Goal: Information Seeking & Learning: Learn about a topic

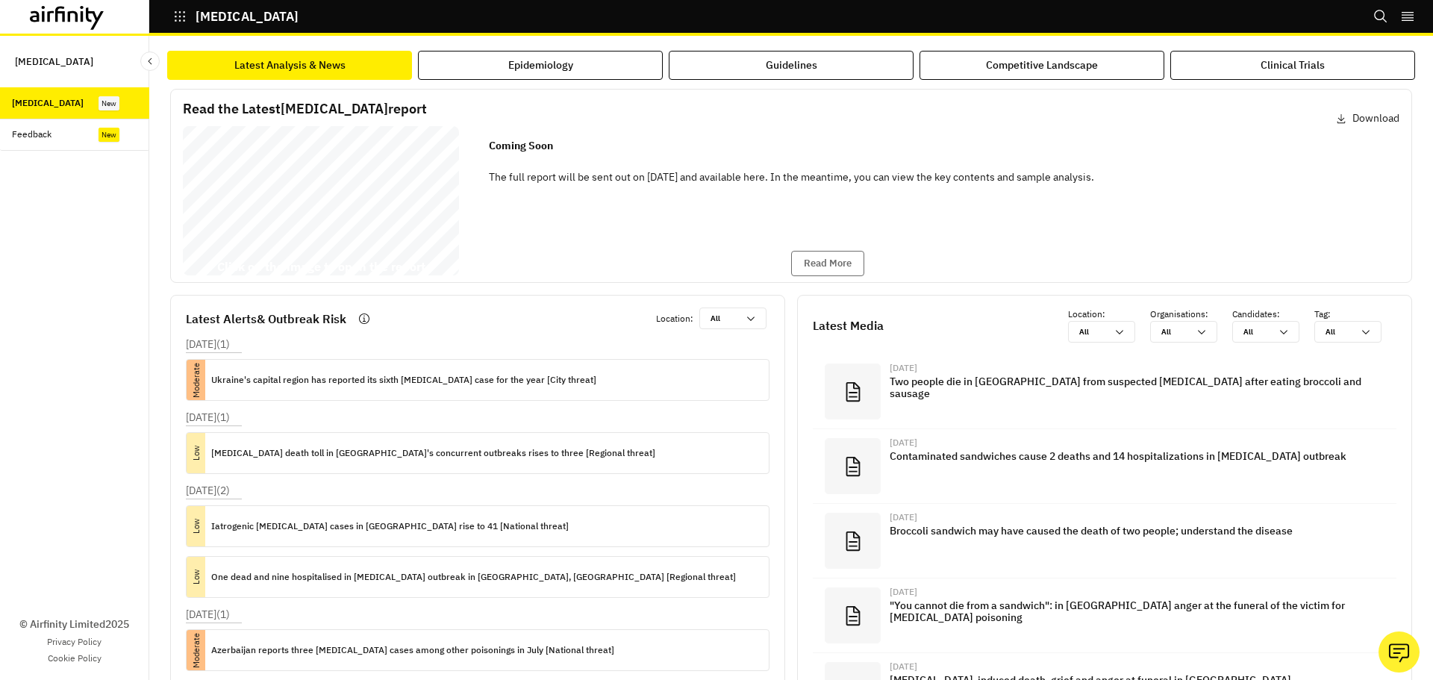
scroll to position [44, 0]
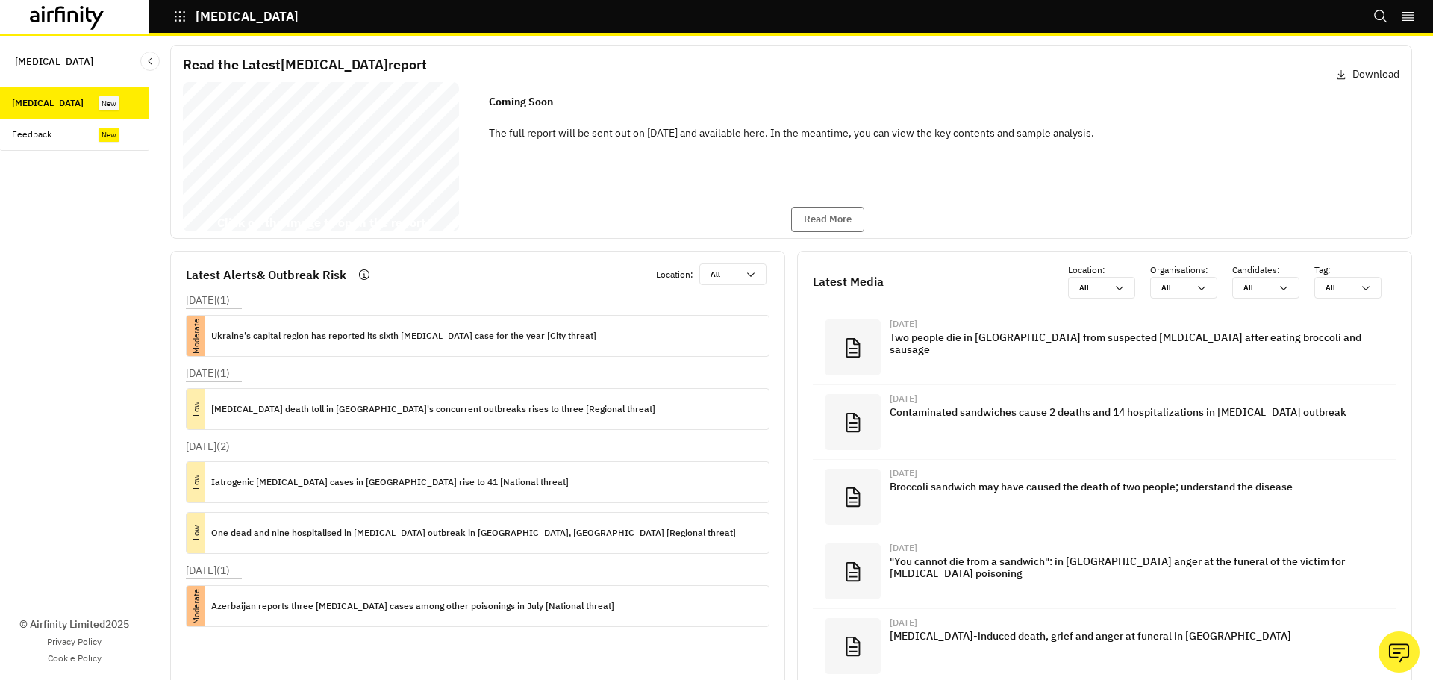
click at [59, 13] on icon at bounding box center [60, 14] width 10 height 16
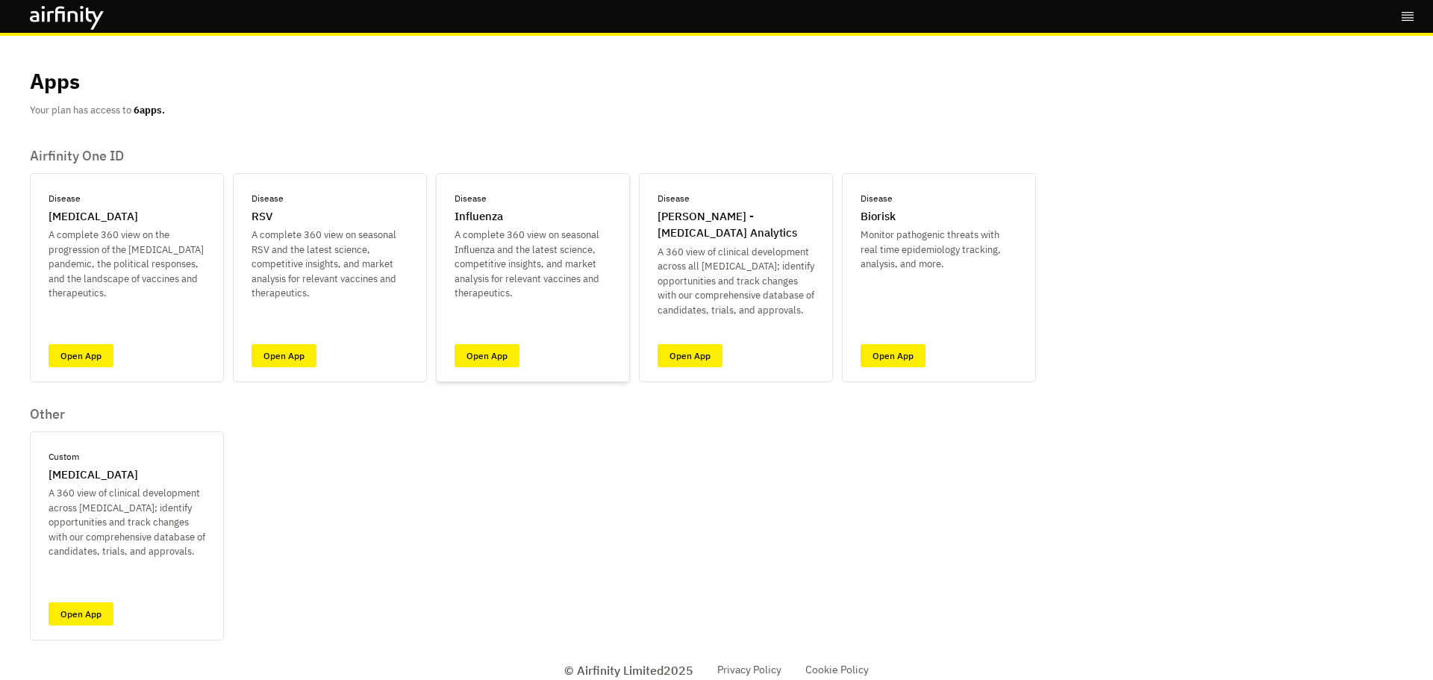
click at [503, 229] on p "A complete 360 view on seasonal Influenza and the latest science, competitive i…" at bounding box center [533, 264] width 157 height 73
click at [476, 353] on link "Open App" at bounding box center [487, 355] width 65 height 23
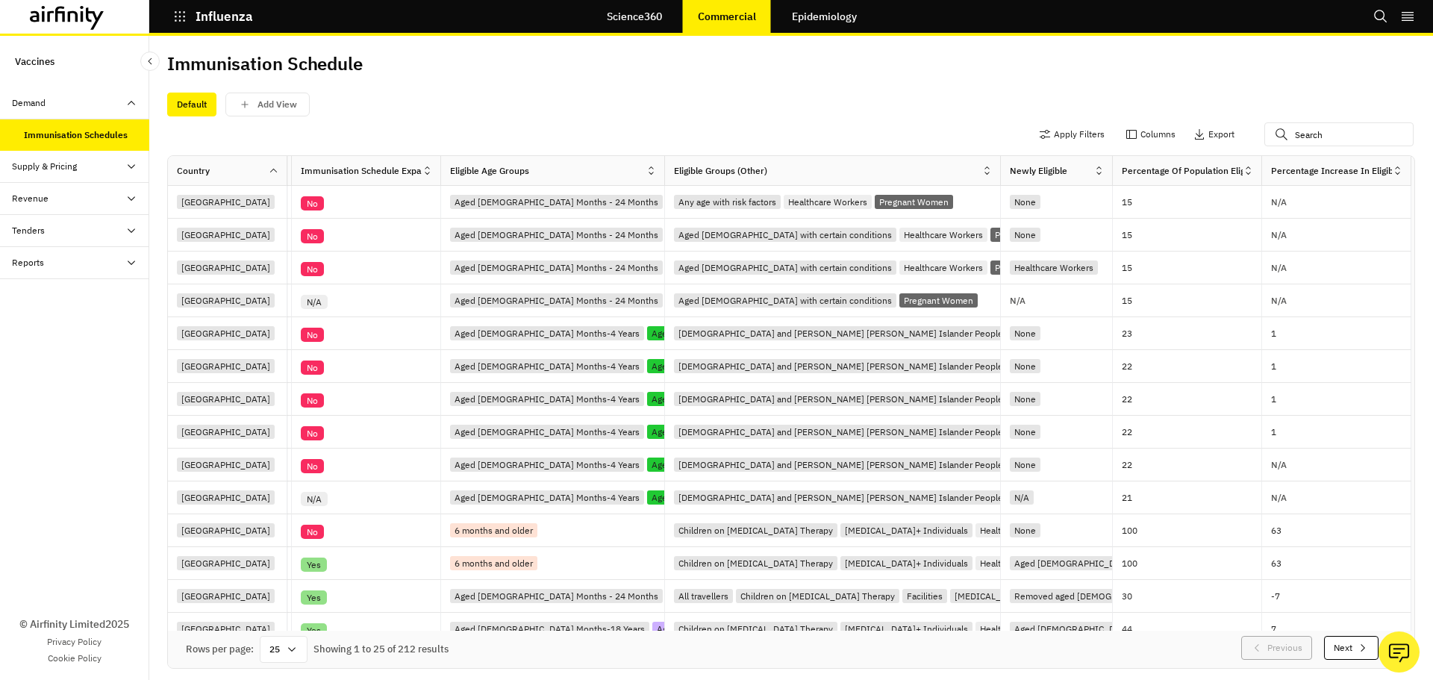
scroll to position [0, 115]
click at [853, 23] on link "Epidemiology" at bounding box center [824, 17] width 95 height 36
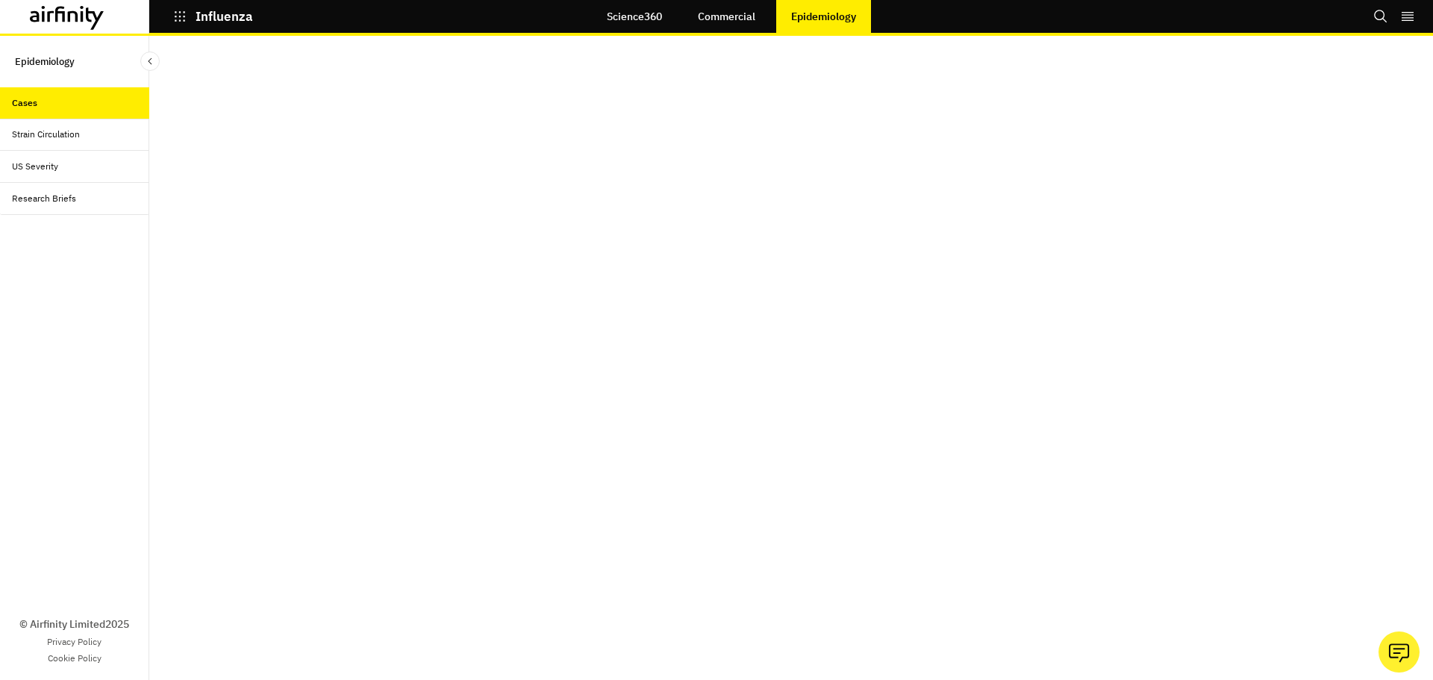
scroll to position [30, 0]
click at [46, 145] on div "Strain Circulation" at bounding box center [74, 135] width 149 height 32
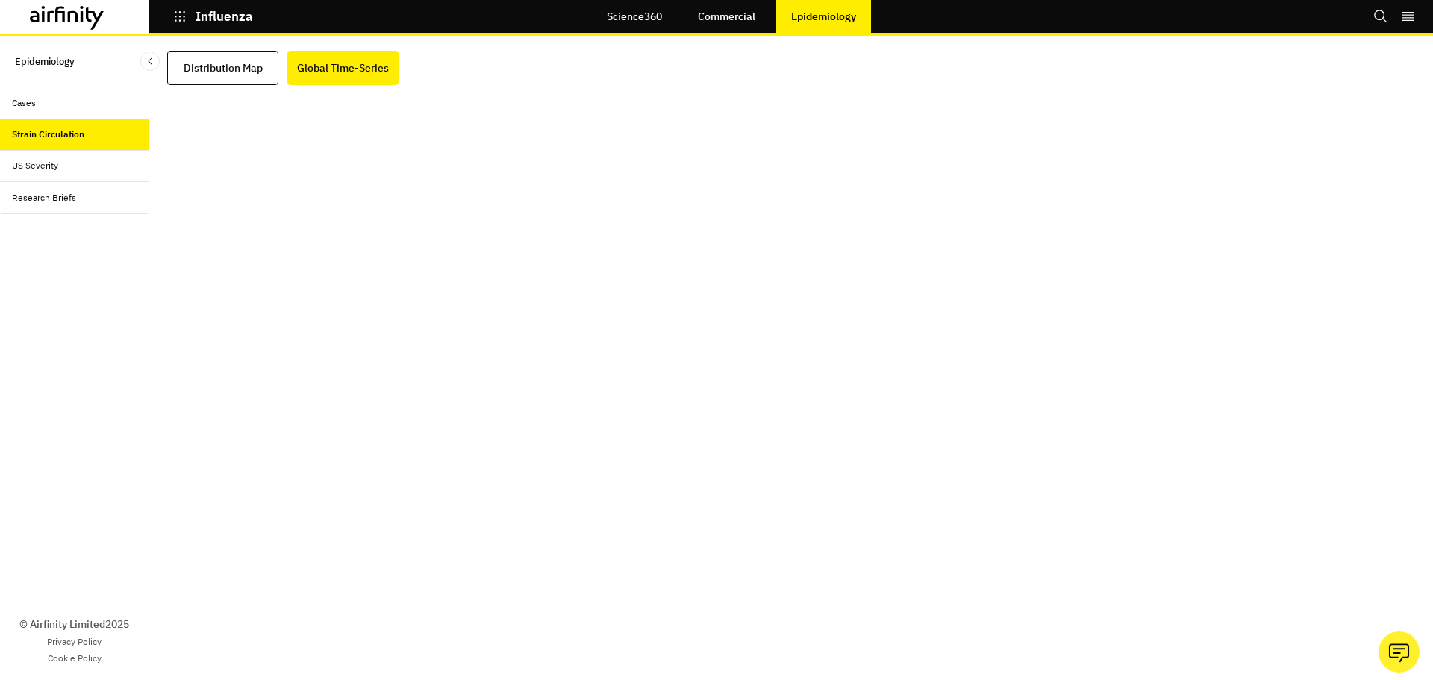
scroll to position [30, 0]
click at [113, 177] on div "US Severity" at bounding box center [74, 166] width 149 height 32
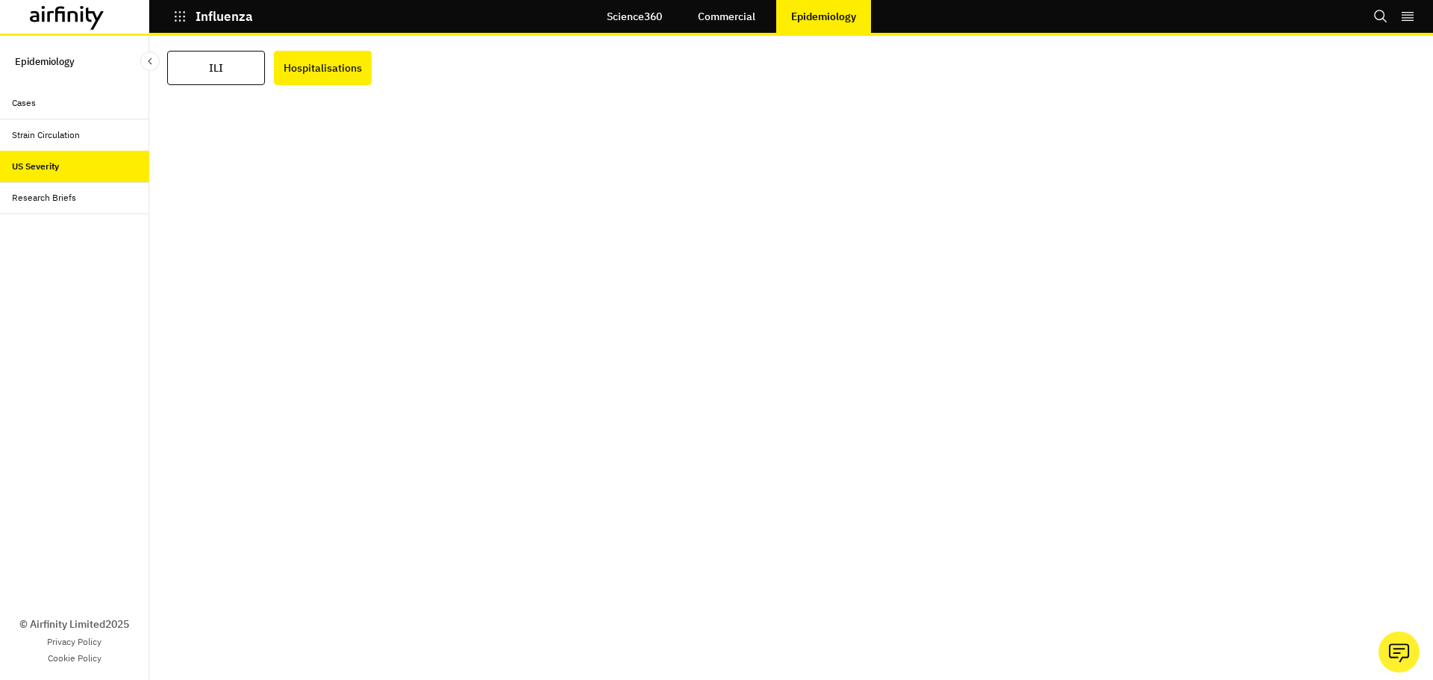
click at [87, 189] on div "Research Briefs" at bounding box center [74, 198] width 149 height 32
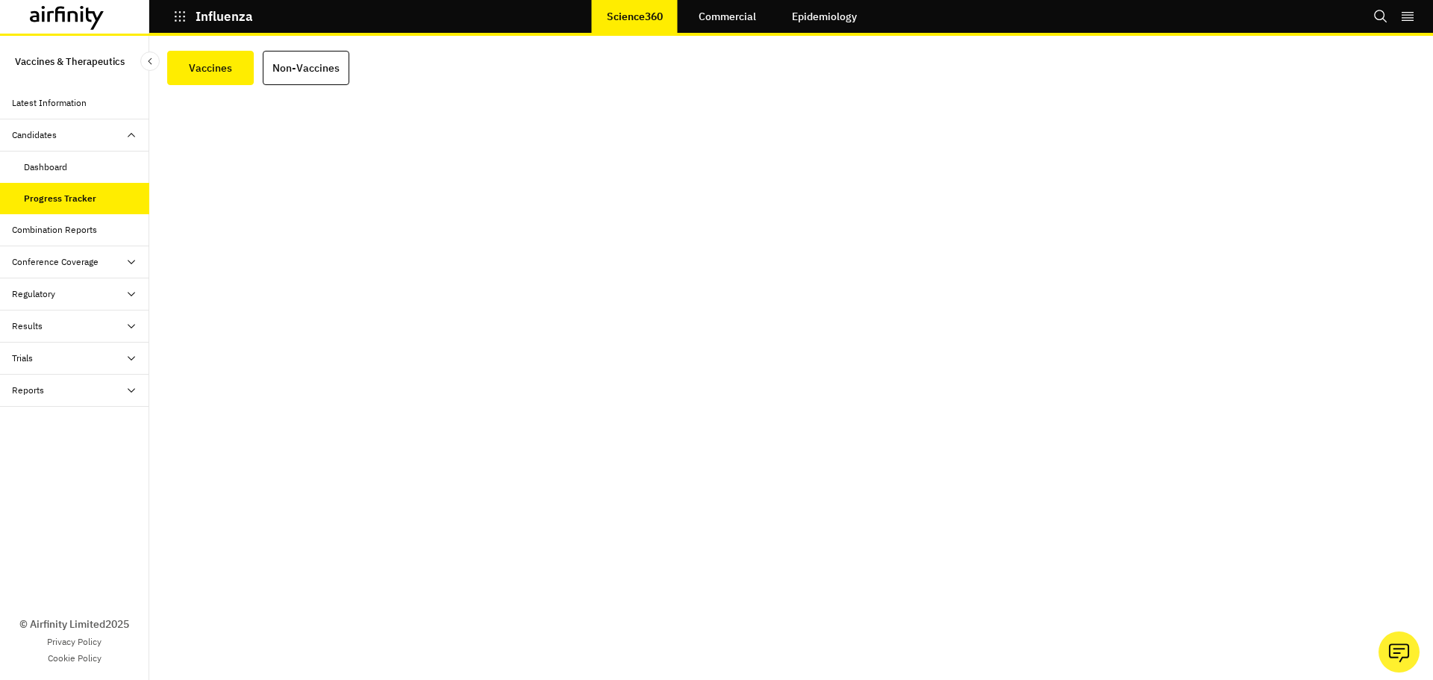
click at [84, 232] on div "Combination Reports" at bounding box center [54, 229] width 85 height 13
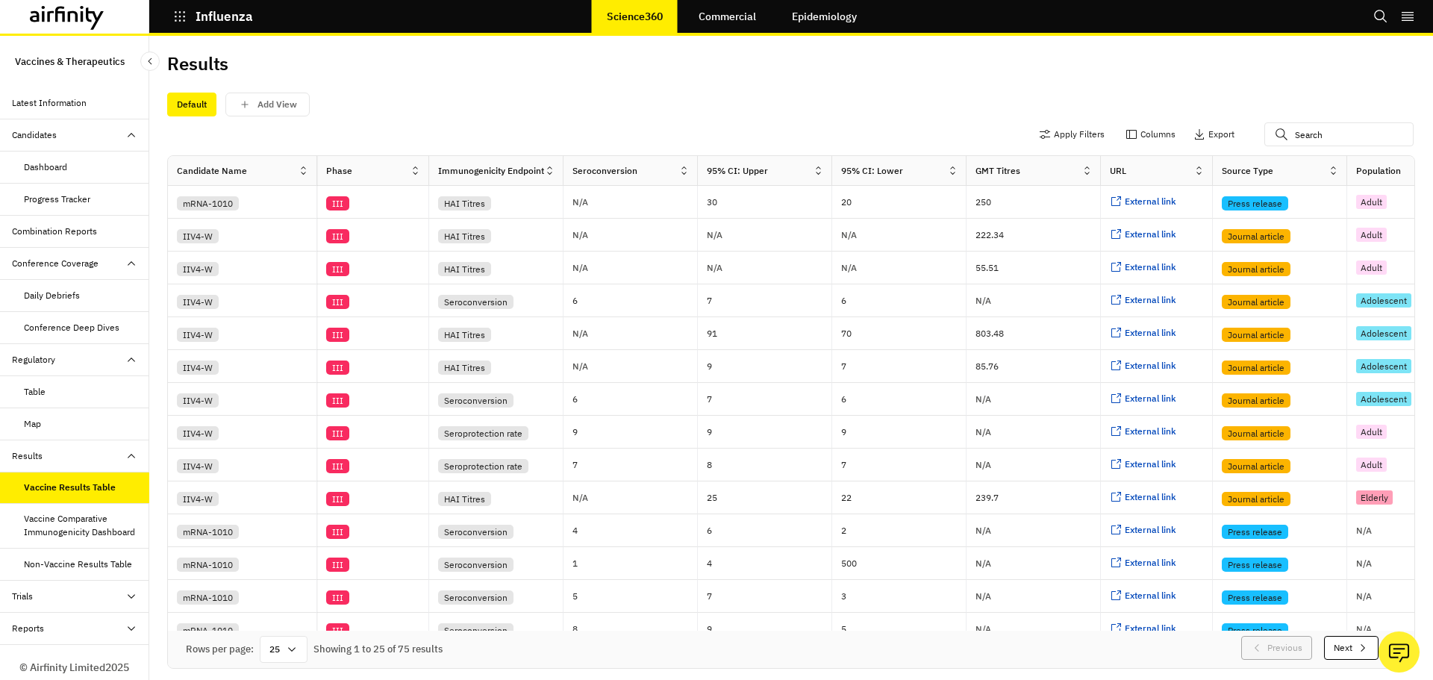
click at [75, 539] on div "Vaccine Comparative Immunogenicity Dashboard" at bounding box center [80, 525] width 113 height 27
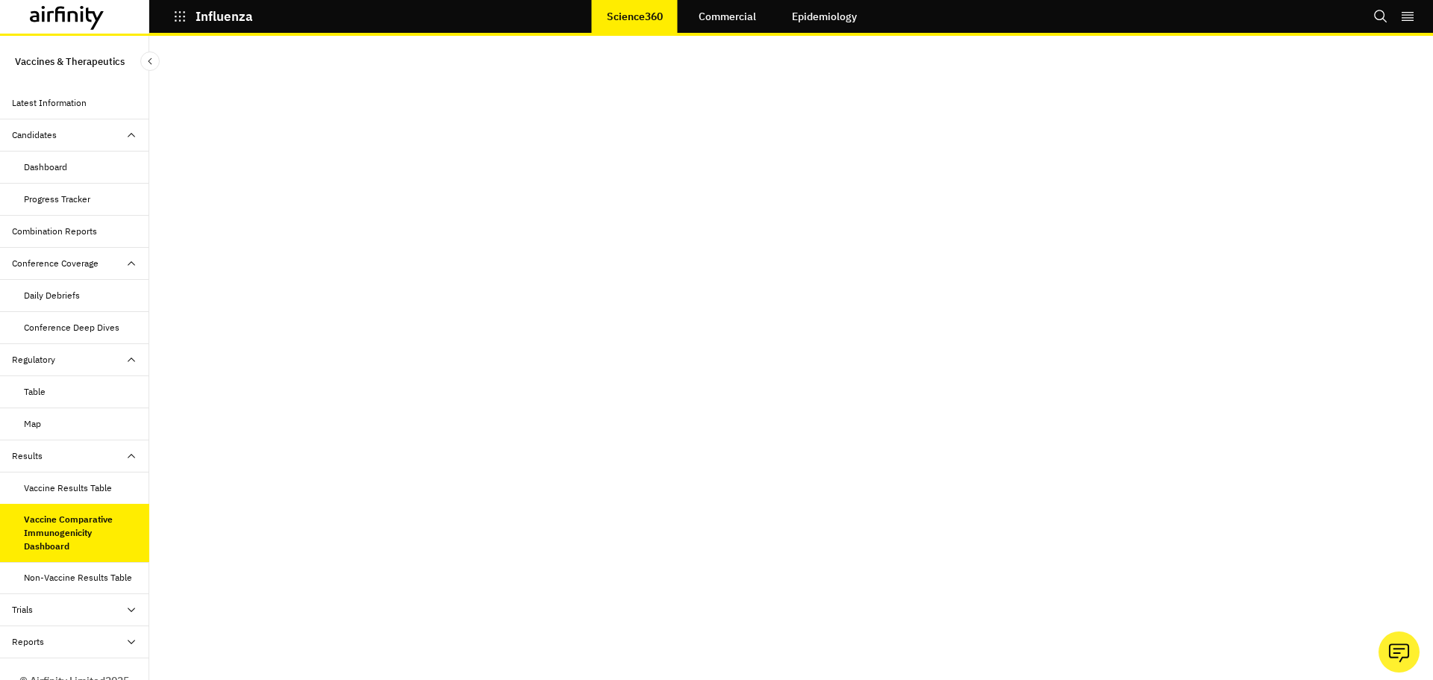
click at [105, 583] on div "Non-Vaccine Results Table" at bounding box center [78, 577] width 108 height 13
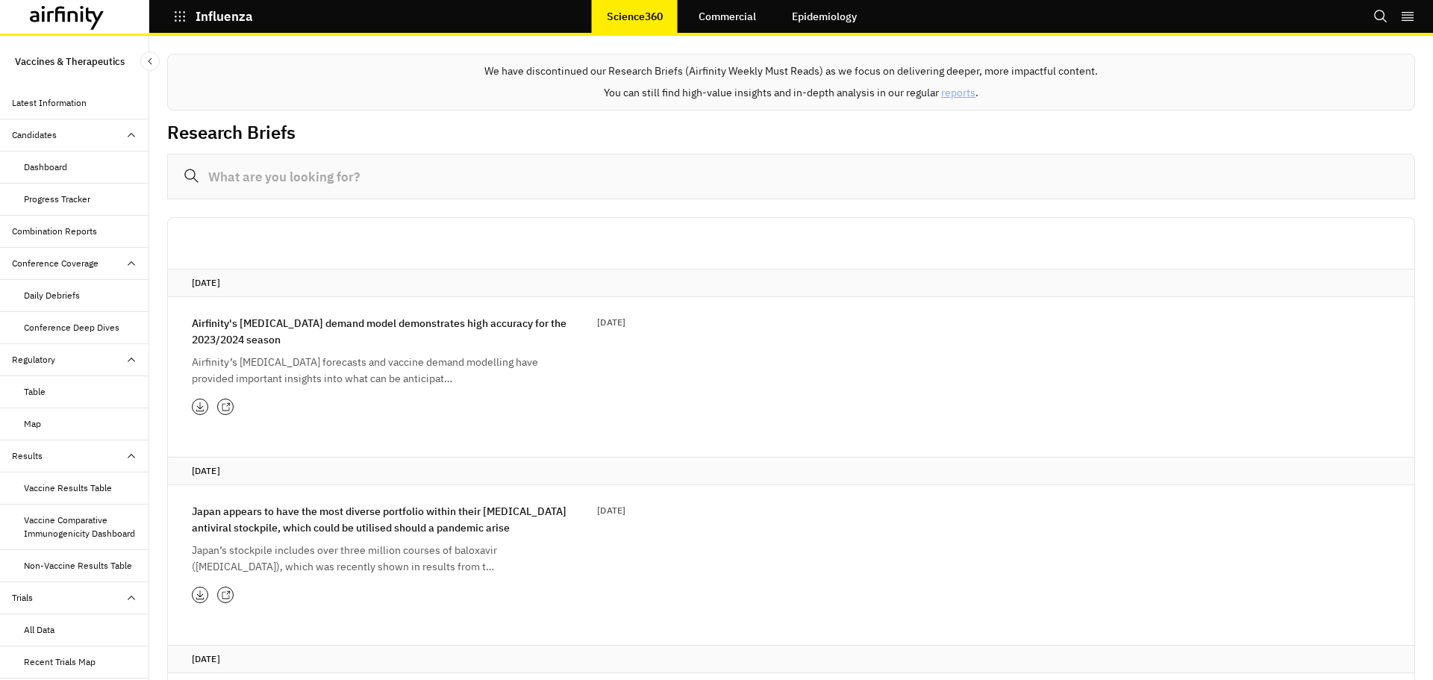
scroll to position [199, 0]
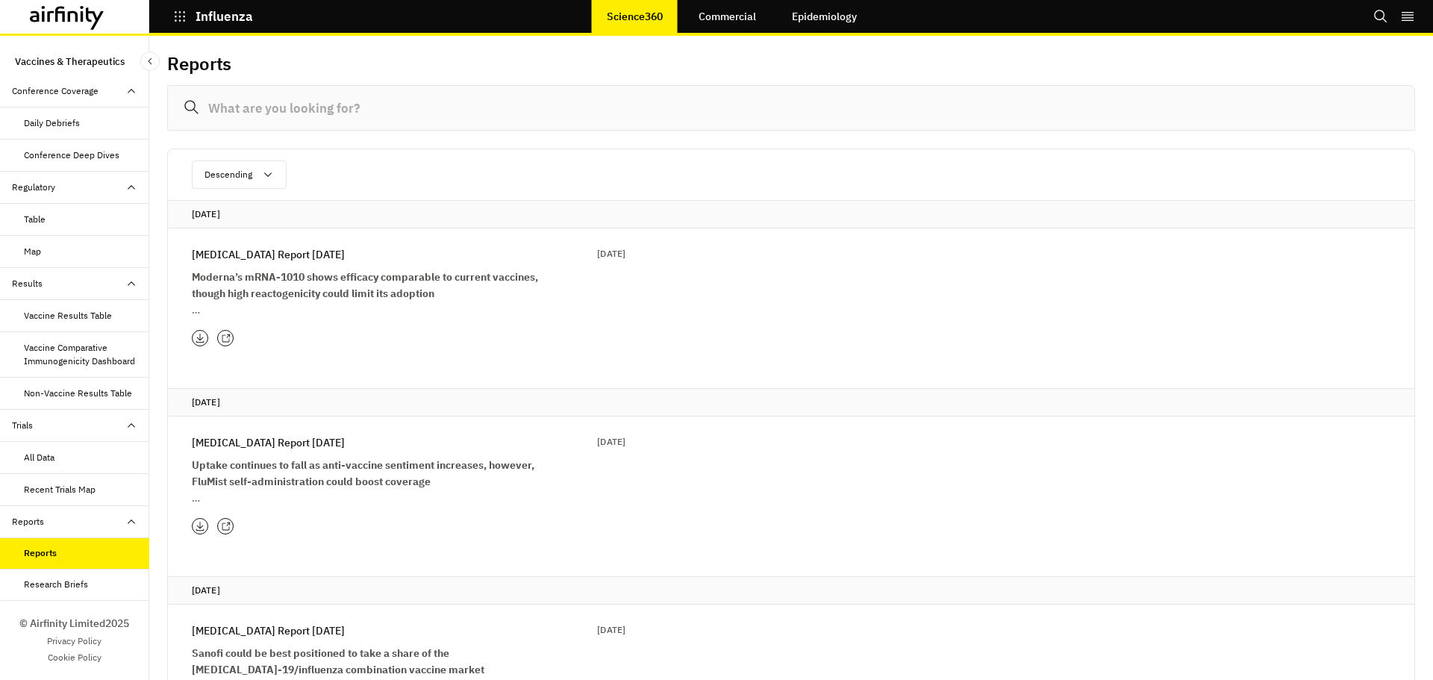
click at [76, 23] on icon at bounding box center [67, 18] width 75 height 24
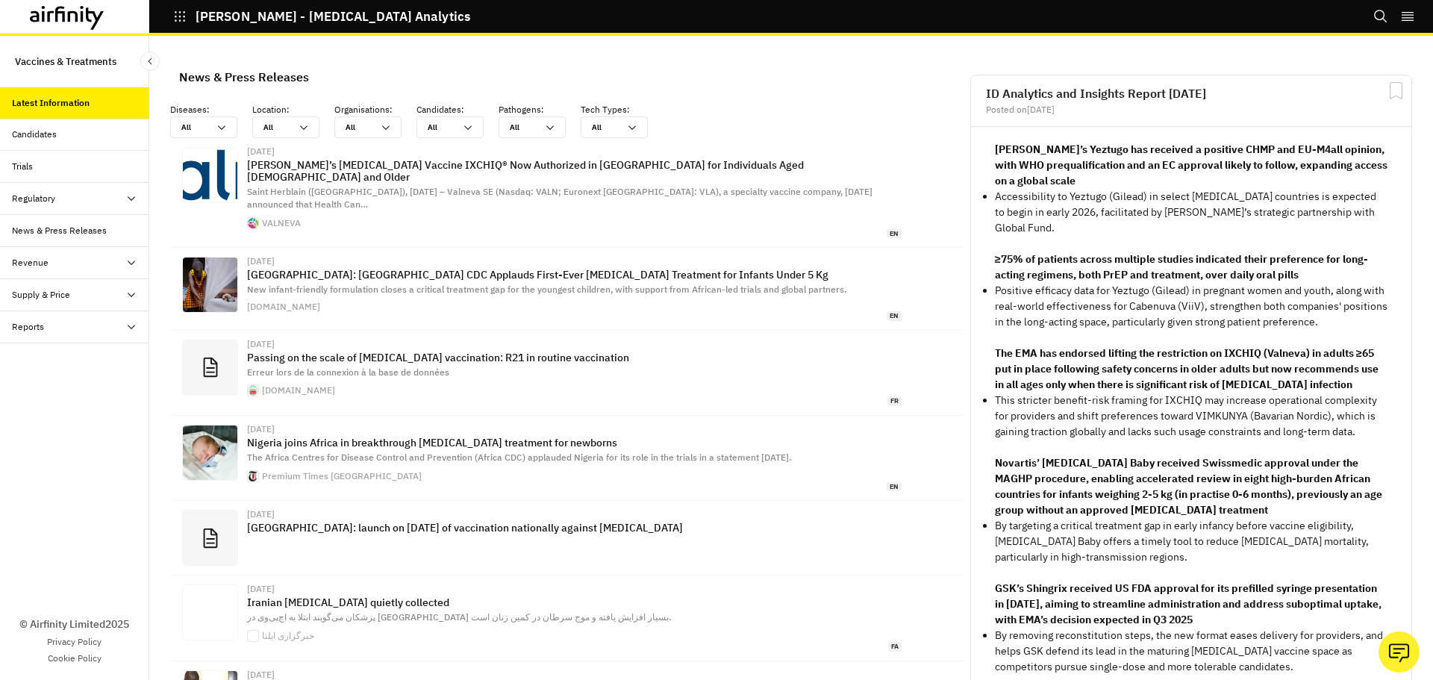
scroll to position [971, 437]
click at [228, 129] on div "All All" at bounding box center [203, 127] width 67 height 22
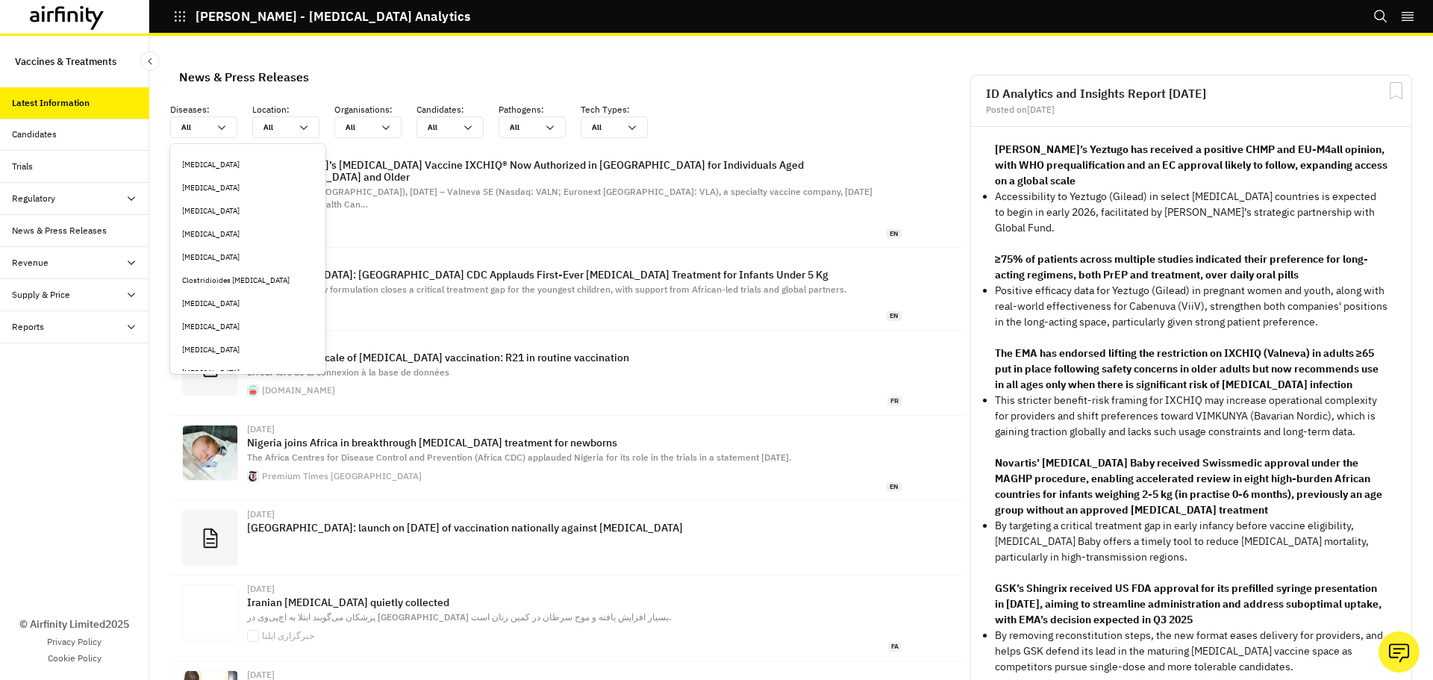
scroll to position [164, 0]
click at [72, 140] on div "Candidates" at bounding box center [80, 134] width 137 height 13
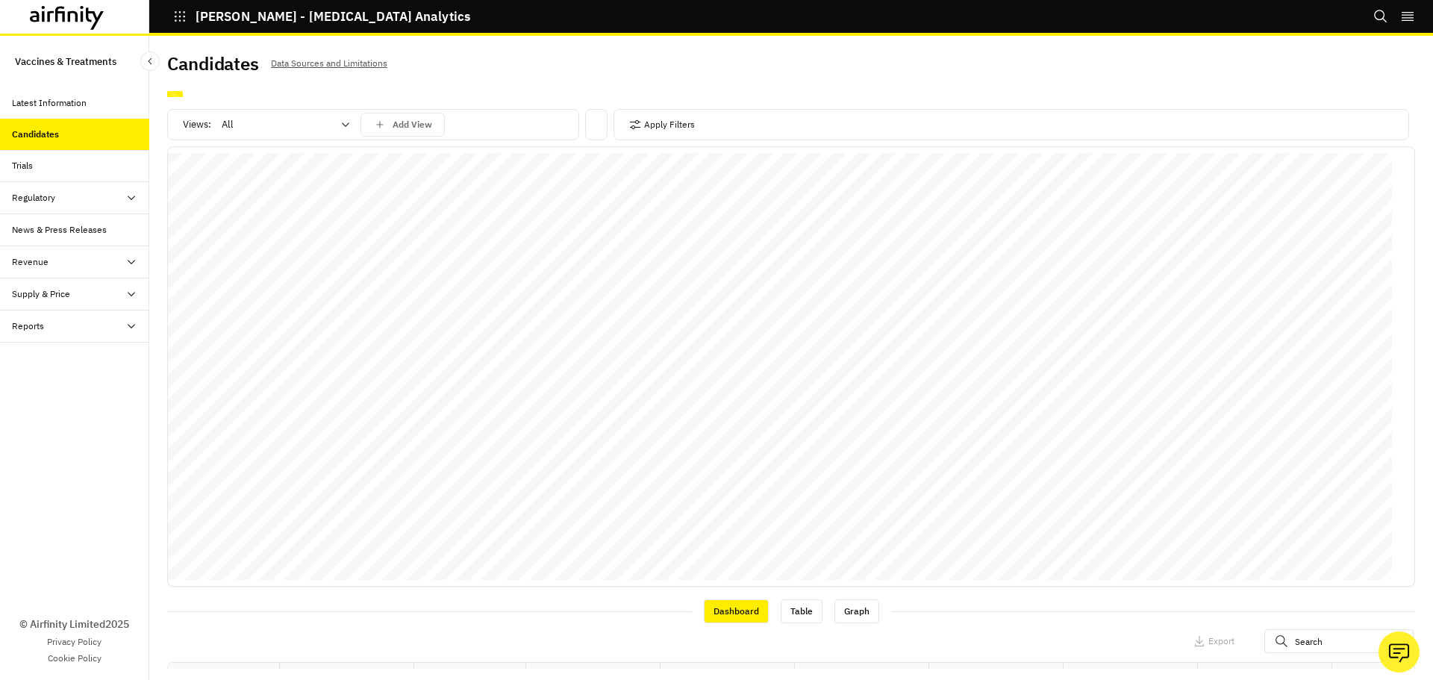
click at [347, 130] on icon at bounding box center [346, 125] width 12 height 12
click at [63, 458] on div "© Airfinity Limited 2025 Privacy Policy Cookie Policy" at bounding box center [74, 511] width 149 height 337
click at [55, 68] on p "Vaccines & Treatments" at bounding box center [66, 62] width 102 height 28
click at [55, 61] on p "Vaccines & Treatments" at bounding box center [66, 62] width 102 height 28
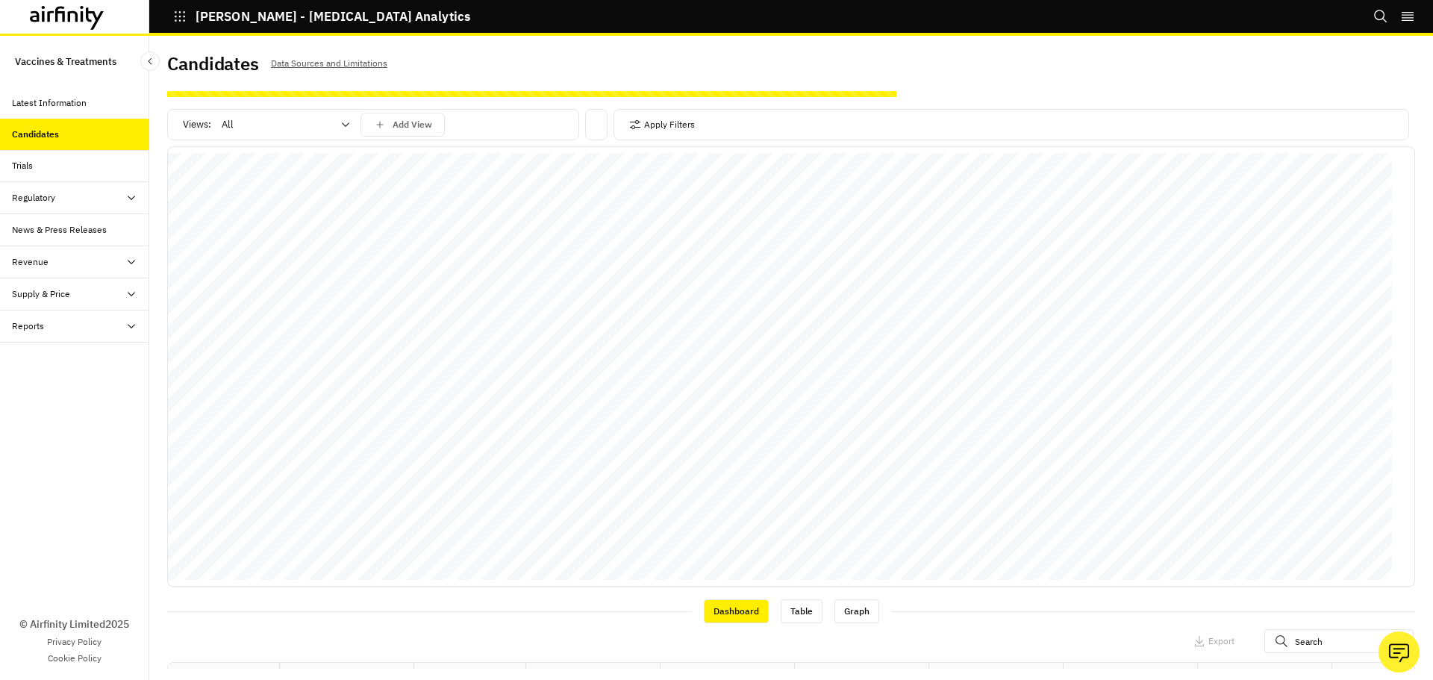
click at [46, 196] on div "Regulatory" at bounding box center [33, 197] width 43 height 13
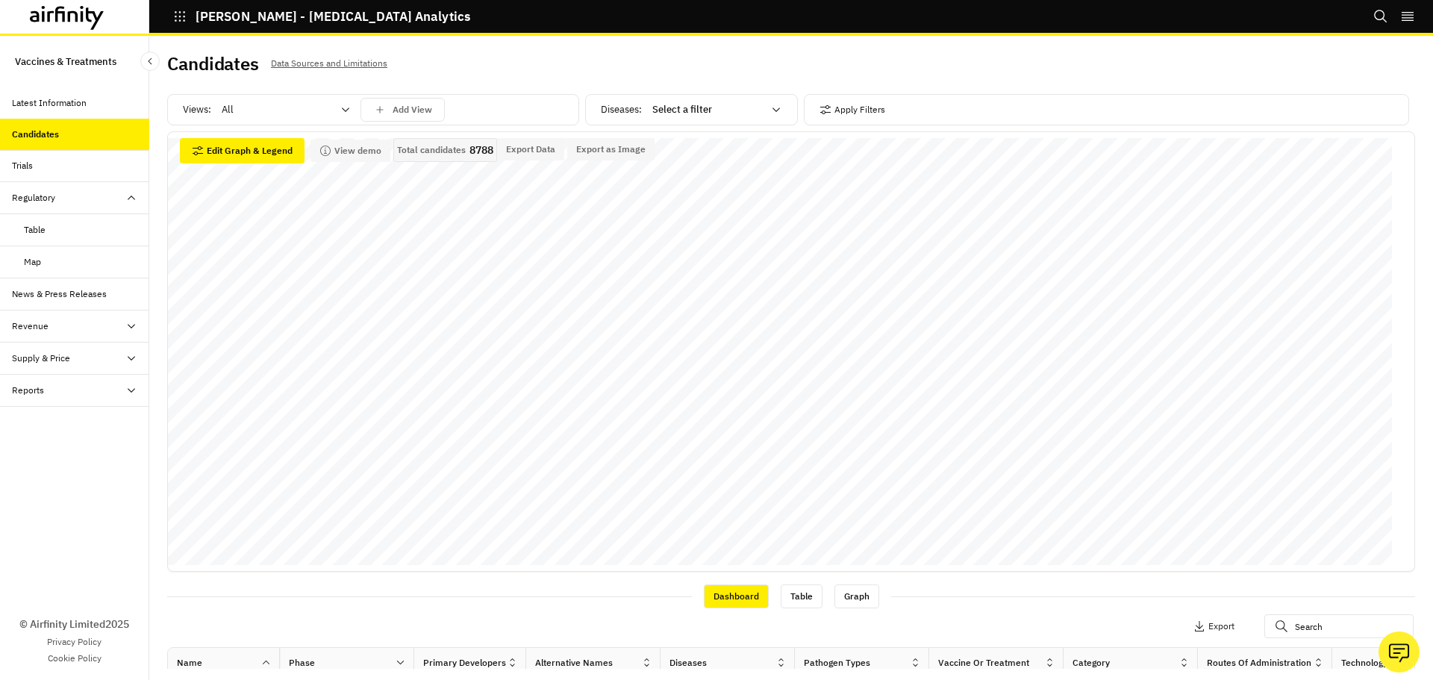
click at [58, 262] on div "Map" at bounding box center [86, 261] width 125 height 13
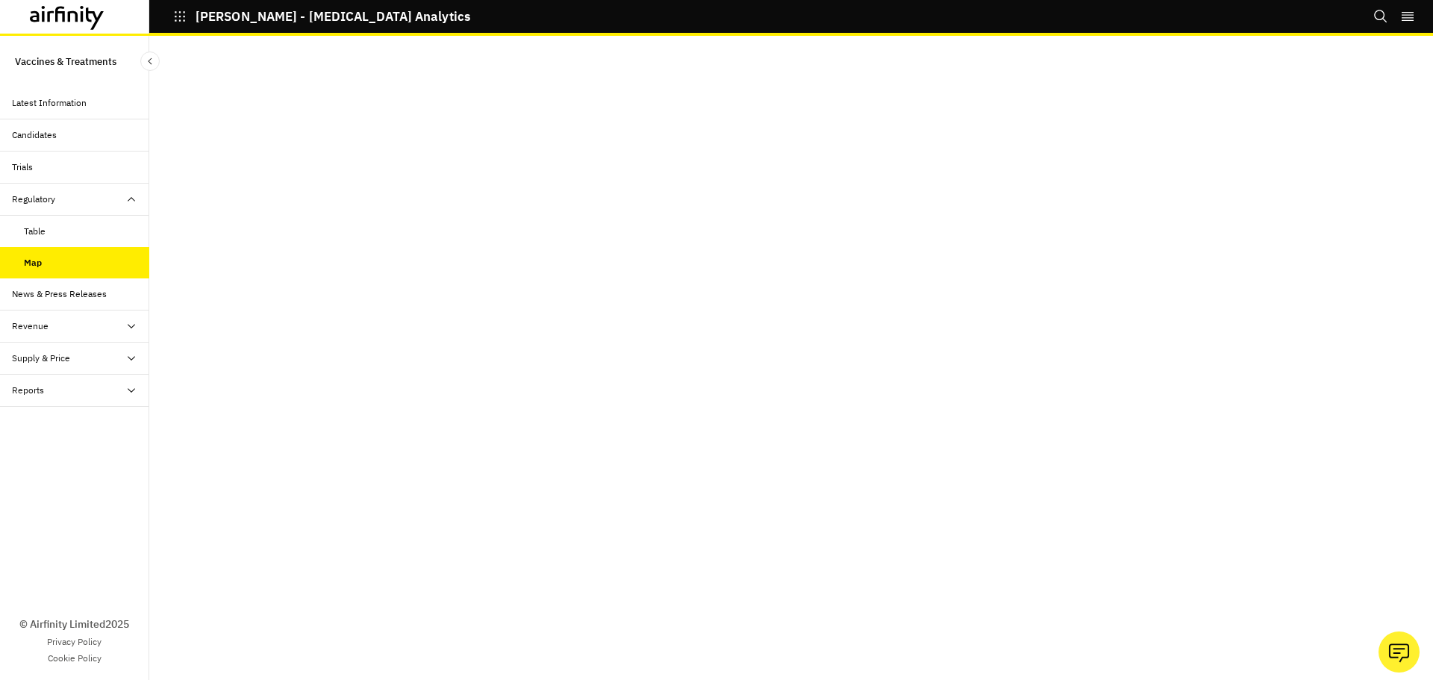
click at [31, 234] on div "Table" at bounding box center [35, 231] width 22 height 13
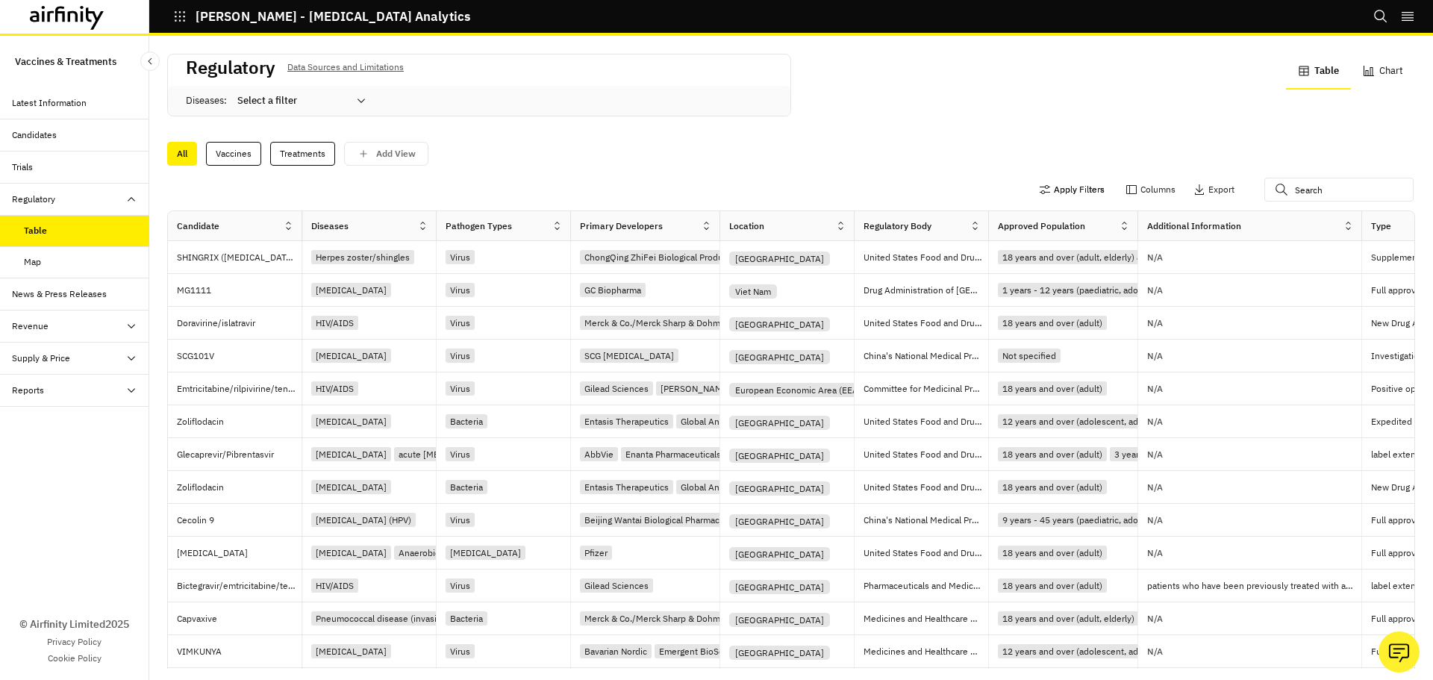
click at [1067, 192] on button "Apply Filters" at bounding box center [1072, 190] width 66 height 24
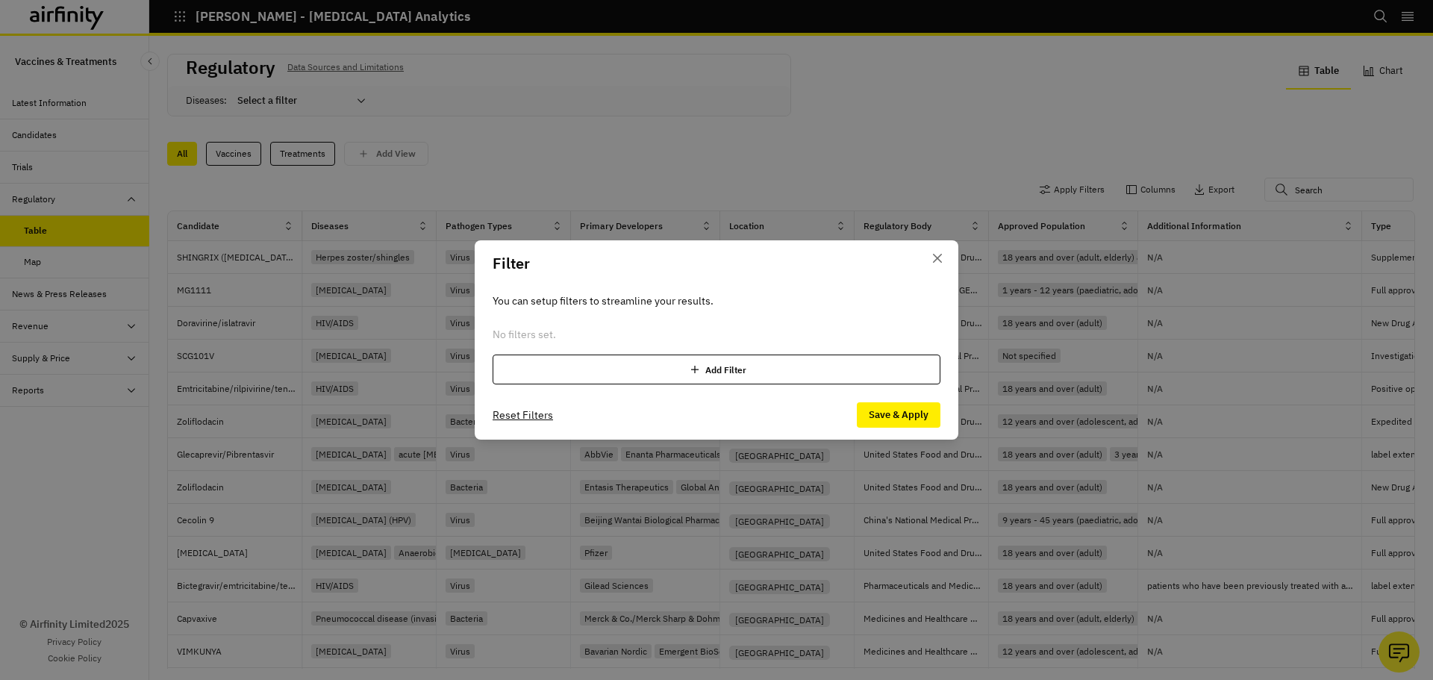
click at [590, 375] on div "Add Filter" at bounding box center [717, 370] width 448 height 30
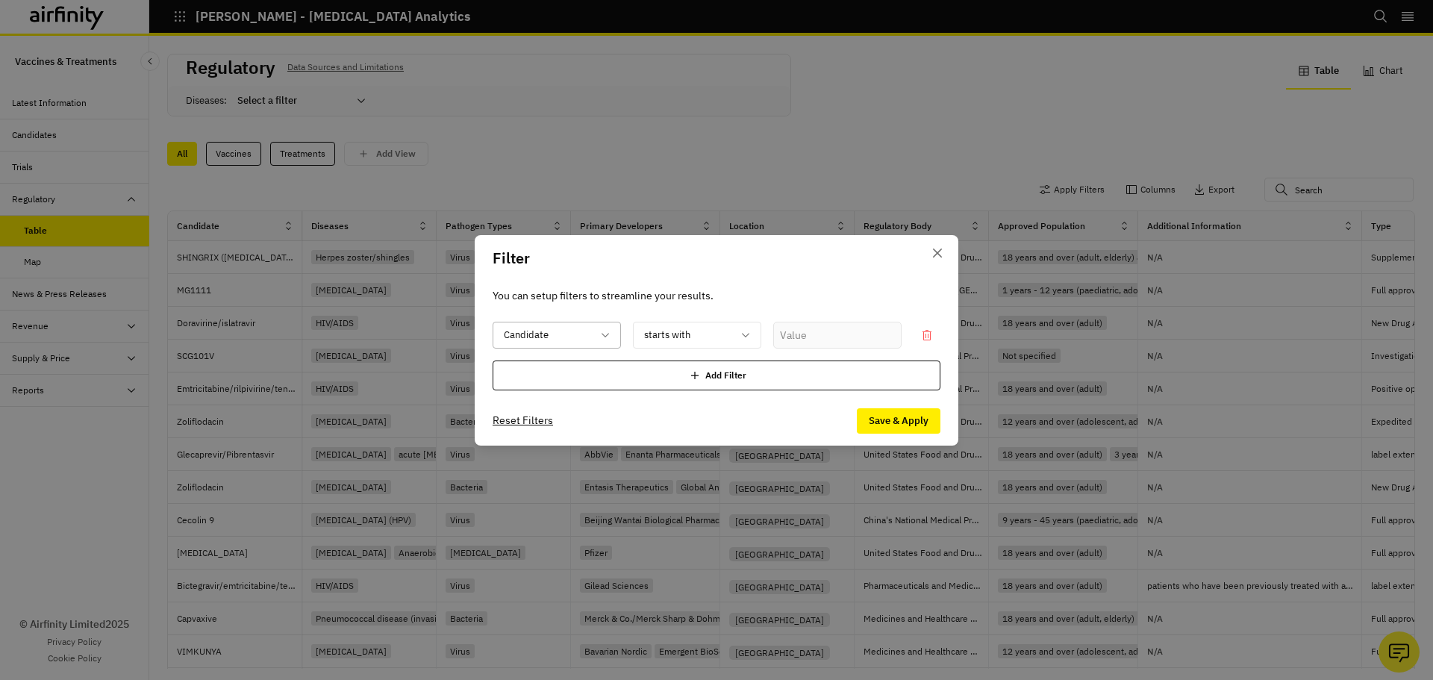
click at [598, 342] on div "Candidate" at bounding box center [546, 335] width 106 height 25
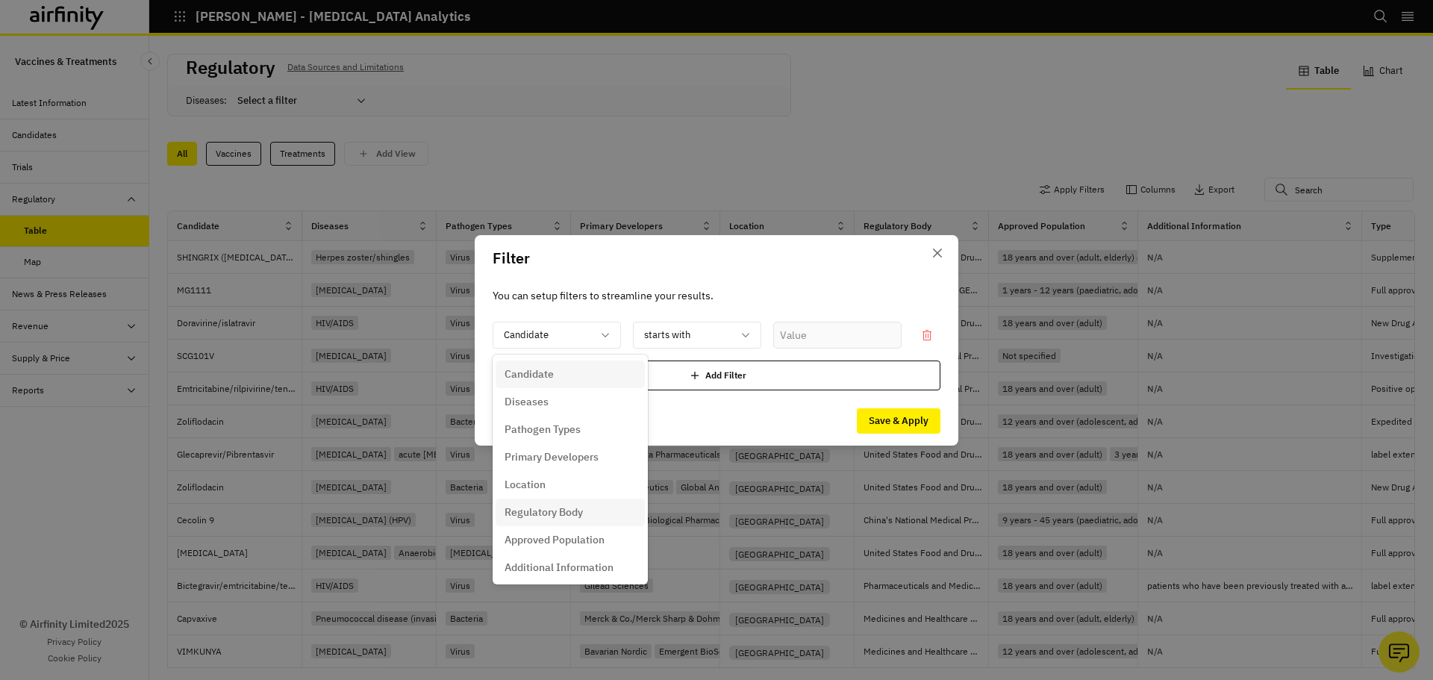
click at [588, 509] on div "Regulatory Body" at bounding box center [570, 513] width 131 height 16
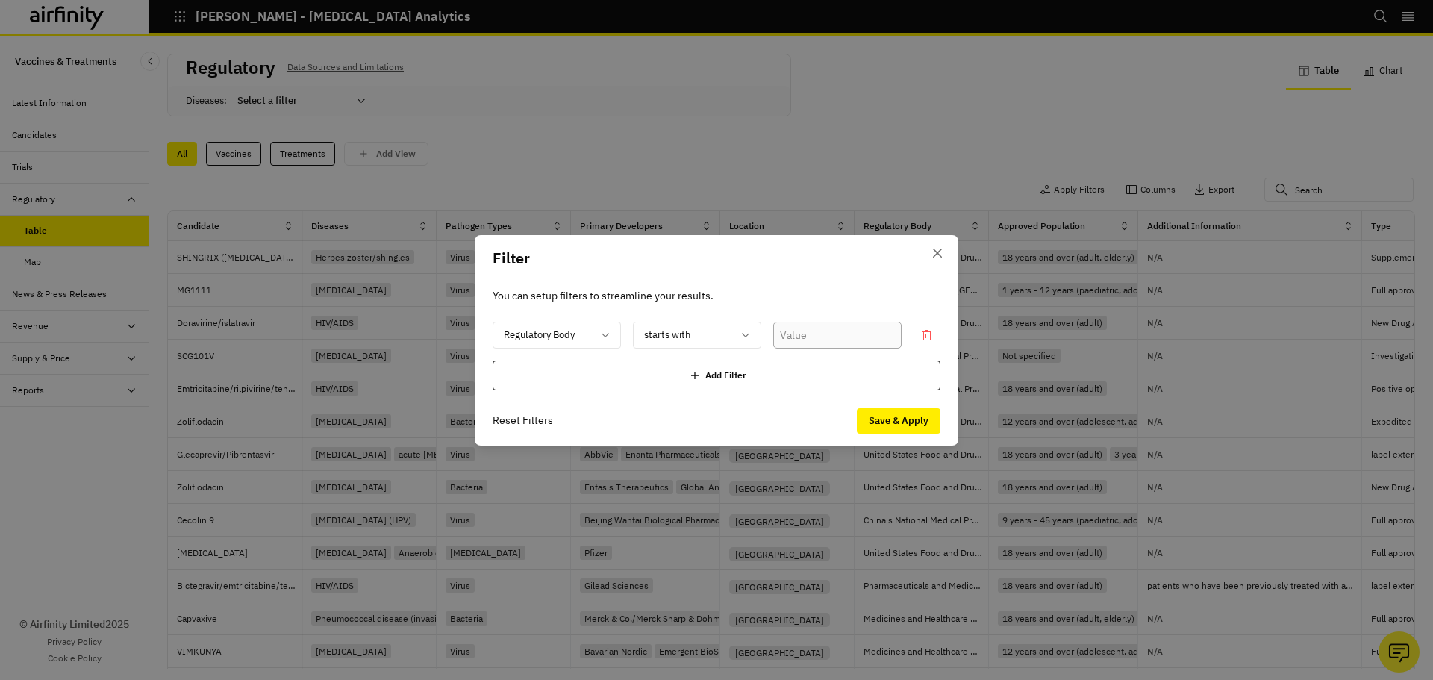
click at [821, 331] on input "text" at bounding box center [837, 335] width 128 height 27
click at [691, 328] on div at bounding box center [688, 335] width 88 height 19
click at [685, 401] on p "contains any" at bounding box center [675, 402] width 60 height 16
click at [864, 314] on div "You can setup filters to streamline your results. Regulatory Body option contai…" at bounding box center [717, 338] width 484 height 115
click at [702, 337] on div at bounding box center [688, 335] width 88 height 19
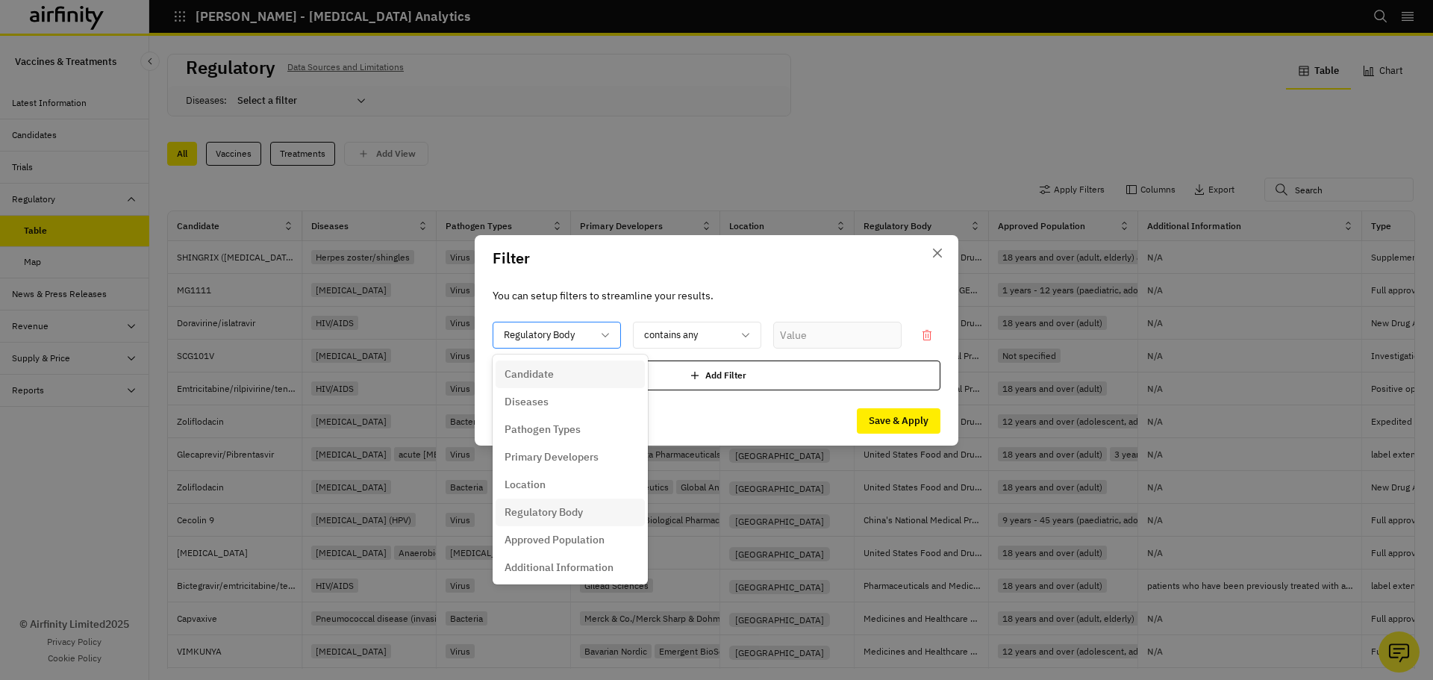
click at [538, 340] on div at bounding box center [548, 335] width 88 height 19
click at [570, 479] on div "Location" at bounding box center [570, 485] width 131 height 16
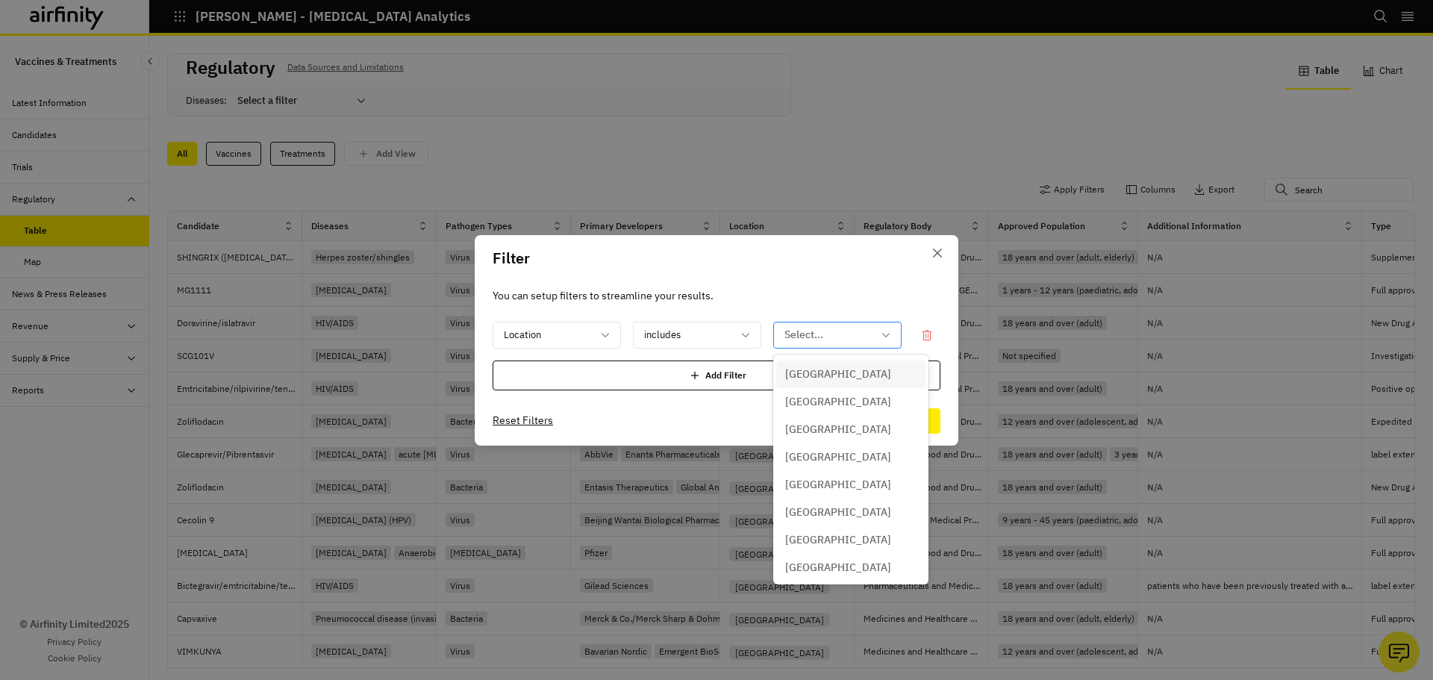
click at [835, 333] on div at bounding box center [829, 335] width 88 height 19
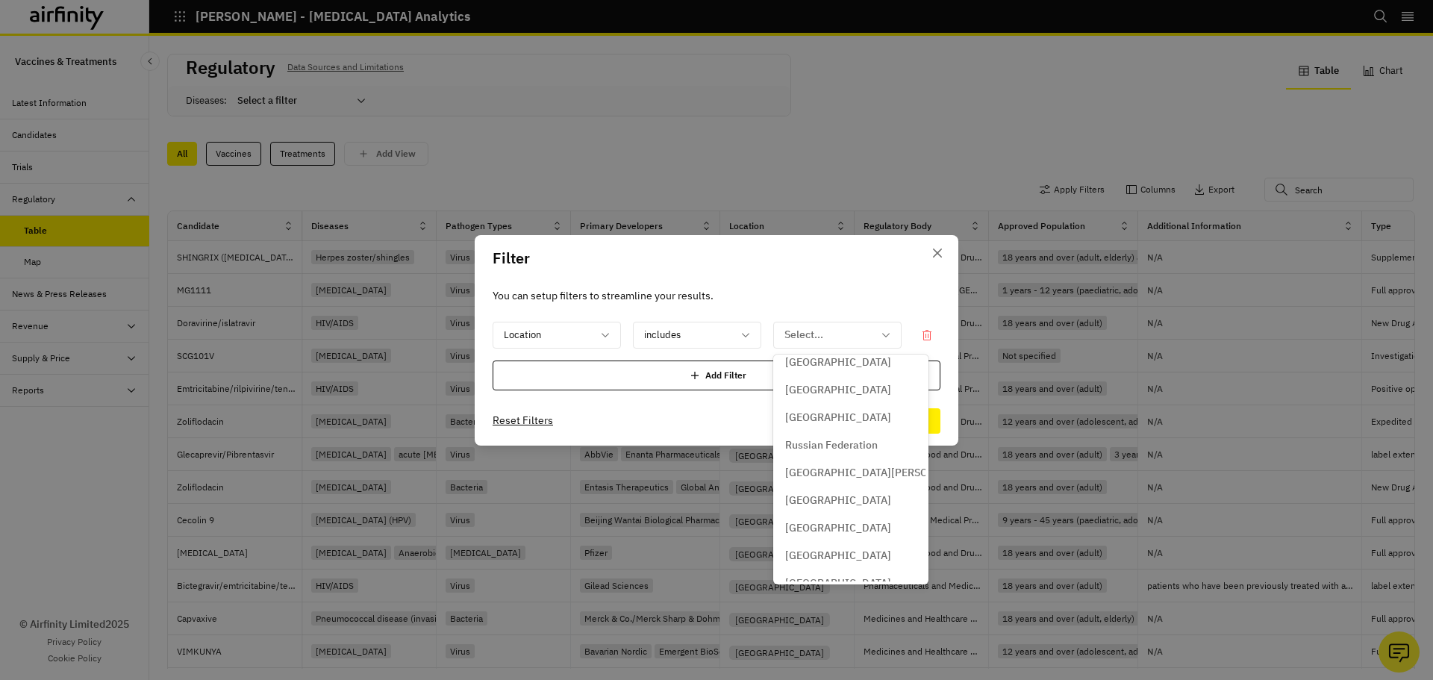
scroll to position [2434, 0]
click at [837, 449] on p "United States of America" at bounding box center [838, 454] width 106 height 16
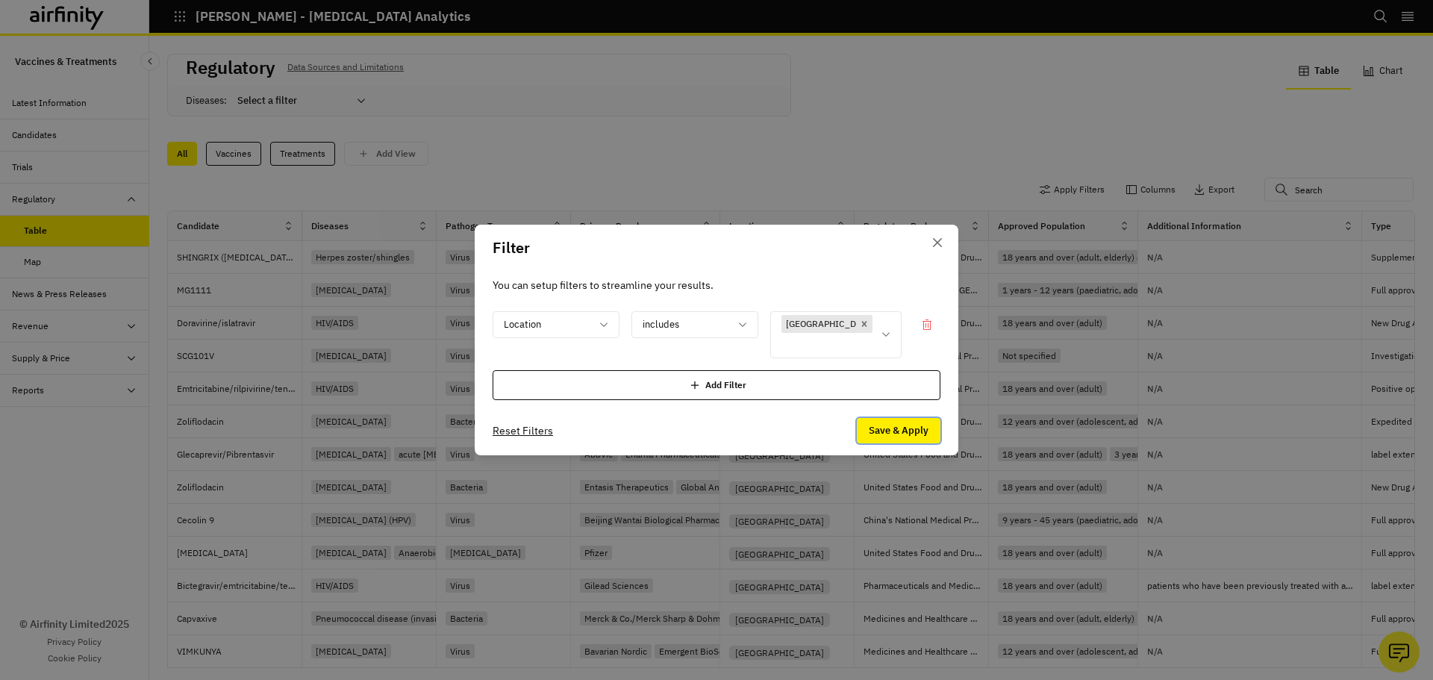
click at [878, 423] on button "Save & Apply" at bounding box center [899, 430] width 84 height 25
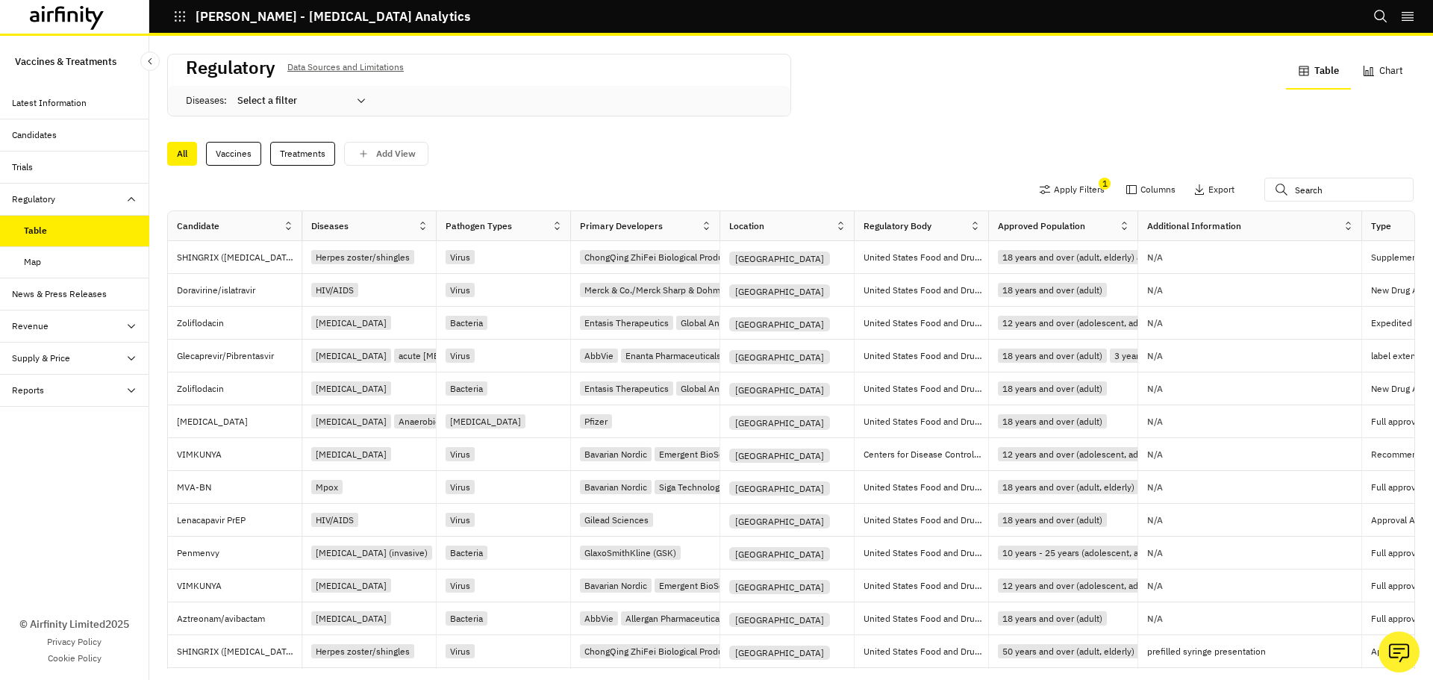
click at [424, 225] on icon at bounding box center [422, 225] width 11 height 11
click at [320, 297] on div "Sort Ascending" at bounding box center [358, 295] width 153 height 34
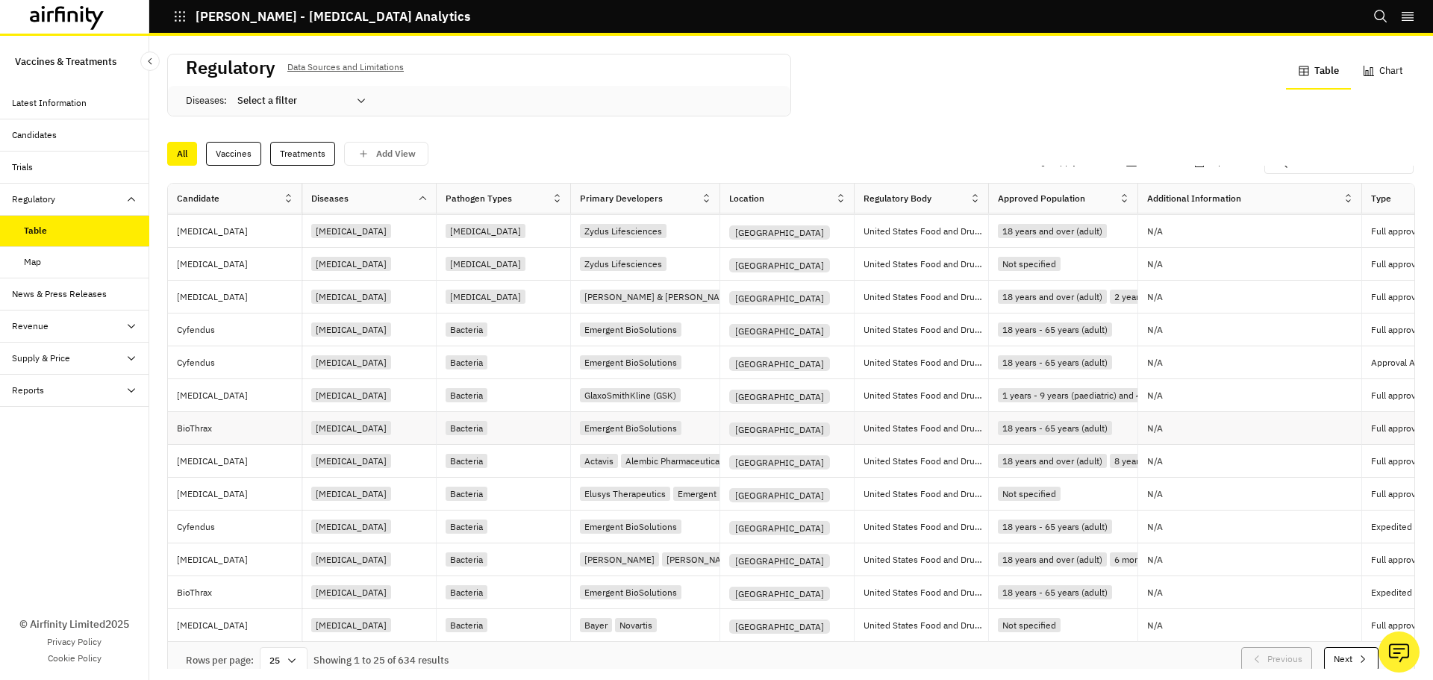
scroll to position [39, 0]
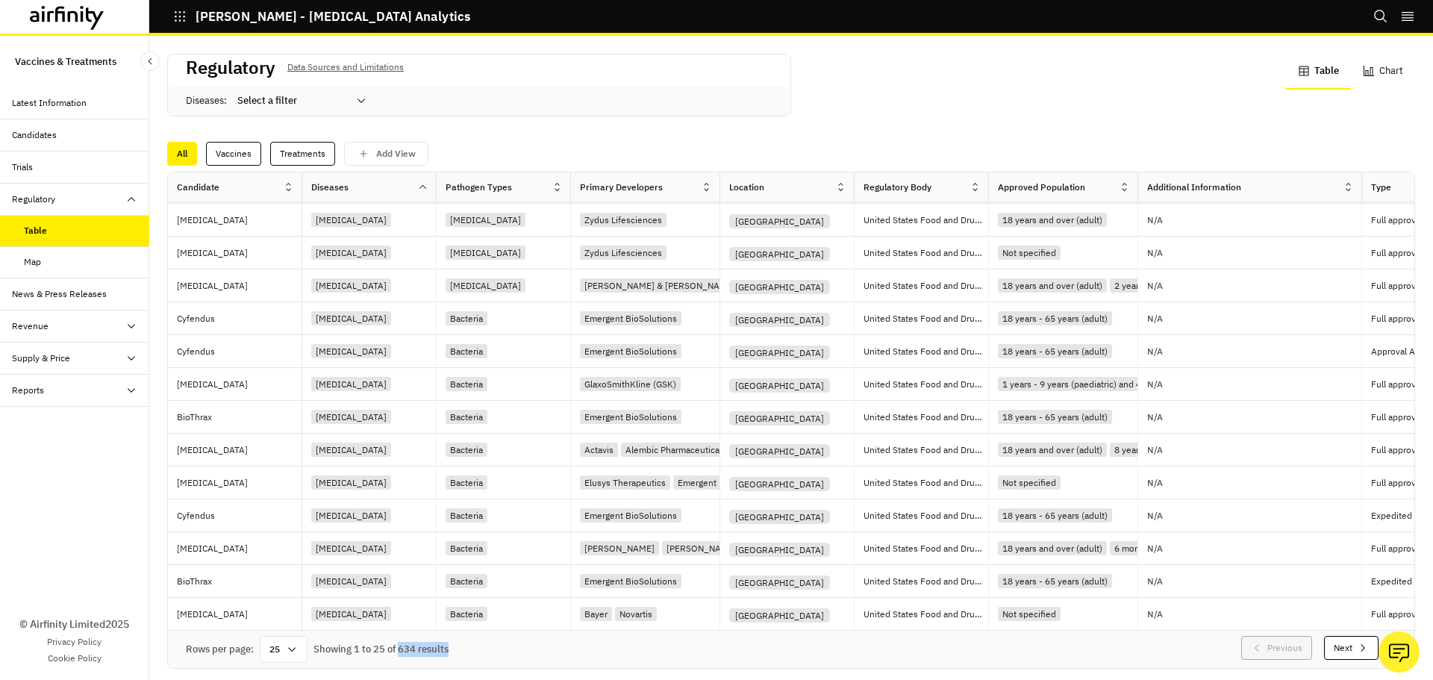
drag, startPoint x: 398, startPoint y: 623, endPoint x: 475, endPoint y: 629, distance: 77.1
click at [475, 631] on div "Rows per page: 25 Showing 1 to 25 of 634 results Previous Next" at bounding box center [791, 649] width 1247 height 37
click at [531, 634] on div "Rows per page: 25 Showing 1 to 25 of 634 results Previous Next" at bounding box center [791, 649] width 1247 height 37
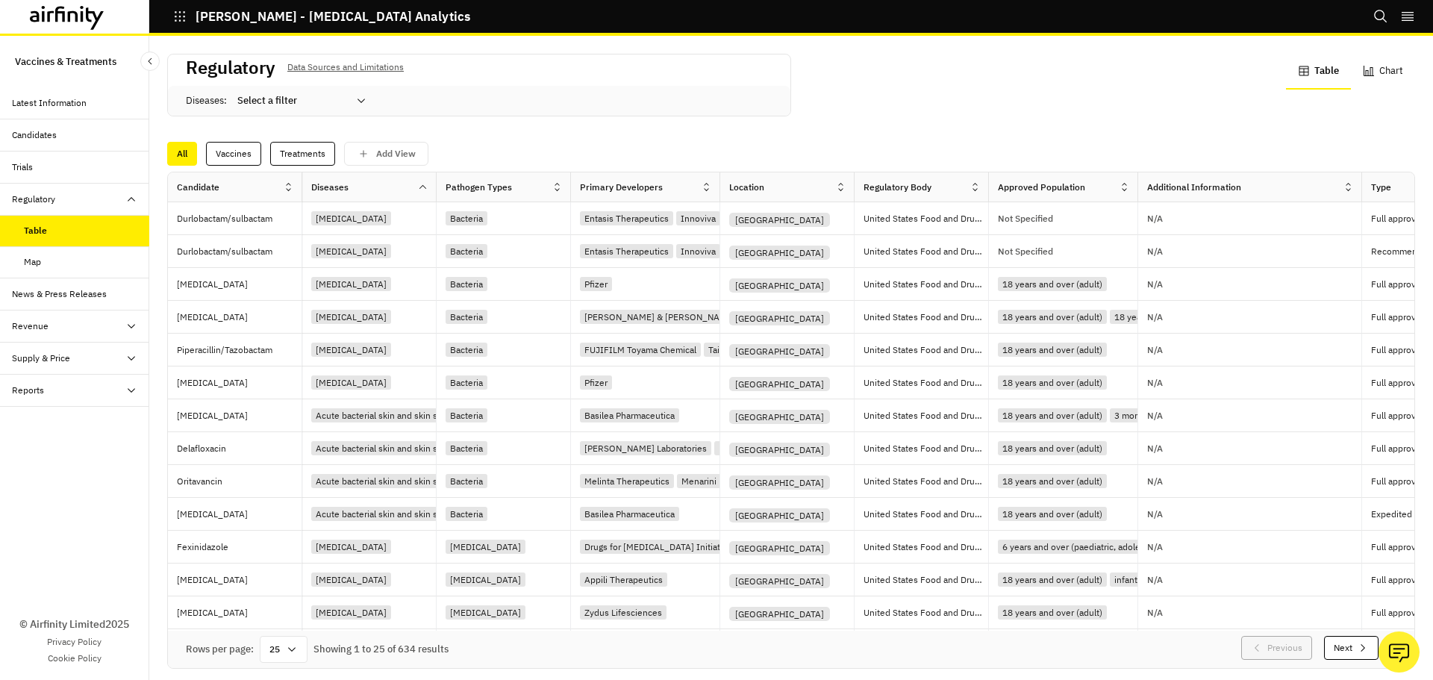
scroll to position [39, 22]
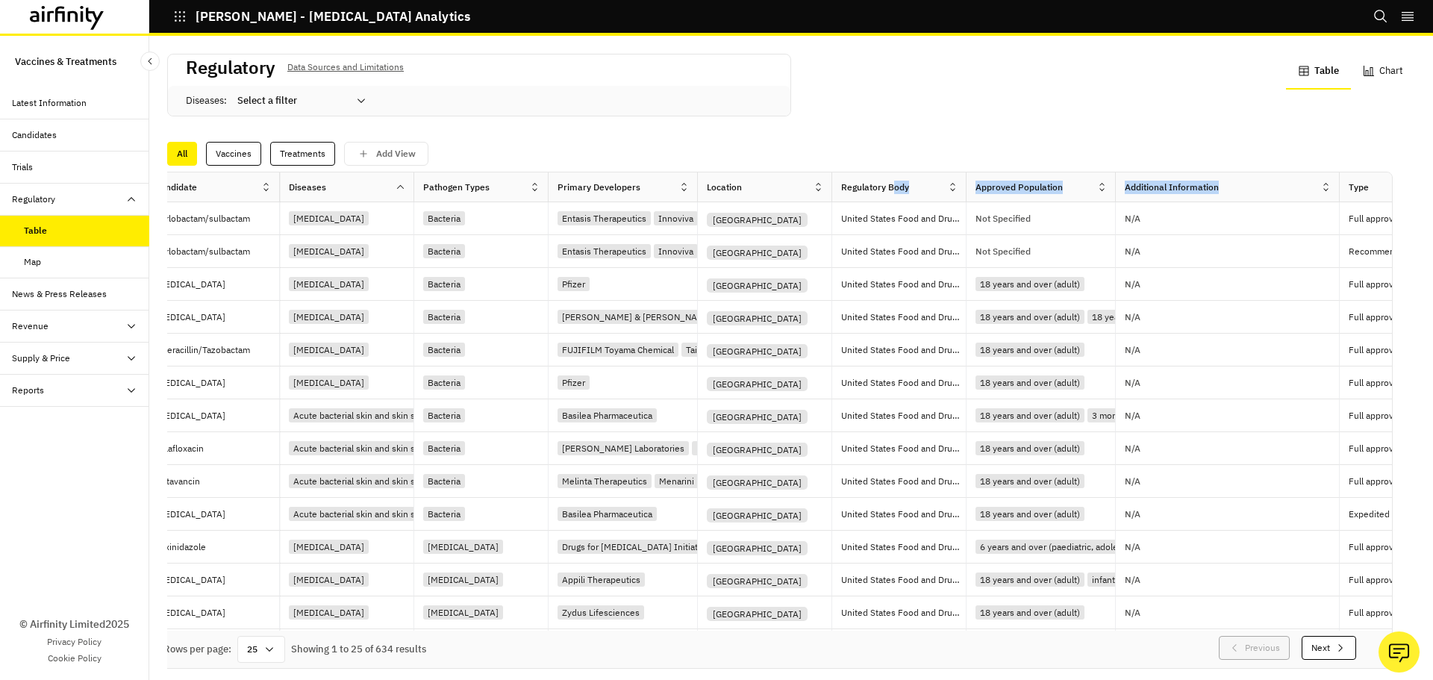
drag, startPoint x: 1295, startPoint y: 191, endPoint x: 894, endPoint y: 200, distance: 400.3
click at [894, 200] on div "Candidate Diseases Pathogen Types Primary Developers Location Regulatory Body A…" at bounding box center [1213, 187] width 2135 height 30
drag, startPoint x: 1150, startPoint y: 449, endPoint x: 414, endPoint y: 488, distance: 737.1
click at [414, 488] on div "Durlobactam/sulbactam Acinetobacter baumannii Bacteria Entasis Therapeutics Inn…" at bounding box center [1213, 612] width 2135 height 821
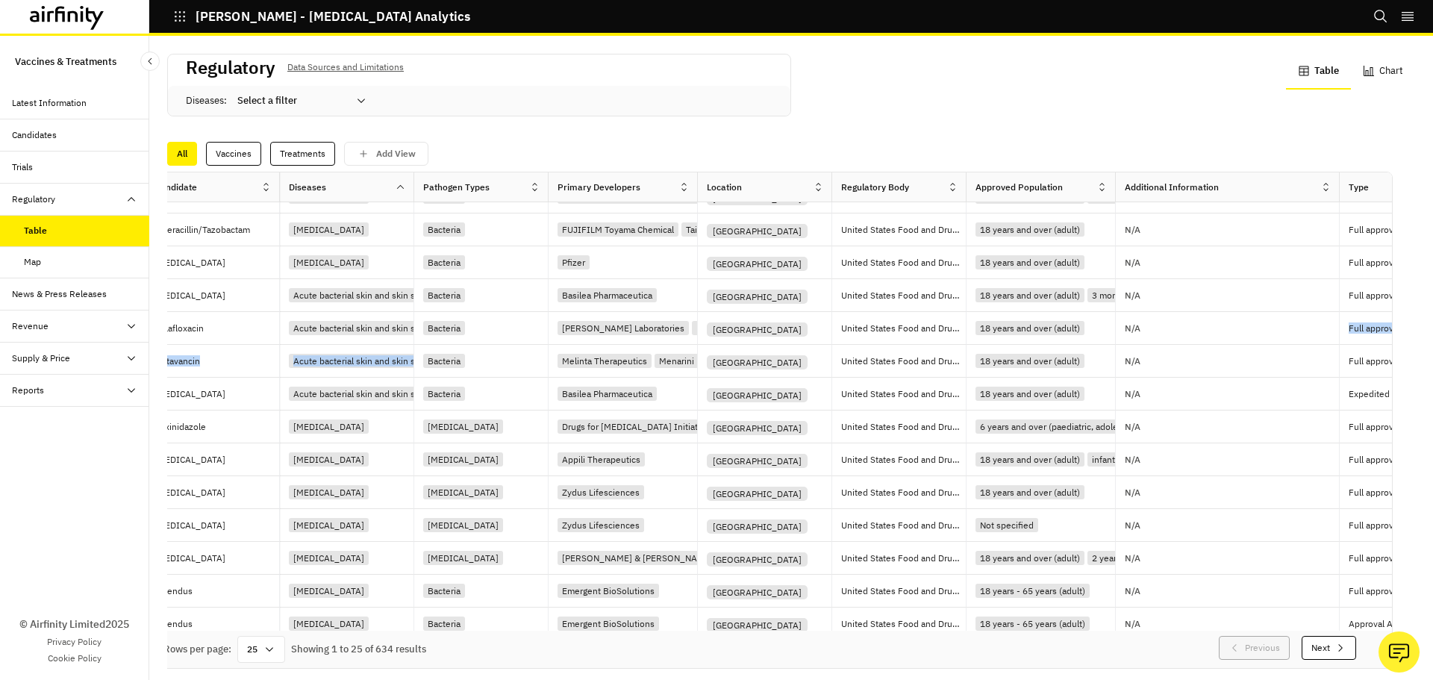
scroll to position [149, 0]
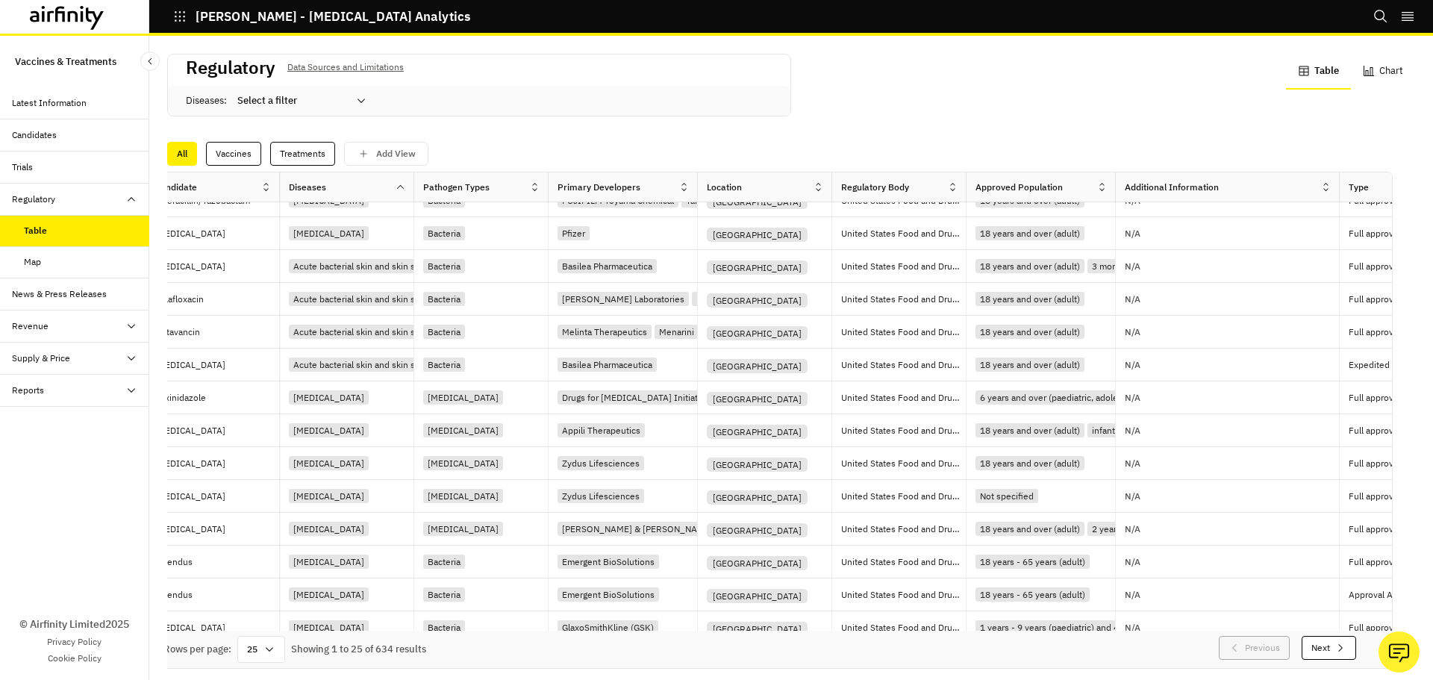
click at [275, 644] on icon at bounding box center [270, 650] width 12 height 12
click at [264, 424] on div "100" at bounding box center [261, 429] width 43 height 34
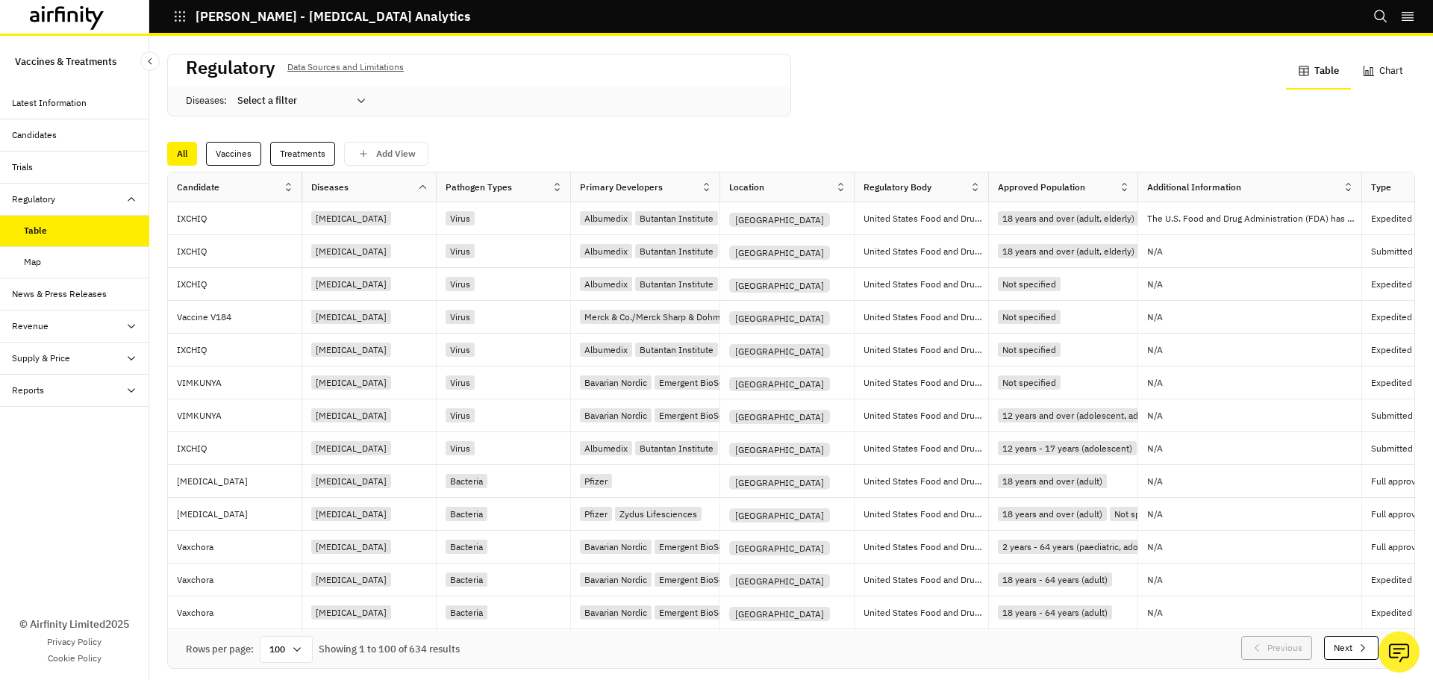
scroll to position [2883, 0]
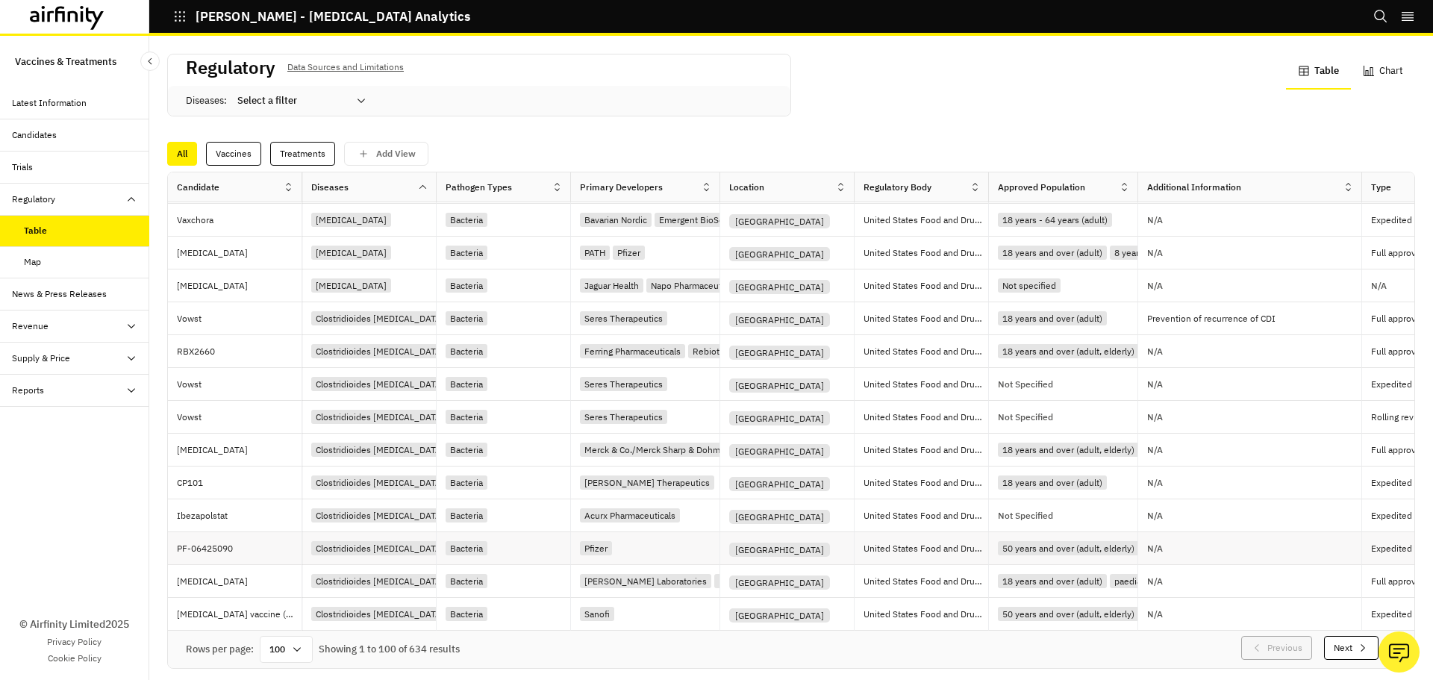
click at [205, 541] on p "PF-06425090" at bounding box center [239, 548] width 125 height 15
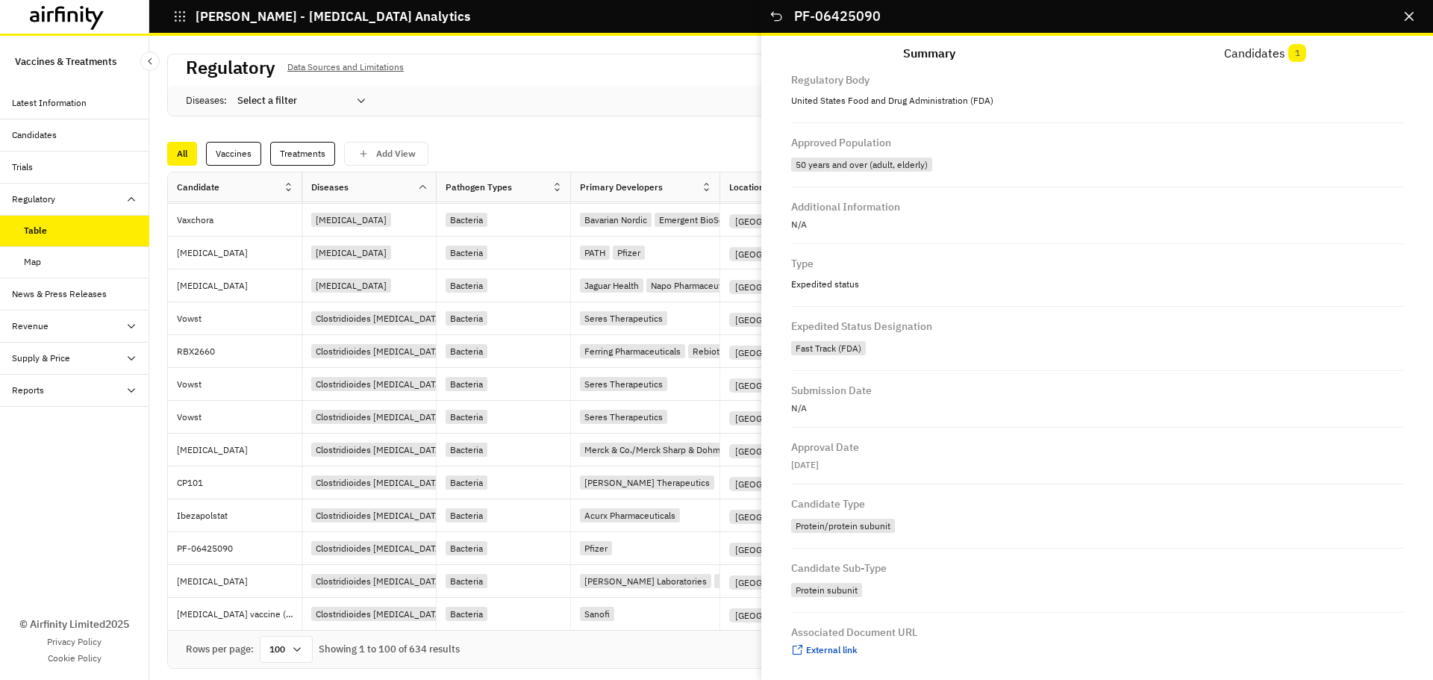
scroll to position [351, 0]
click at [846, 458] on p "28th Aug 2014" at bounding box center [1097, 457] width 612 height 13
click at [681, 118] on div "Regulatory Data Sources and Limitations Diseases : Select a filter Table Chart" at bounding box center [791, 94] width 1248 height 81
click at [1401, 7] on button "Close" at bounding box center [1410, 16] width 24 height 24
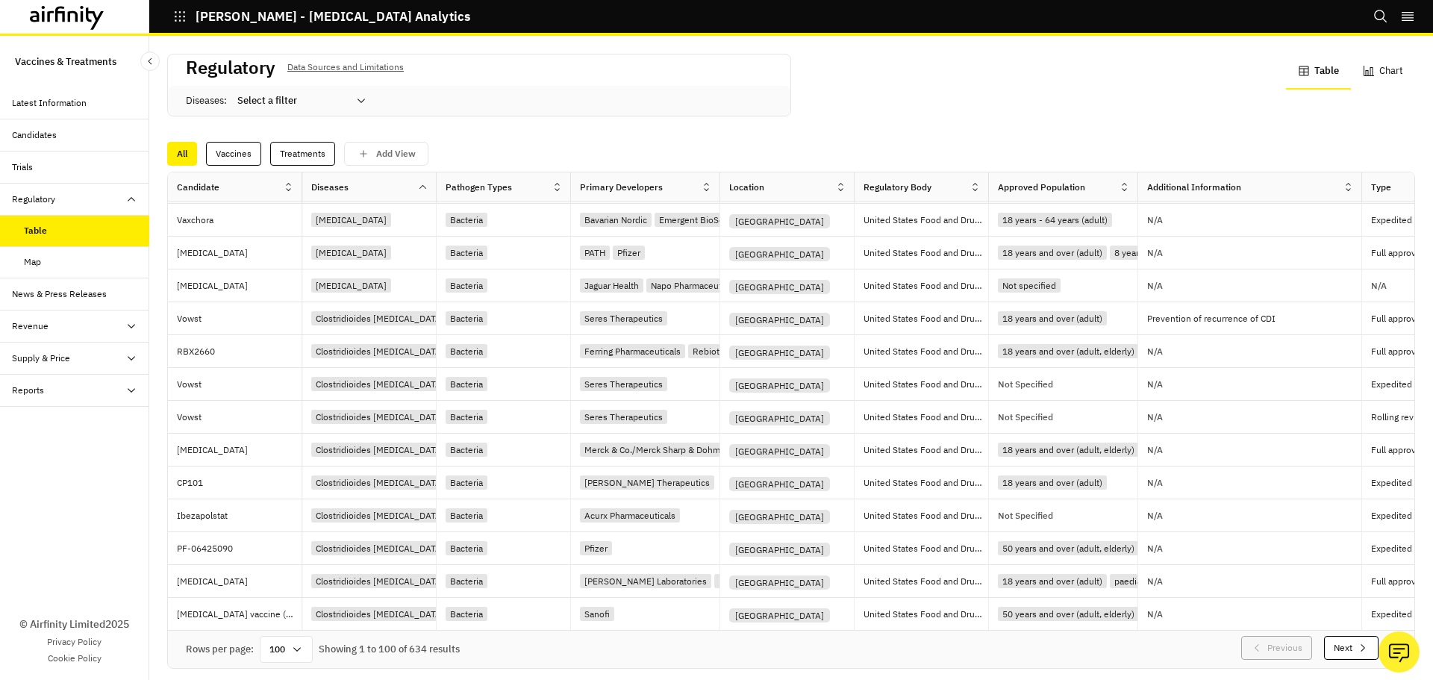
scroll to position [39, 22]
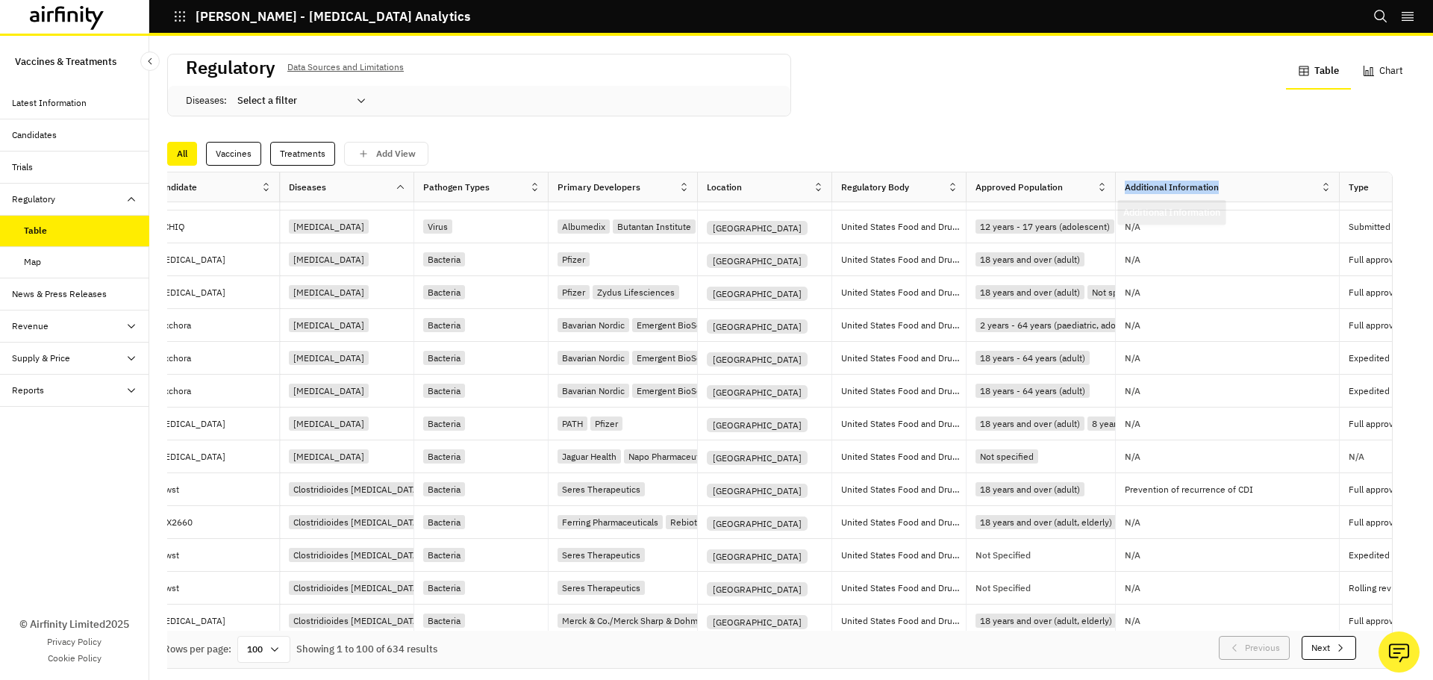
drag, startPoint x: 1346, startPoint y: 181, endPoint x: 1093, endPoint y: 177, distance: 253.1
click at [1093, 177] on div "Candidate Diseases Pathogen Types Primary Developers Location Regulatory Body A…" at bounding box center [1213, 187] width 2135 height 30
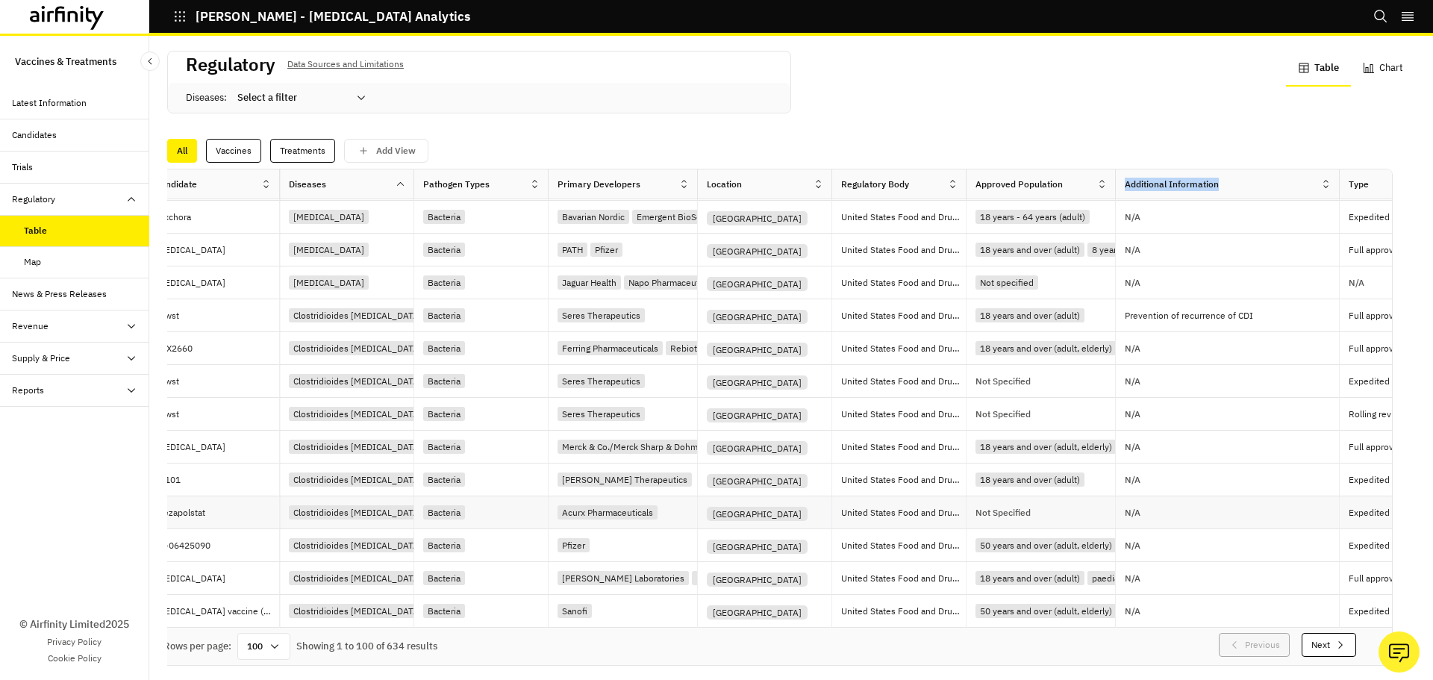
scroll to position [4, 0]
drag, startPoint x: 1338, startPoint y: 201, endPoint x: 1153, endPoint y: 197, distance: 185.2
click at [1302, 632] on button "Next" at bounding box center [1329, 644] width 55 height 24
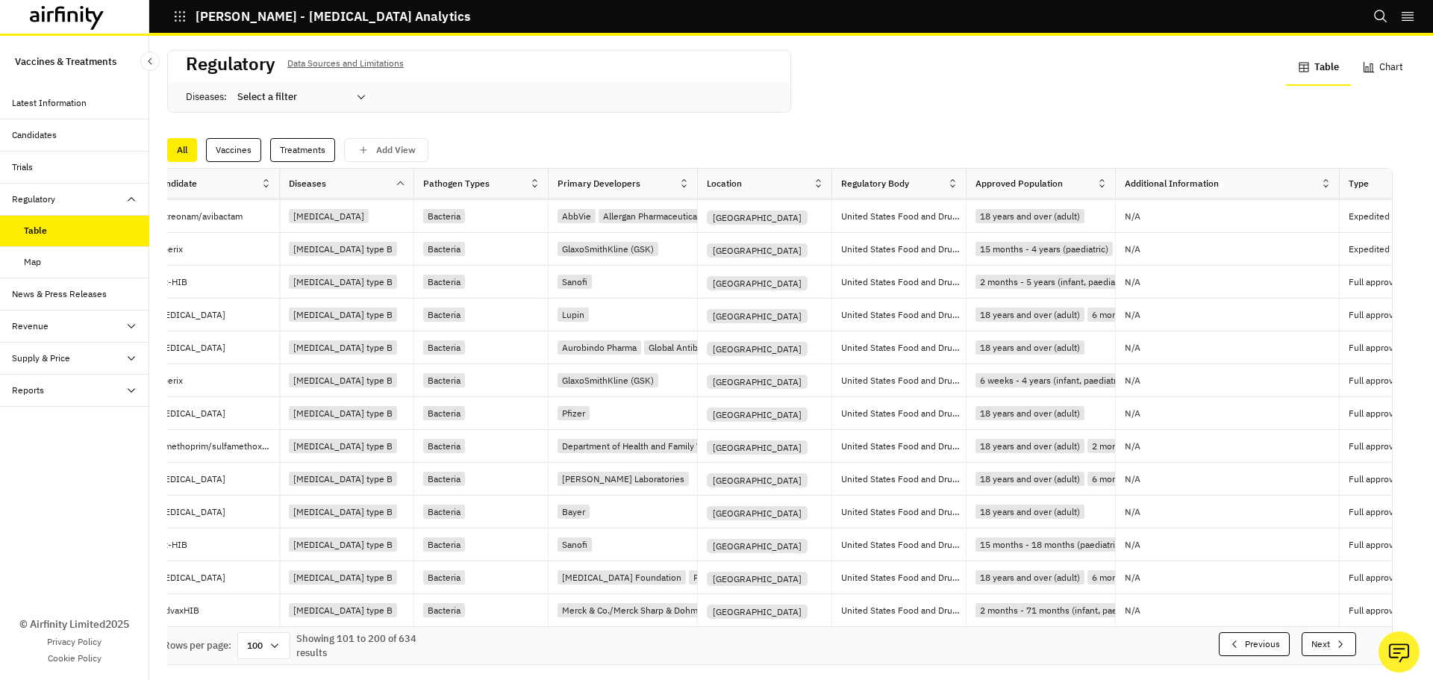
click at [1349, 152] on div "All Vaccines Treatments Add View" at bounding box center [791, 150] width 1248 height 24
click at [1363, 71] on icon "button" at bounding box center [1369, 67] width 12 height 12
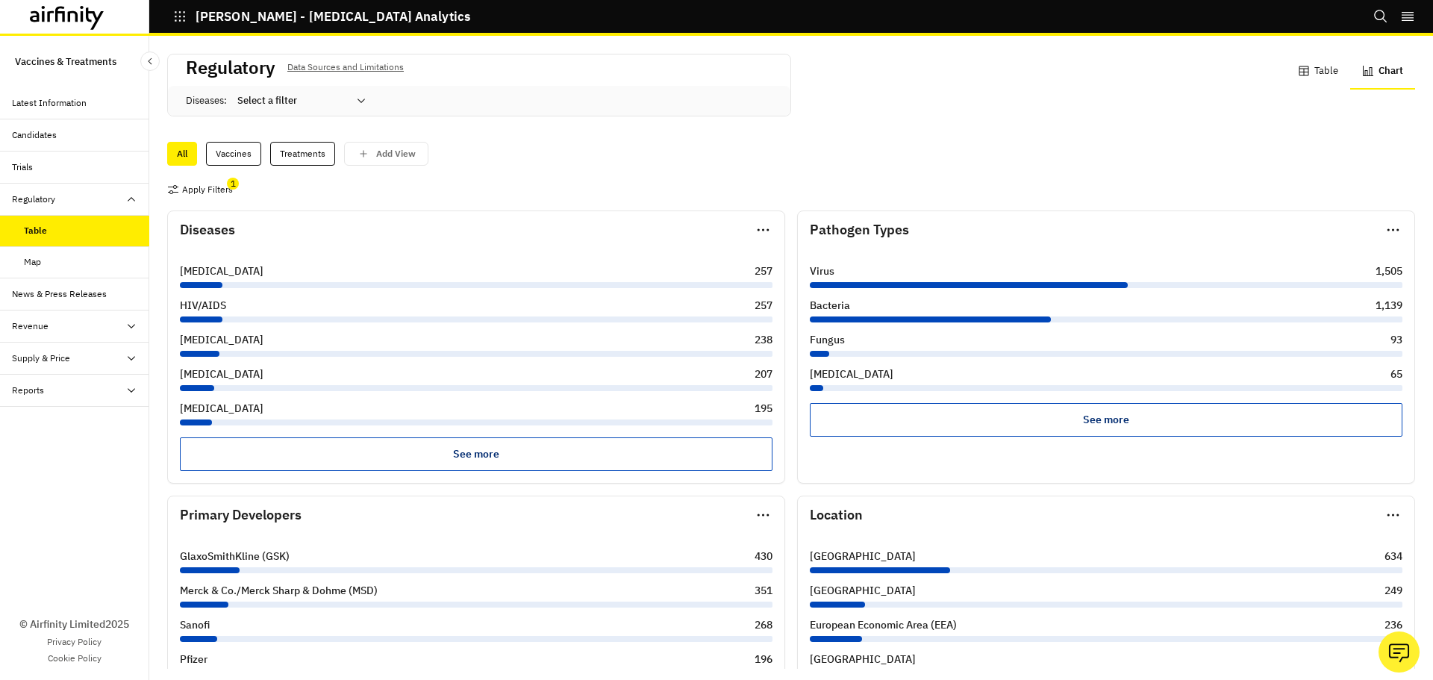
click at [207, 317] on div at bounding box center [201, 320] width 43 height 6
click at [351, 105] on div "Select a filter" at bounding box center [291, 101] width 128 height 24
click at [743, 165] on div "All Vaccines Treatments Add View" at bounding box center [791, 154] width 1248 height 24
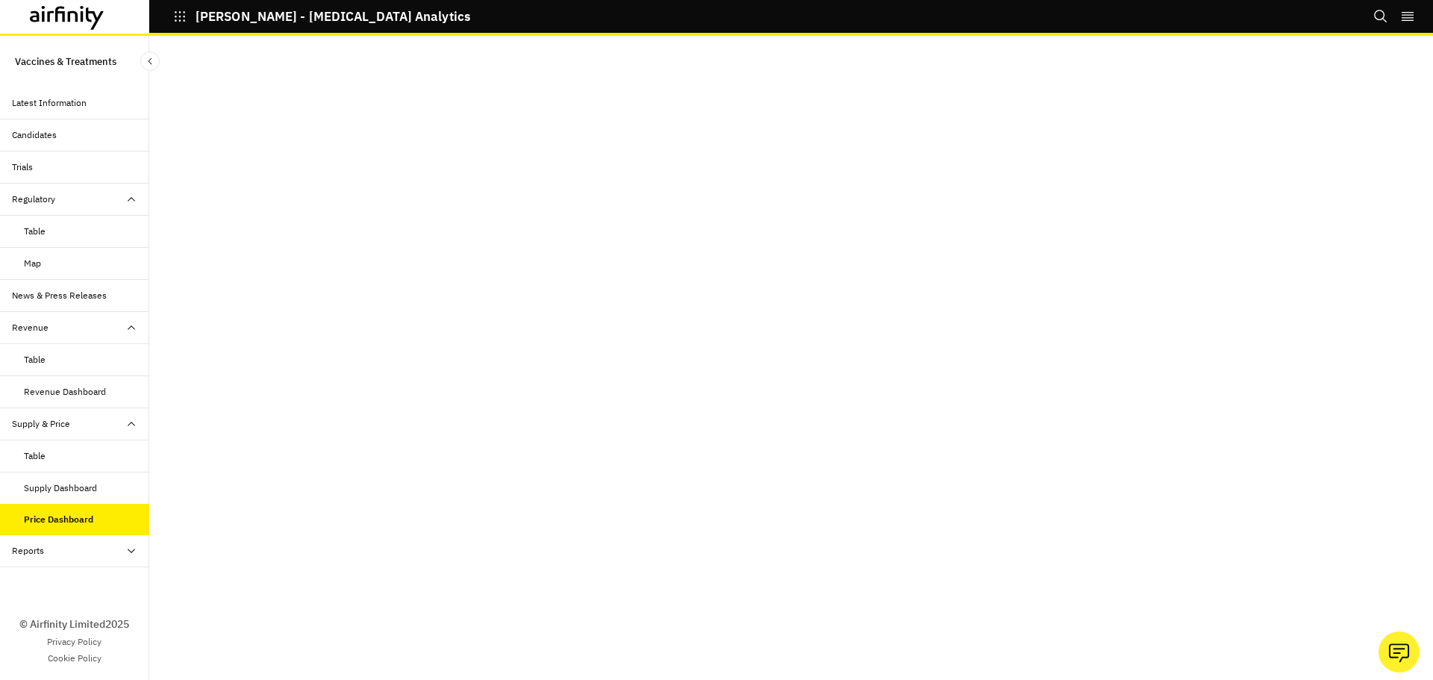
drag, startPoint x: 50, startPoint y: 548, endPoint x: 129, endPoint y: 544, distance: 79.2
click at [50, 548] on div "Reports" at bounding box center [80, 550] width 137 height 13
click at [56, 588] on div "Reports" at bounding box center [86, 582] width 125 height 13
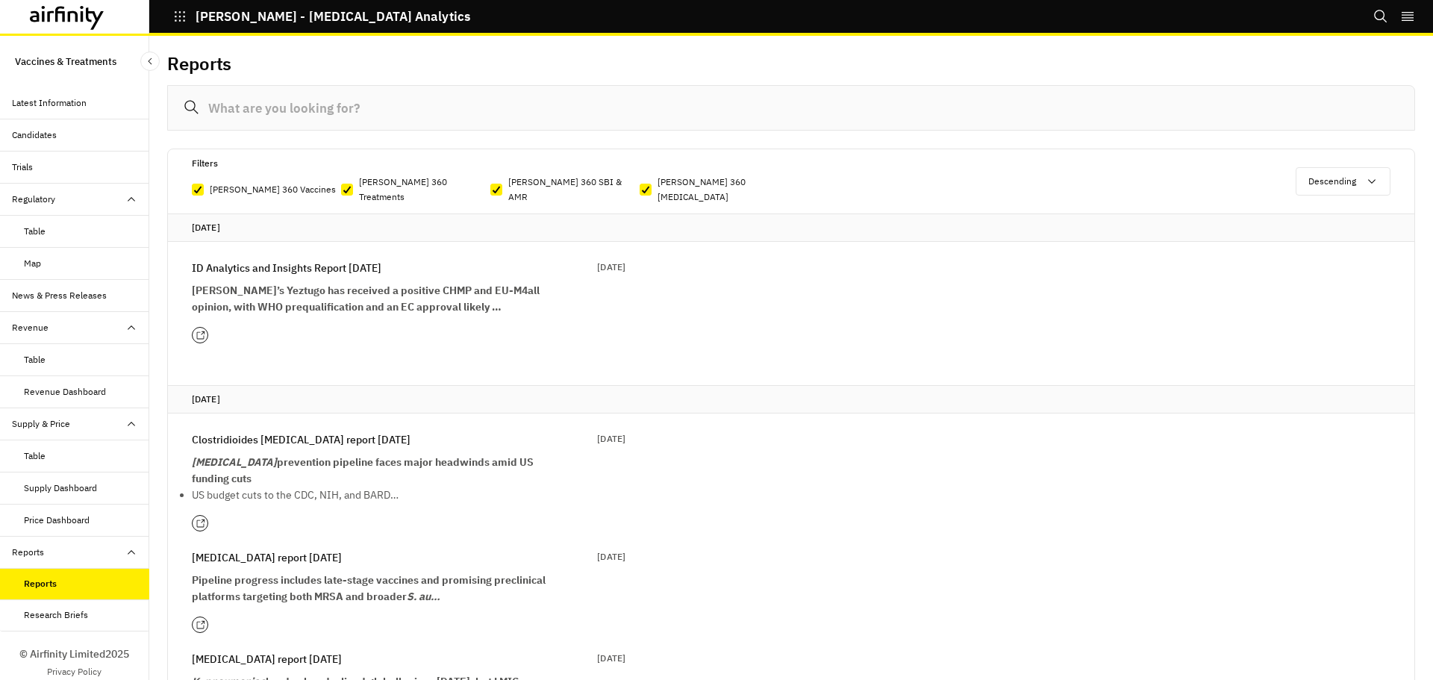
click at [65, 620] on div "Research Briefs" at bounding box center [56, 614] width 64 height 13
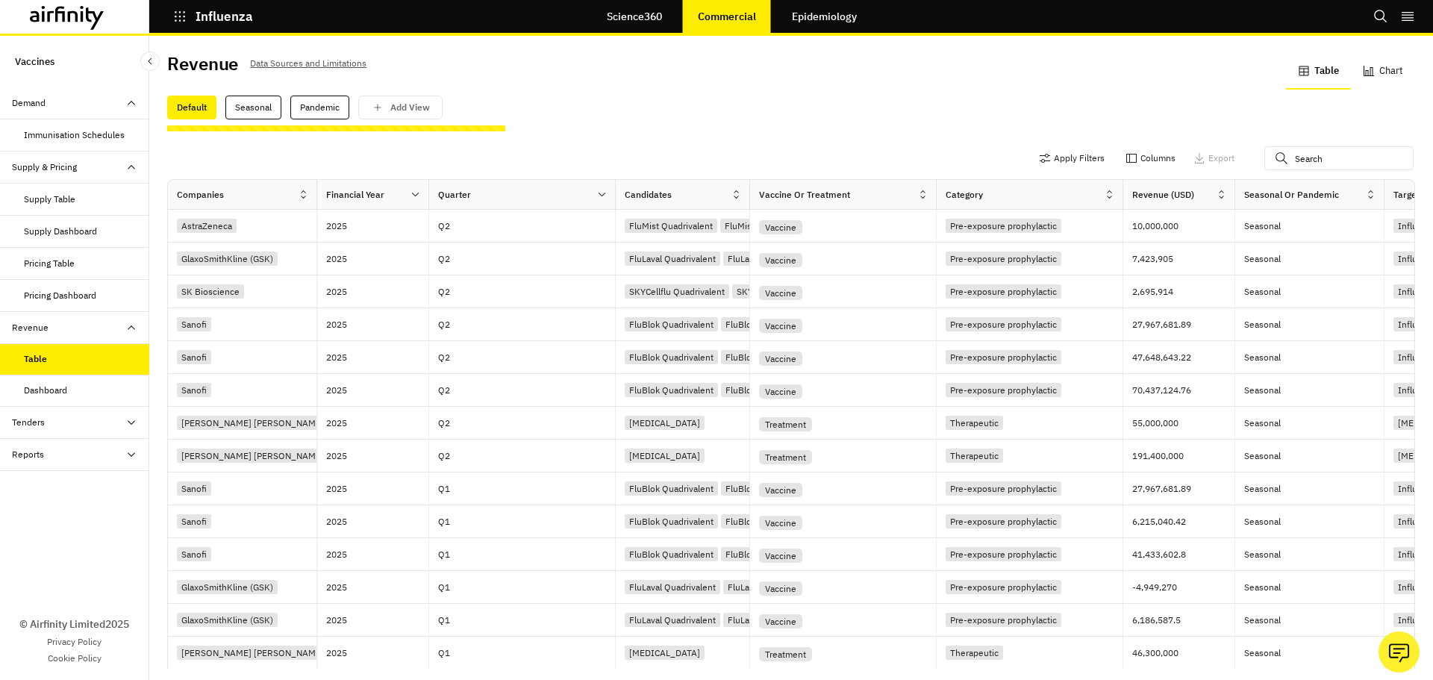
click at [82, 433] on div "Tenders" at bounding box center [74, 423] width 149 height 32
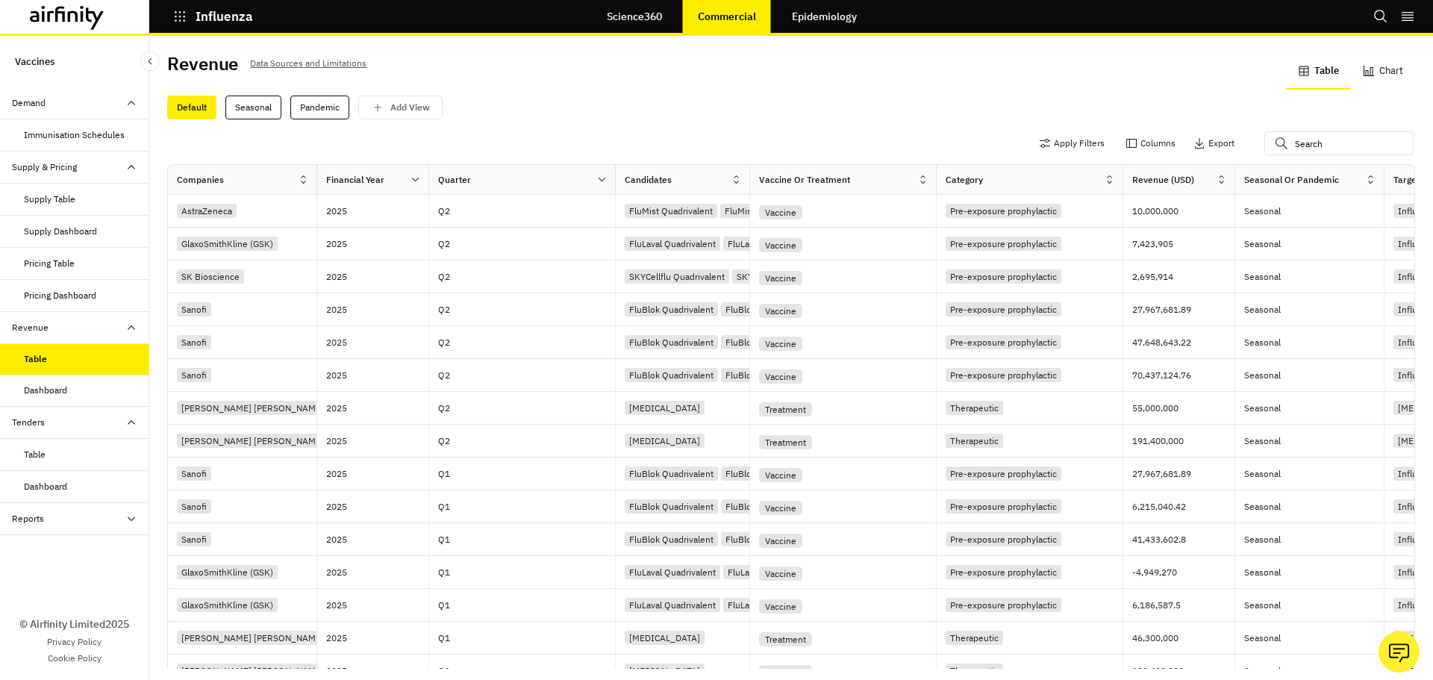
click at [35, 394] on div "Dashboard" at bounding box center [45, 390] width 43 height 13
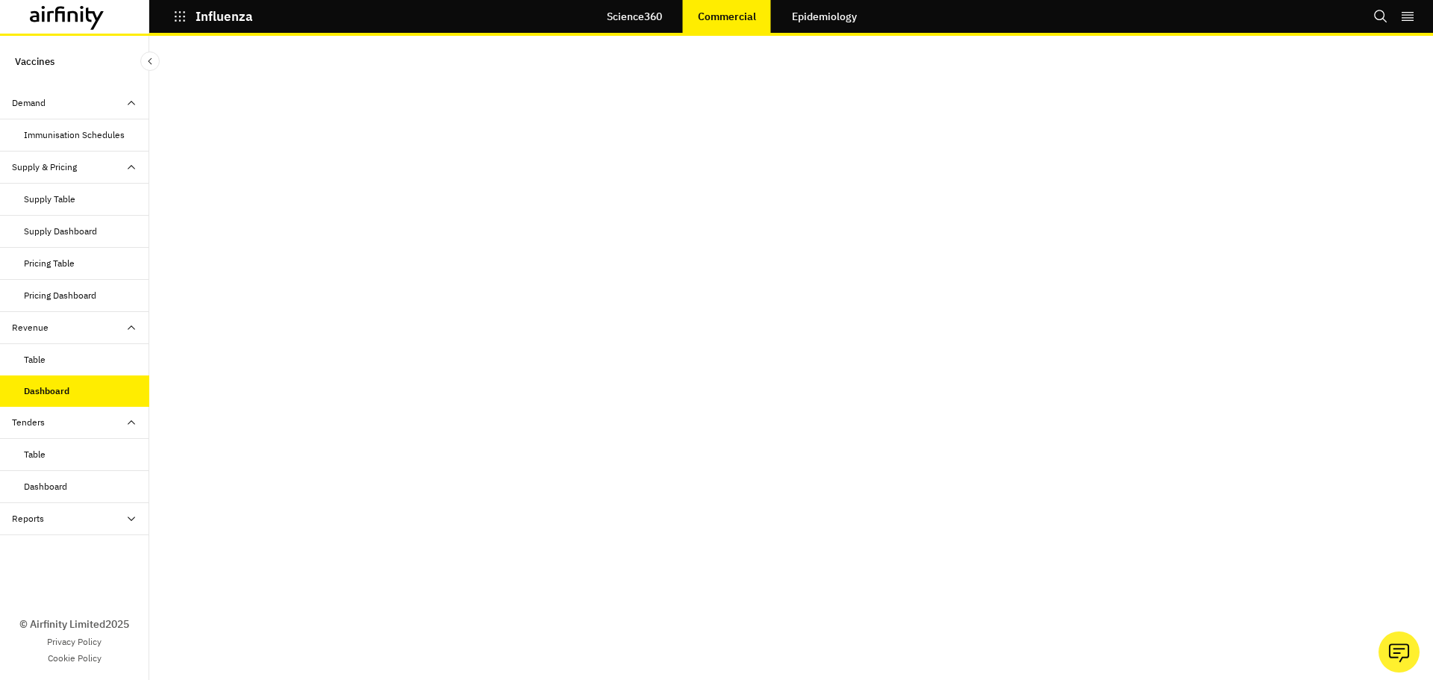
click at [48, 460] on div "Table" at bounding box center [86, 454] width 125 height 13
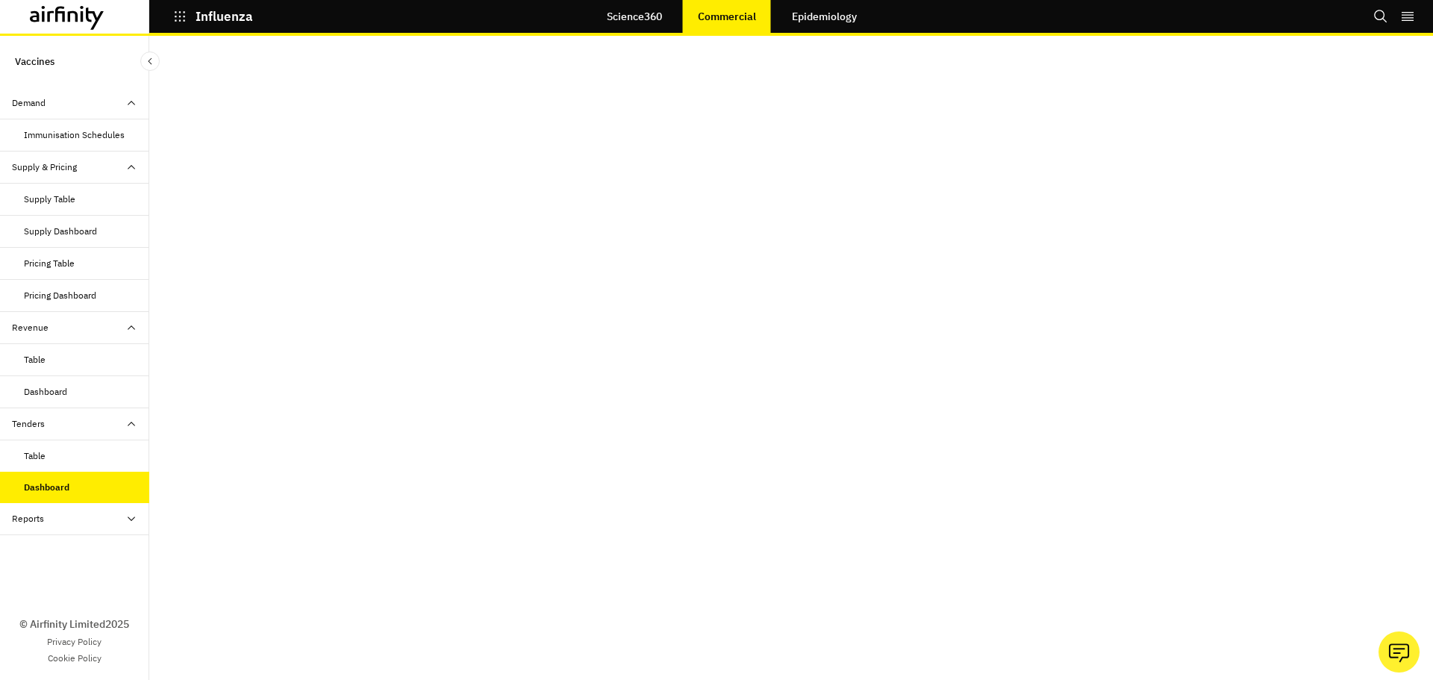
click at [62, 524] on div "Reports" at bounding box center [80, 518] width 137 height 13
click at [37, 549] on div "Reports" at bounding box center [40, 550] width 32 height 13
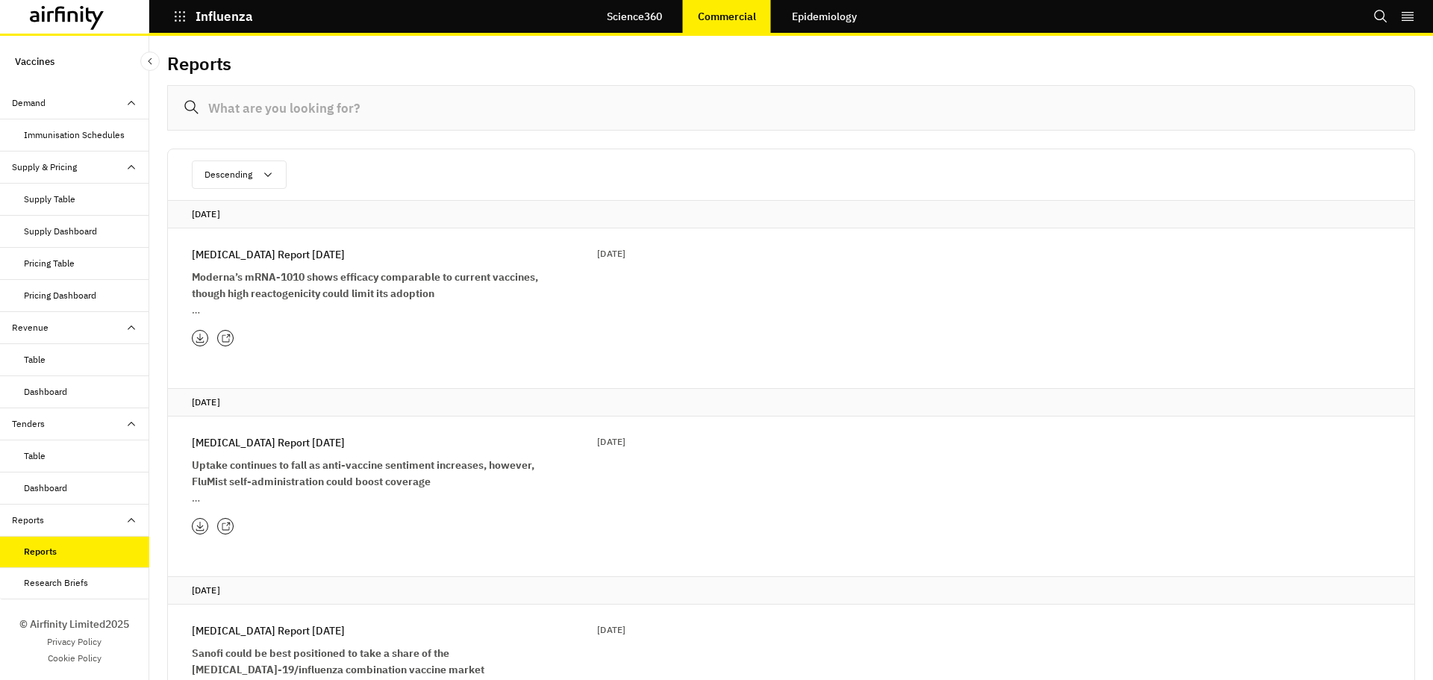
click at [846, 22] on link "Epidemiology" at bounding box center [824, 17] width 95 height 36
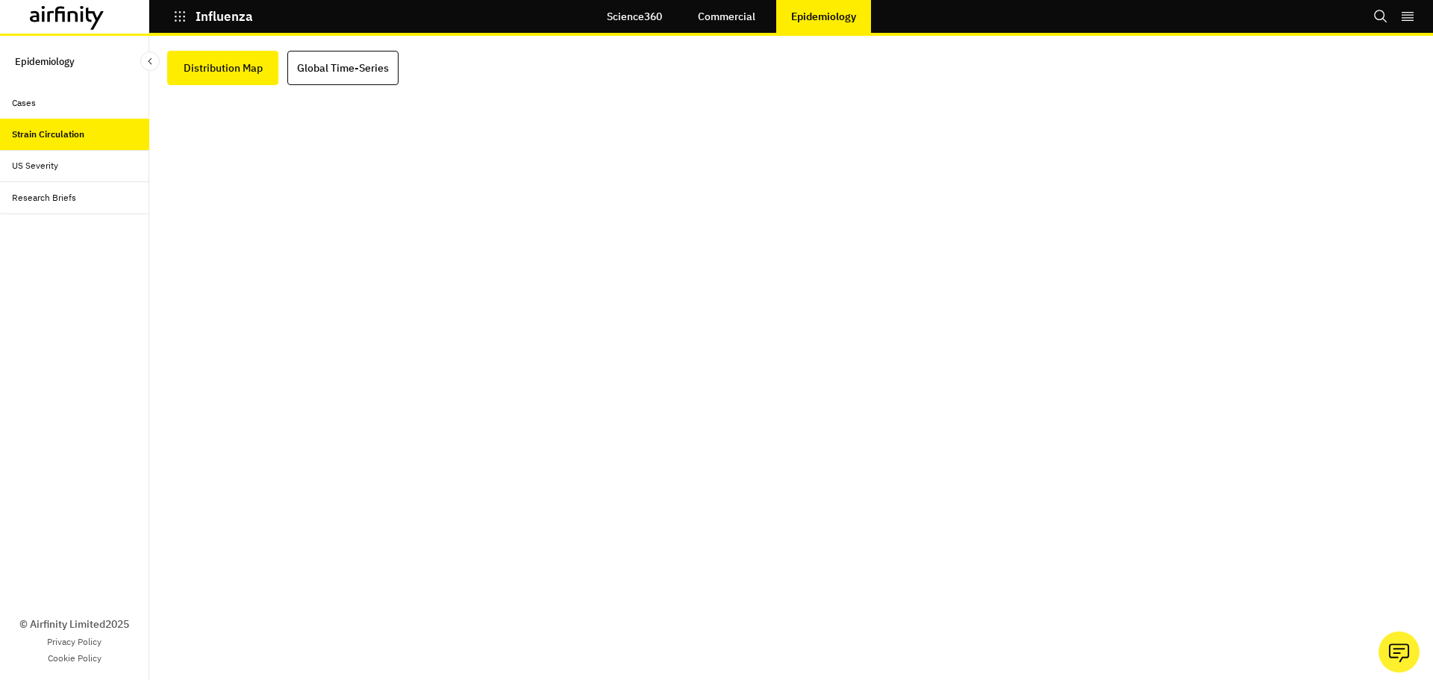
click at [28, 192] on div "Research Briefs" at bounding box center [44, 197] width 64 height 13
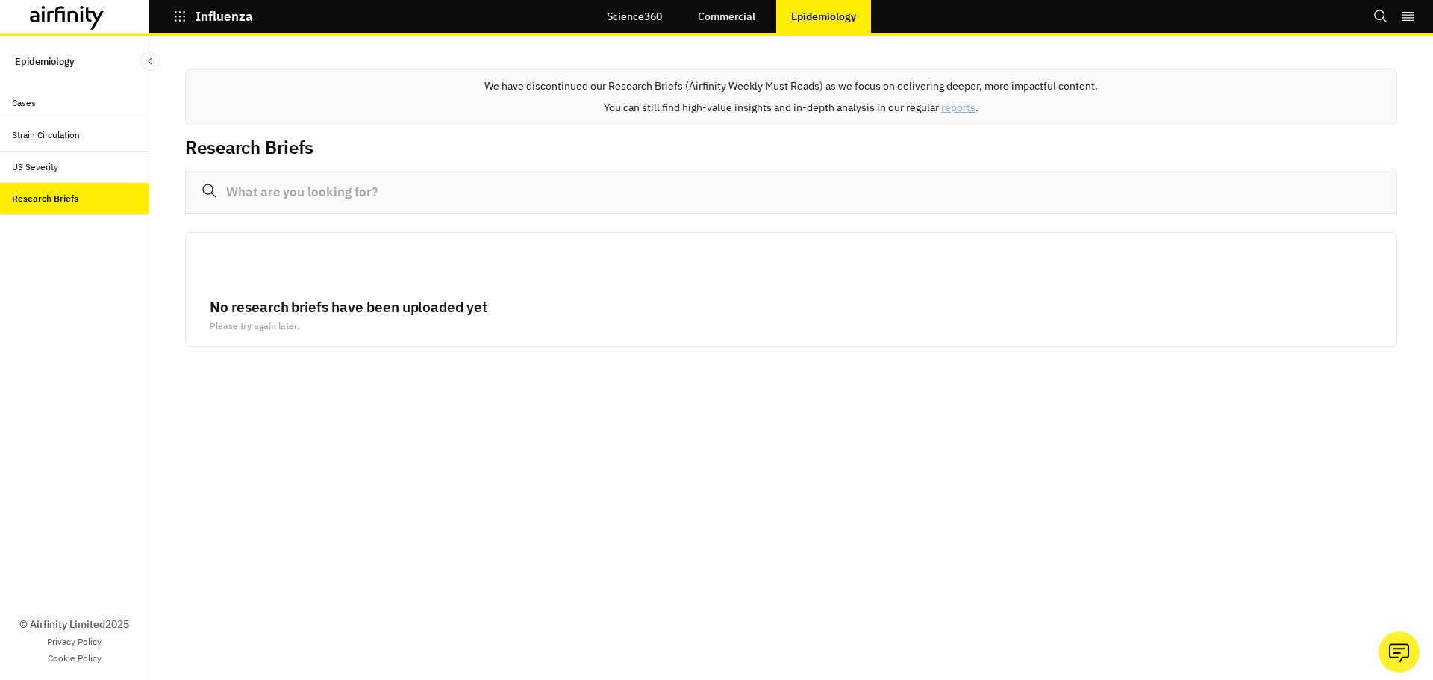
click at [62, 26] on icon at bounding box center [67, 18] width 75 height 24
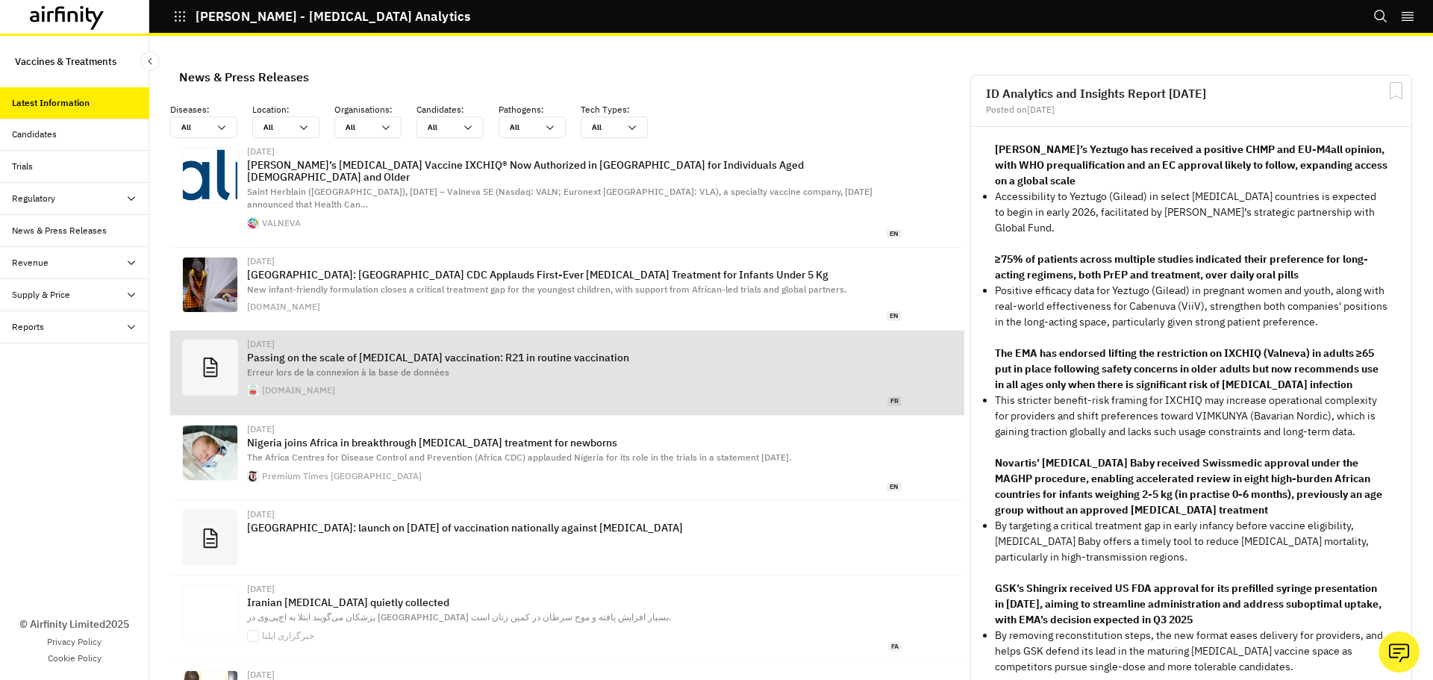
scroll to position [971, 437]
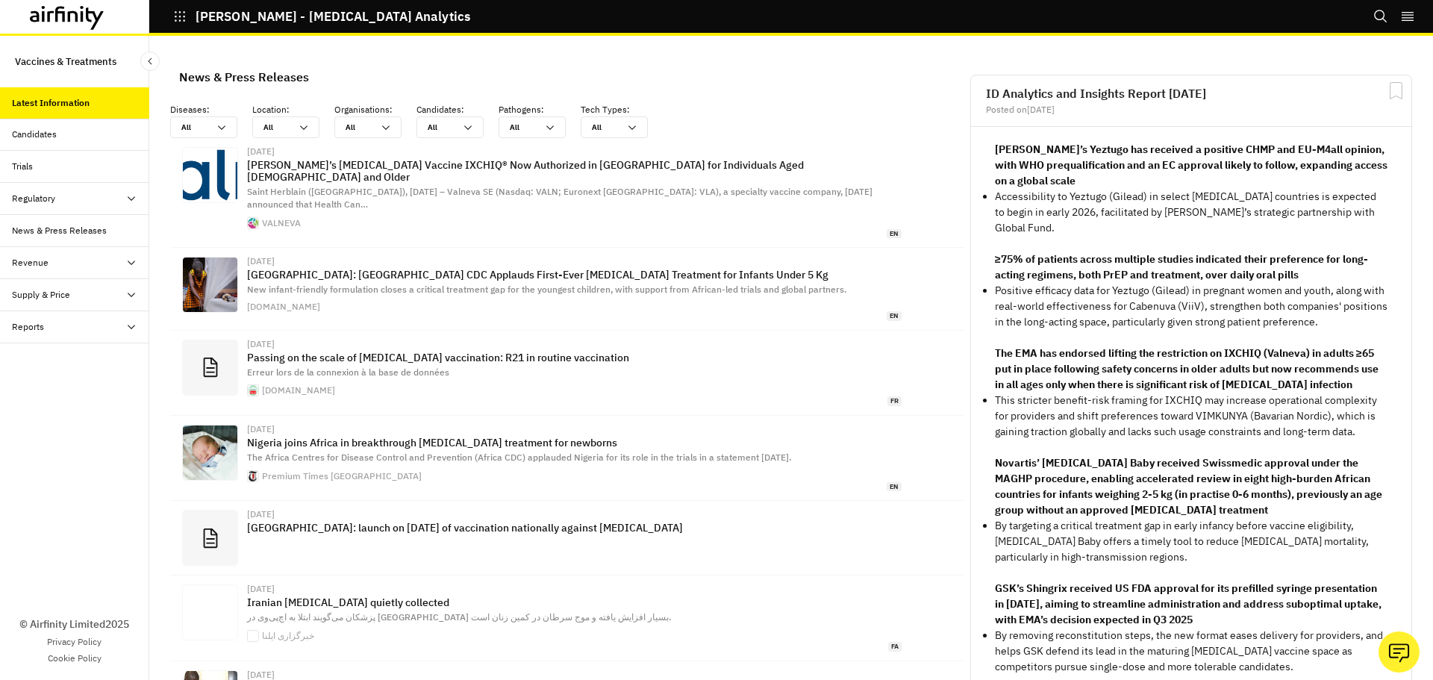
click at [69, 133] on div "Candidates" at bounding box center [80, 134] width 137 height 13
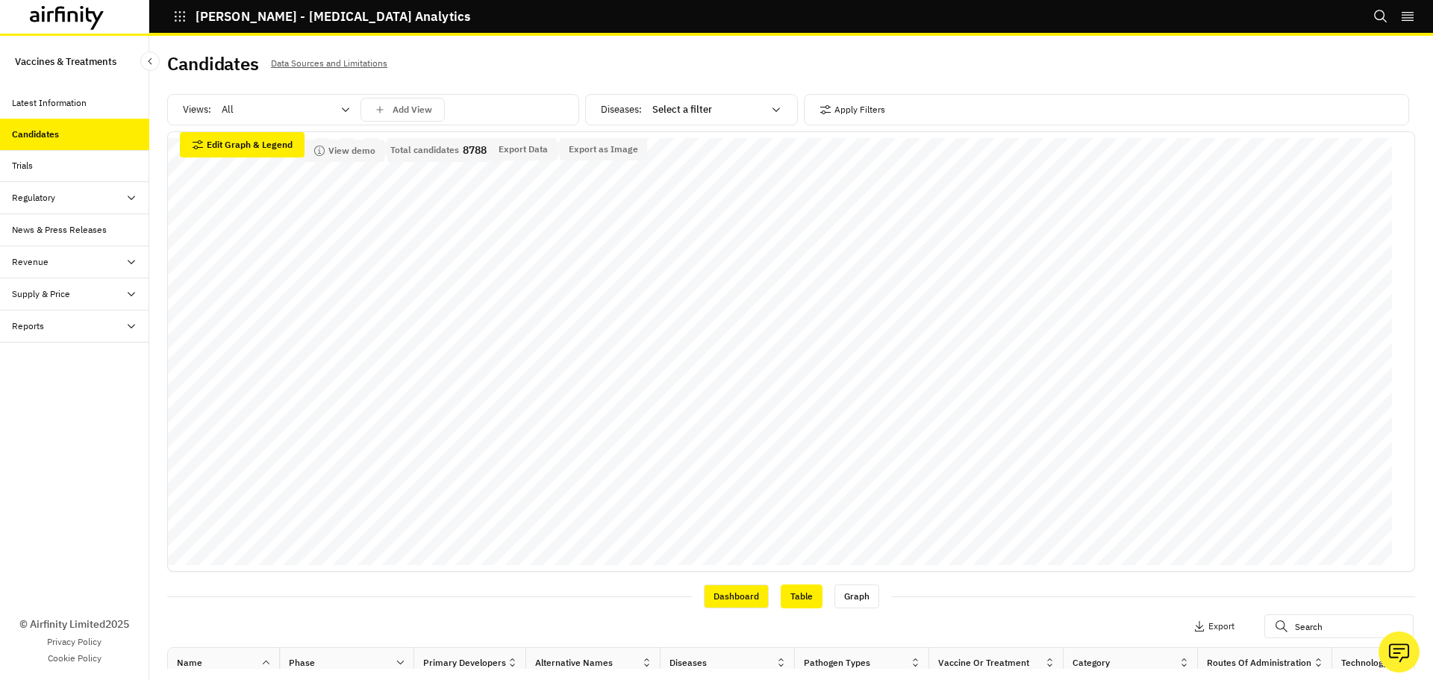
click at [801, 588] on div "Table" at bounding box center [802, 597] width 42 height 24
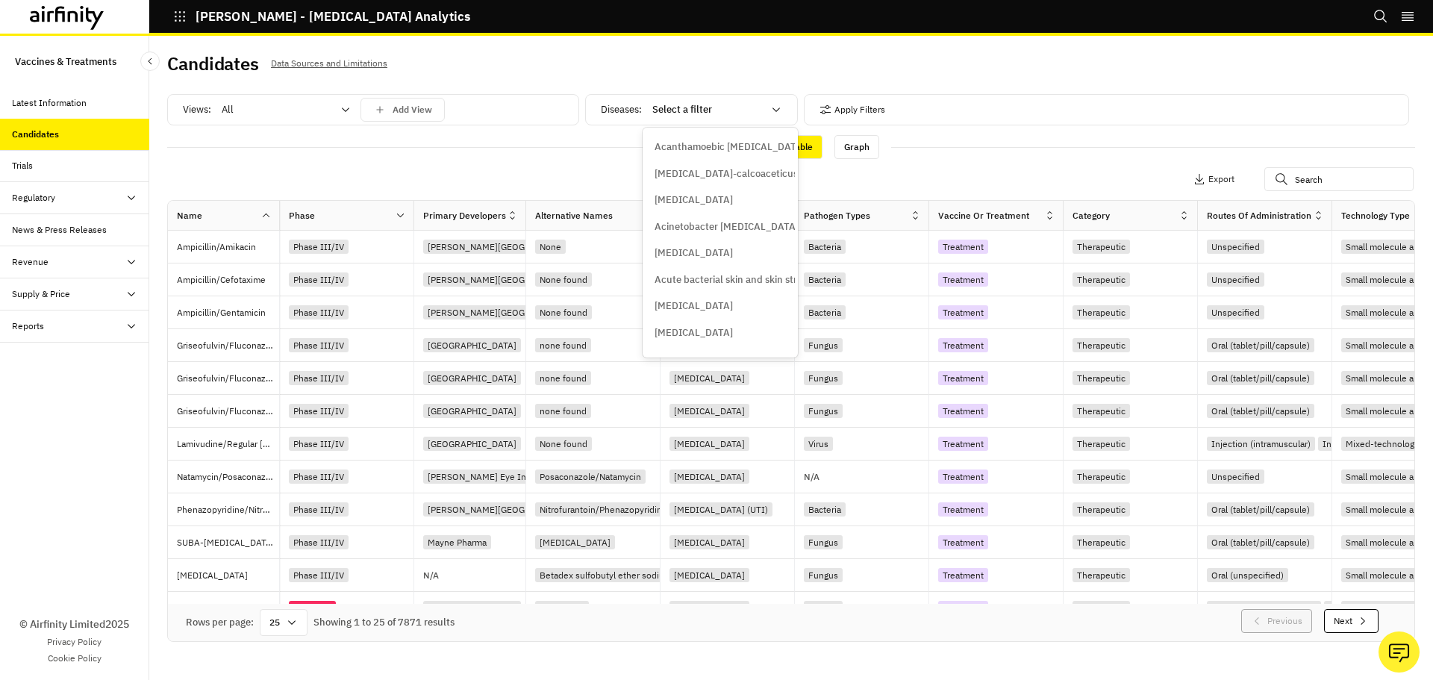
click at [714, 105] on div at bounding box center [708, 110] width 110 height 18
click at [542, 171] on div "Apply Filters Columns Export" at bounding box center [791, 180] width 1248 height 39
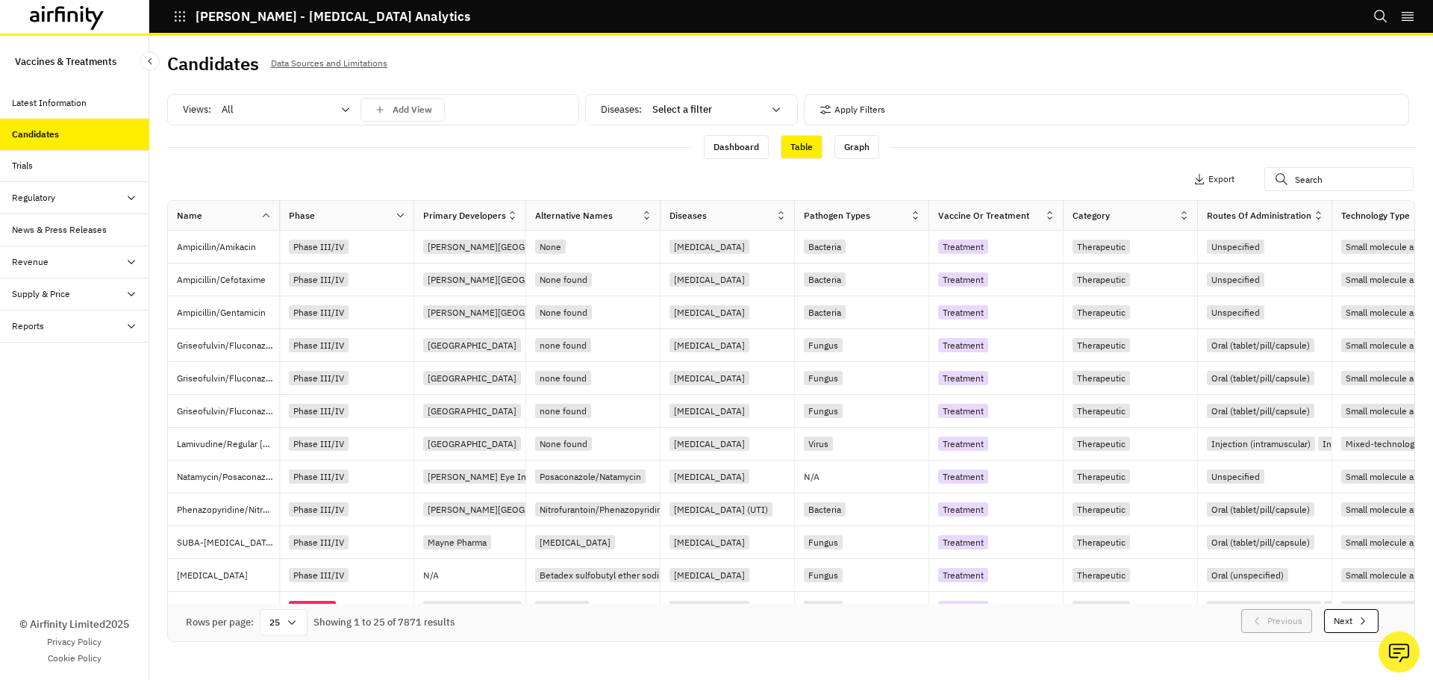
click at [37, 164] on div "Trials" at bounding box center [80, 165] width 137 height 13
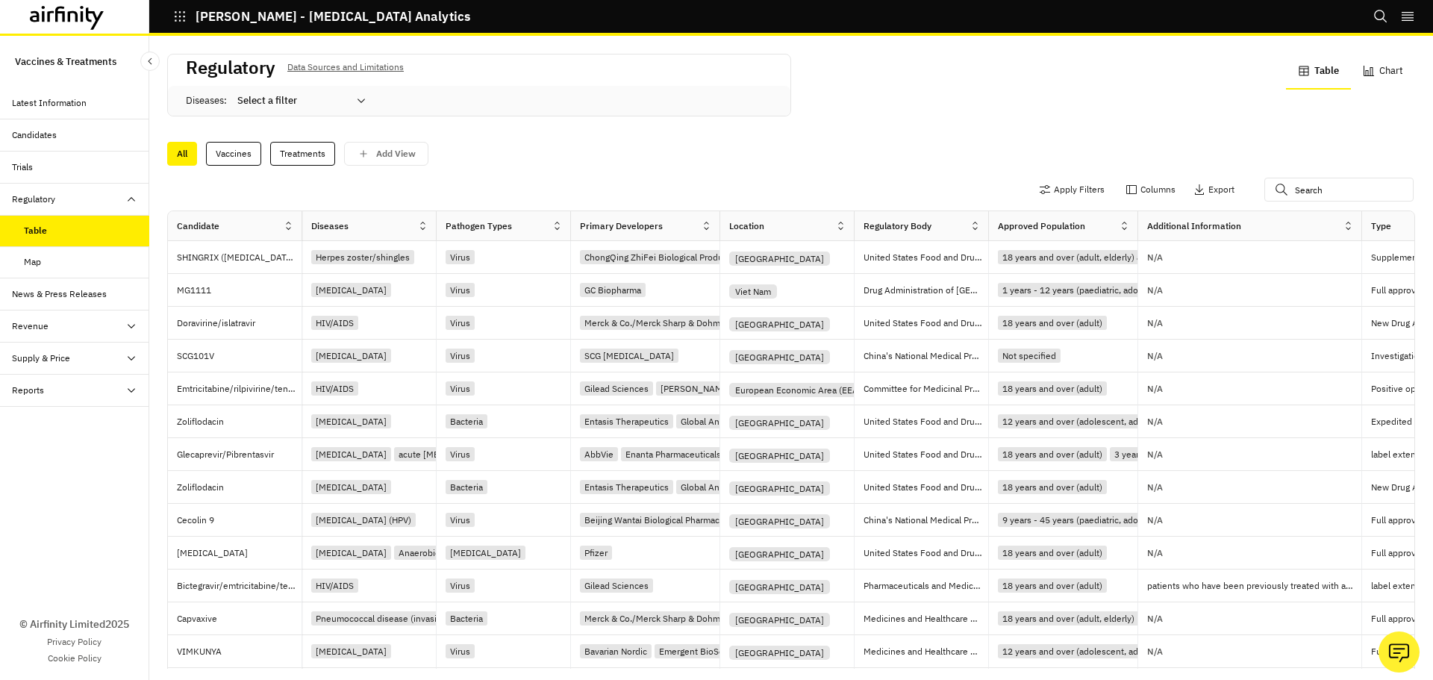
click at [422, 230] on icon at bounding box center [422, 225] width 11 height 11
click at [579, 134] on div "All Vaccines Treatments Add View" at bounding box center [791, 149] width 1248 height 31
click at [1052, 193] on button "Apply Filters" at bounding box center [1072, 190] width 66 height 24
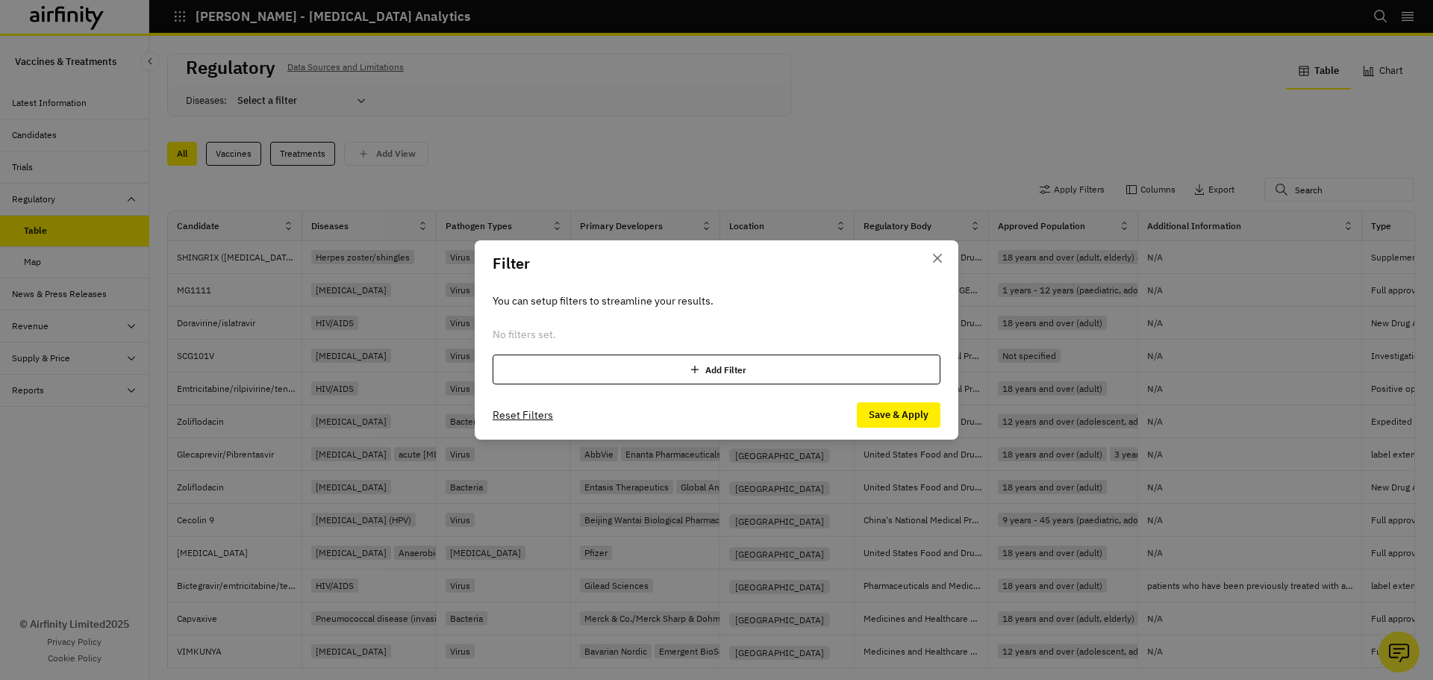
click at [887, 360] on div "Add Filter" at bounding box center [717, 370] width 448 height 30
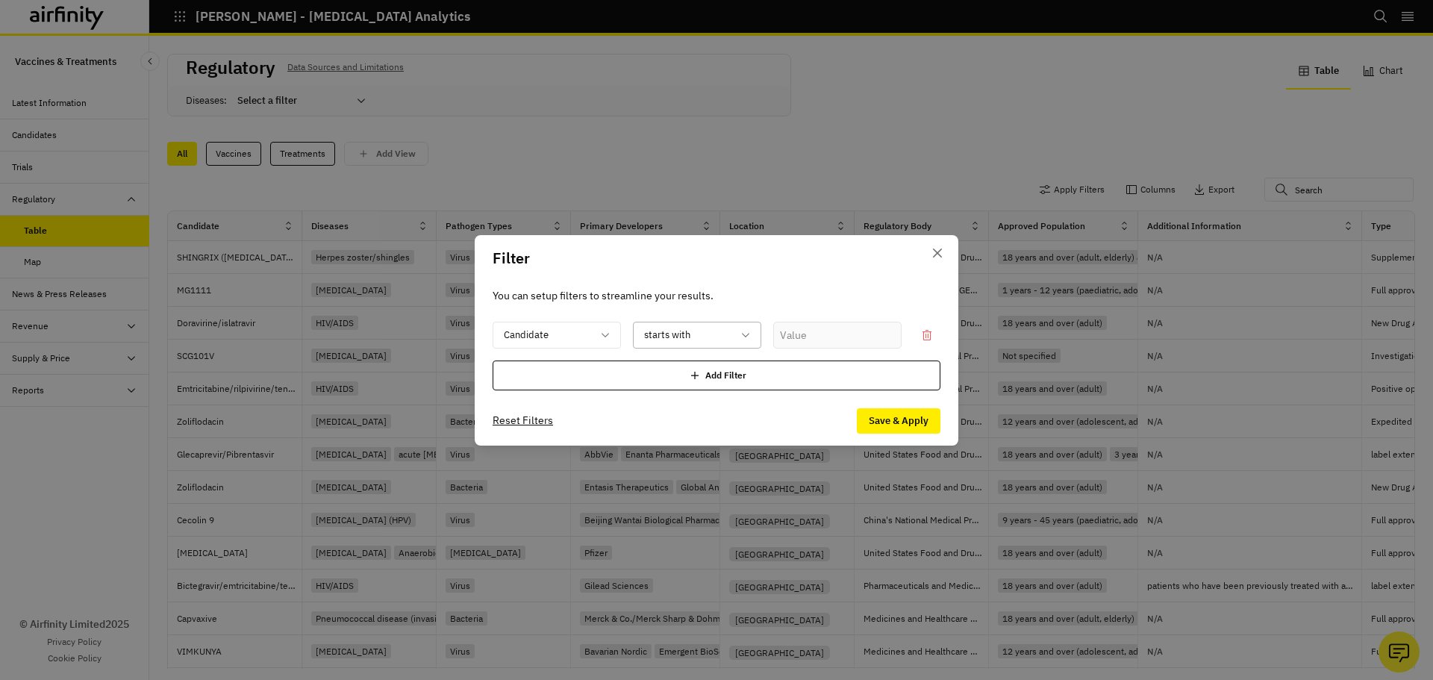
click at [705, 340] on div at bounding box center [688, 335] width 88 height 19
click at [572, 339] on div at bounding box center [548, 335] width 88 height 19
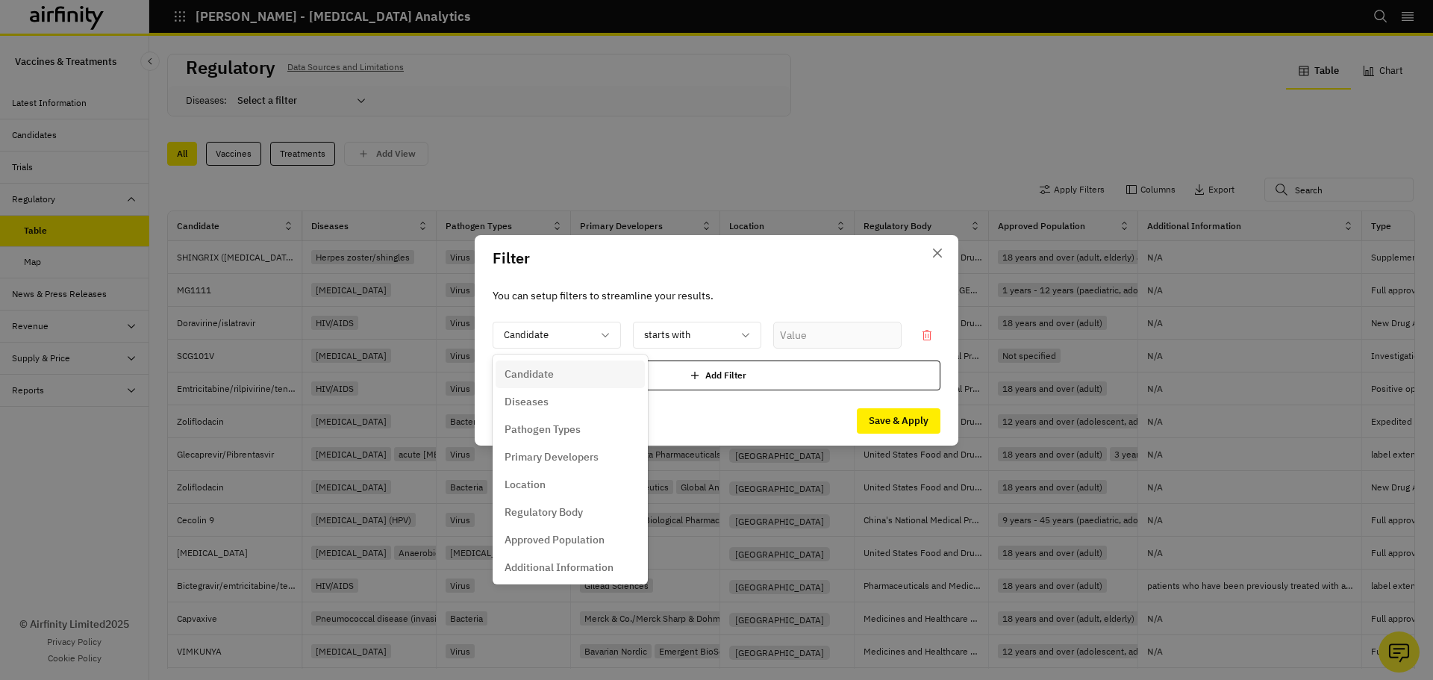
click at [566, 481] on div "Location" at bounding box center [570, 485] width 131 height 16
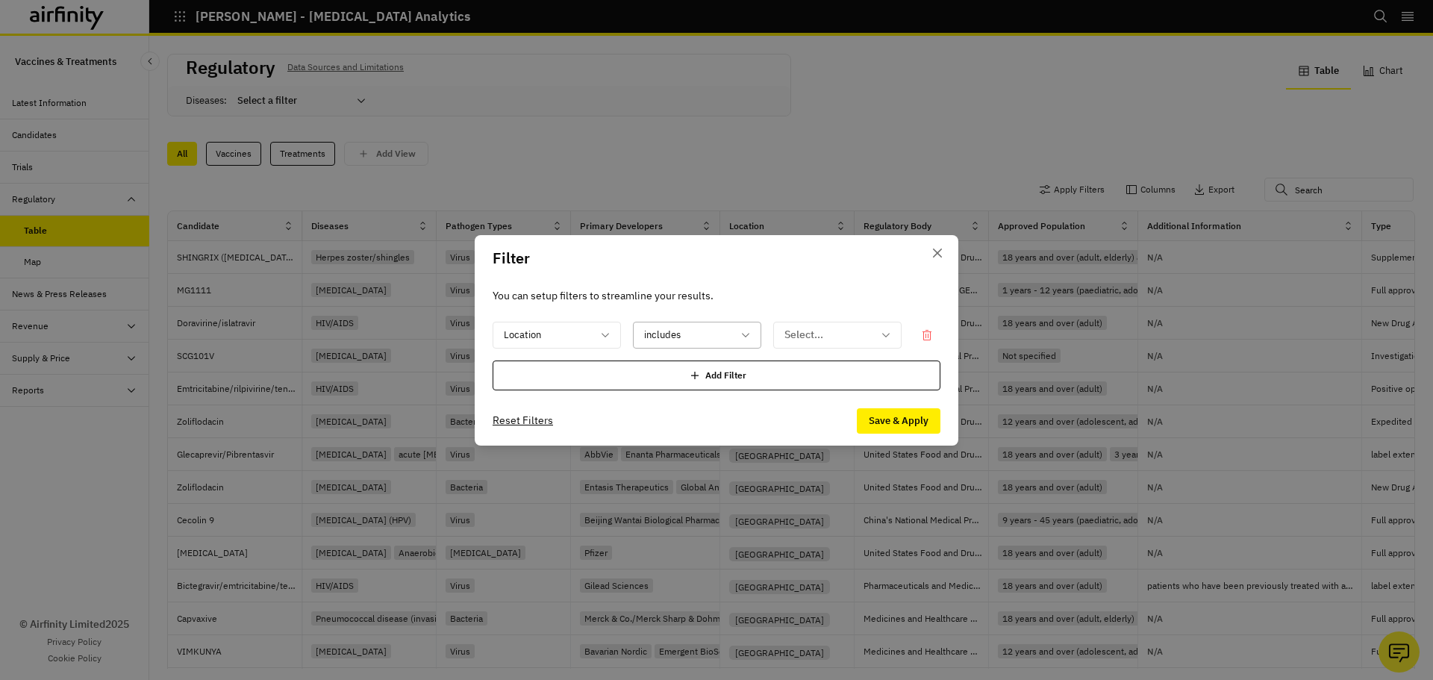
click at [741, 326] on div "includes" at bounding box center [697, 335] width 128 height 27
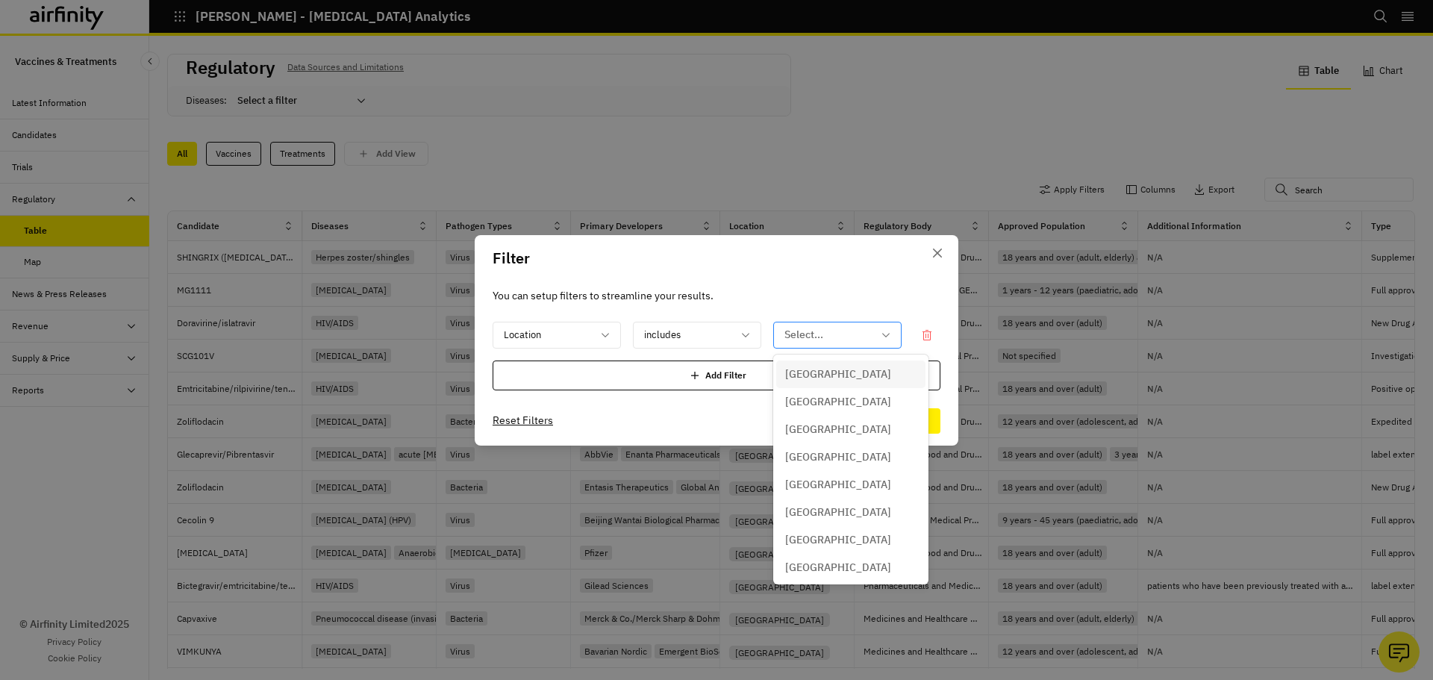
click at [820, 328] on div at bounding box center [829, 335] width 88 height 19
click at [859, 408] on div "Argentina" at bounding box center [850, 402] width 131 height 16
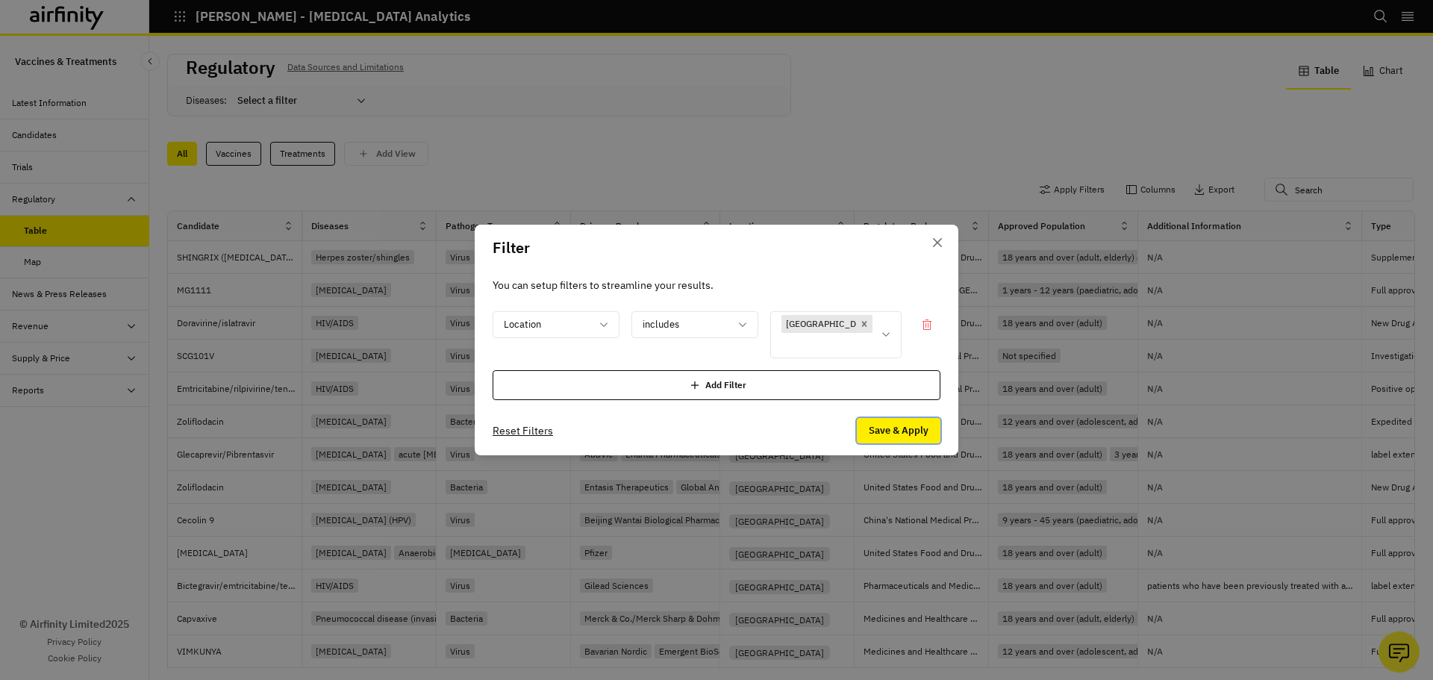
click at [889, 420] on button "Save & Apply" at bounding box center [899, 430] width 84 height 25
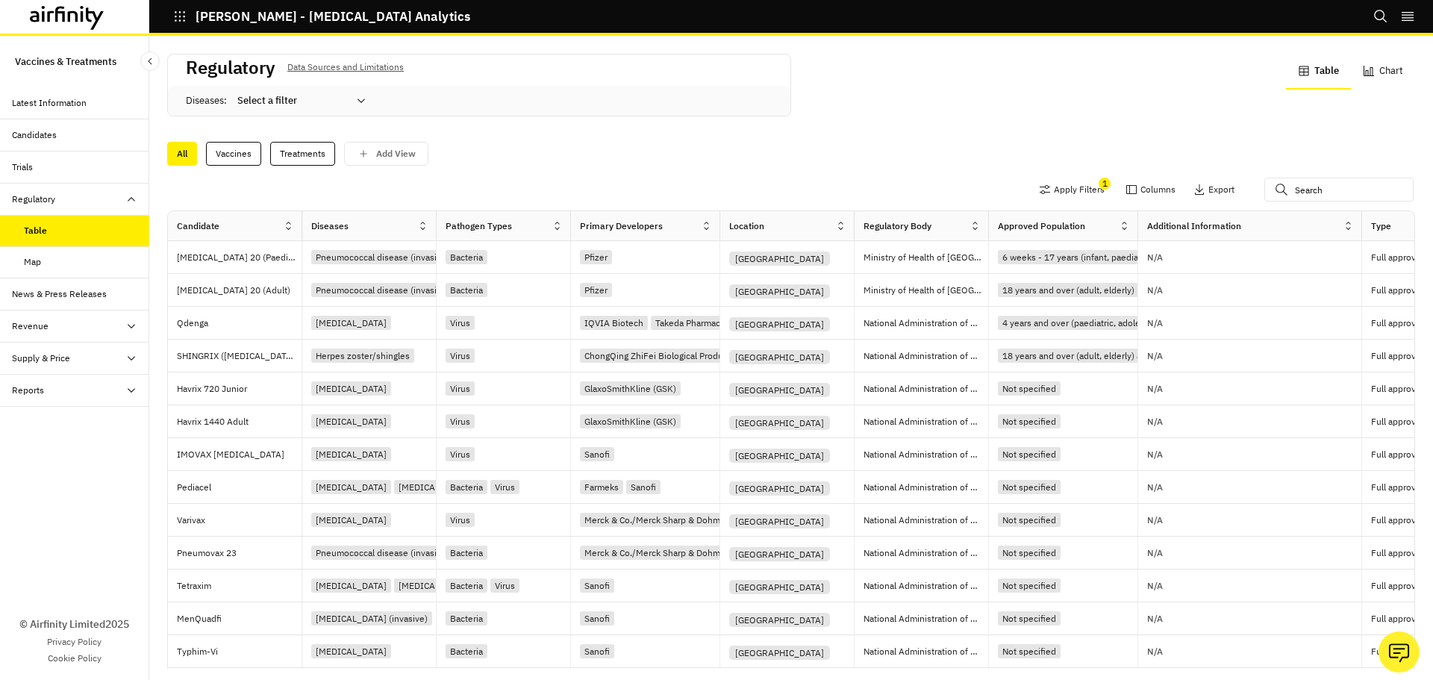
click at [46, 298] on div "News & Press Releases" at bounding box center [59, 293] width 95 height 13
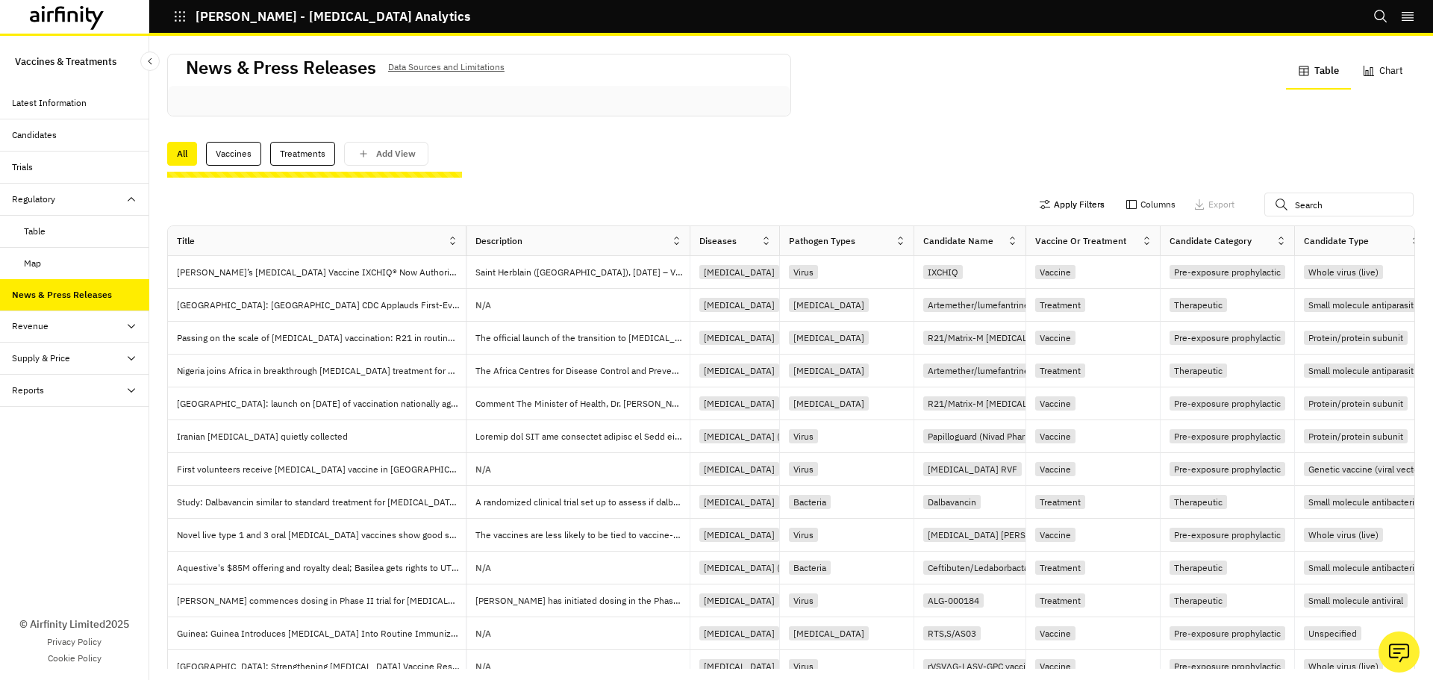
click at [1059, 211] on button "Apply Filters" at bounding box center [1072, 205] width 66 height 24
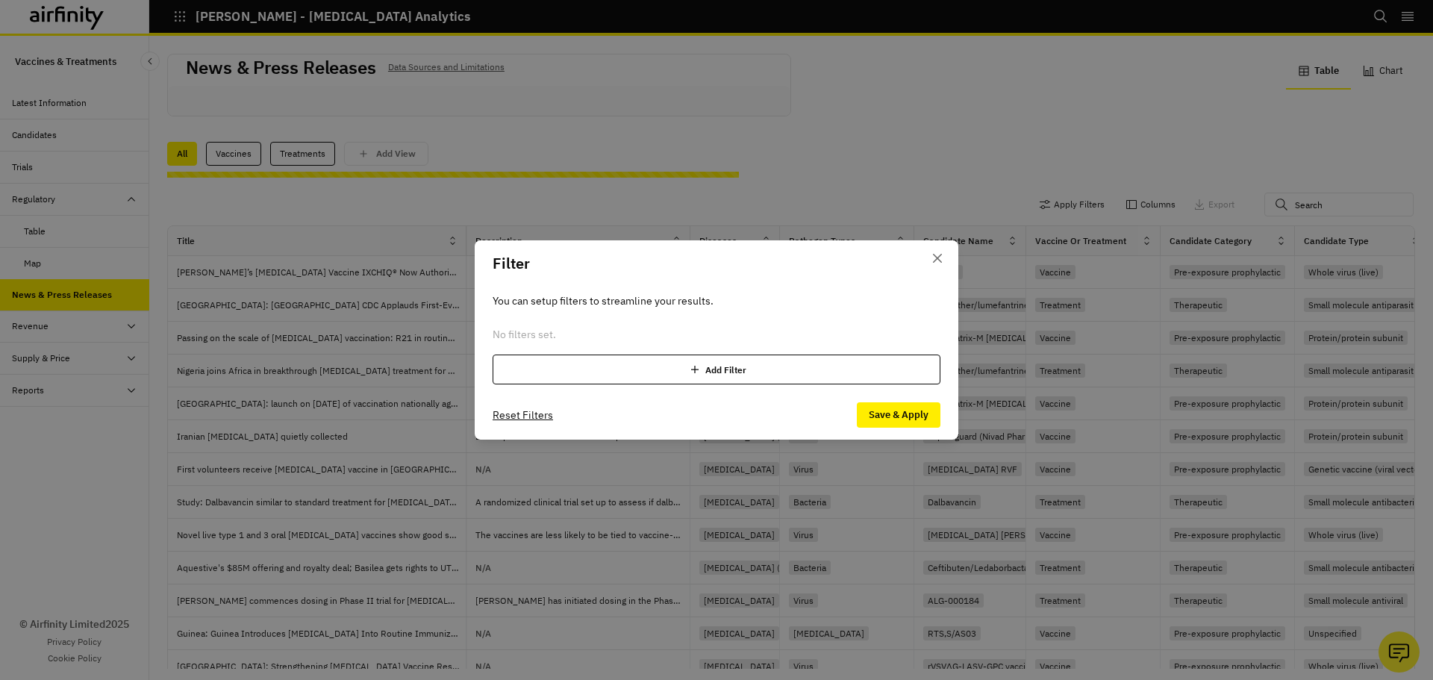
click at [568, 368] on div "Add Filter" at bounding box center [717, 370] width 448 height 30
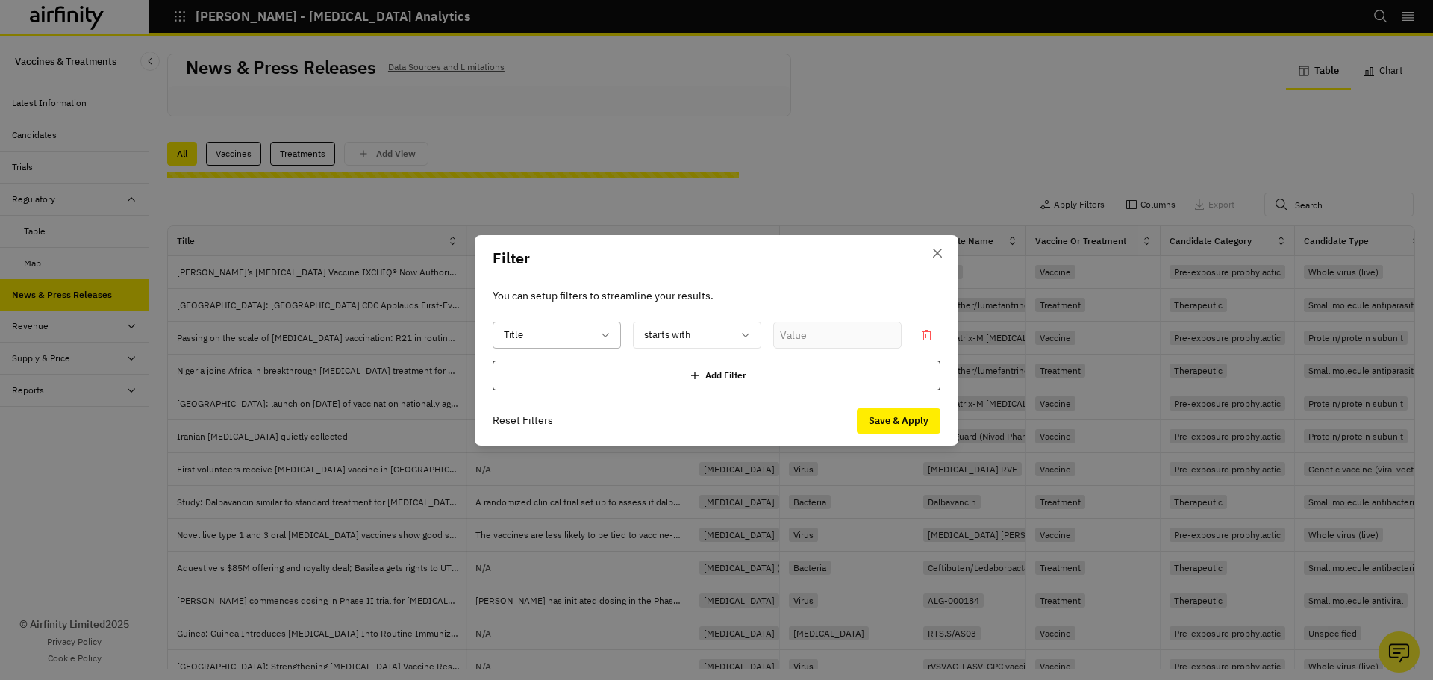
click at [579, 342] on div at bounding box center [548, 335] width 88 height 19
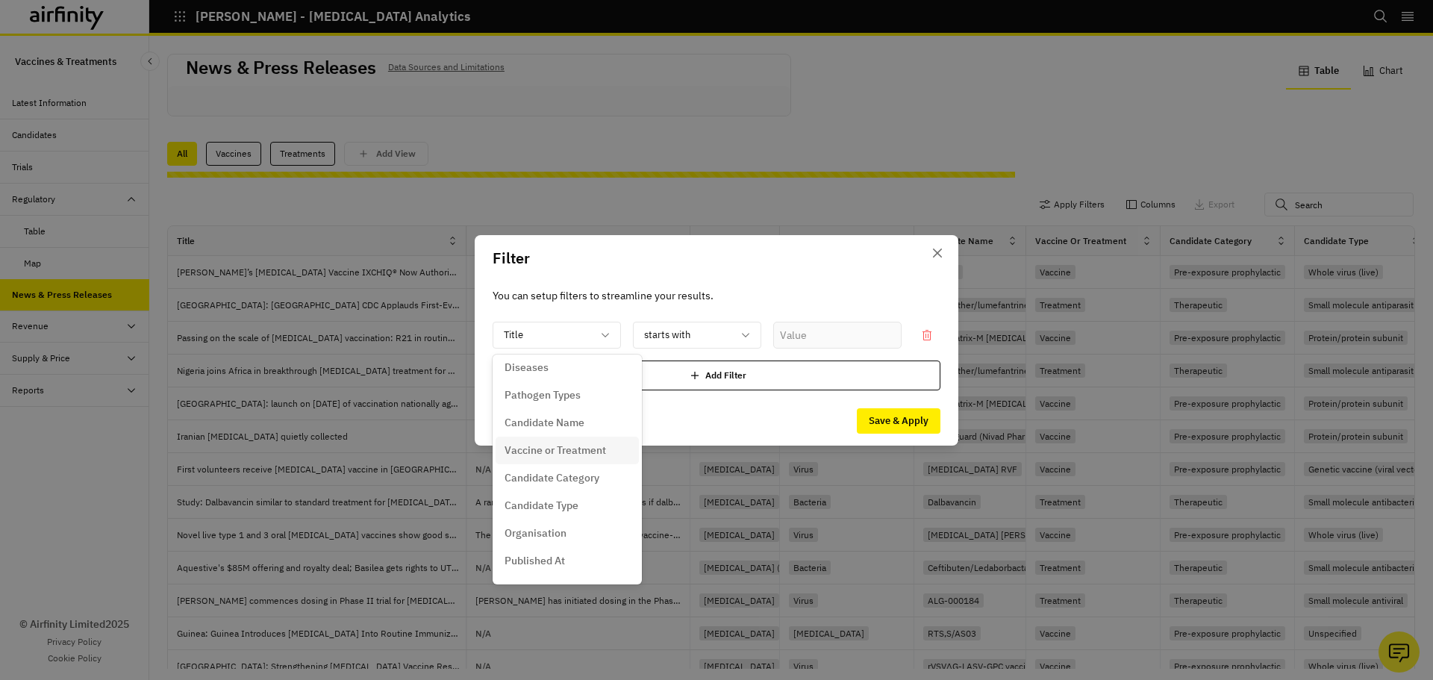
scroll to position [113, 0]
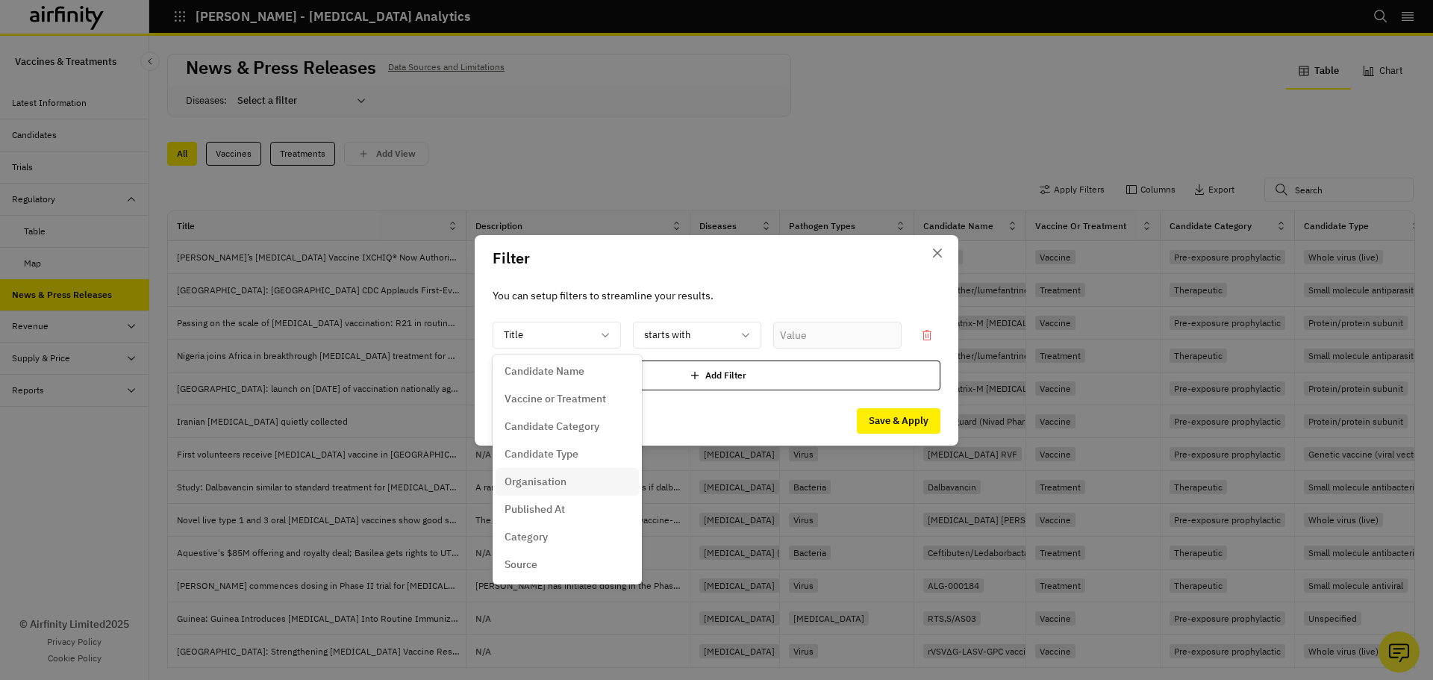
click at [553, 485] on p "Organisation" at bounding box center [536, 482] width 62 height 16
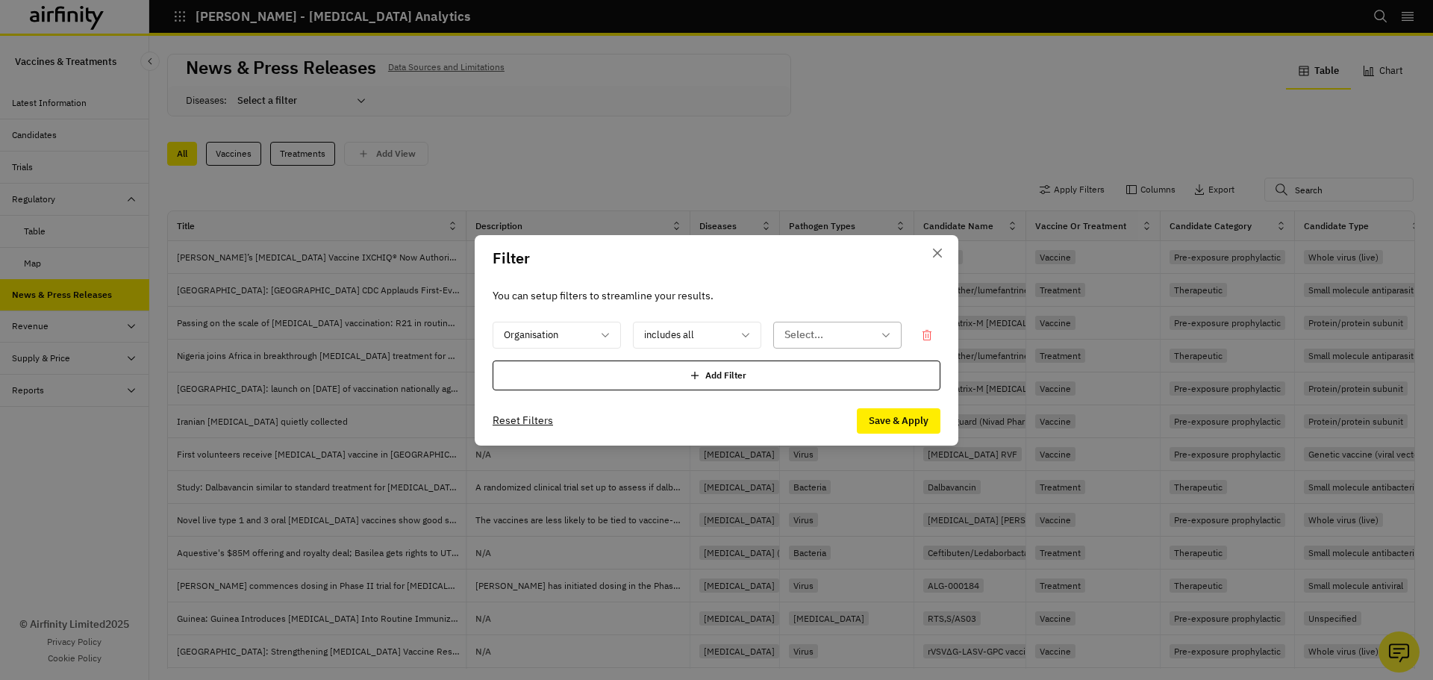
click at [803, 331] on div at bounding box center [829, 335] width 88 height 19
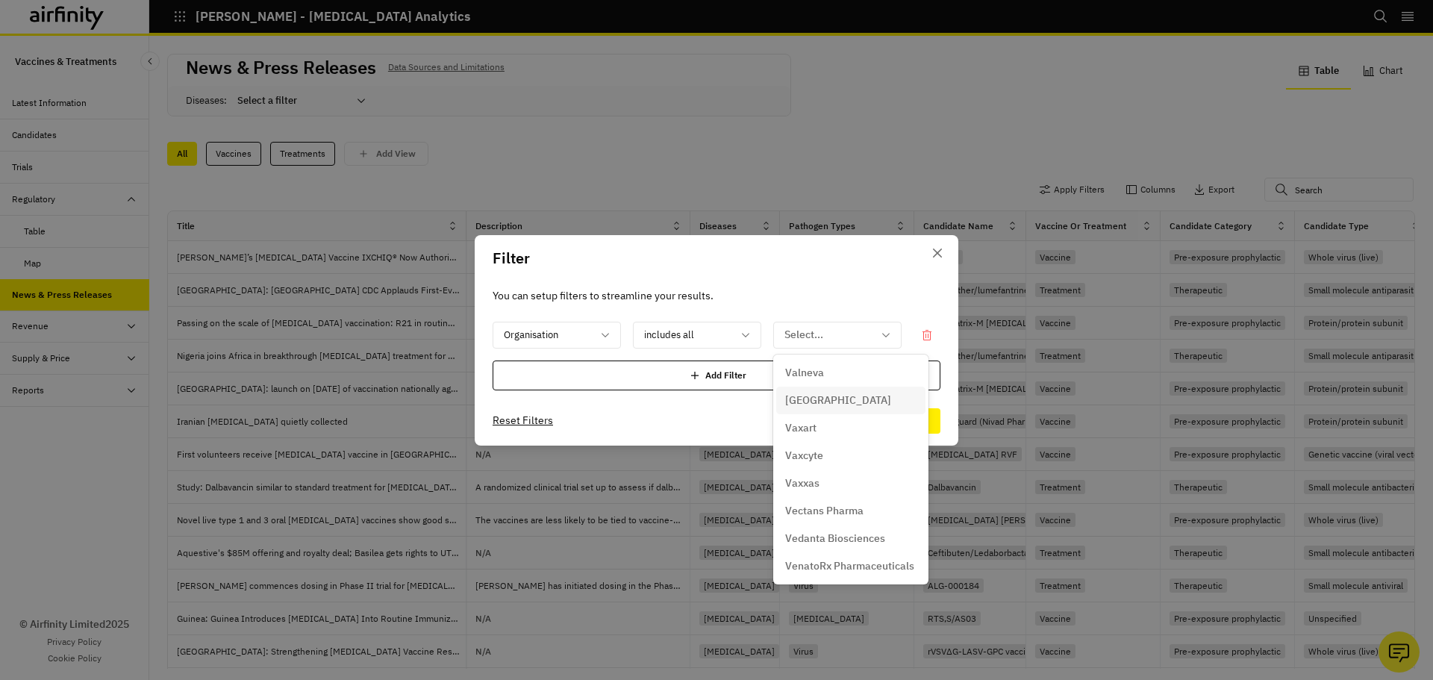
scroll to position [23979, 0]
click at [793, 538] on p "Vaxart" at bounding box center [800, 538] width 31 height 16
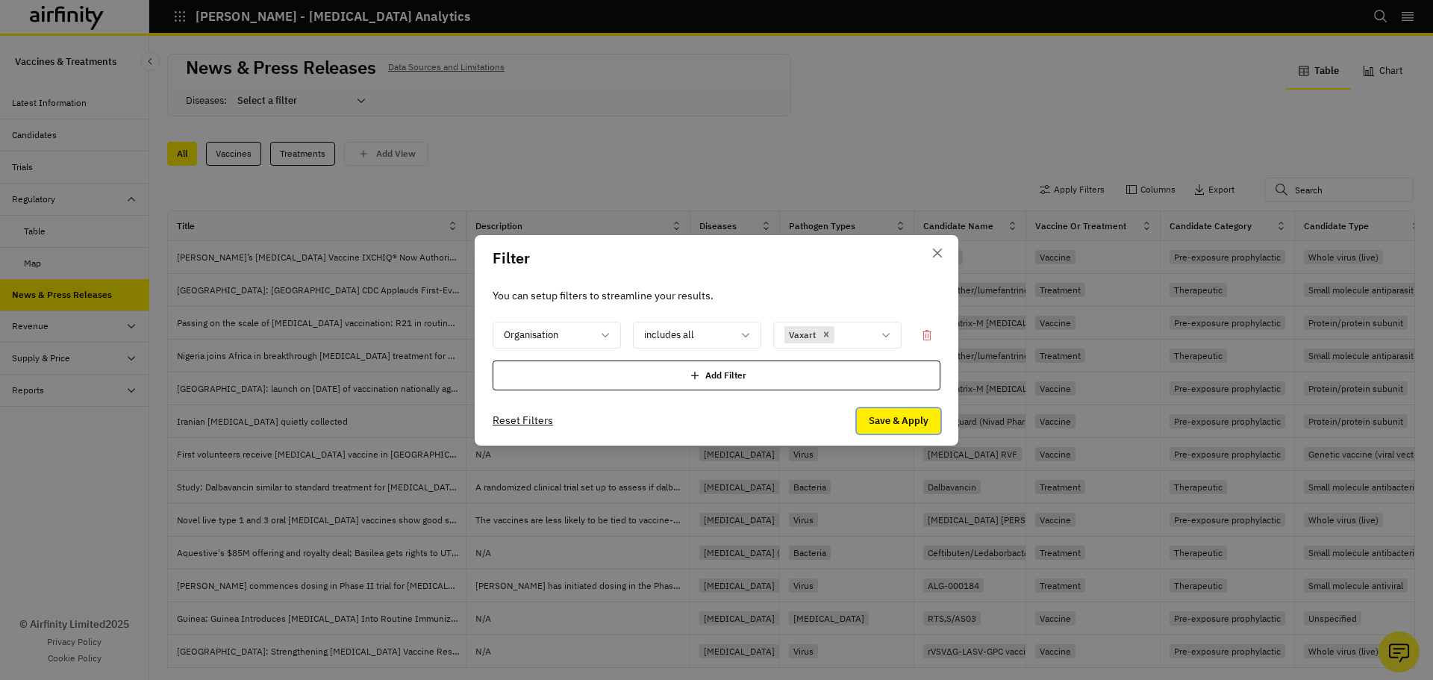
click at [909, 423] on button "Save & Apply" at bounding box center [899, 420] width 84 height 25
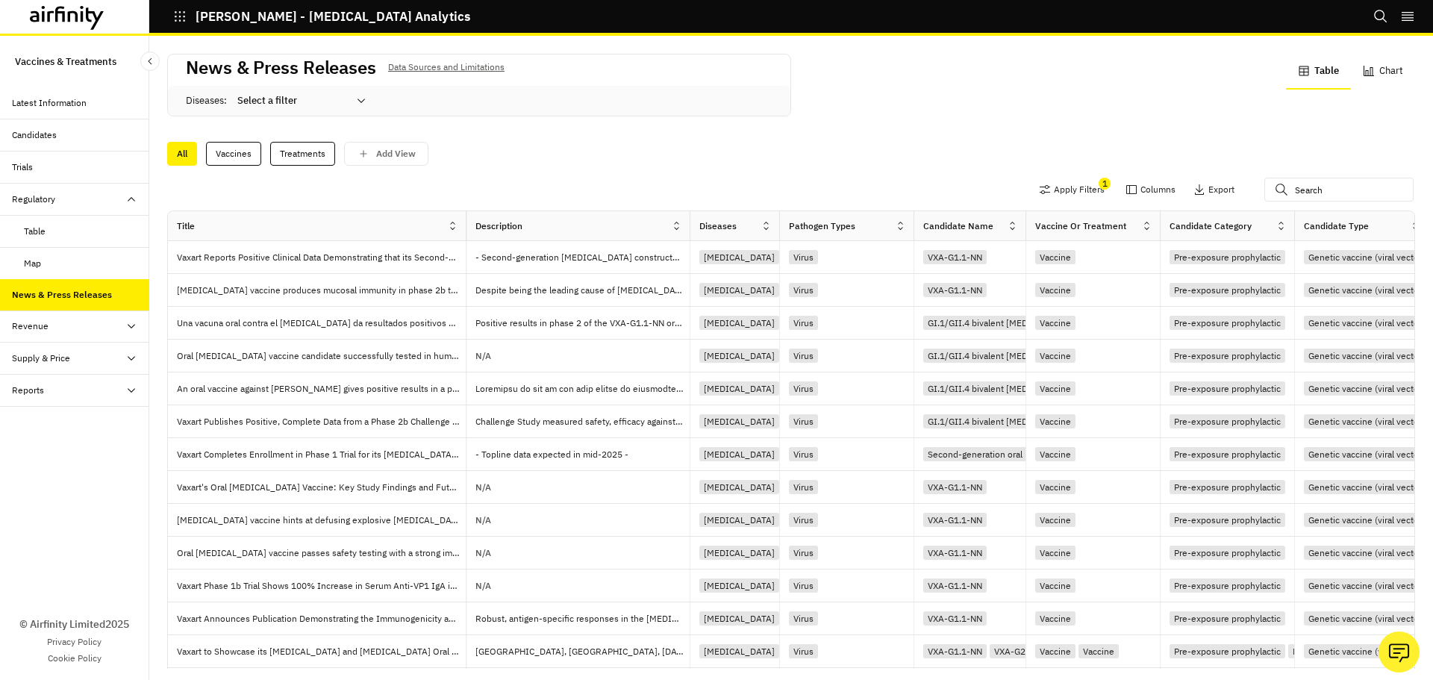
click at [66, 322] on div "Revenue" at bounding box center [80, 326] width 137 height 13
click at [96, 386] on div "Revenue Dashboard" at bounding box center [65, 390] width 82 height 13
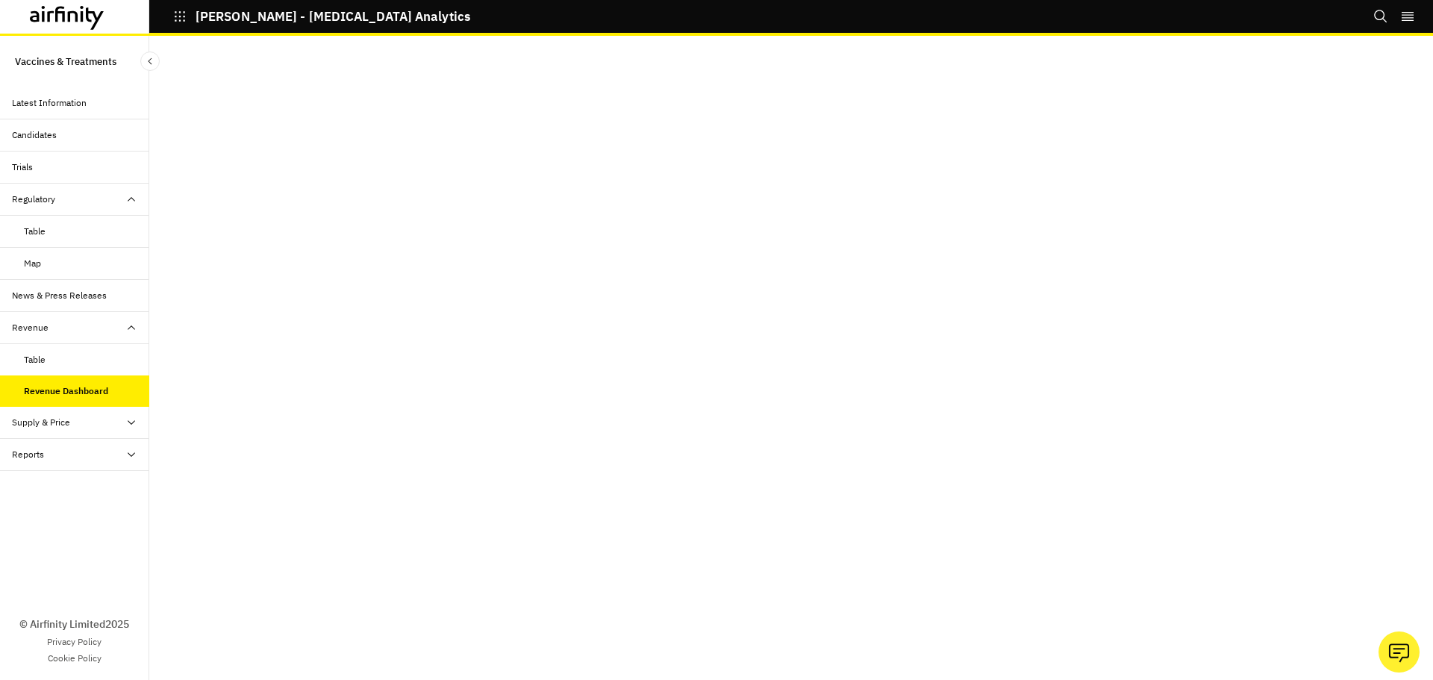
drag, startPoint x: 101, startPoint y: 428, endPoint x: 133, endPoint y: 430, distance: 32.2
click at [101, 428] on div "Supply & Price" at bounding box center [80, 422] width 137 height 13
drag, startPoint x: 31, startPoint y: 461, endPoint x: 72, endPoint y: 464, distance: 40.4
click at [33, 461] on div "Table" at bounding box center [35, 454] width 22 height 13
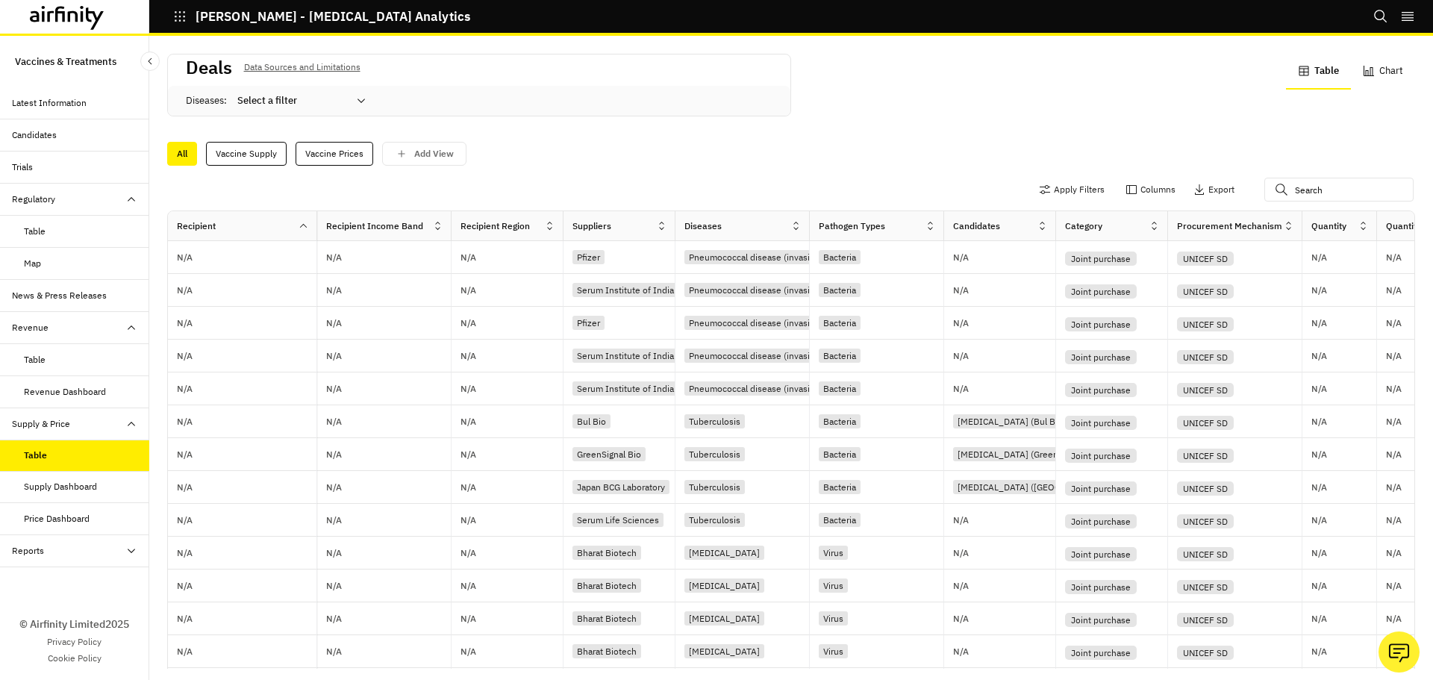
click at [48, 485] on div "Supply Dashboard" at bounding box center [60, 486] width 73 height 13
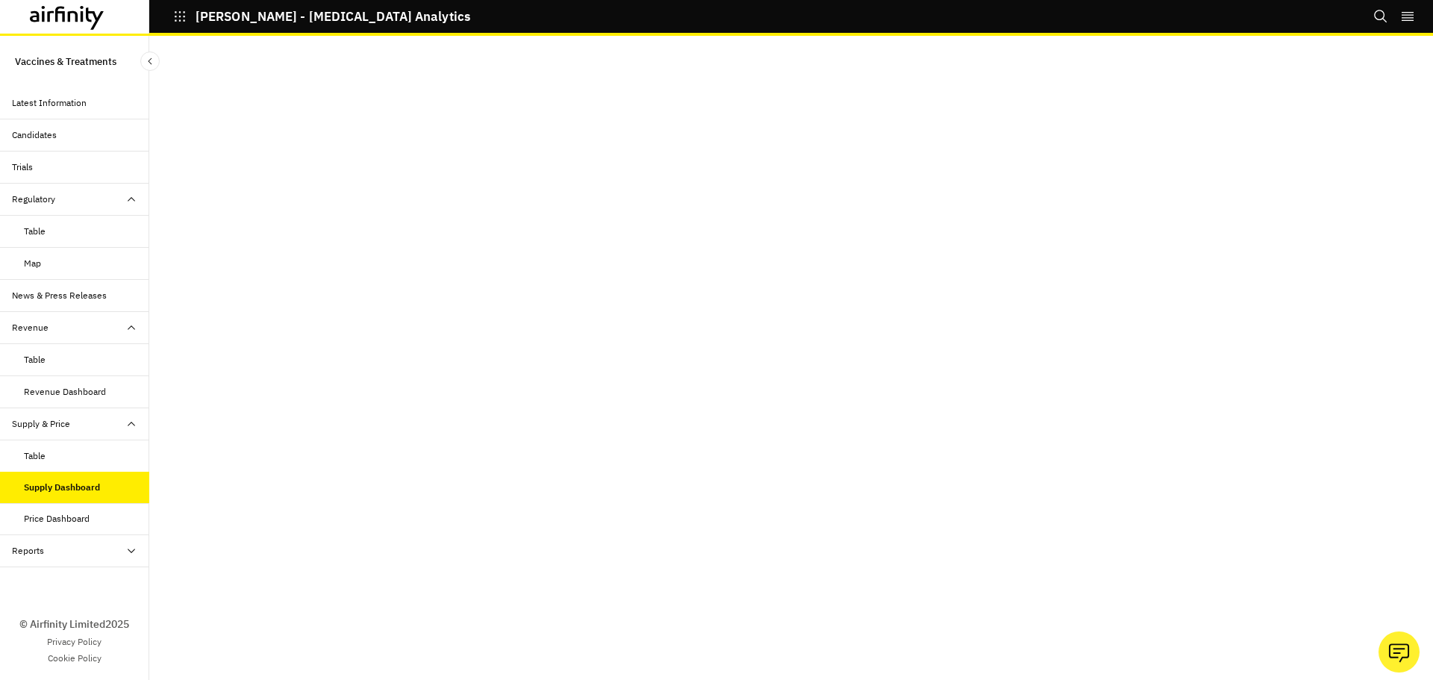
click at [55, 520] on div "Price Dashboard" at bounding box center [57, 518] width 66 height 13
click at [148, 55] on button "Close Sidebar" at bounding box center [149, 61] width 19 height 19
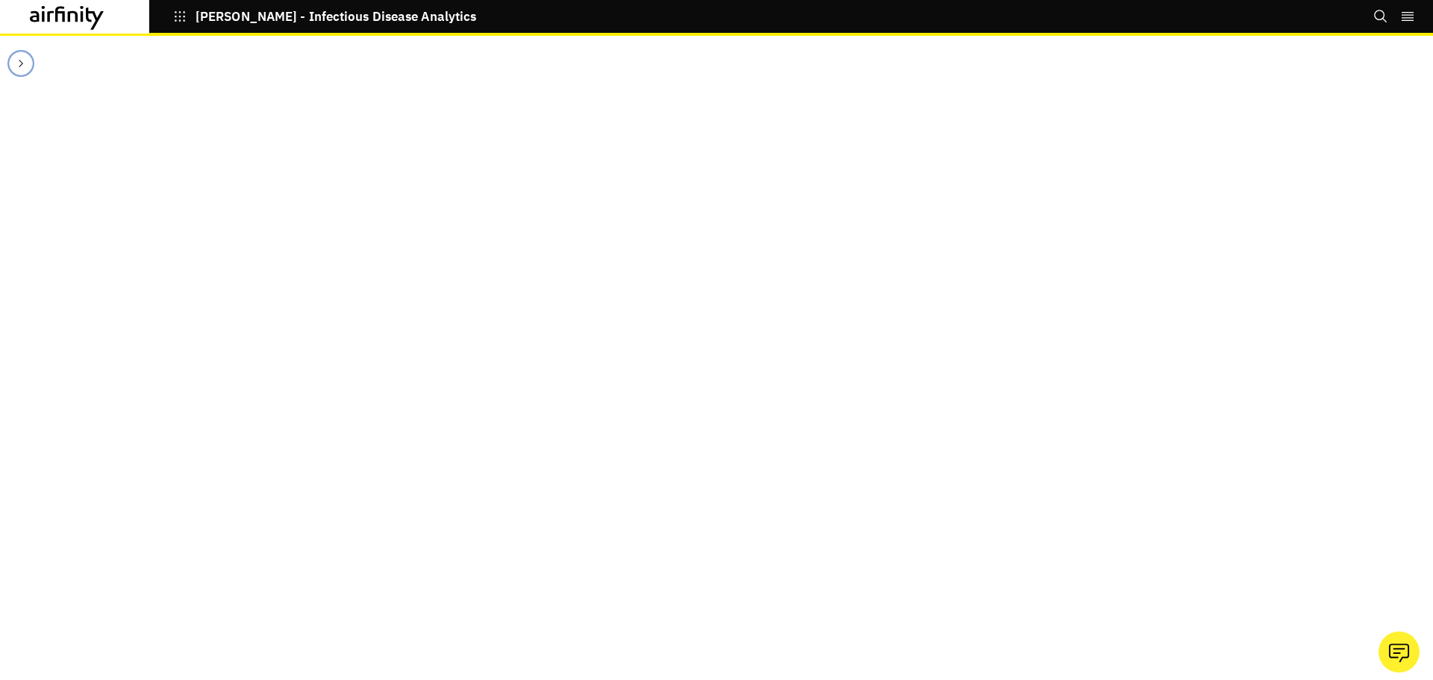
click at [16, 57] on icon "Close Sidebar" at bounding box center [21, 63] width 12 height 12
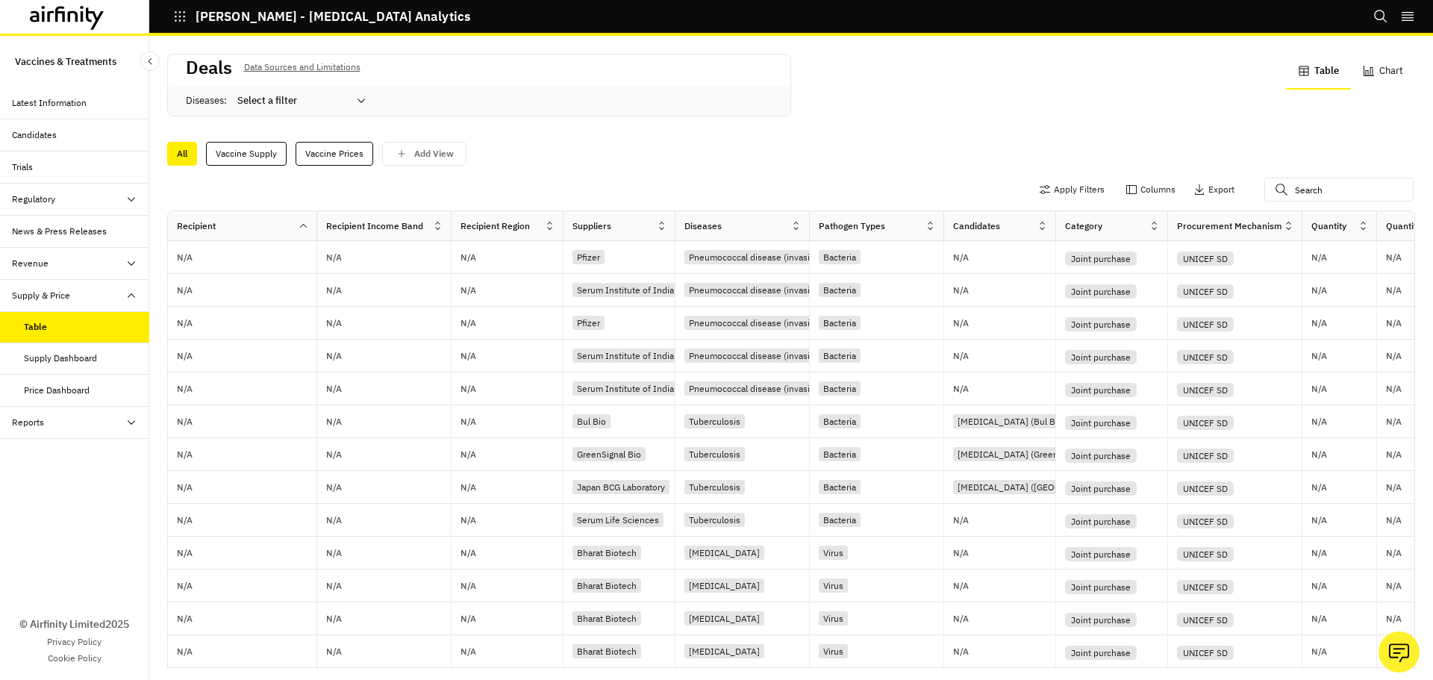
click at [66, 16] on icon at bounding box center [67, 18] width 75 height 24
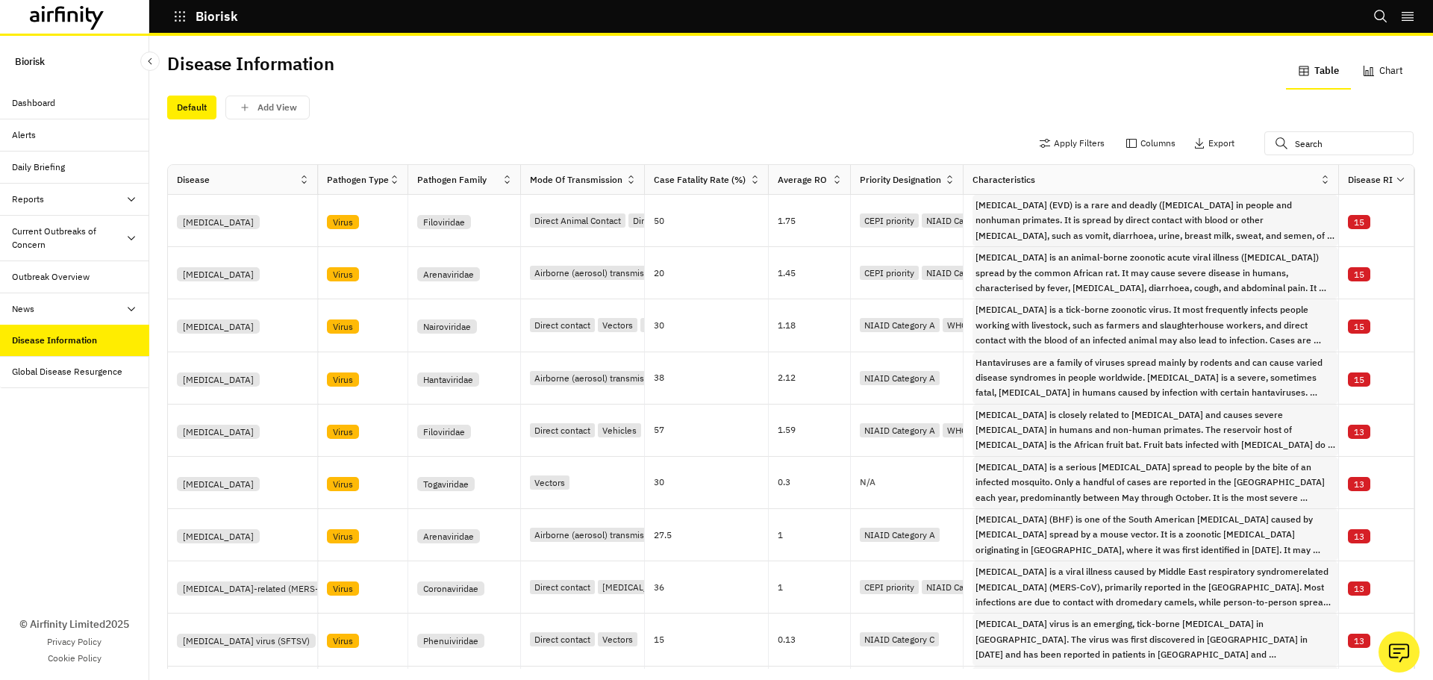
click at [834, 177] on icon at bounding box center [837, 179] width 11 height 11
click at [869, 75] on div "Disease Information Table Chart" at bounding box center [791, 71] width 1248 height 34
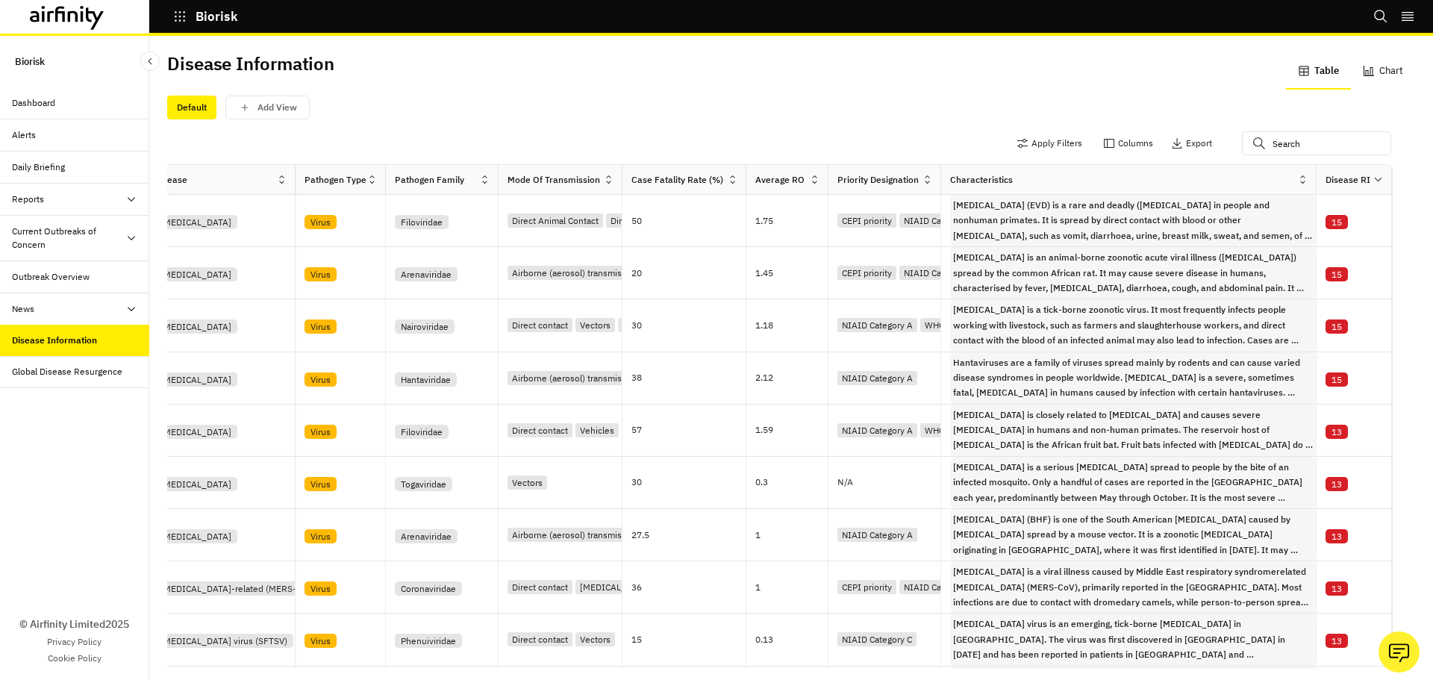
click at [82, 98] on div "Dashboard" at bounding box center [80, 102] width 137 height 13
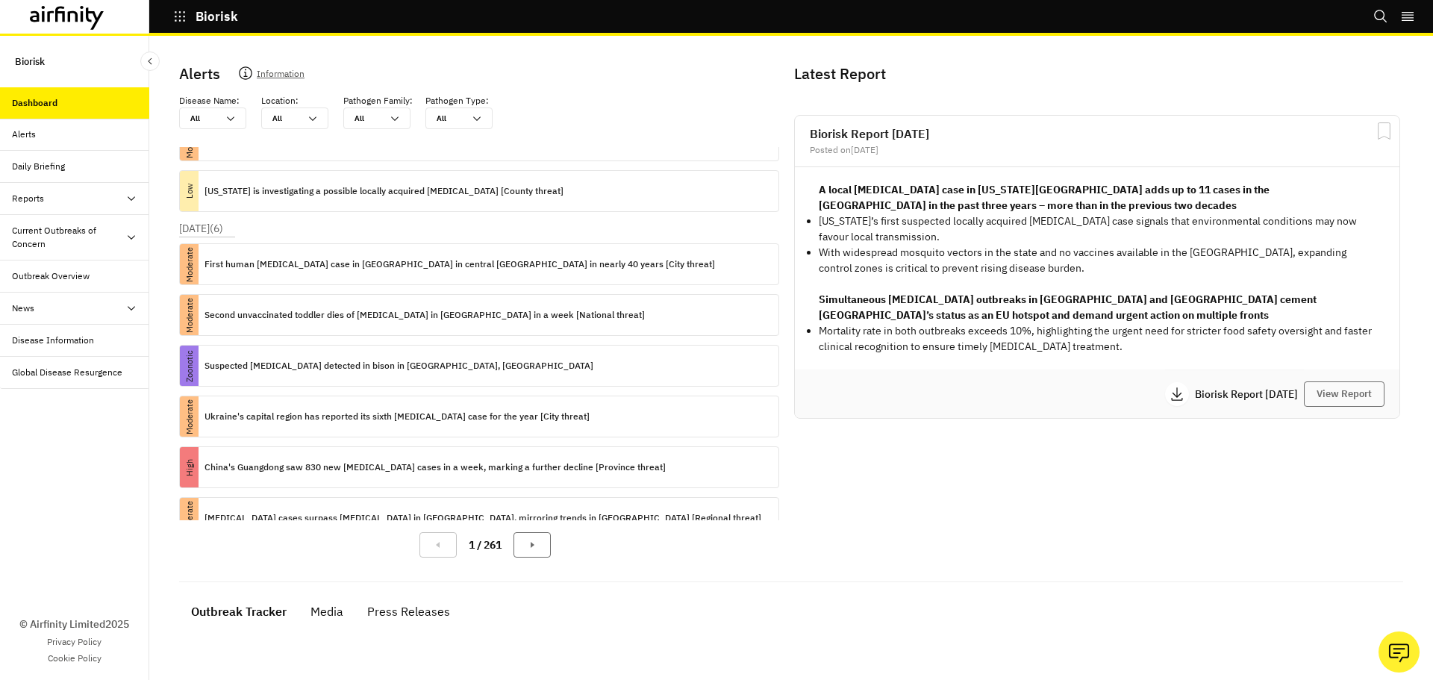
scroll to position [211, 0]
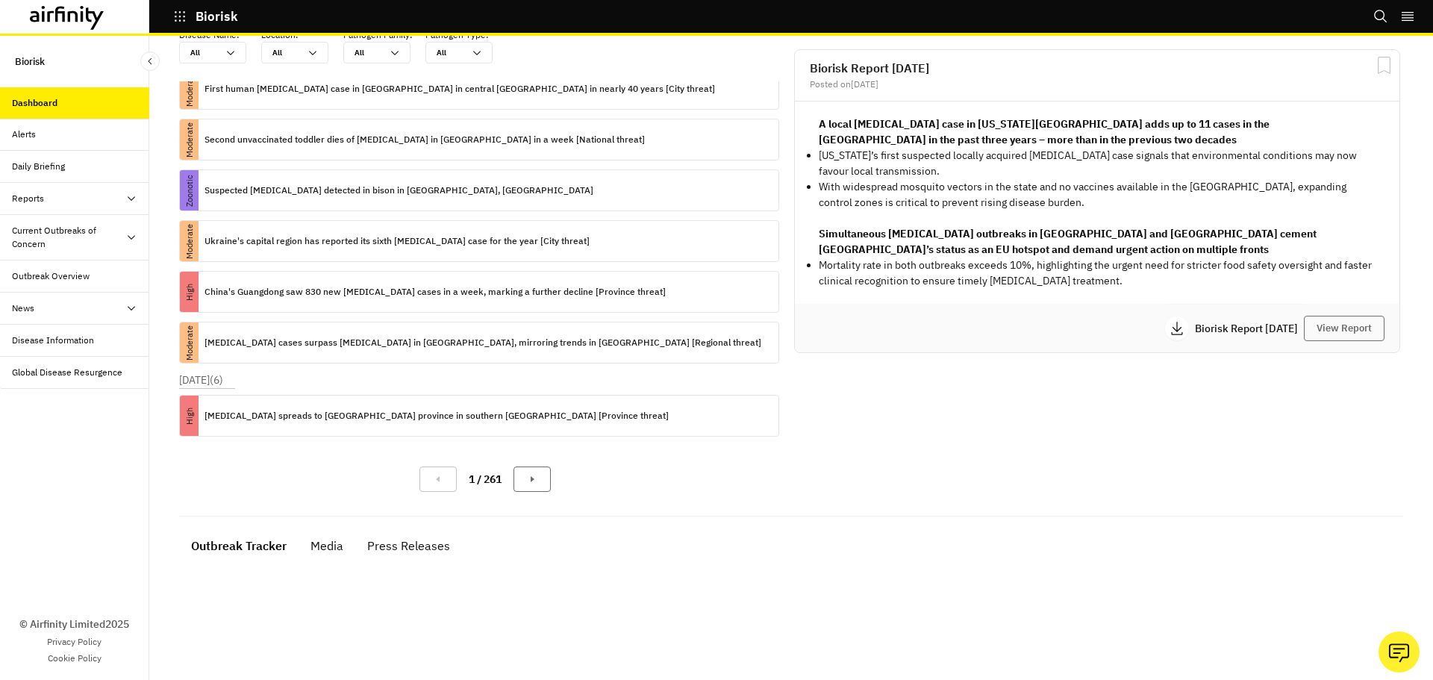
scroll to position [0, 0]
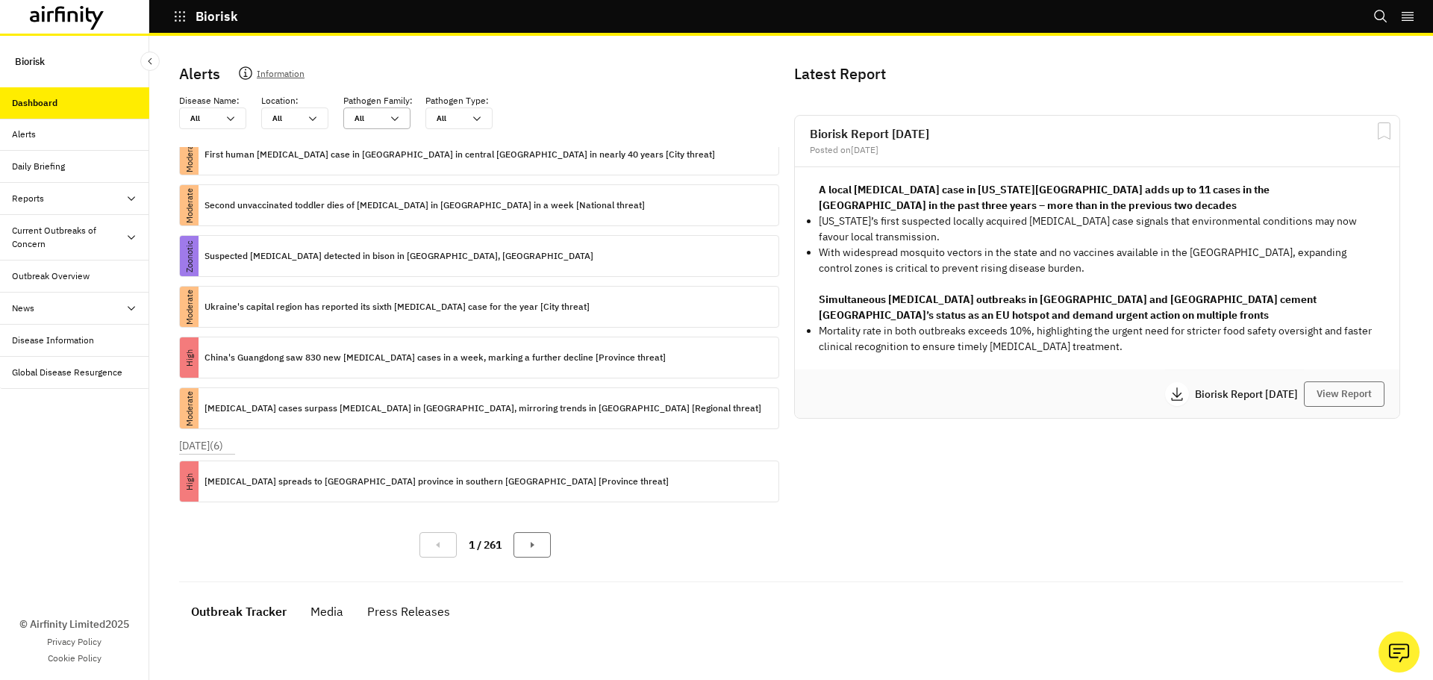
click at [396, 122] on icon at bounding box center [395, 119] width 12 height 12
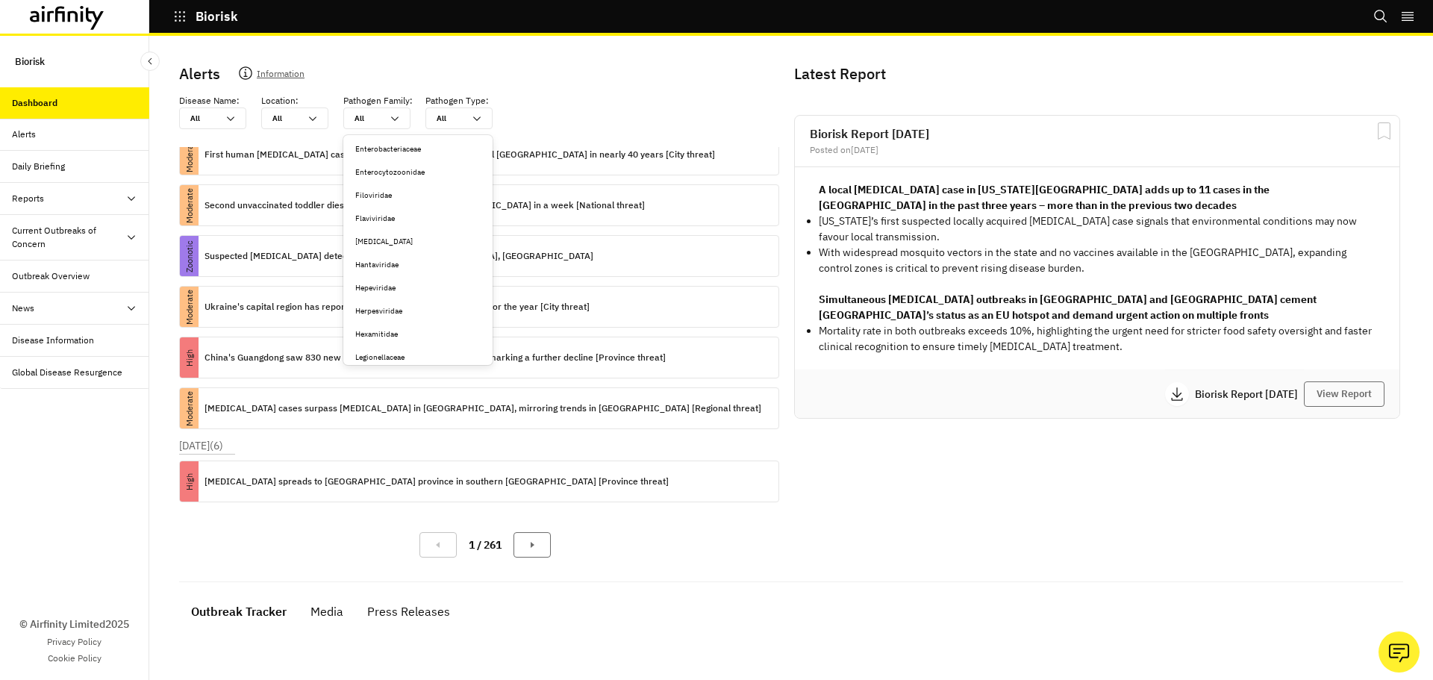
scroll to position [526, 0]
click at [396, 231] on div "Hantaviridae" at bounding box center [417, 228] width 125 height 11
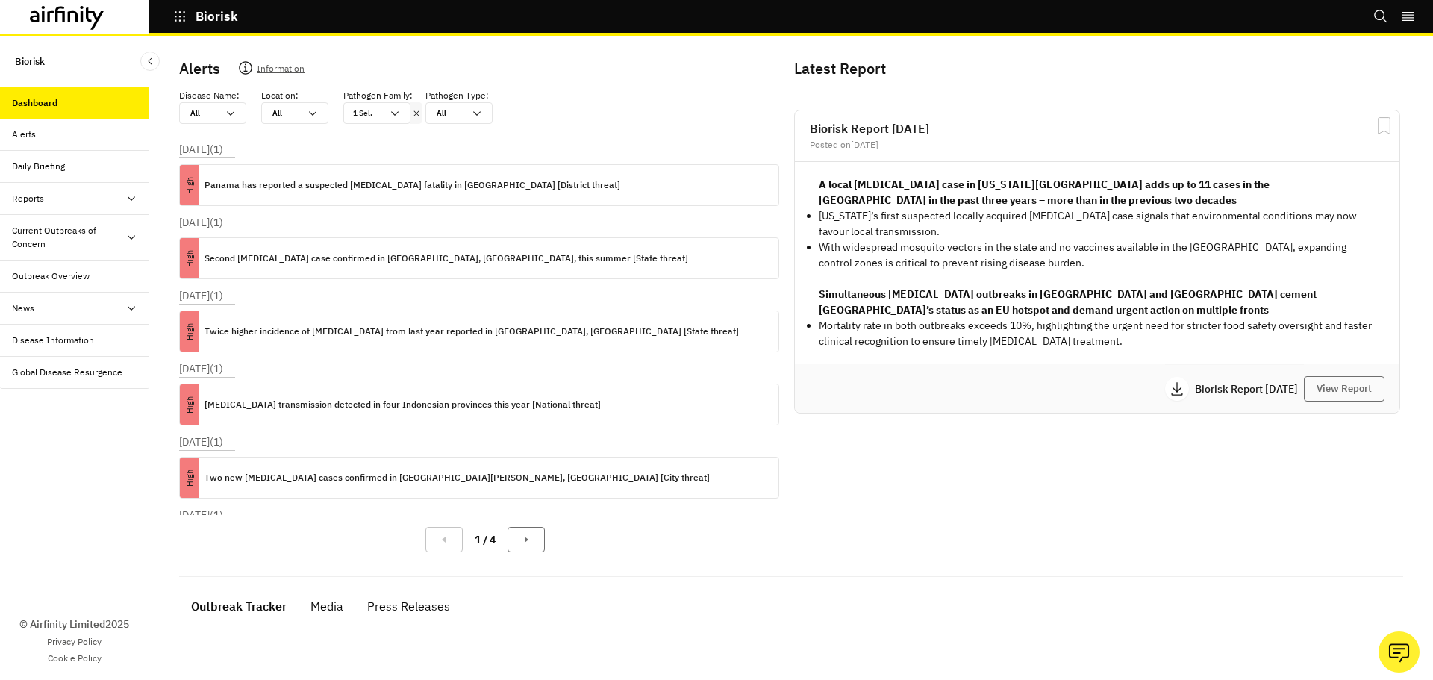
scroll to position [0, 0]
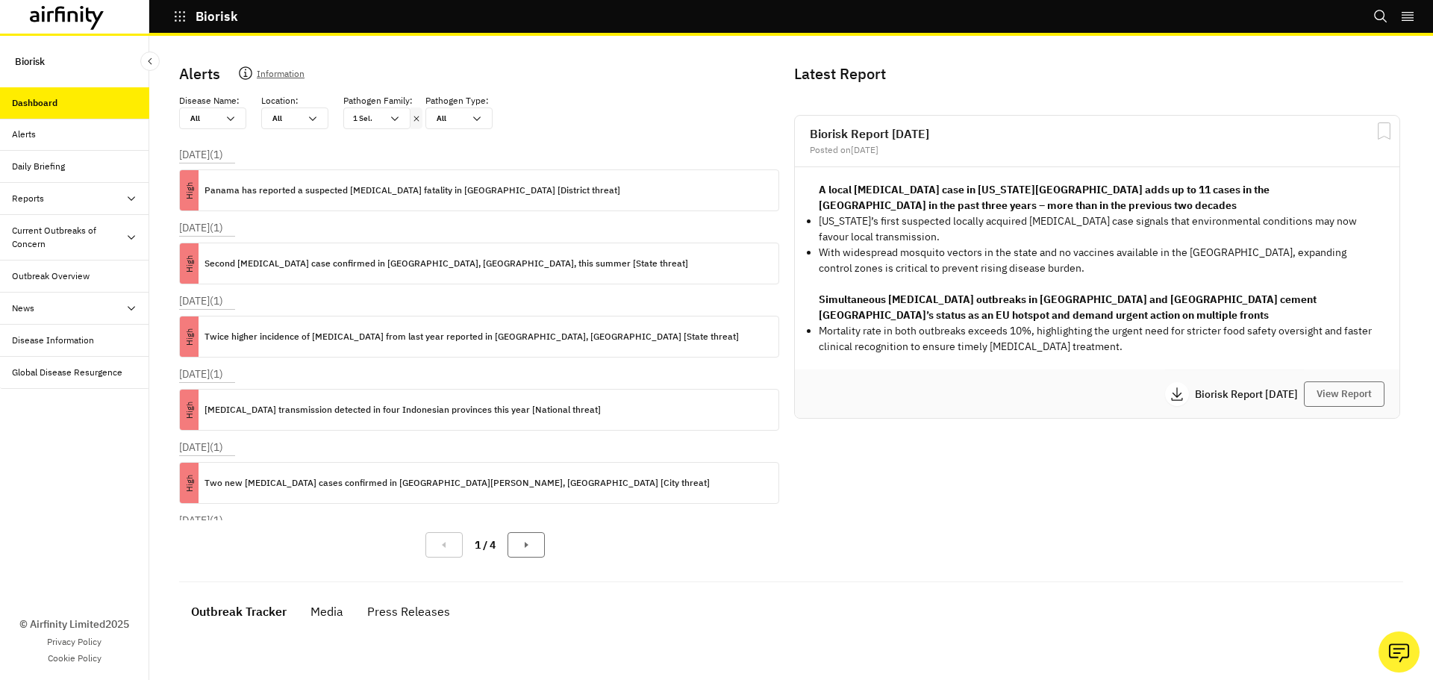
click at [46, 137] on div "Alerts" at bounding box center [80, 134] width 137 height 13
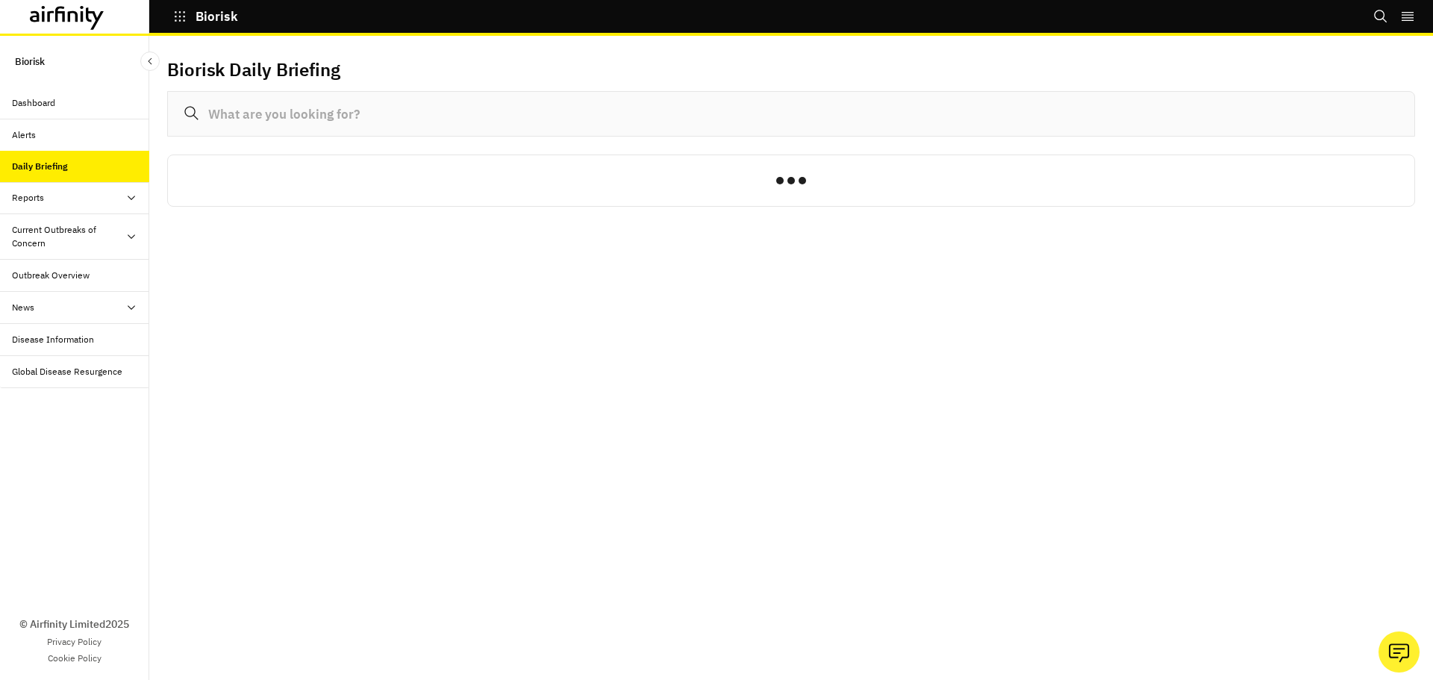
click at [56, 202] on div "Reports" at bounding box center [80, 197] width 137 height 13
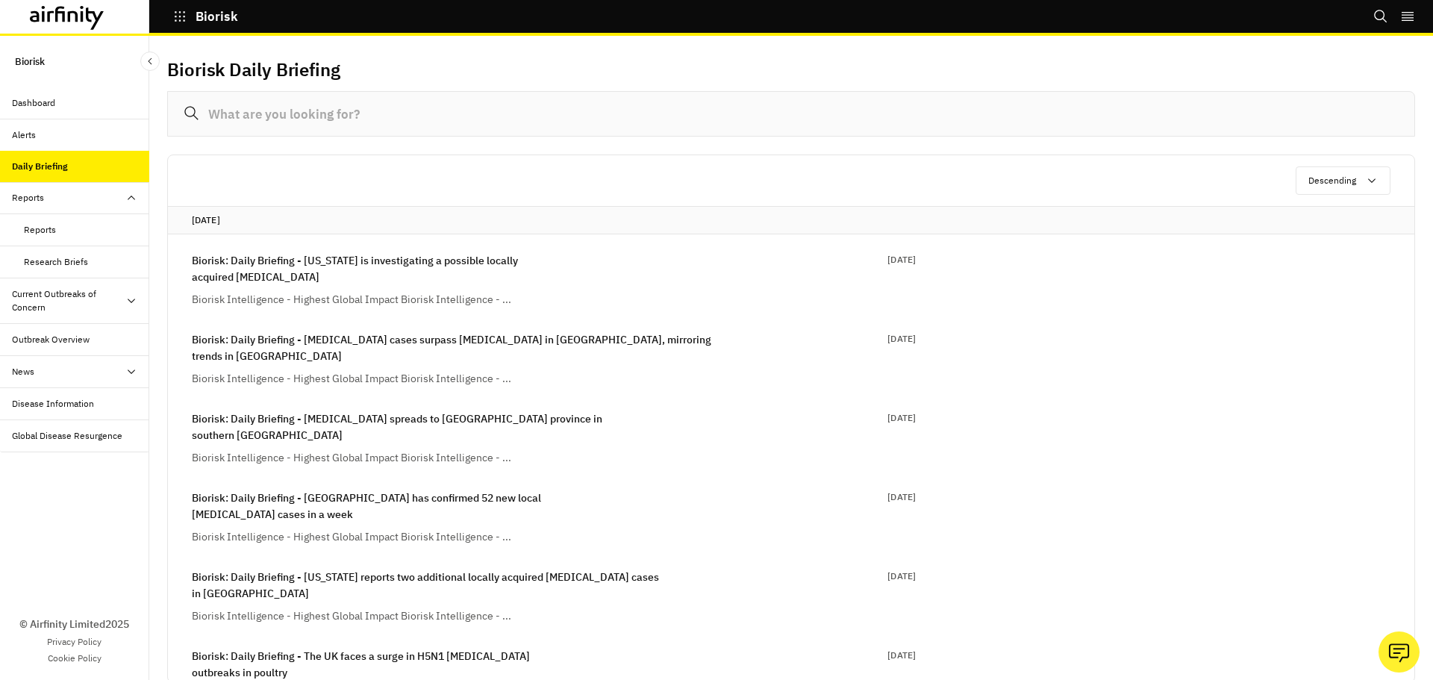
click at [59, 293] on div "Current Outbreaks of Concern" at bounding box center [68, 300] width 113 height 27
click at [64, 369] on div "Mpox" at bounding box center [86, 371] width 125 height 13
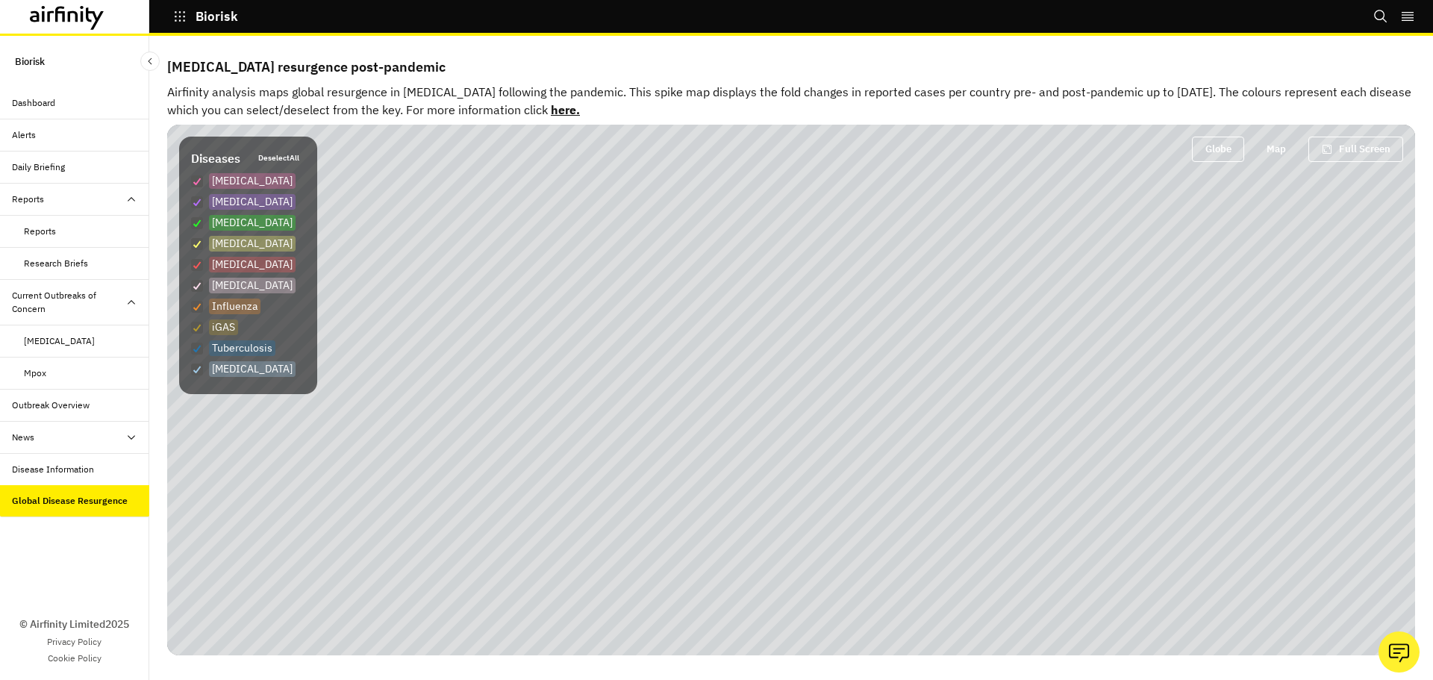
click at [96, 473] on div "Disease Information" at bounding box center [80, 469] width 137 height 13
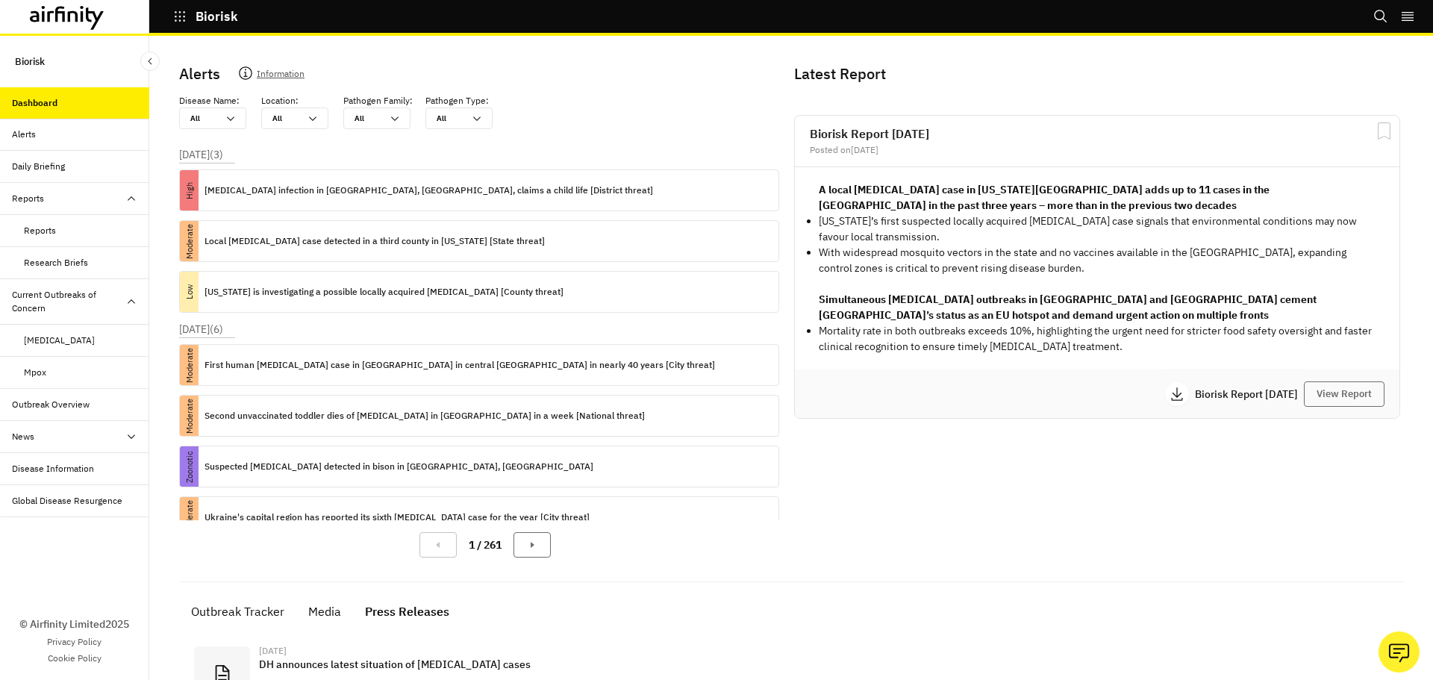
scroll to position [211, 0]
click at [43, 18] on icon at bounding box center [43, 16] width 2 height 10
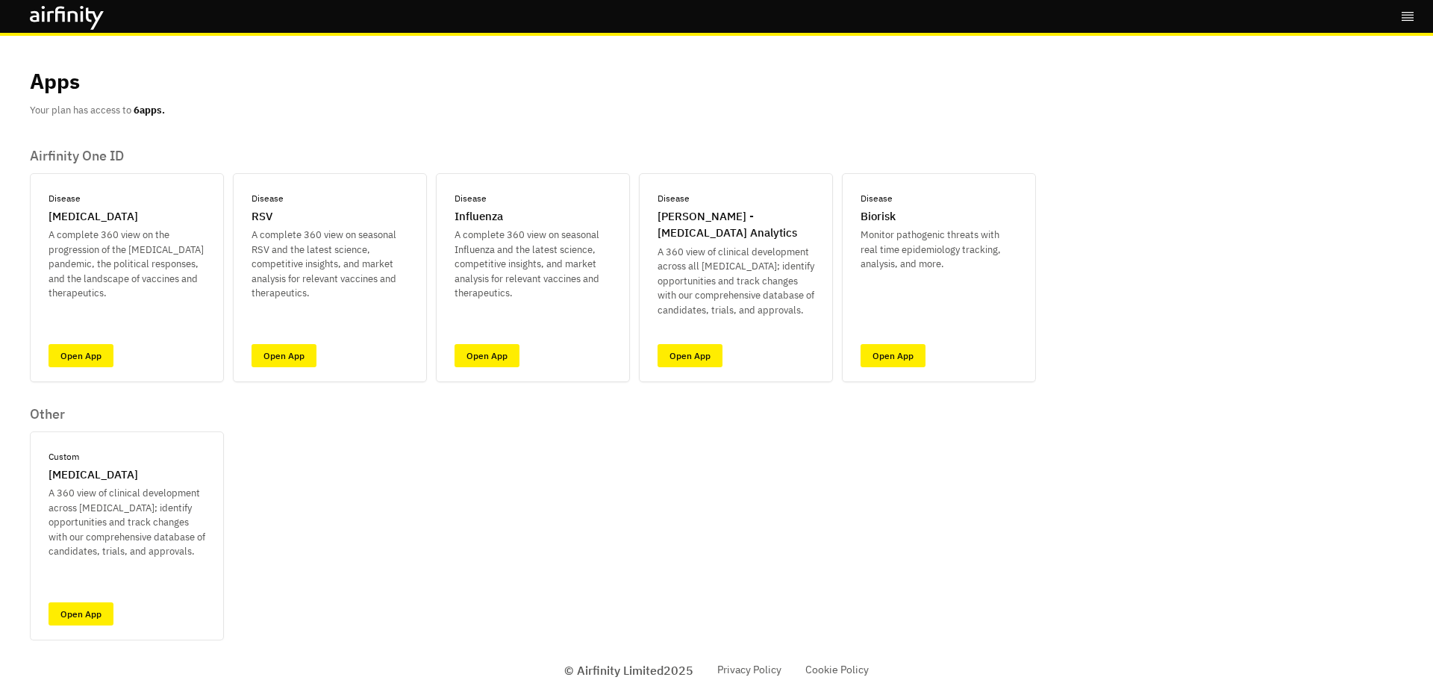
click at [787, 418] on div "Airfinity One ID Disease COVID-19 A complete 360 view on the progression of the…" at bounding box center [533, 394] width 1006 height 493
click at [1165, 532] on div "Apps Your plan has access to 6 apps. Airfinity One ID Disease COVID-19 A comple…" at bounding box center [717, 338] width 1374 height 605
click at [83, 604] on link "Open App" at bounding box center [81, 613] width 65 height 23
click at [891, 348] on link "Open App" at bounding box center [893, 355] width 65 height 23
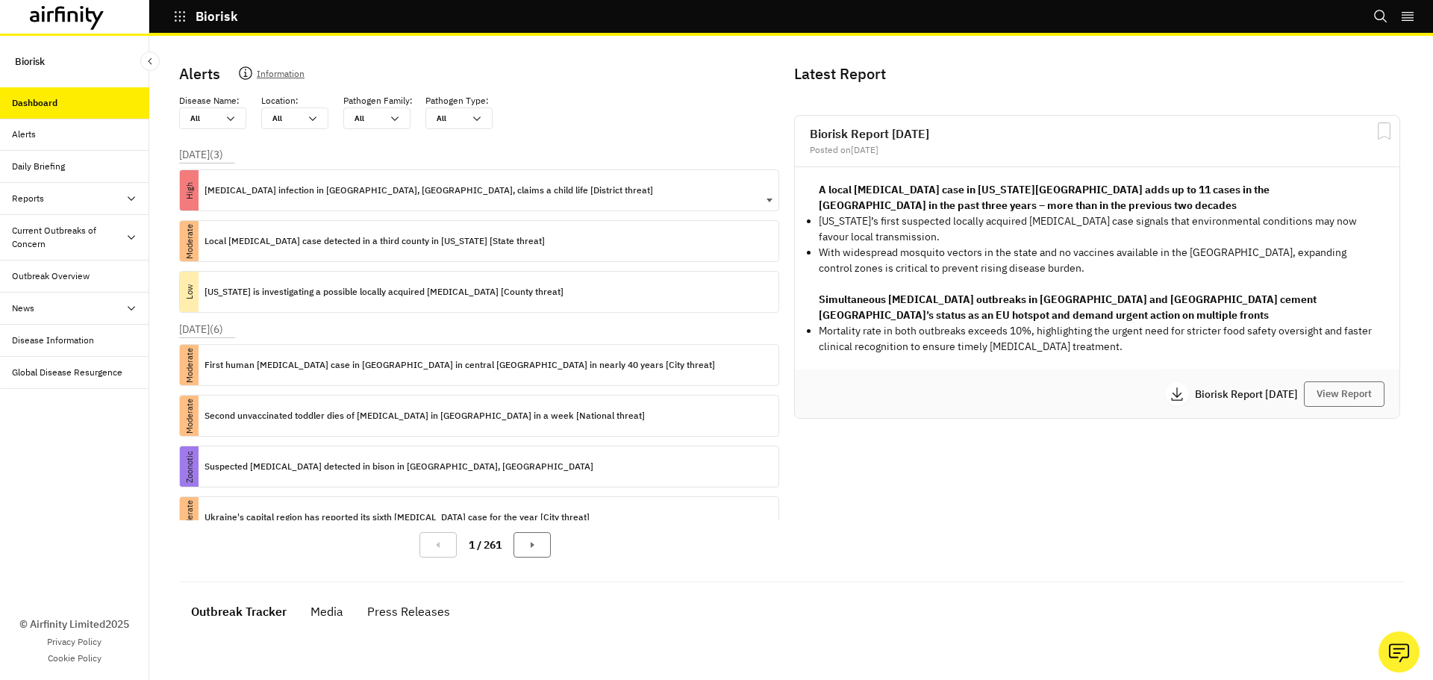
click at [524, 201] on div "[MEDICAL_DATA] infection in [GEOGRAPHIC_DATA], [GEOGRAPHIC_DATA], claims a chil…" at bounding box center [429, 190] width 449 height 40
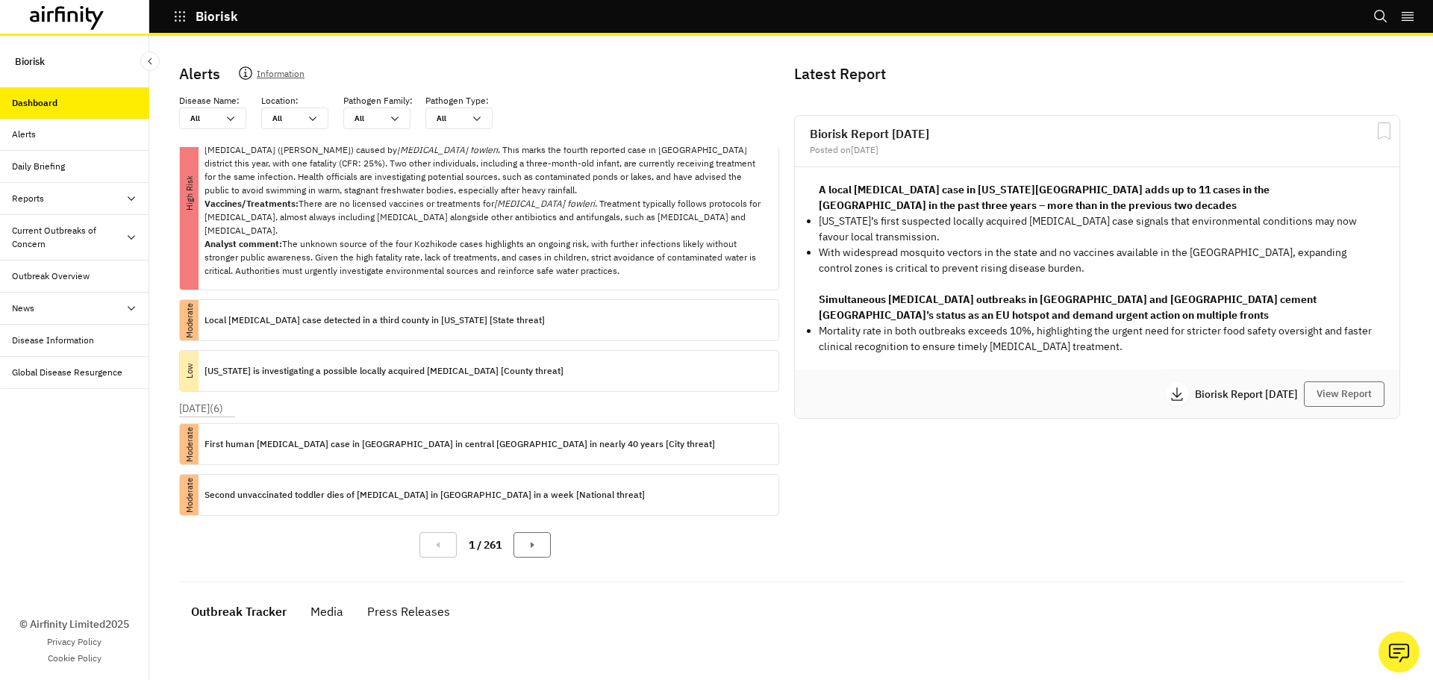
click at [894, 200] on strong "A local malaria case in Washington state adds up to 11 cases in the US in the p…" at bounding box center [1044, 197] width 451 height 29
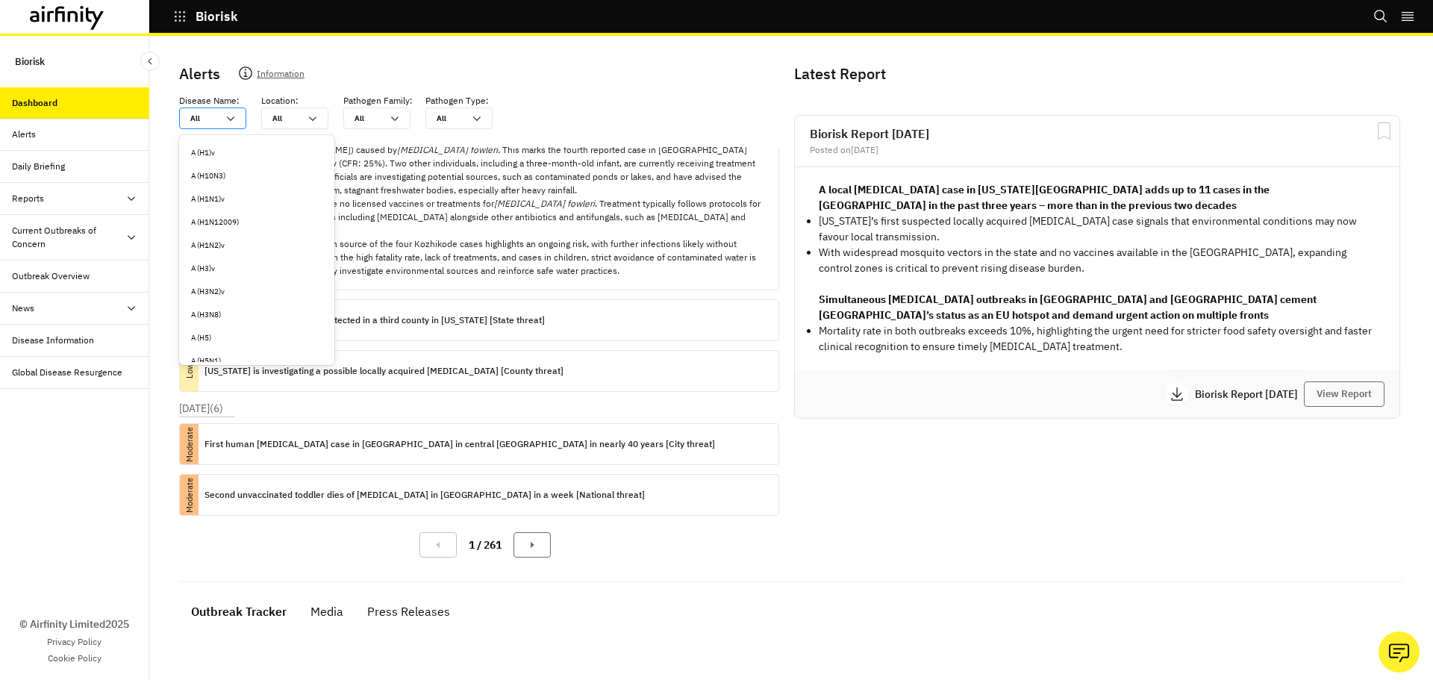
click at [237, 119] on div "All All" at bounding box center [212, 119] width 67 height 22
click at [208, 184] on div "Cholera" at bounding box center [256, 183] width 131 height 11
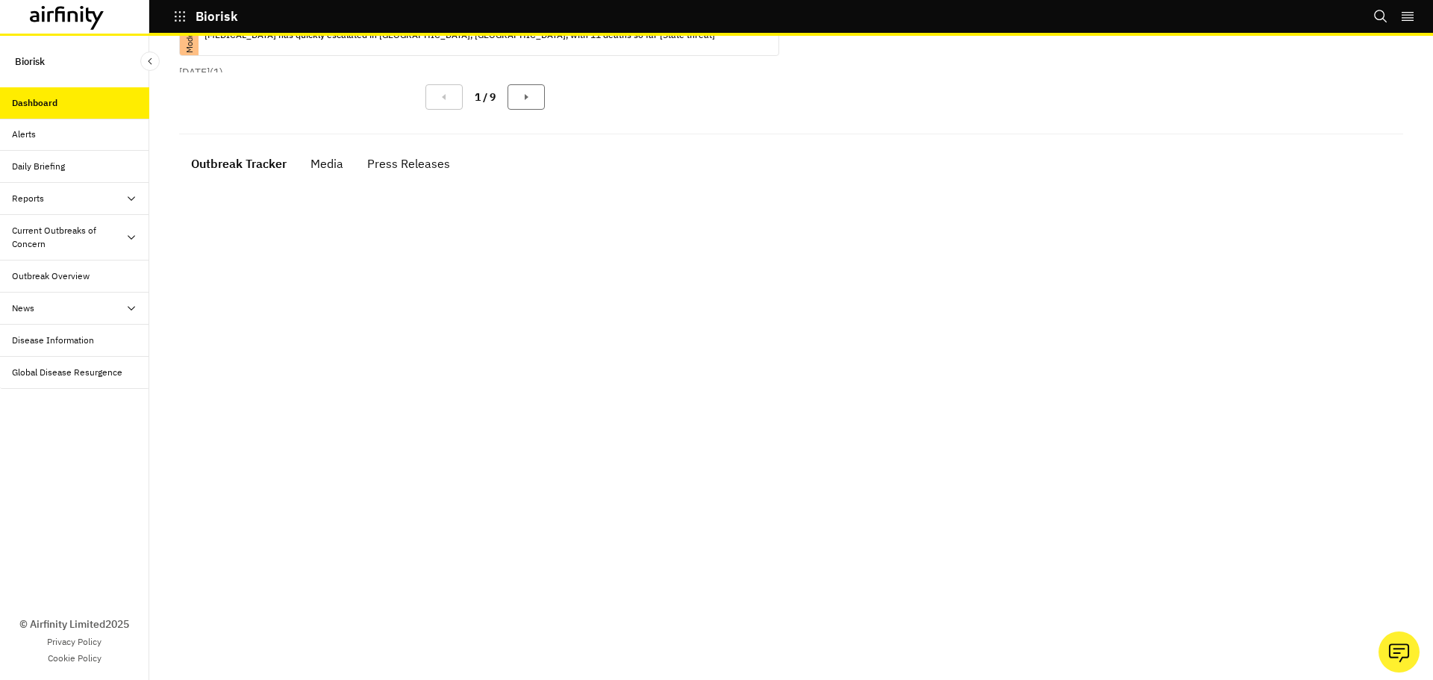
scroll to position [523, 0]
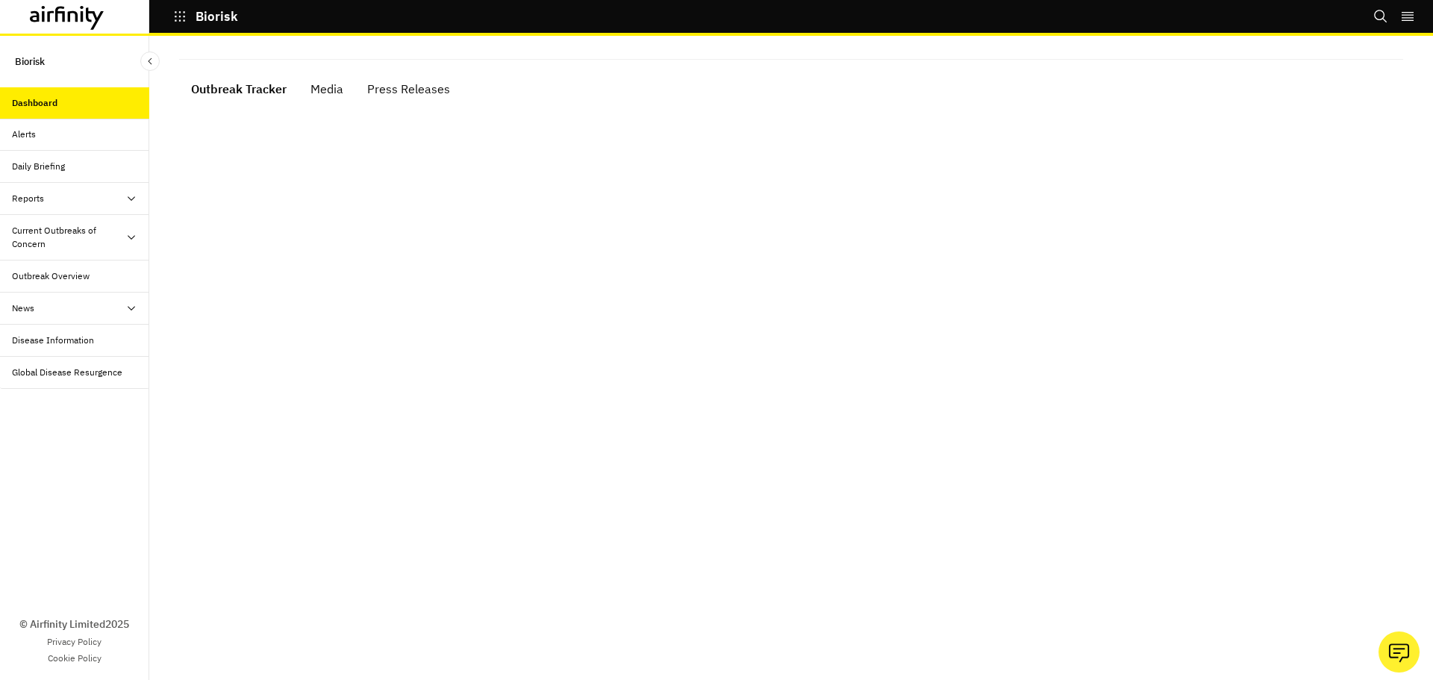
click at [323, 93] on div "Alerts Information Disease Name : option Cholera, selected. Select is focused ,…" at bounding box center [791, 235] width 1248 height 1415
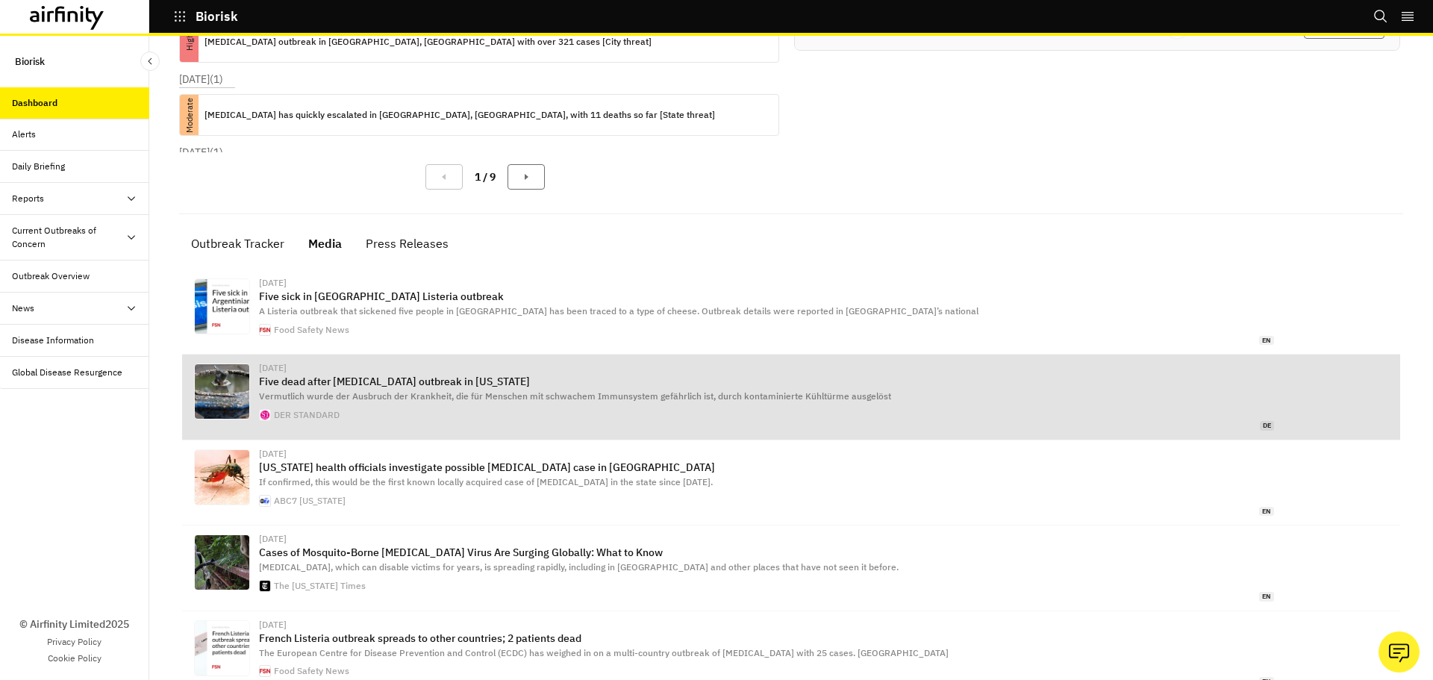
scroll to position [389, 0]
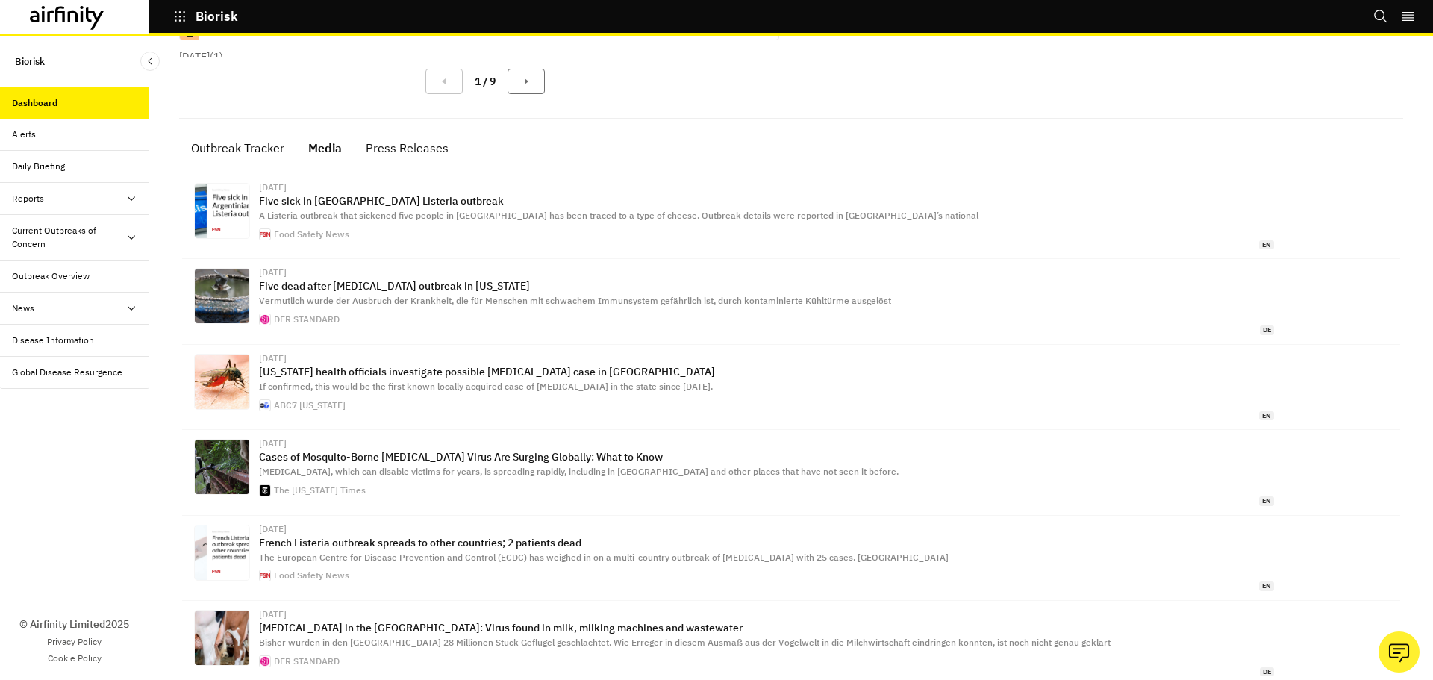
click at [426, 143] on div "Alerts Information Disease Name : option Cholera, selected. Select is focused ,…" at bounding box center [791, 350] width 1248 height 1527
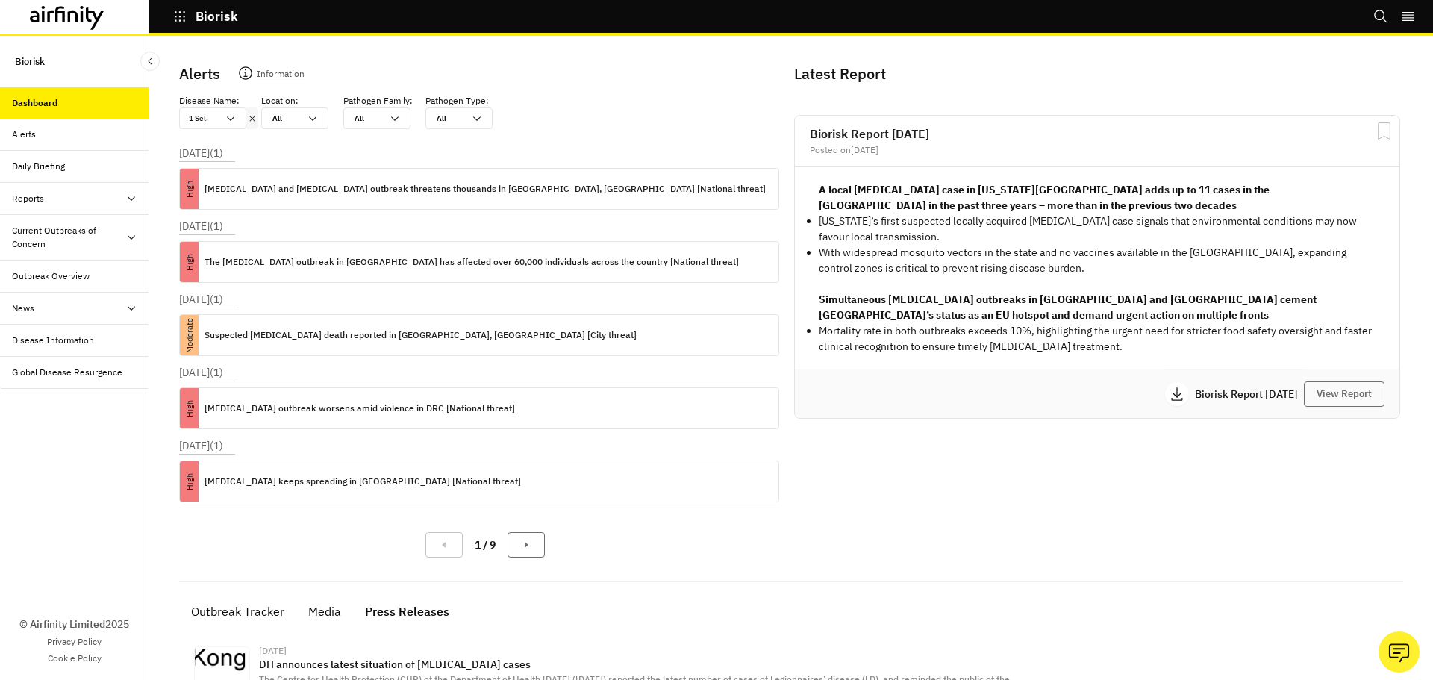
click at [84, 136] on div "Alerts" at bounding box center [80, 134] width 137 height 13
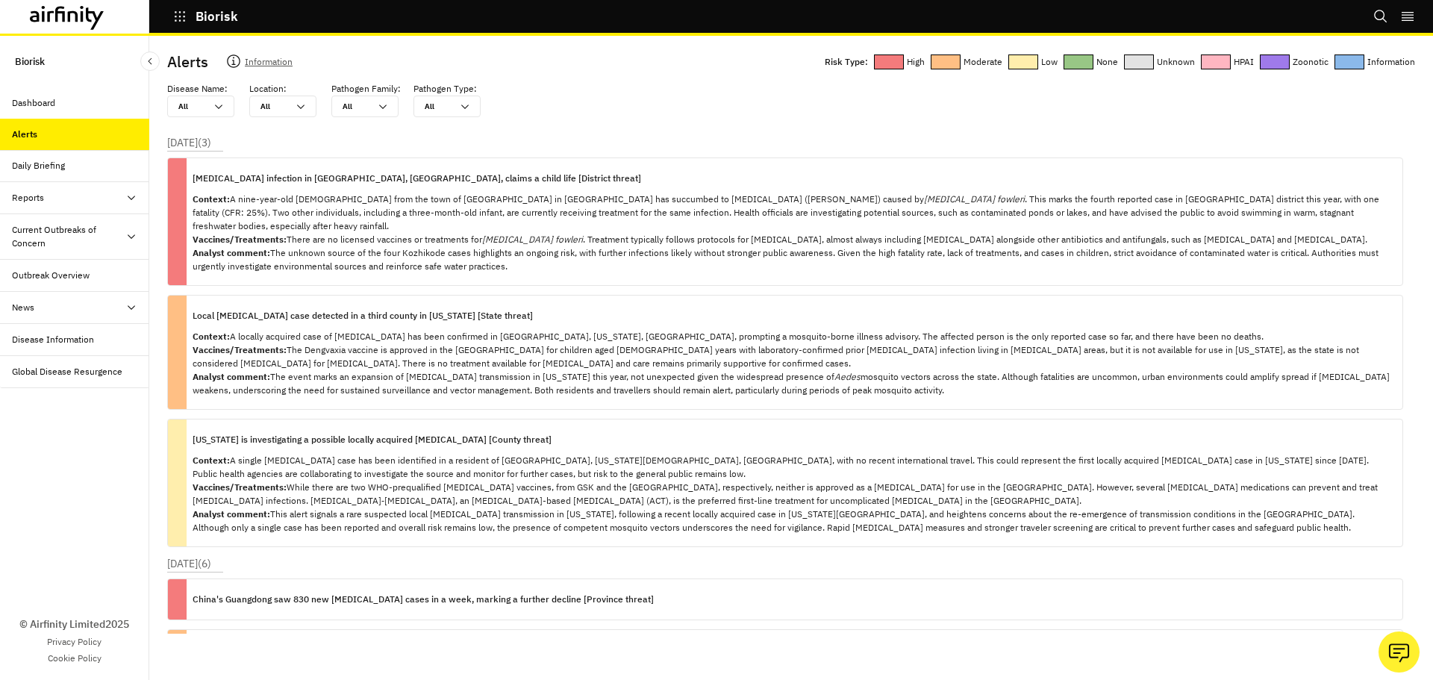
click at [82, 169] on div "Daily Briefing" at bounding box center [80, 165] width 137 height 13
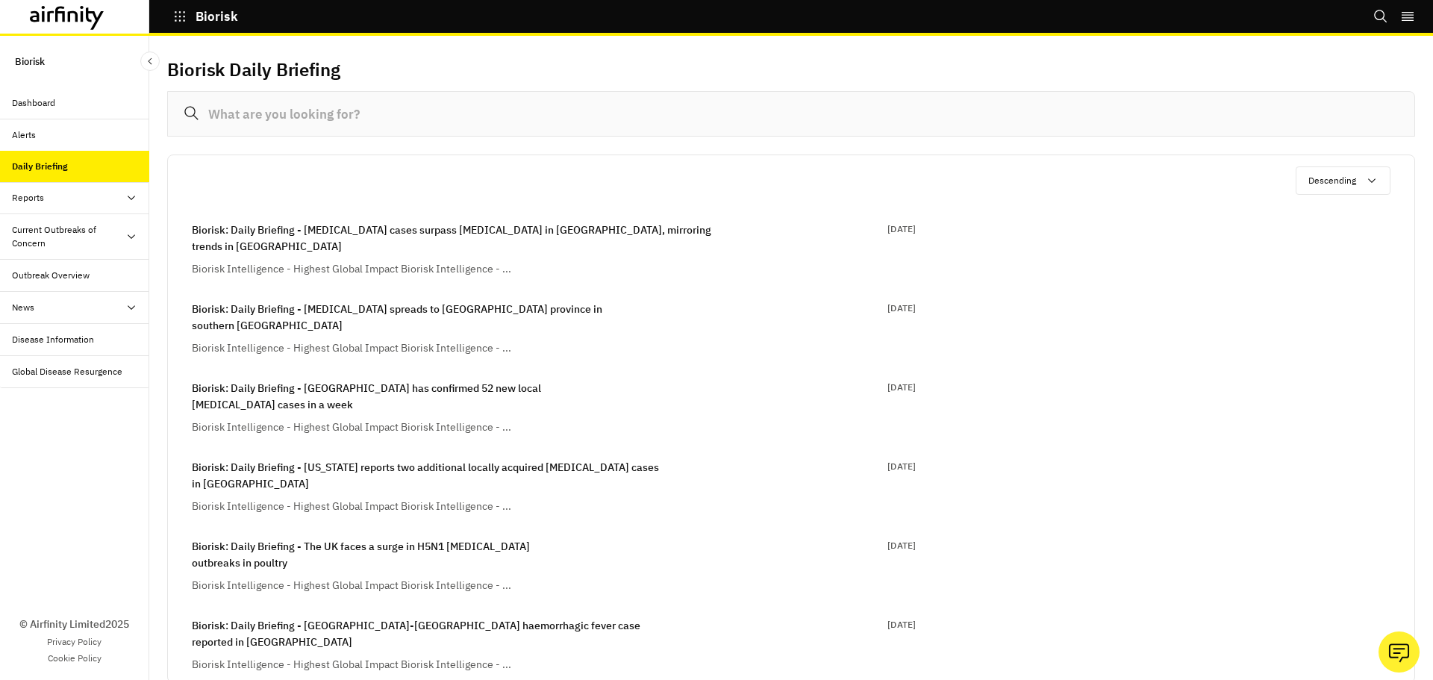
scroll to position [149, 0]
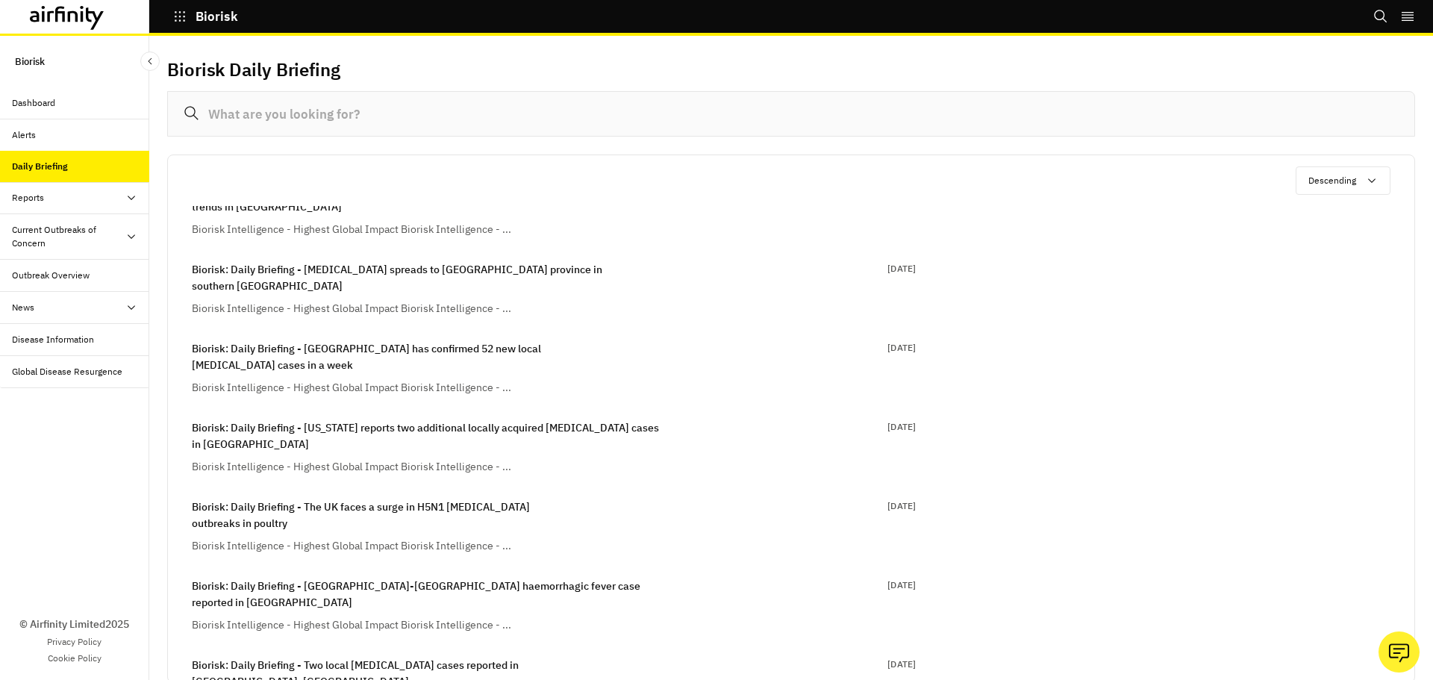
click at [44, 202] on div "Reports" at bounding box center [80, 197] width 137 height 13
click at [45, 225] on div "Reports" at bounding box center [40, 229] width 32 height 13
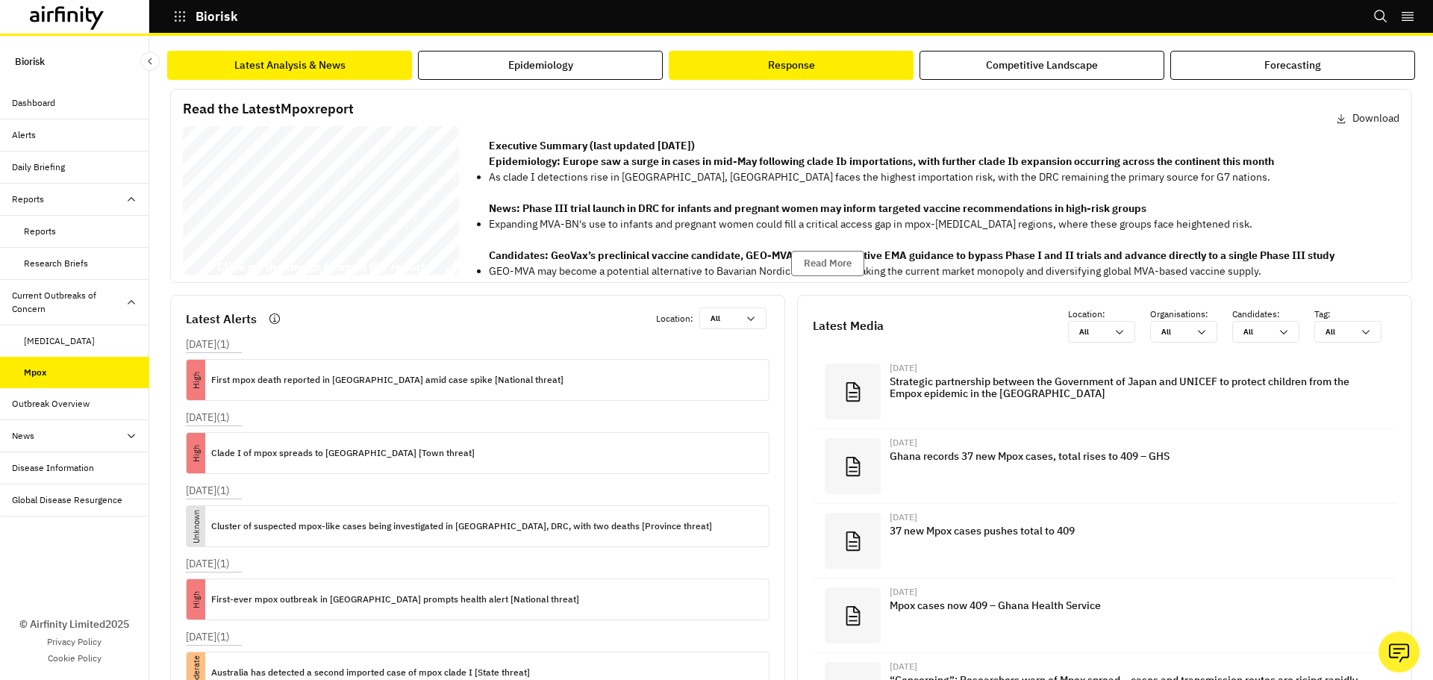
click at [818, 70] on button "Response" at bounding box center [791, 65] width 245 height 29
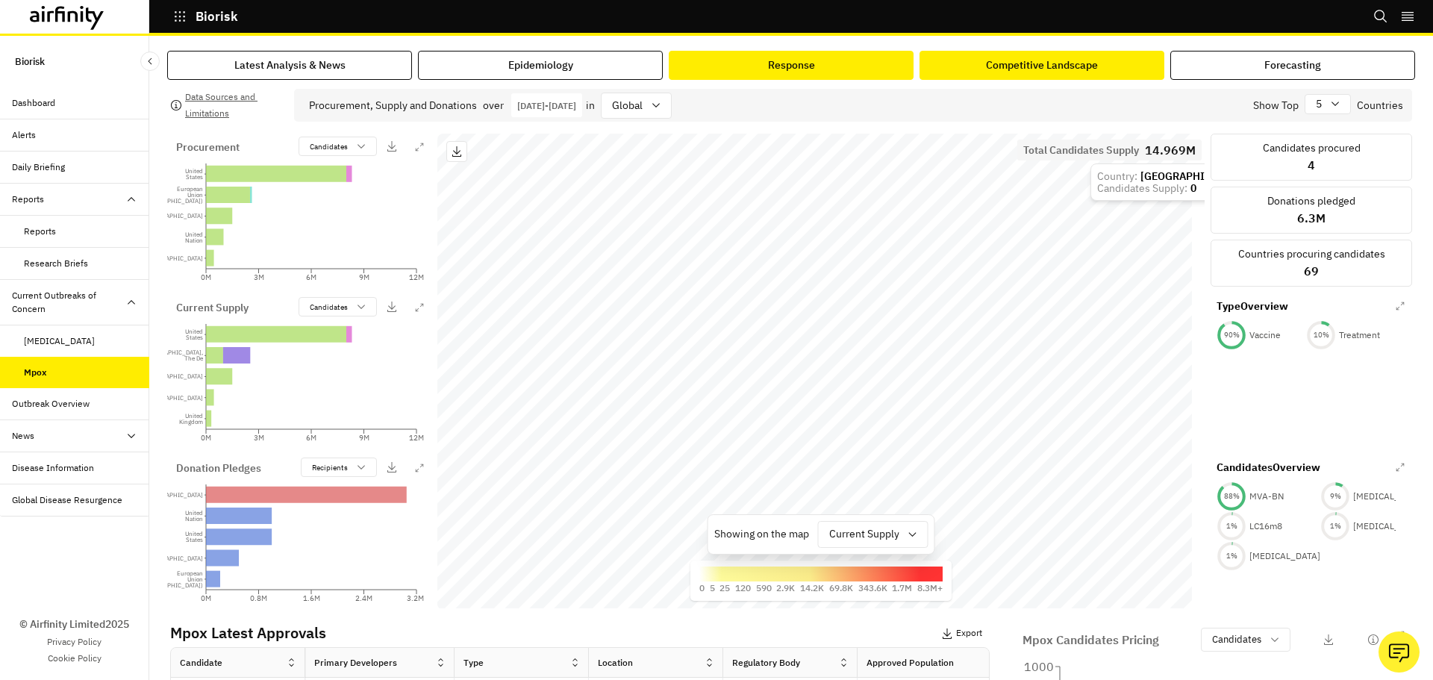
click at [1073, 69] on div "Competitive Landscape" at bounding box center [1042, 65] width 112 height 16
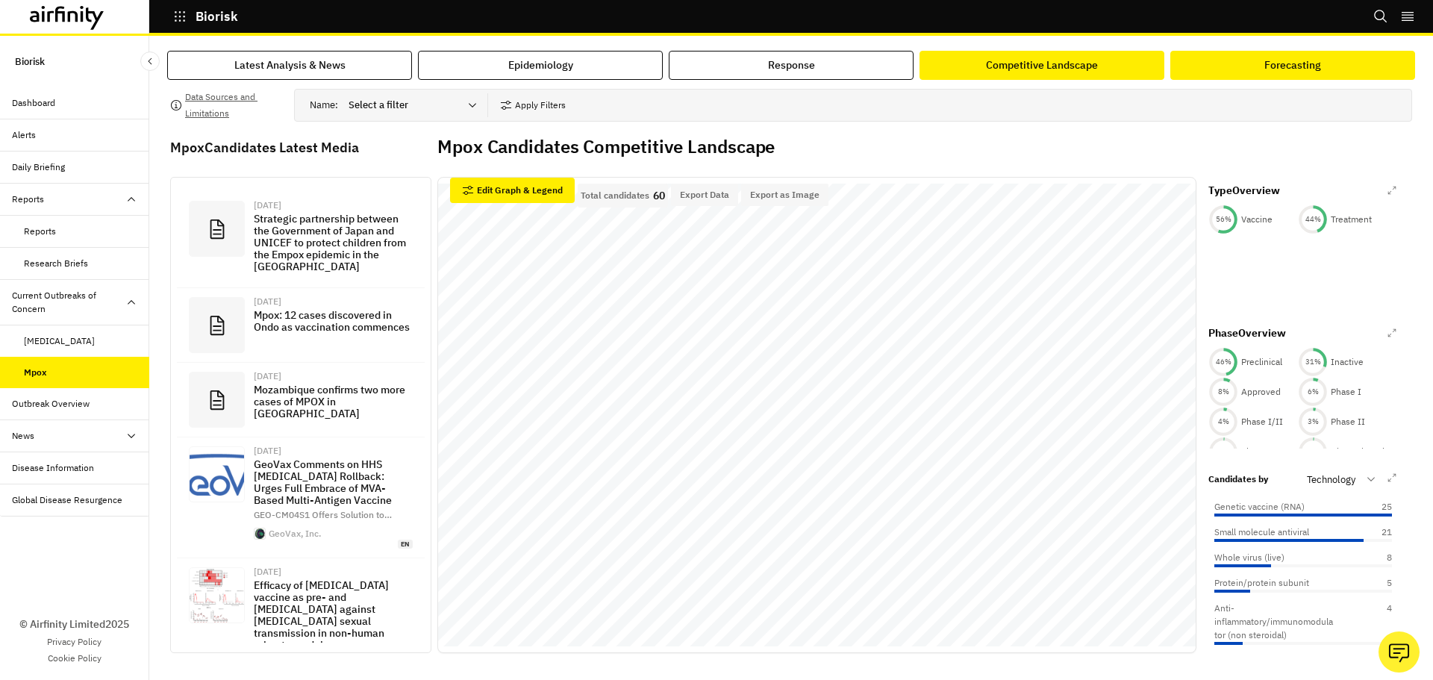
click at [1245, 72] on button "Forecasting" at bounding box center [1293, 65] width 245 height 29
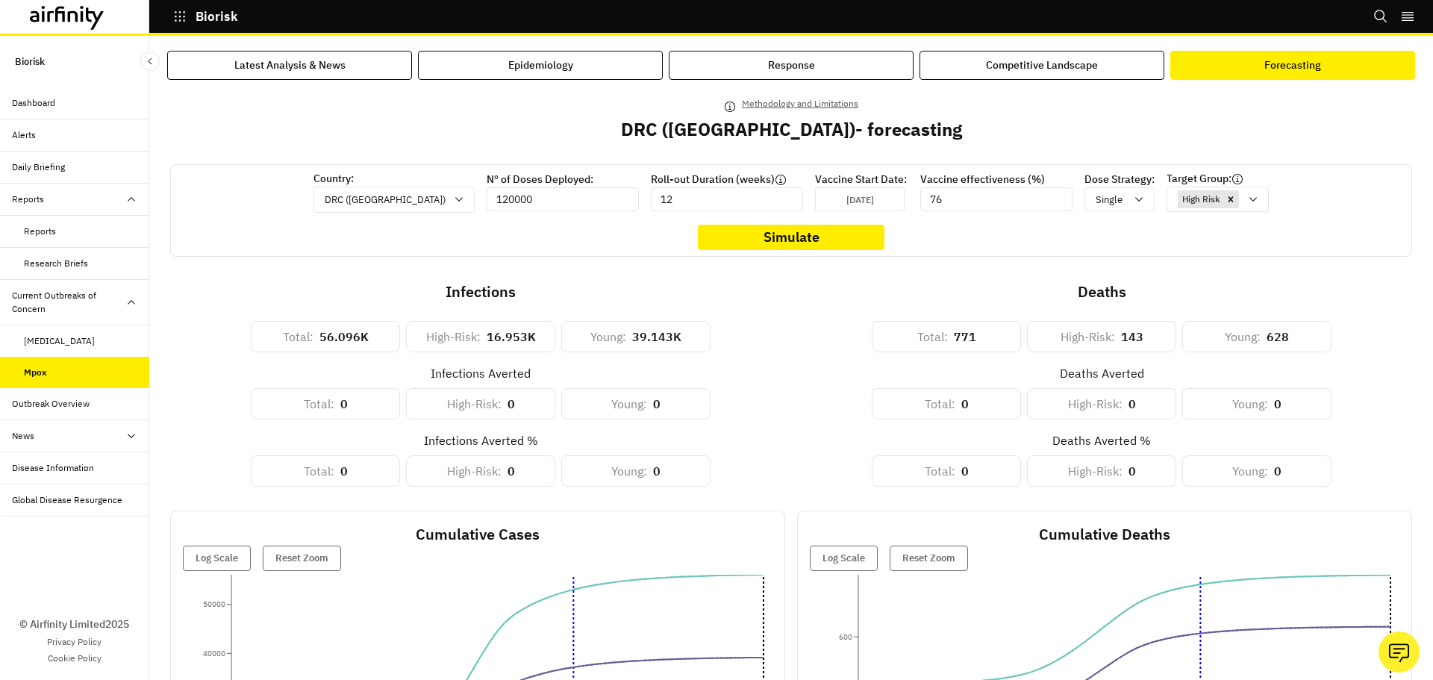
click at [72, 406] on div "Outbreak Overview" at bounding box center [51, 403] width 78 height 13
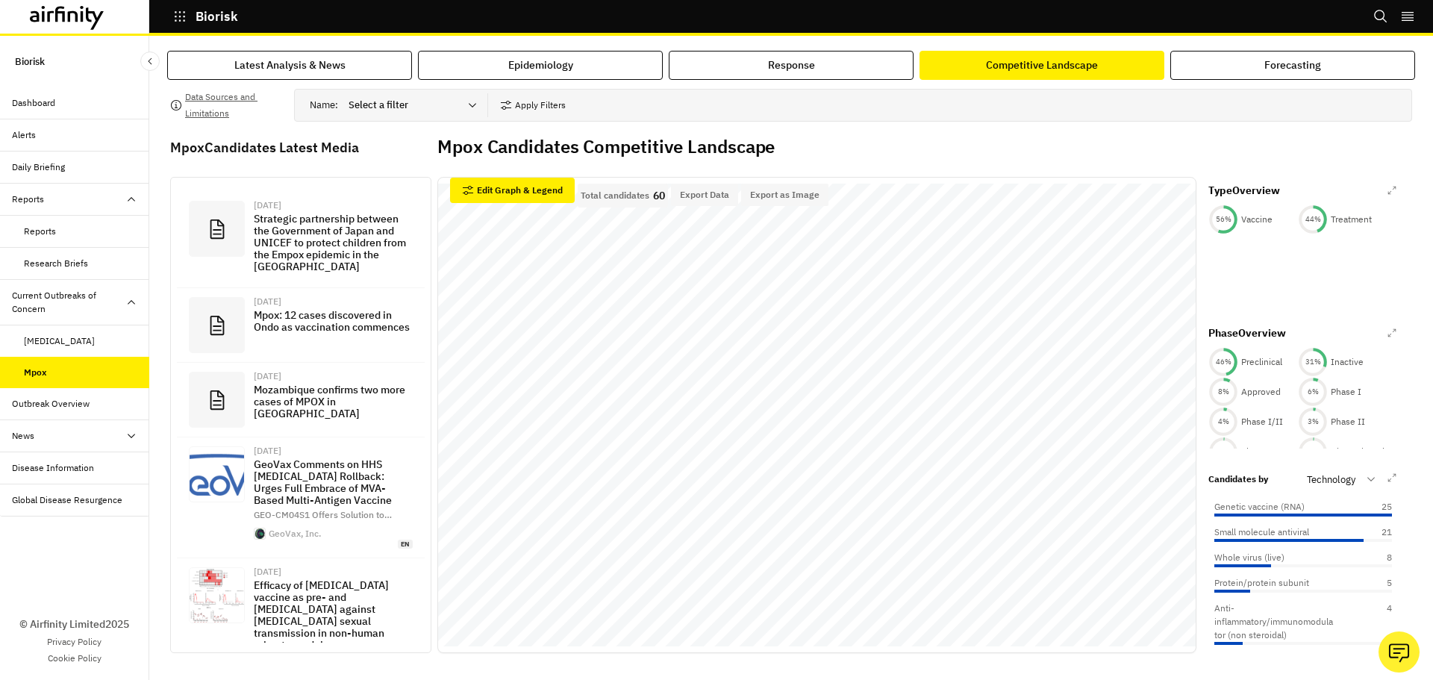
scroll to position [38, 0]
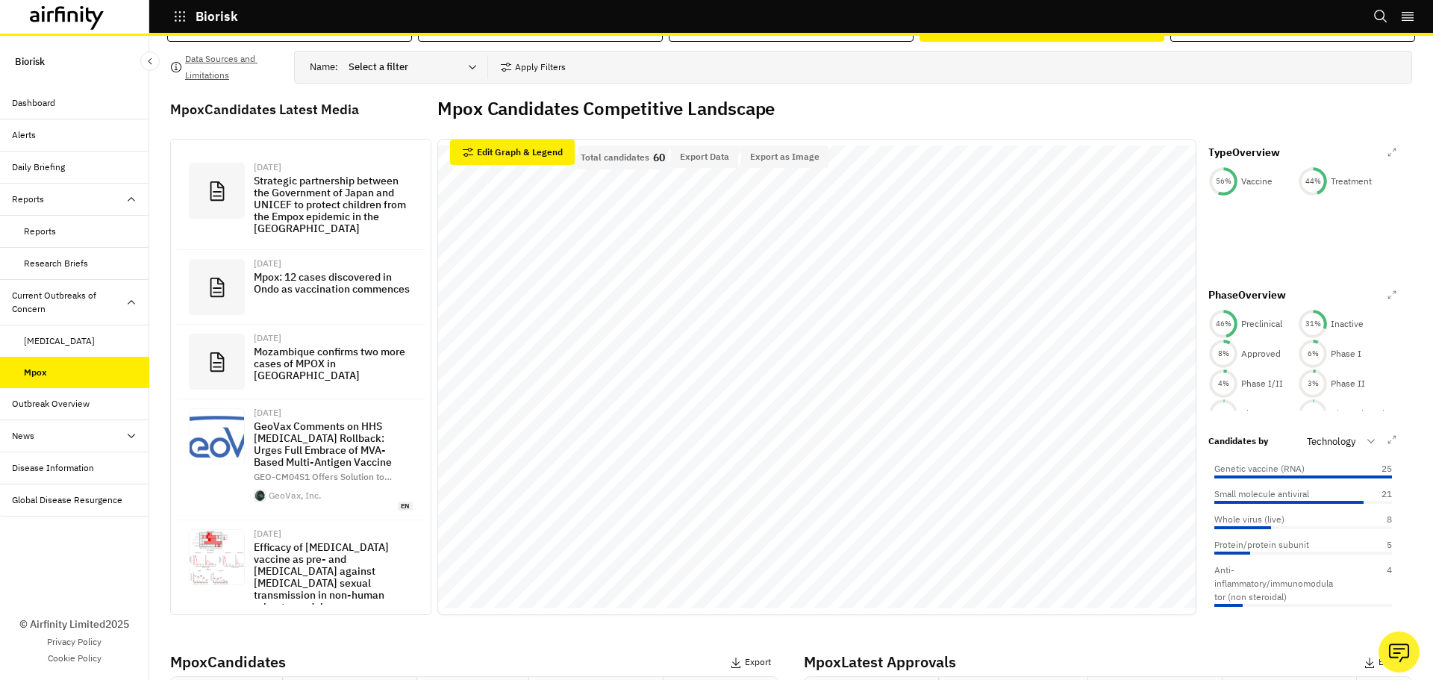
click at [611, 161] on p "Total candidates" at bounding box center [615, 157] width 69 height 10
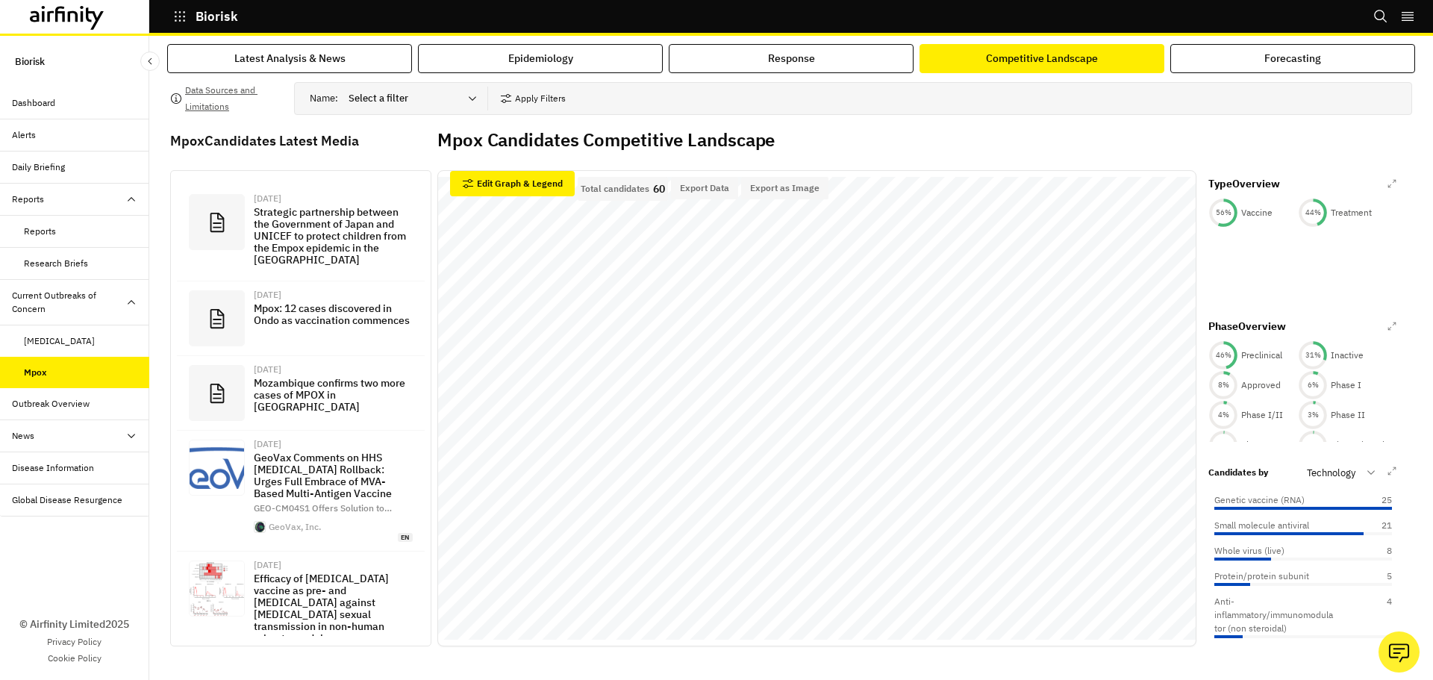
scroll to position [0, 0]
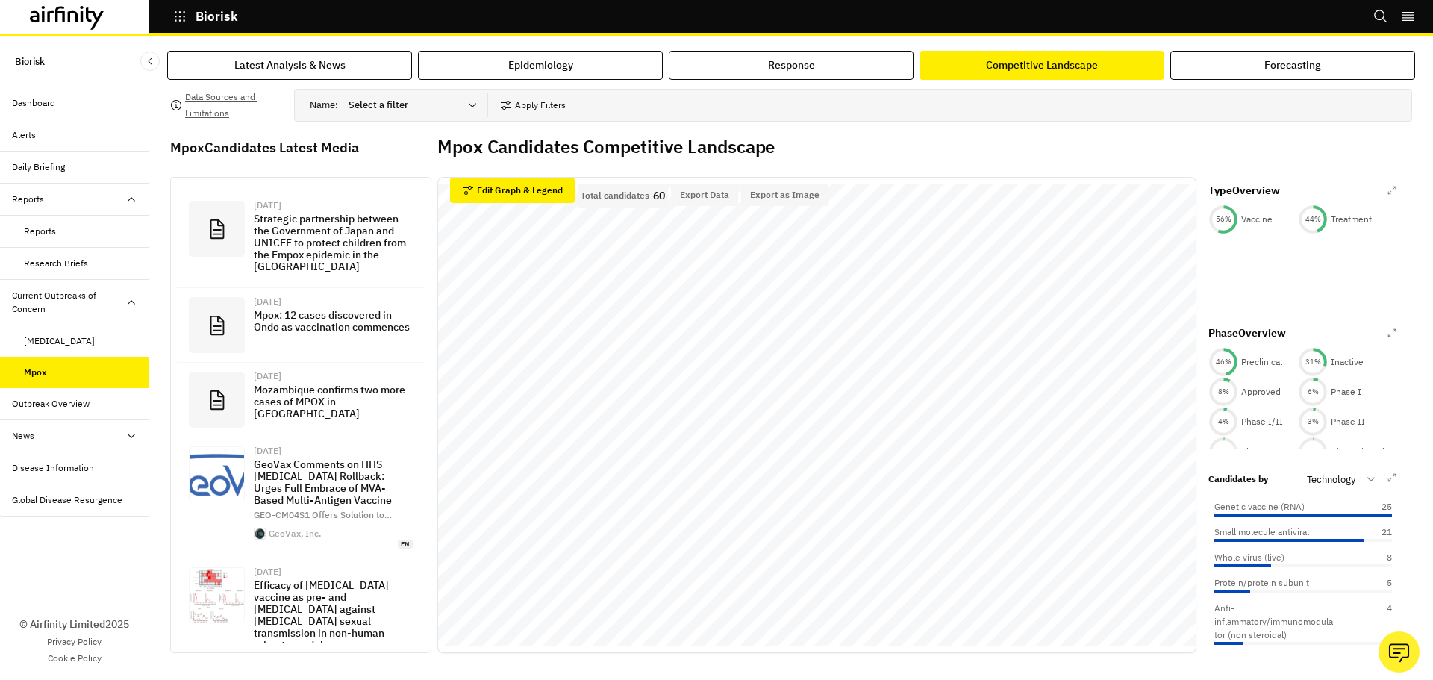
click at [459, 109] on div at bounding box center [404, 105] width 110 height 18
click at [526, 110] on button "Apply Filters" at bounding box center [533, 105] width 66 height 24
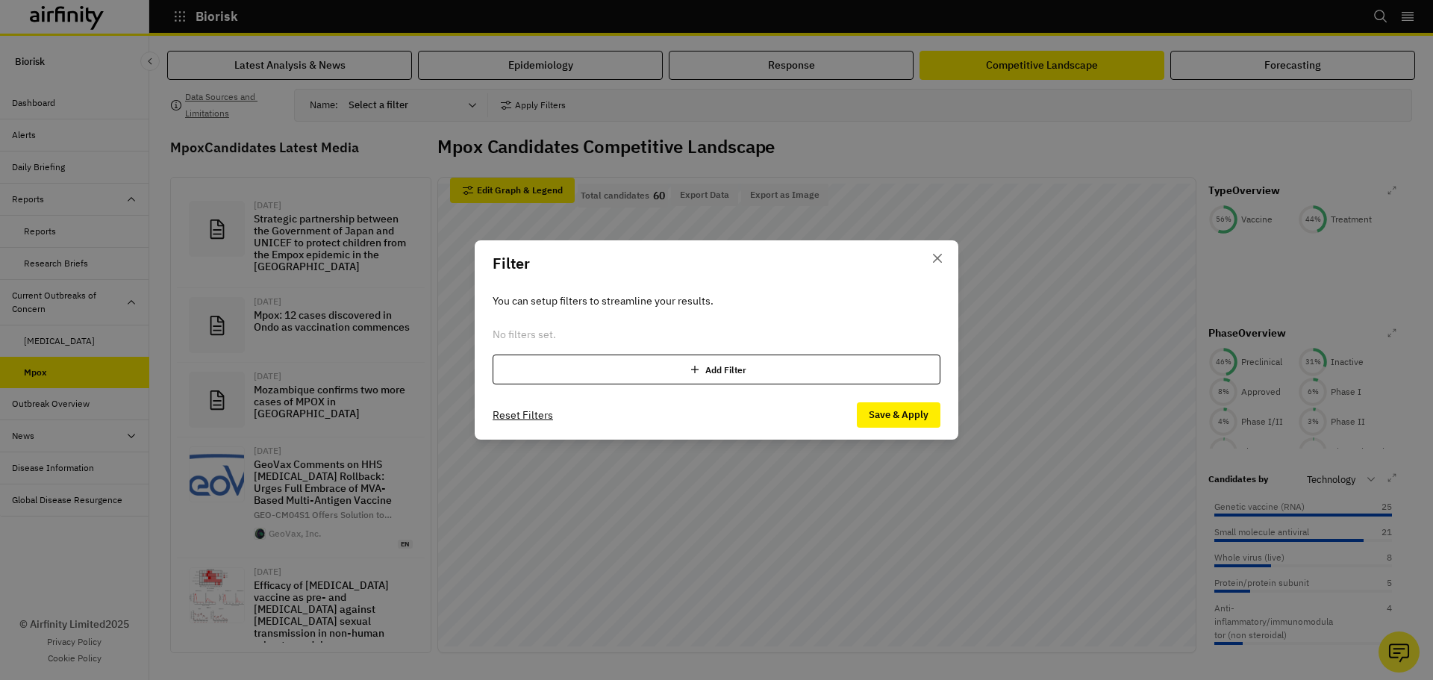
drag, startPoint x: 591, startPoint y: 368, endPoint x: 620, endPoint y: 359, distance: 30.5
click at [592, 368] on div "Add Filter" at bounding box center [717, 370] width 448 height 30
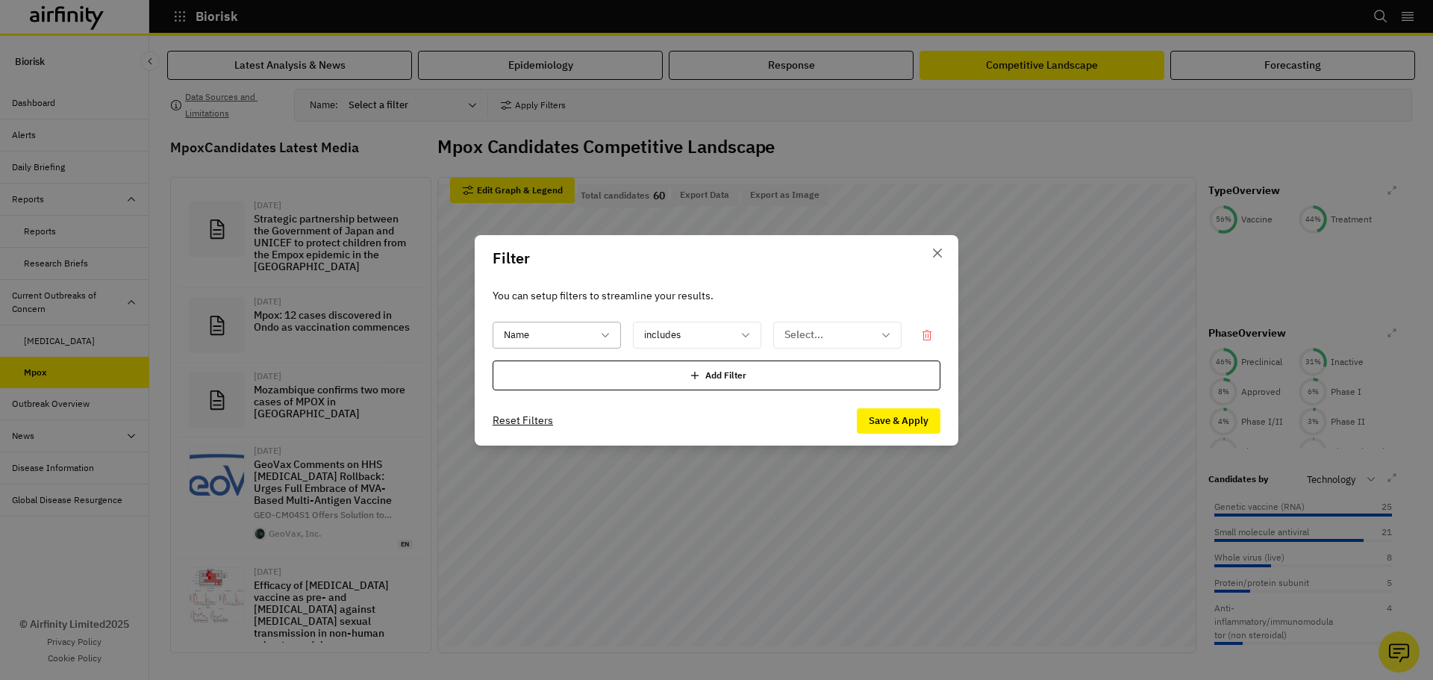
click at [607, 341] on div "Name" at bounding box center [557, 335] width 128 height 27
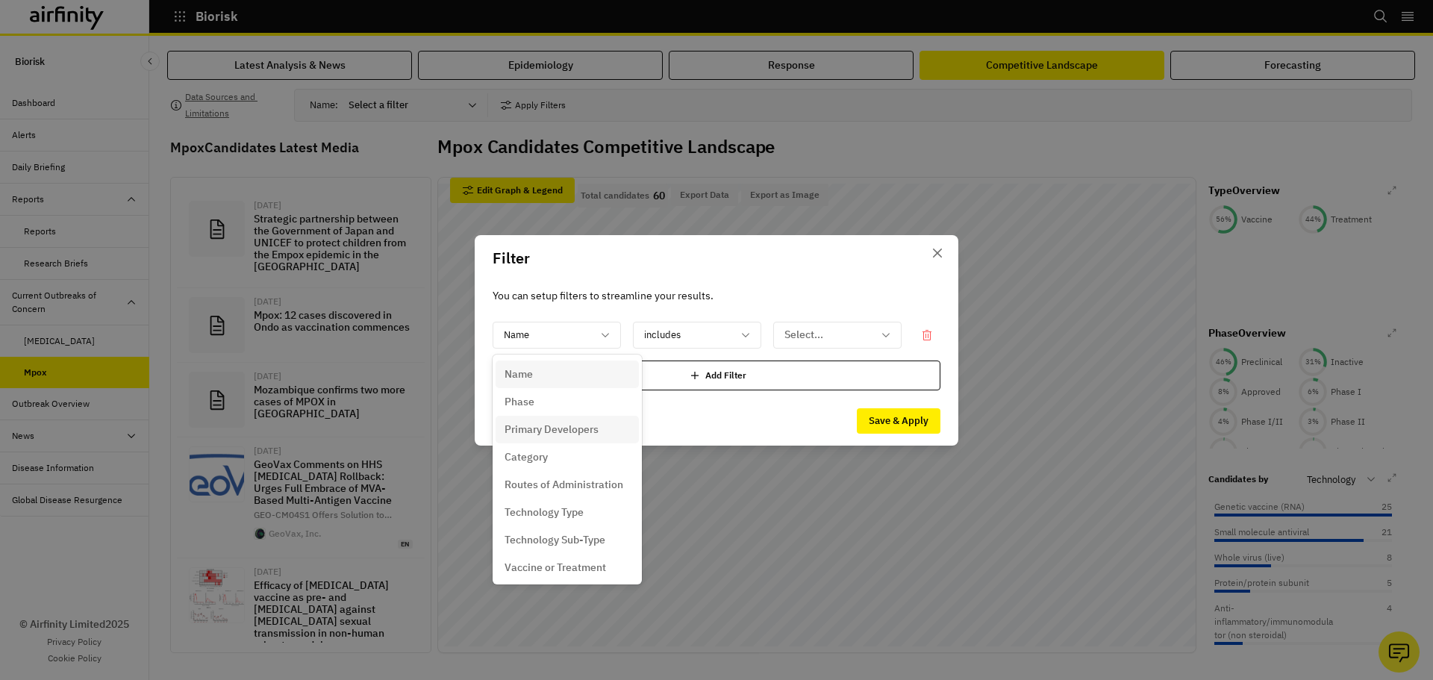
click at [594, 434] on p "Primary Developers" at bounding box center [552, 430] width 94 height 16
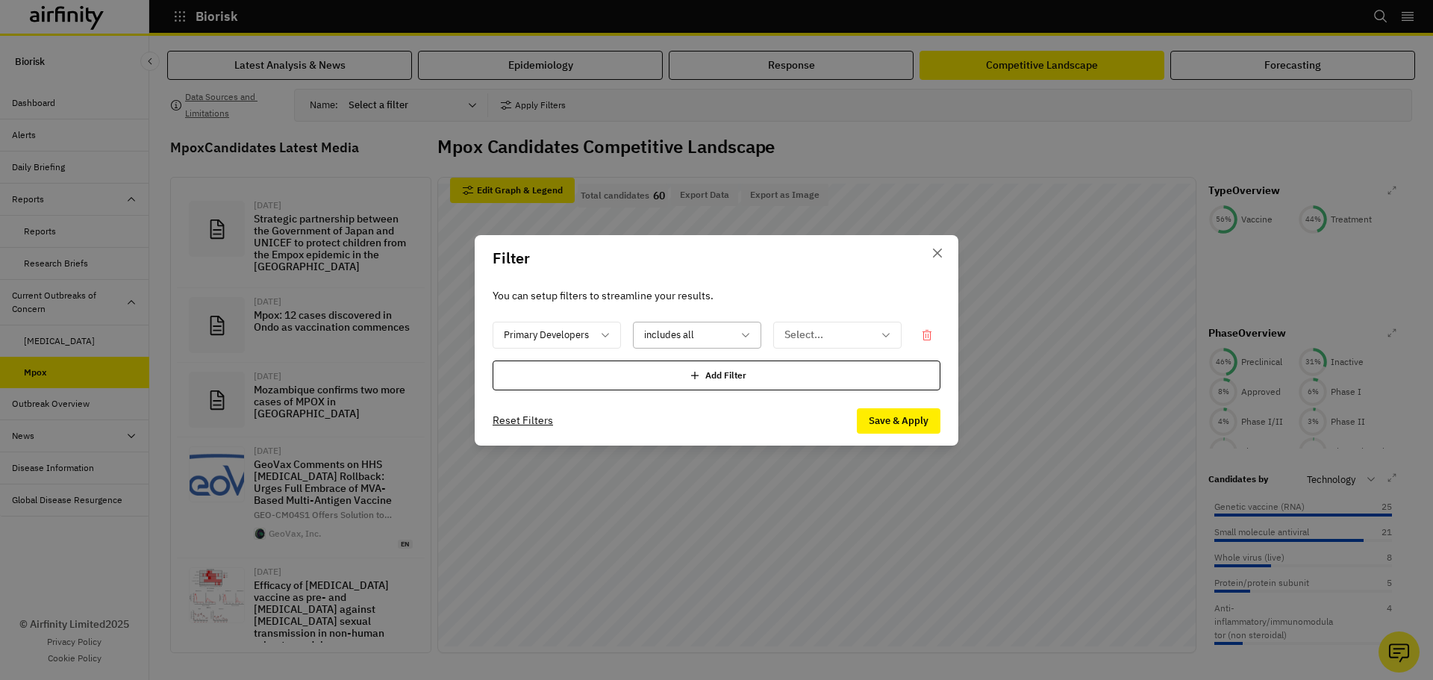
click at [713, 339] on div at bounding box center [688, 335] width 88 height 19
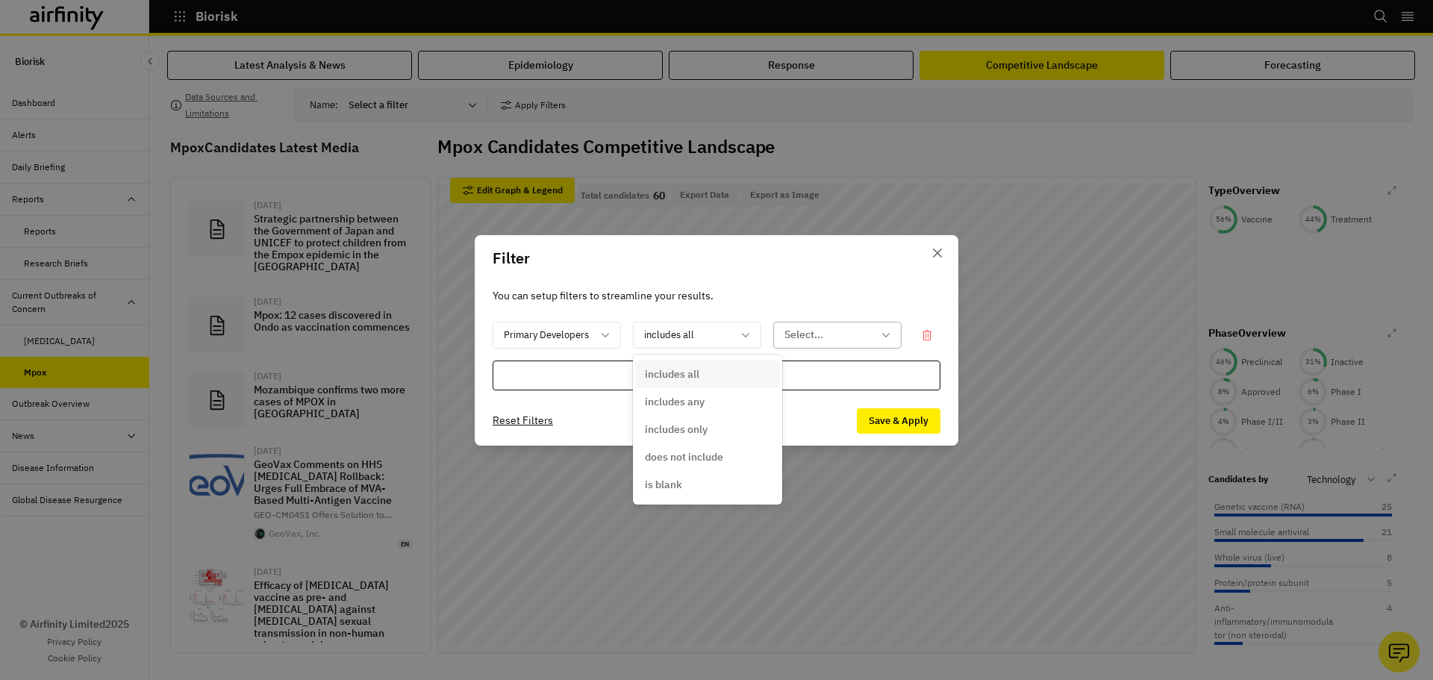
click at [813, 336] on div at bounding box center [829, 335] width 88 height 19
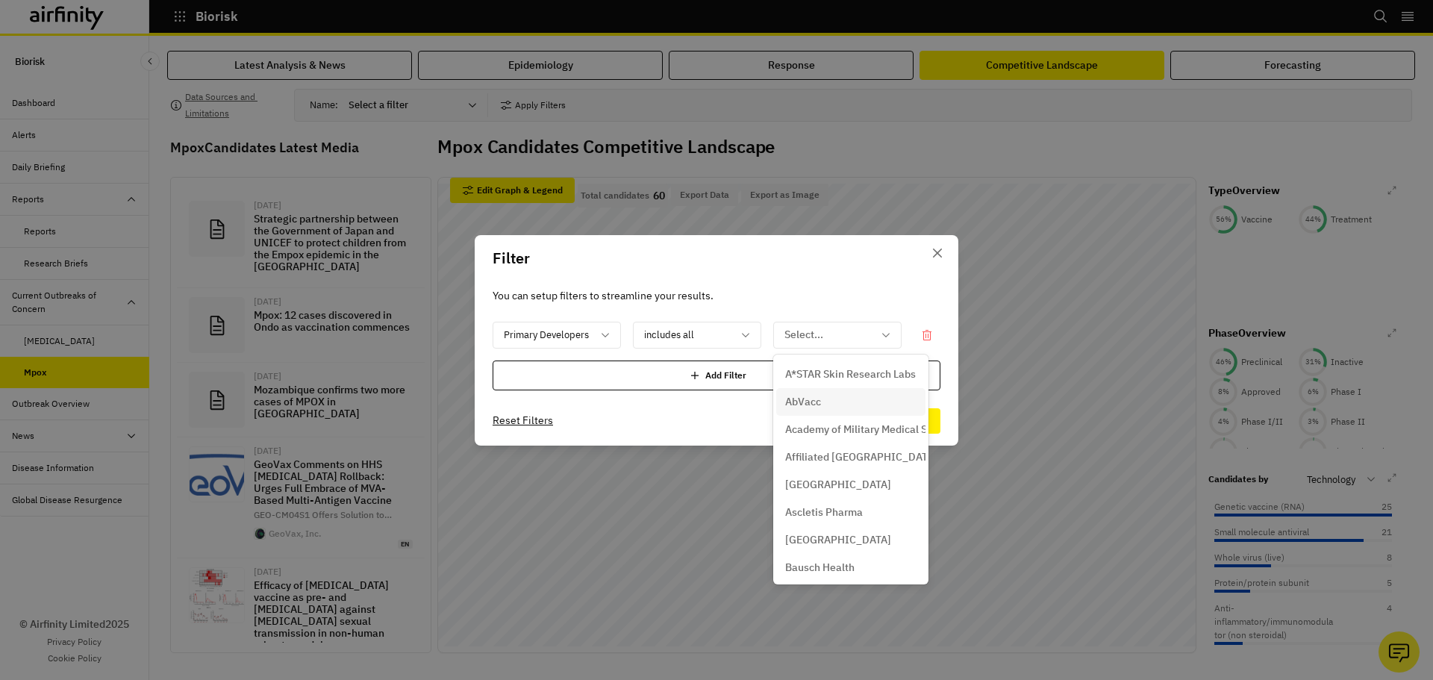
scroll to position [90, 0]
click at [844, 502] on p "Bavarian Nordic" at bounding box center [823, 506] width 76 height 16
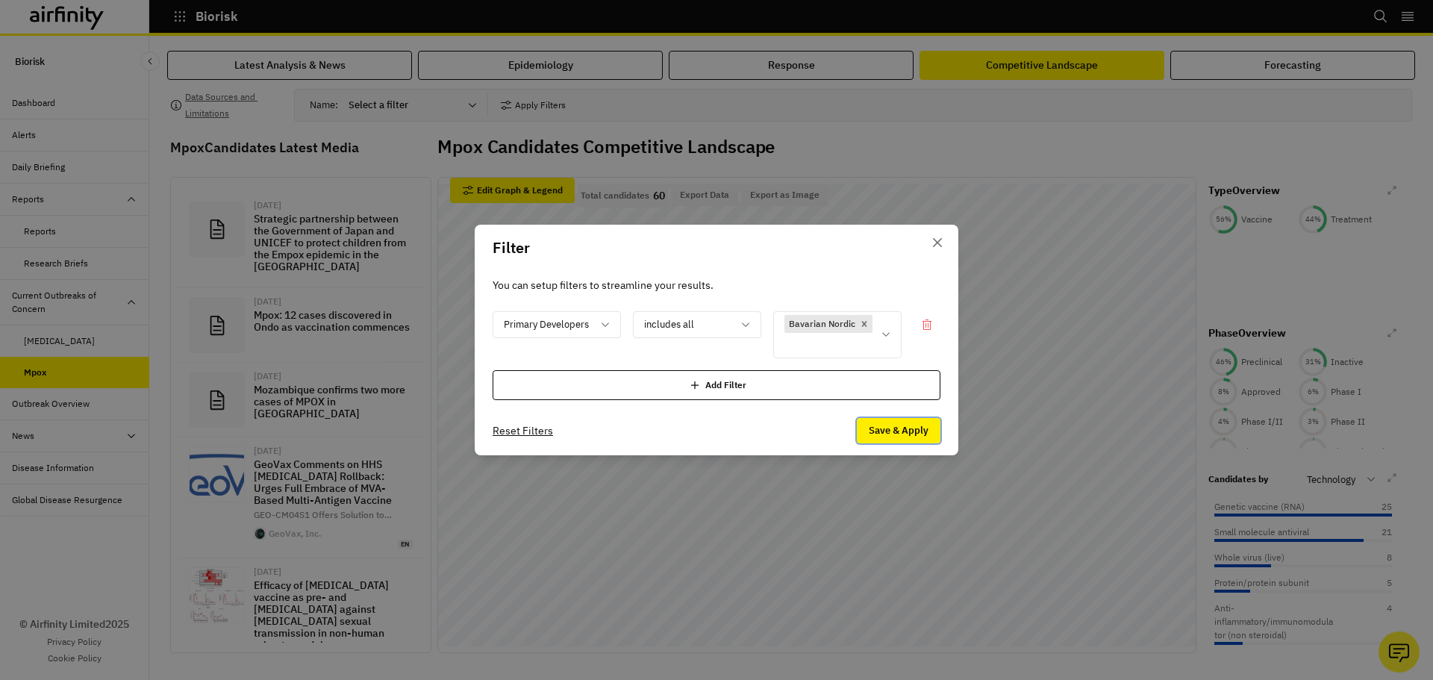
click at [892, 432] on button "Save & Apply" at bounding box center [899, 430] width 84 height 25
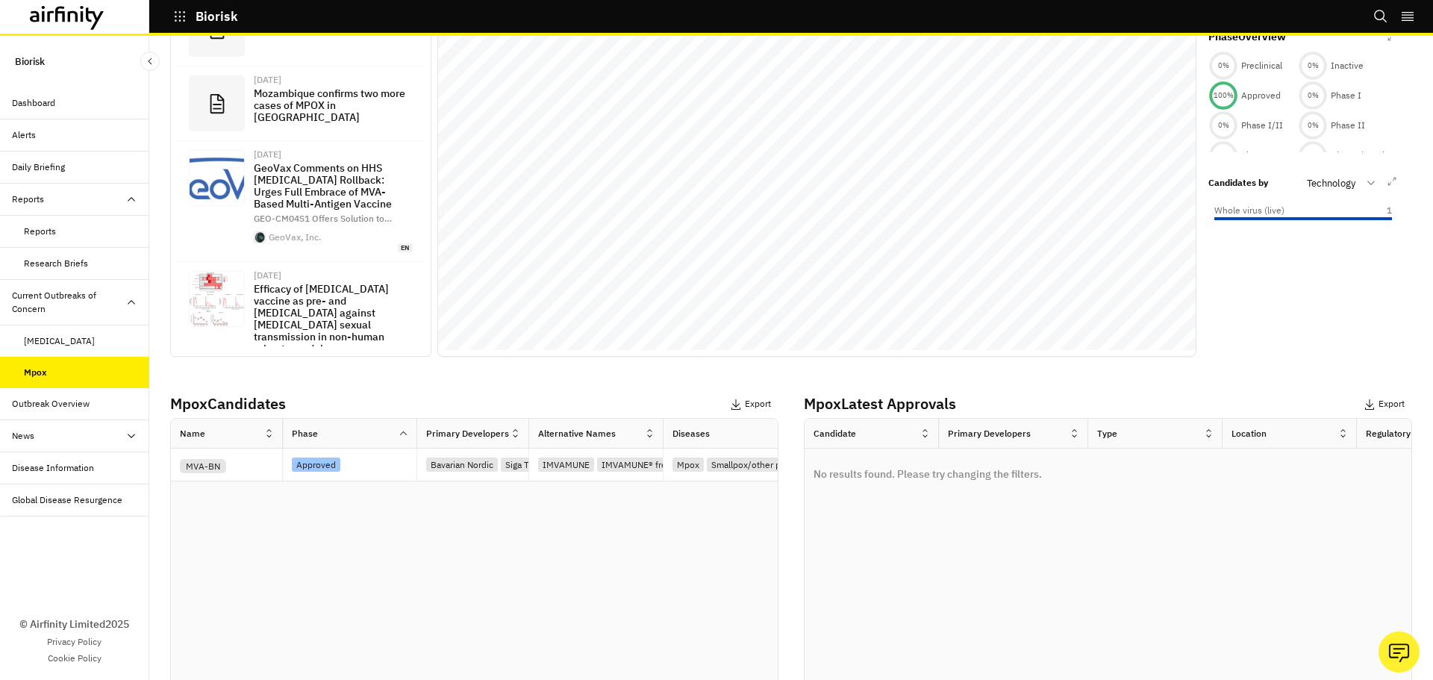
scroll to position [299, 0]
click at [227, 466] on div "MVA-BN" at bounding box center [231, 462] width 102 height 17
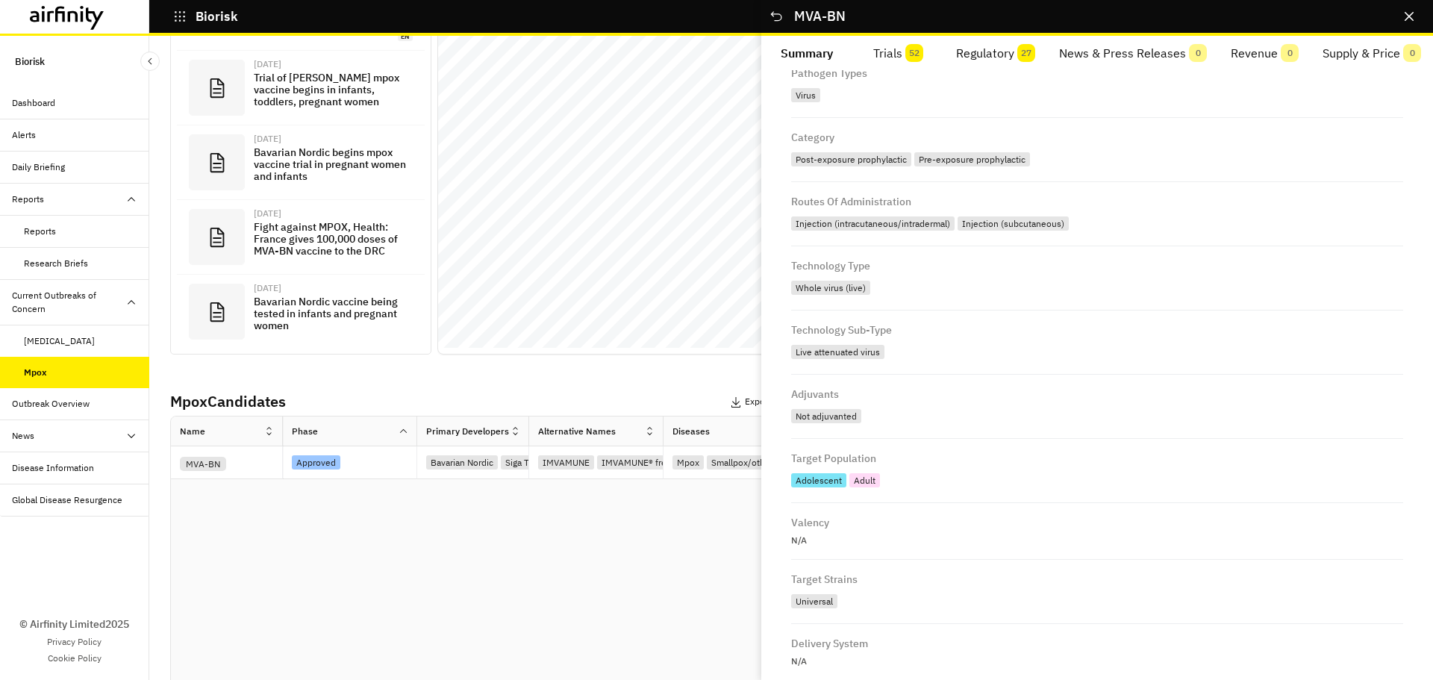
scroll to position [462, 0]
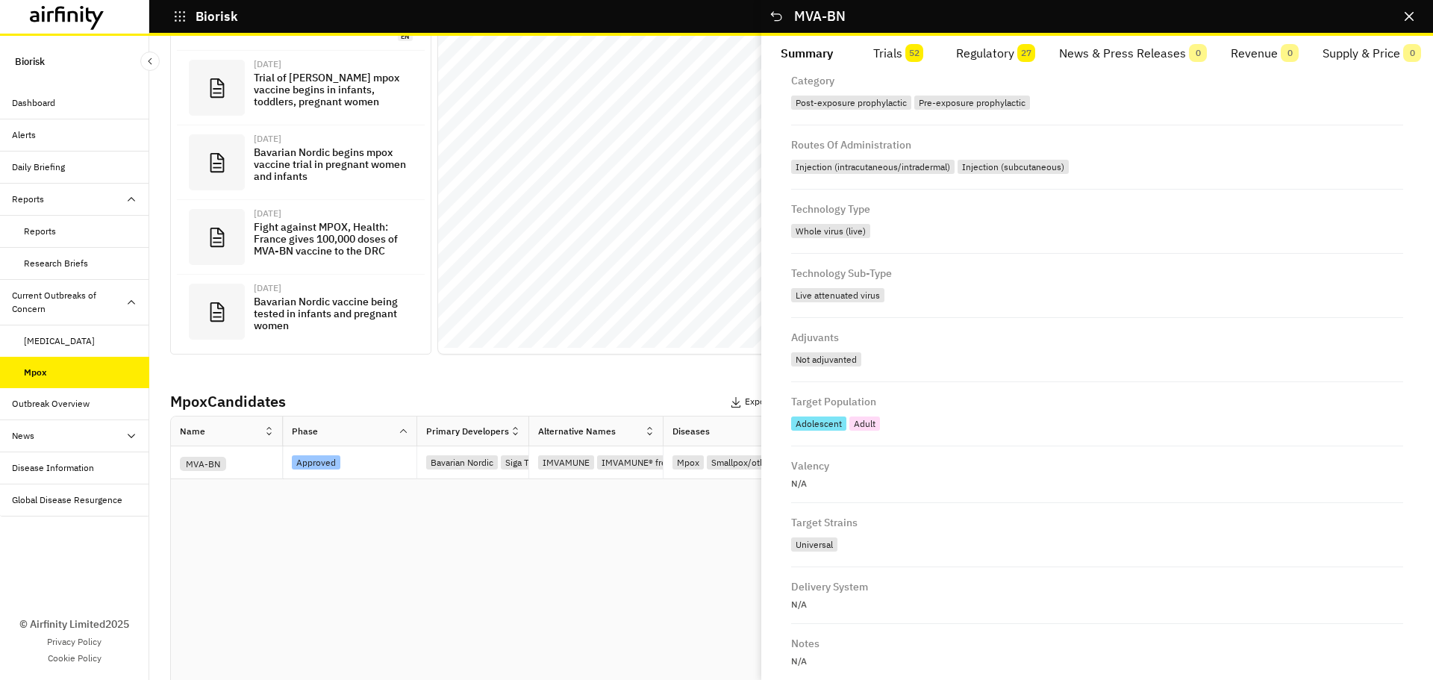
click at [52, 13] on icon at bounding box center [51, 15] width 7 height 11
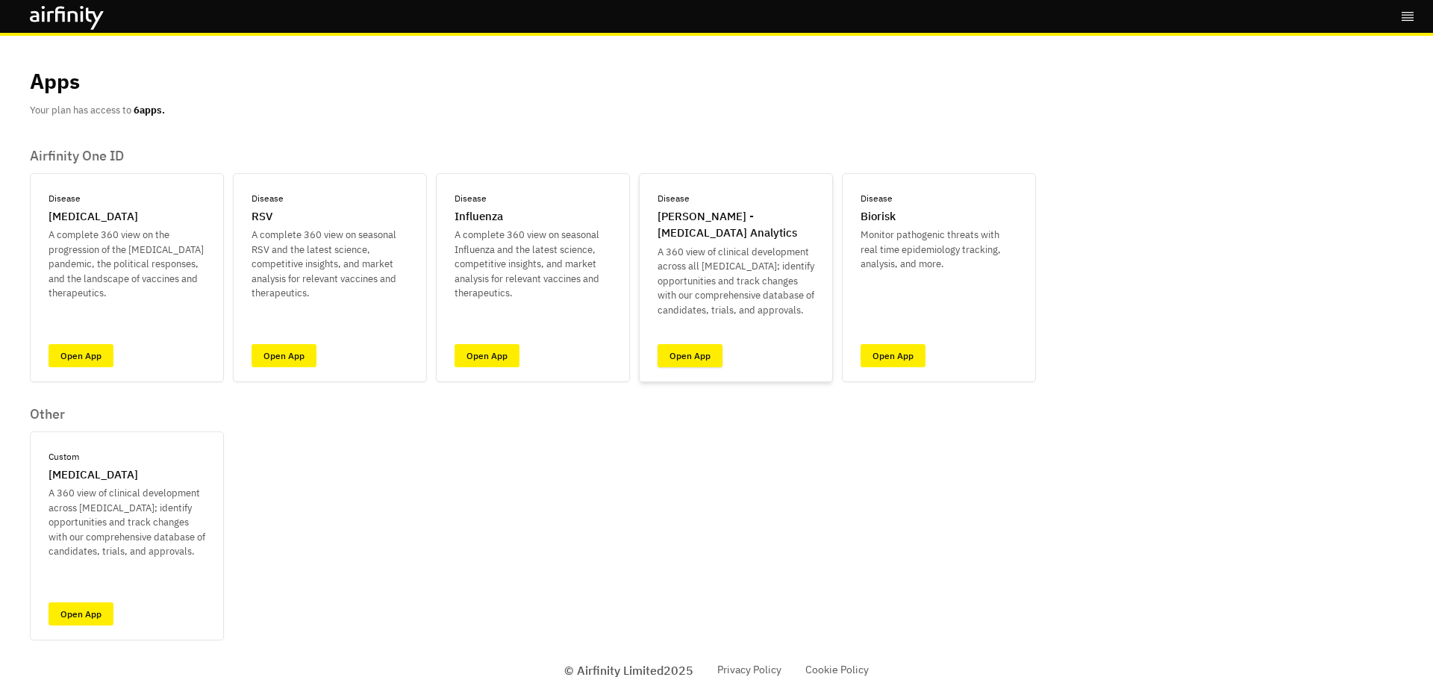
click at [685, 362] on link "Open App" at bounding box center [690, 355] width 65 height 23
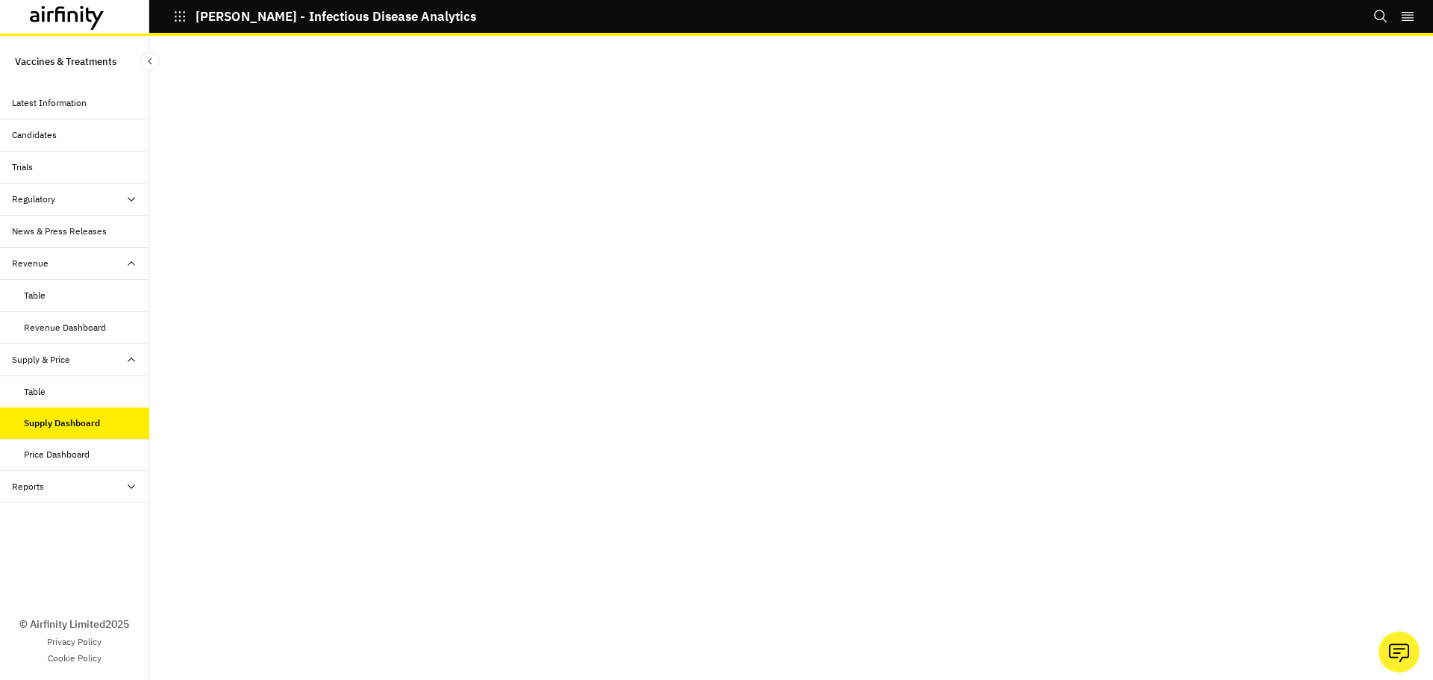
click at [45, 461] on div "Price Dashboard" at bounding box center [57, 454] width 66 height 13
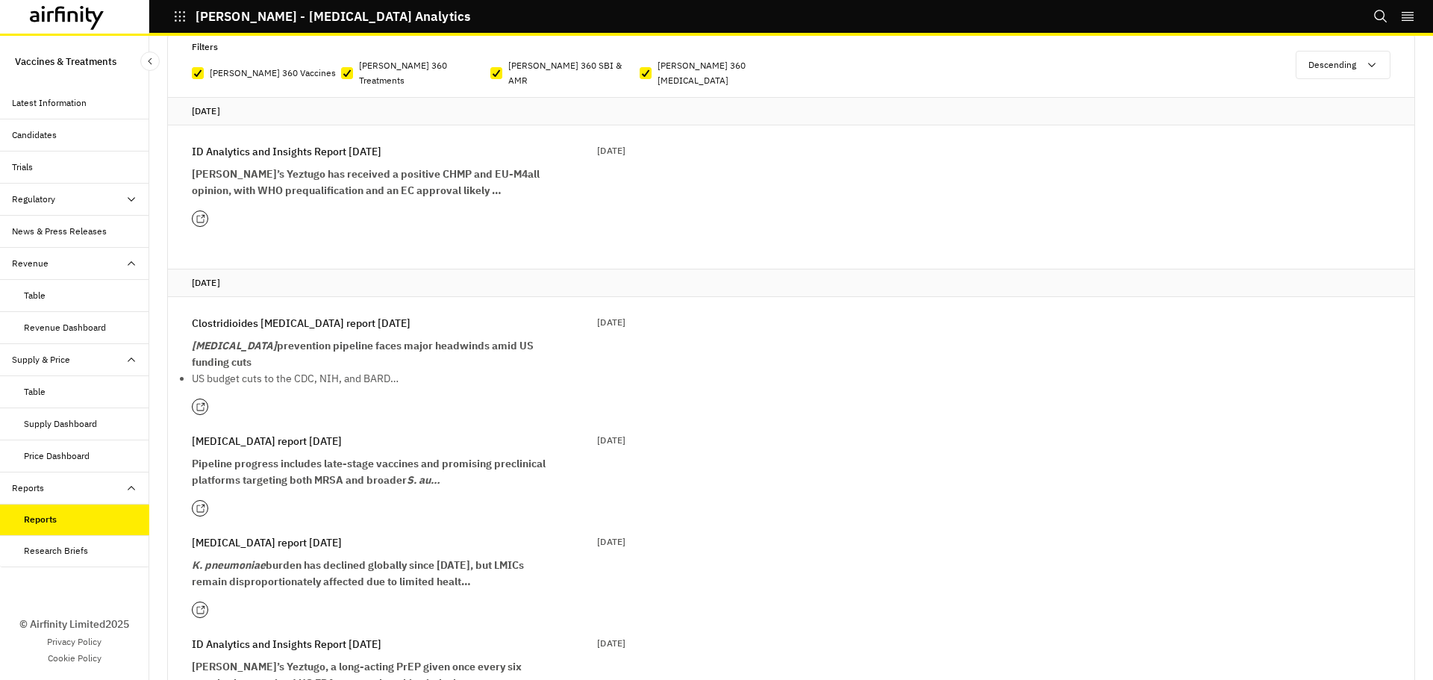
scroll to position [149, 0]
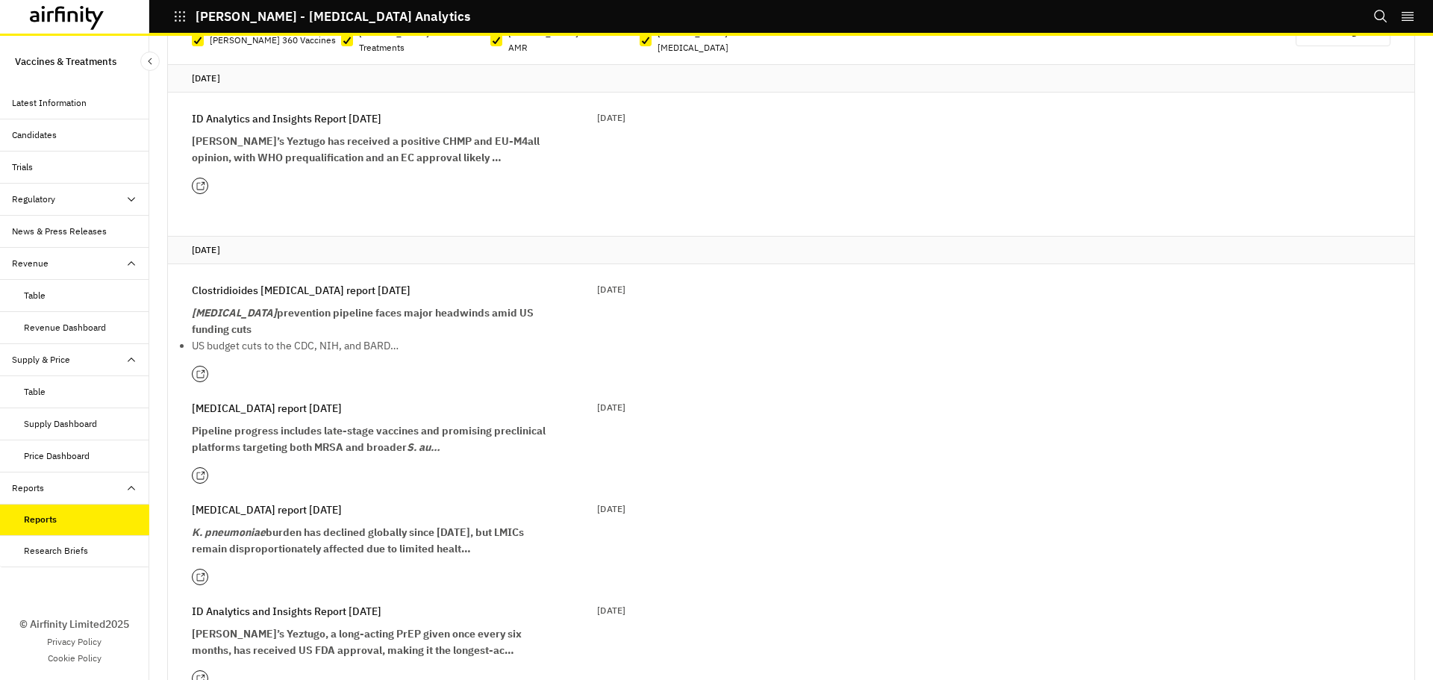
drag, startPoint x: 93, startPoint y: 554, endPoint x: 122, endPoint y: 547, distance: 30.6
click at [93, 554] on div "Research Briefs" at bounding box center [86, 550] width 125 height 13
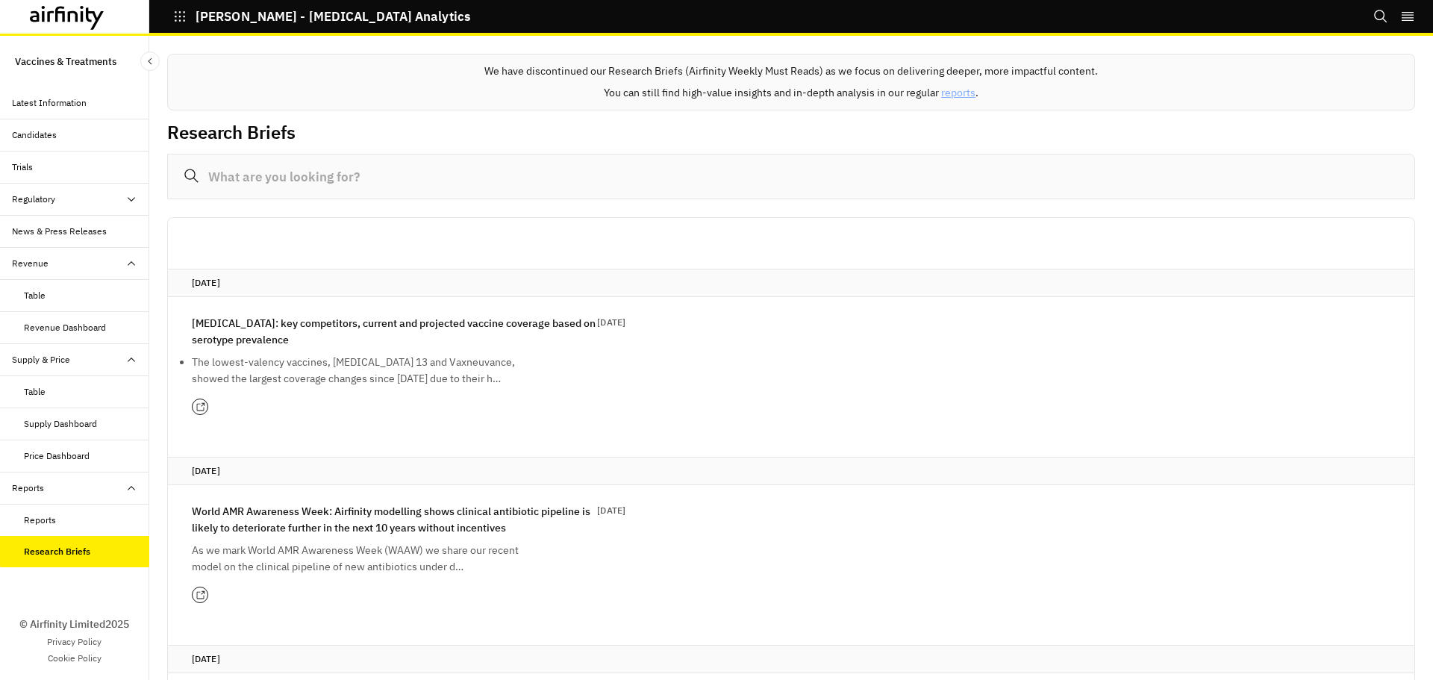
click at [89, 19] on icon at bounding box center [96, 18] width 18 height 22
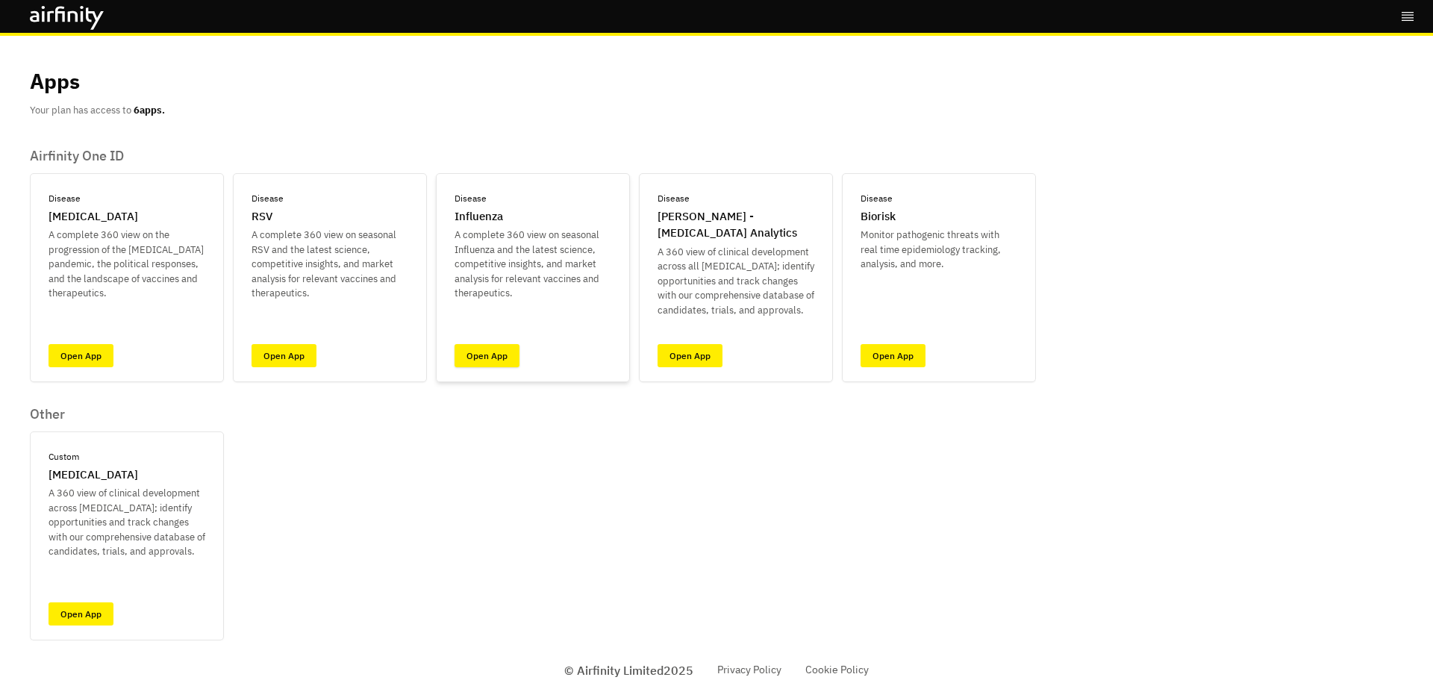
click at [499, 357] on link "Open App" at bounding box center [487, 355] width 65 height 23
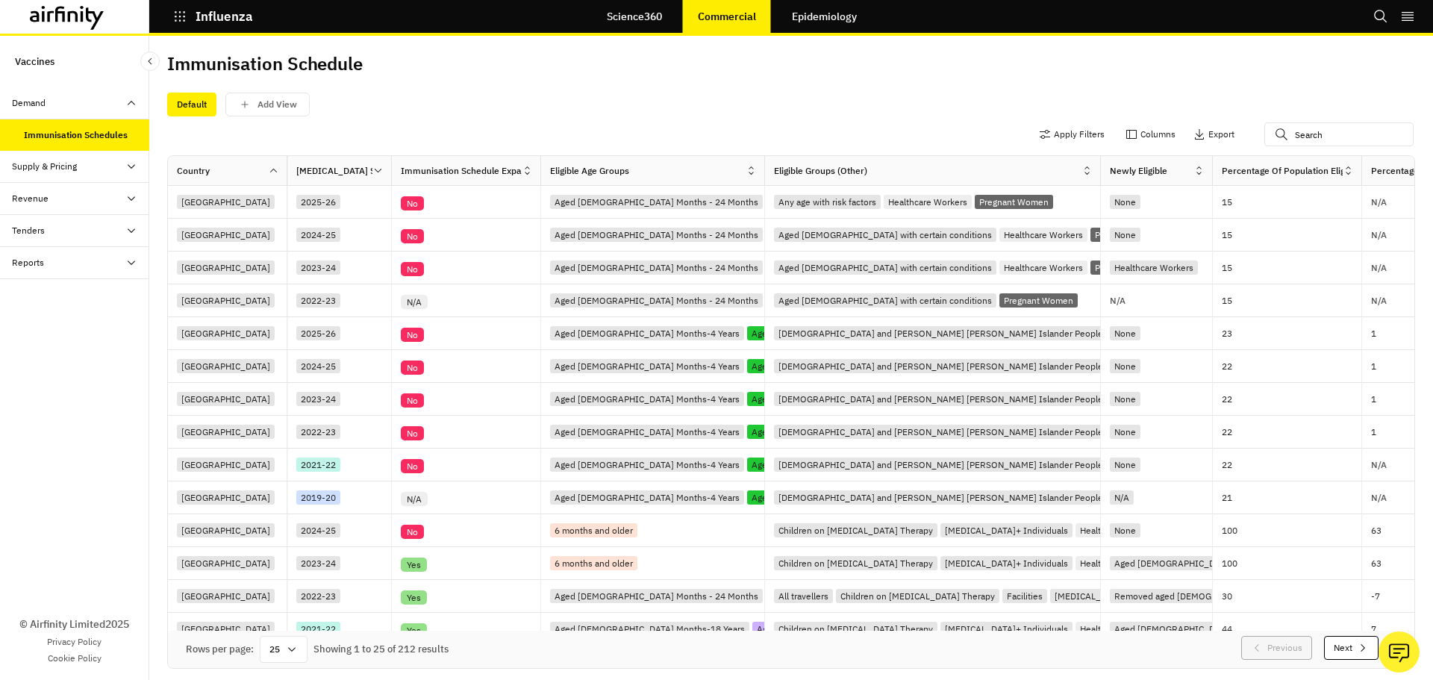
click at [845, 19] on link "Epidemiology" at bounding box center [824, 17] width 95 height 36
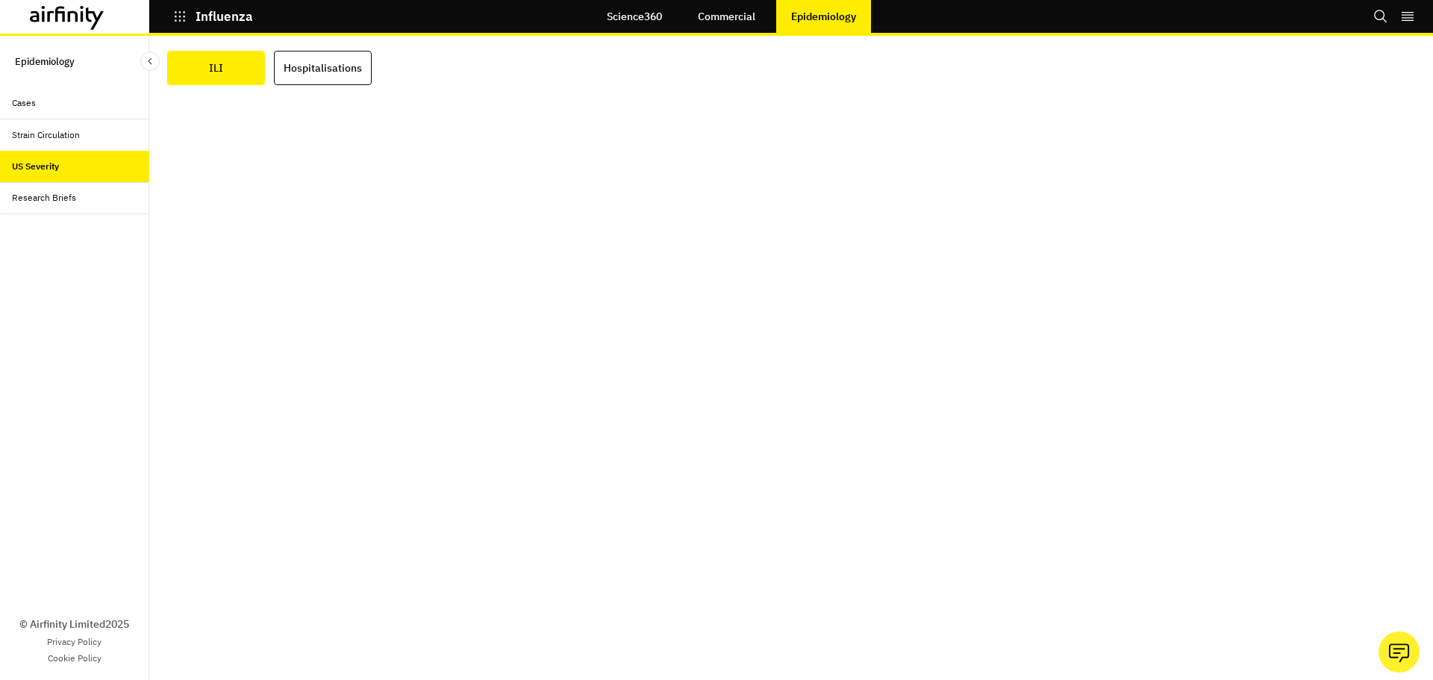
scroll to position [30, 0]
click at [711, 14] on link "Commercial" at bounding box center [726, 17] width 87 height 36
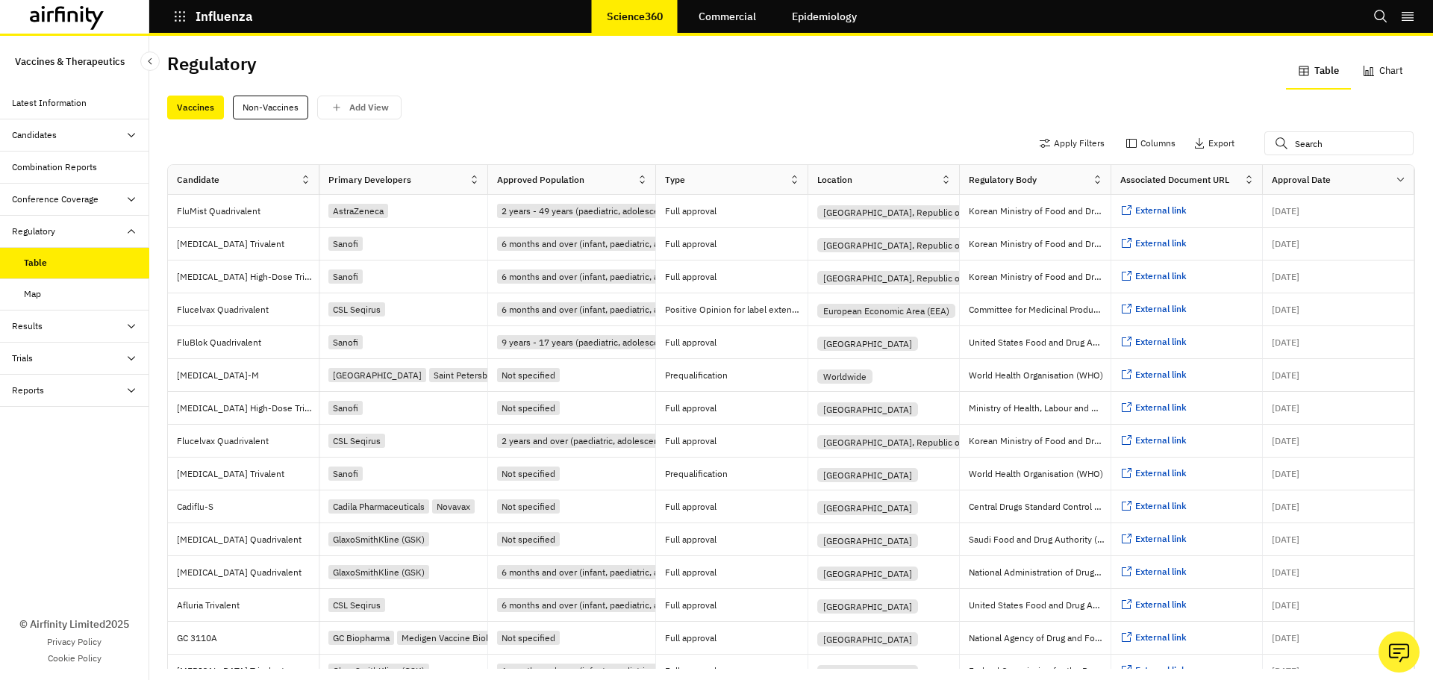
scroll to position [4, 0]
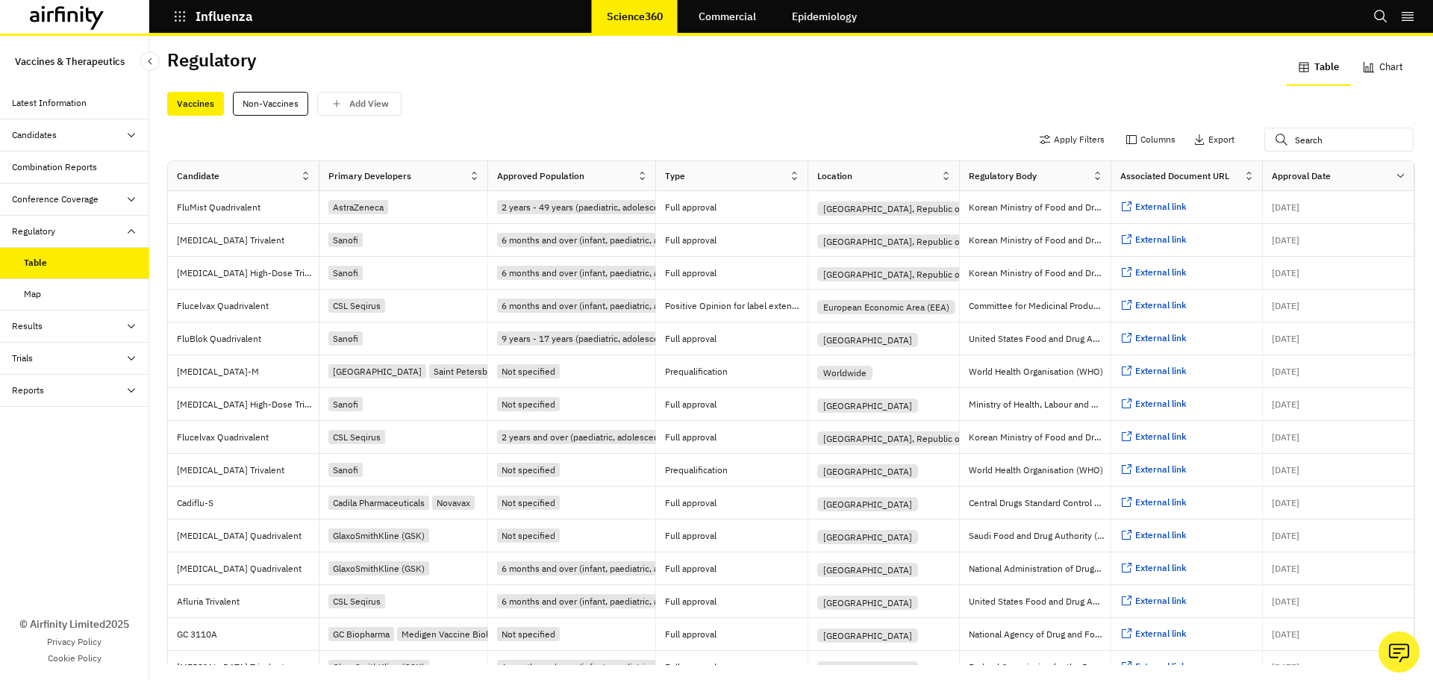
click at [94, 293] on div "Map" at bounding box center [86, 293] width 125 height 13
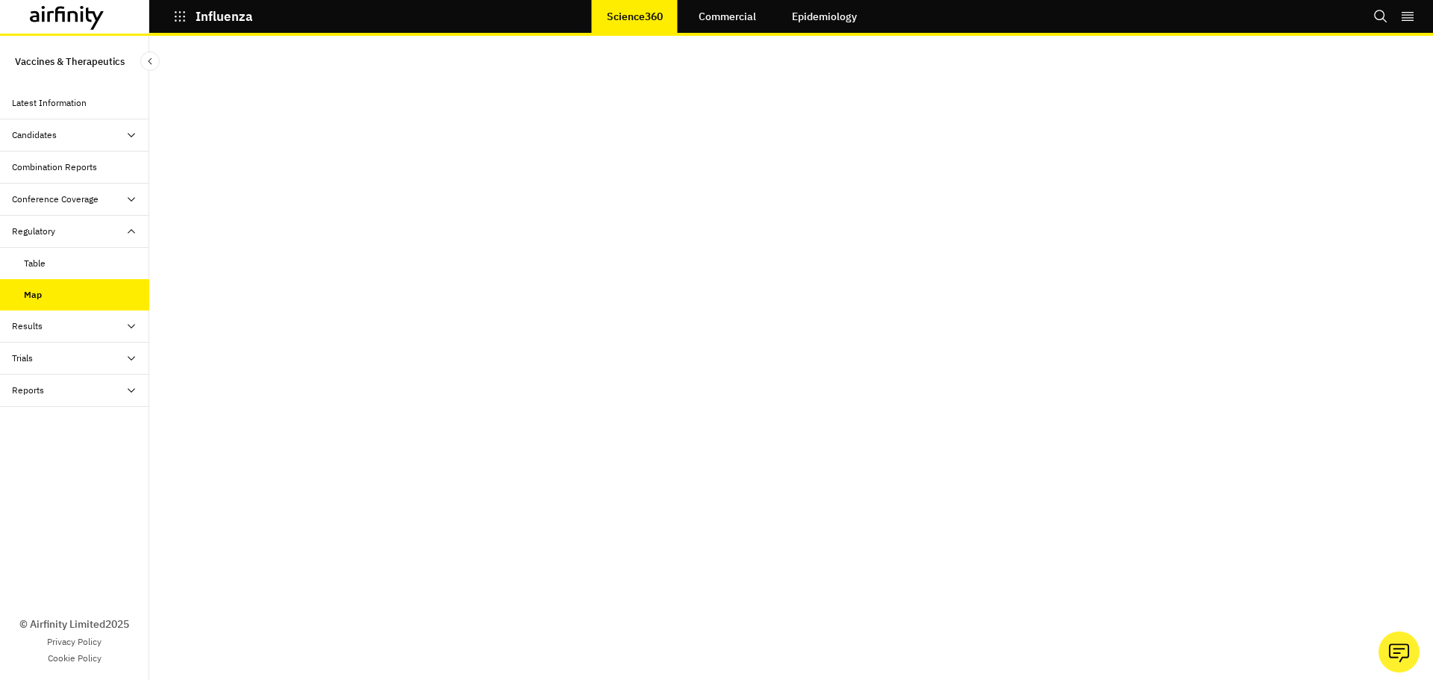
click at [56, 327] on div "Results" at bounding box center [80, 326] width 137 height 13
click at [116, 364] on div "Vaccine Results Table" at bounding box center [86, 358] width 125 height 13
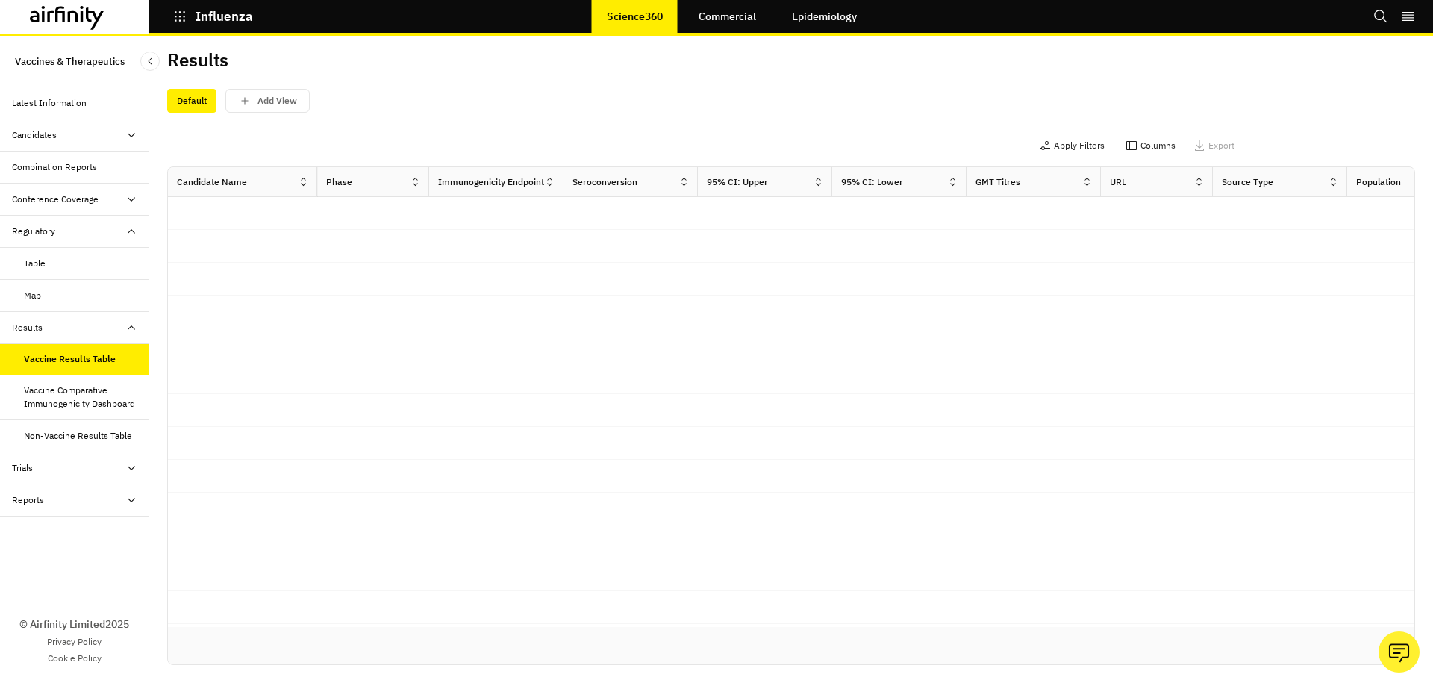
scroll to position [15, 0]
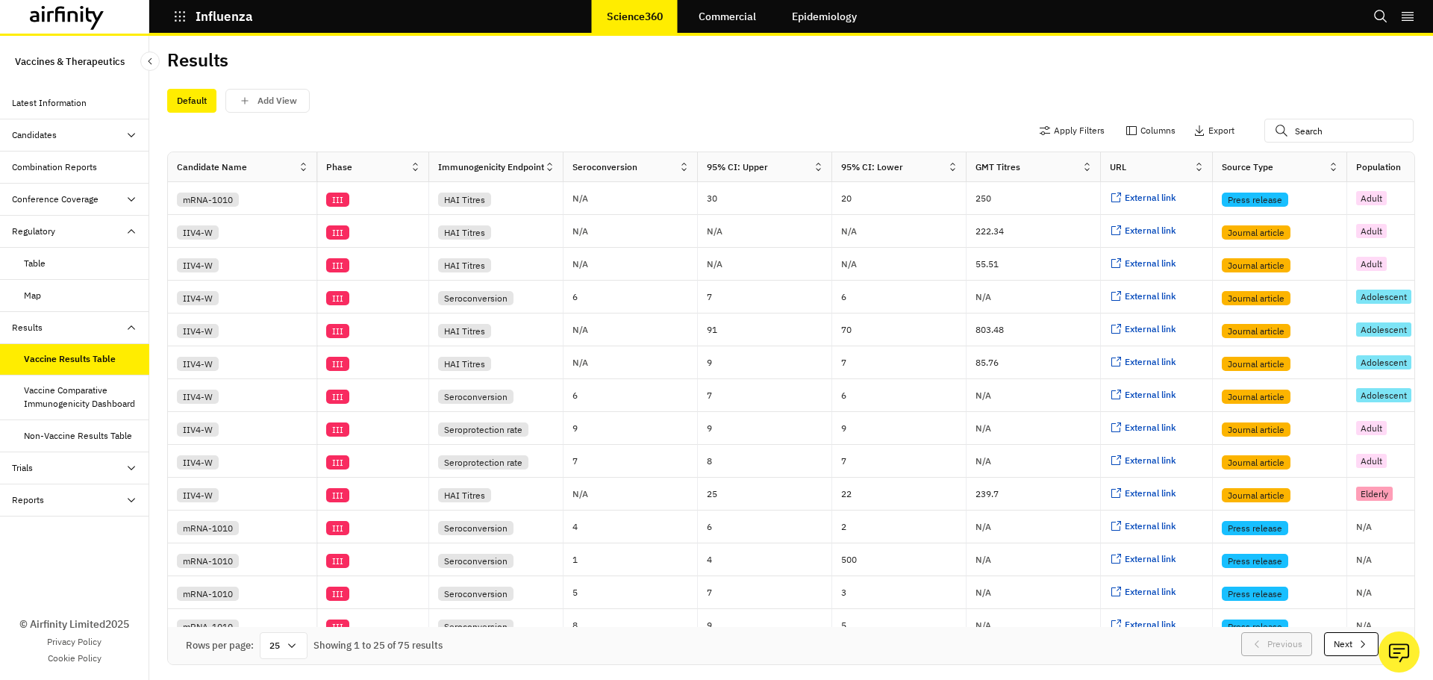
click at [75, 401] on div "Vaccine Comparative Immunogenicity Dashboard" at bounding box center [80, 397] width 113 height 27
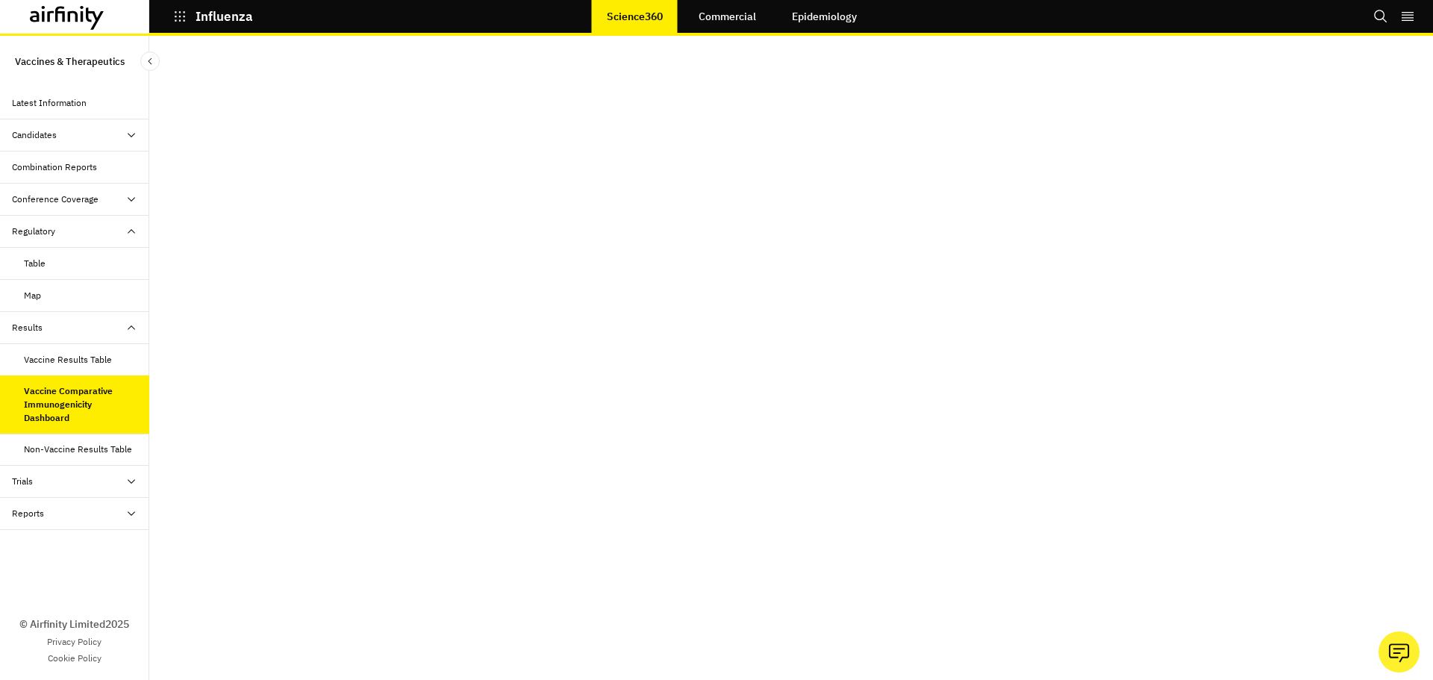
click at [72, 451] on div "Non-Vaccine Results Table" at bounding box center [78, 449] width 108 height 13
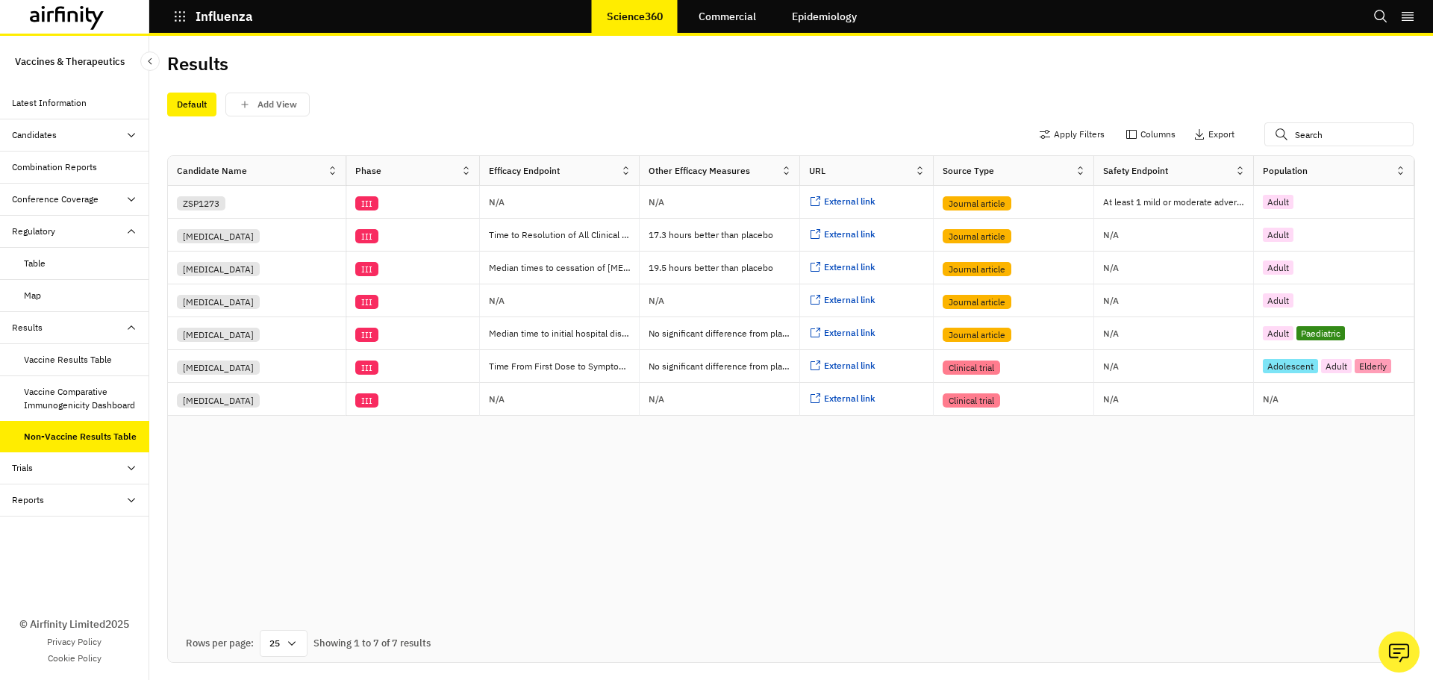
click at [130, 470] on icon at bounding box center [131, 468] width 12 height 12
click at [78, 505] on div "All Data" at bounding box center [86, 499] width 125 height 13
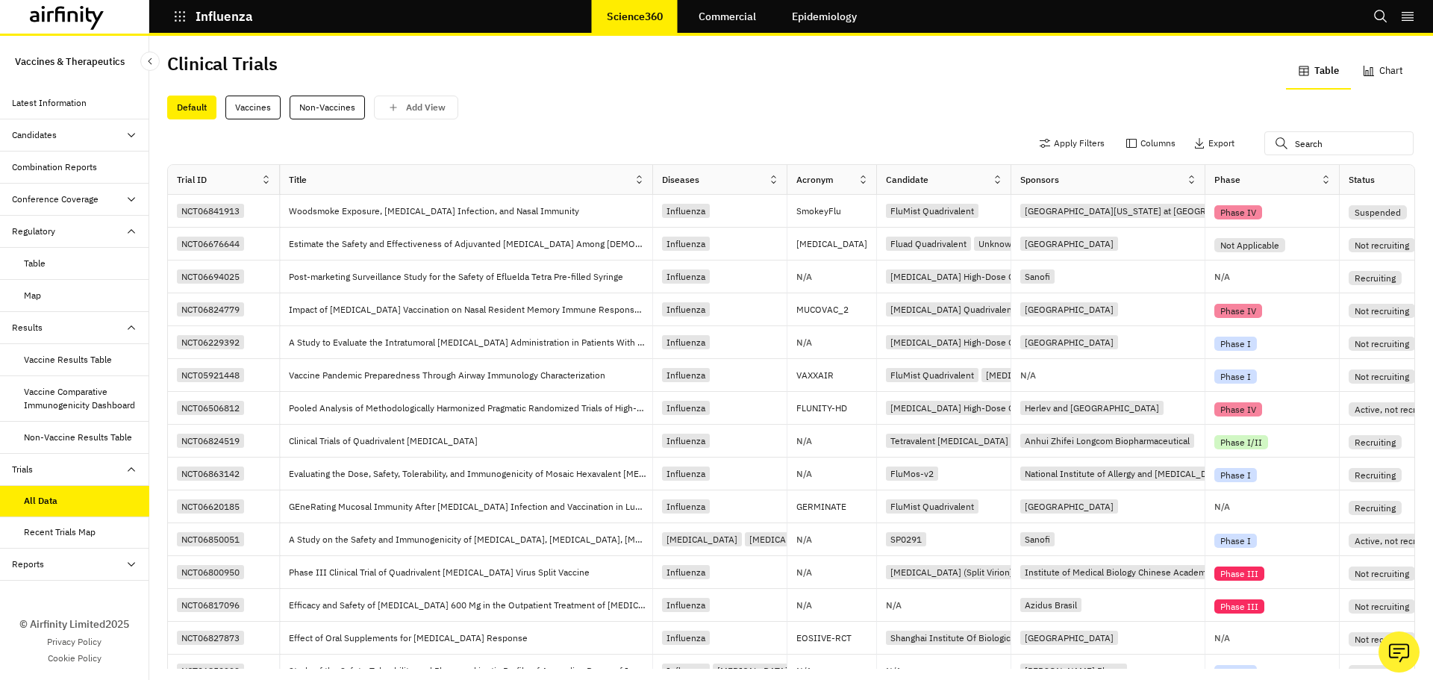
drag, startPoint x: 102, startPoint y: 532, endPoint x: 117, endPoint y: 534, distance: 15.7
click at [102, 533] on div "Recent Trials Map" at bounding box center [86, 532] width 125 height 13
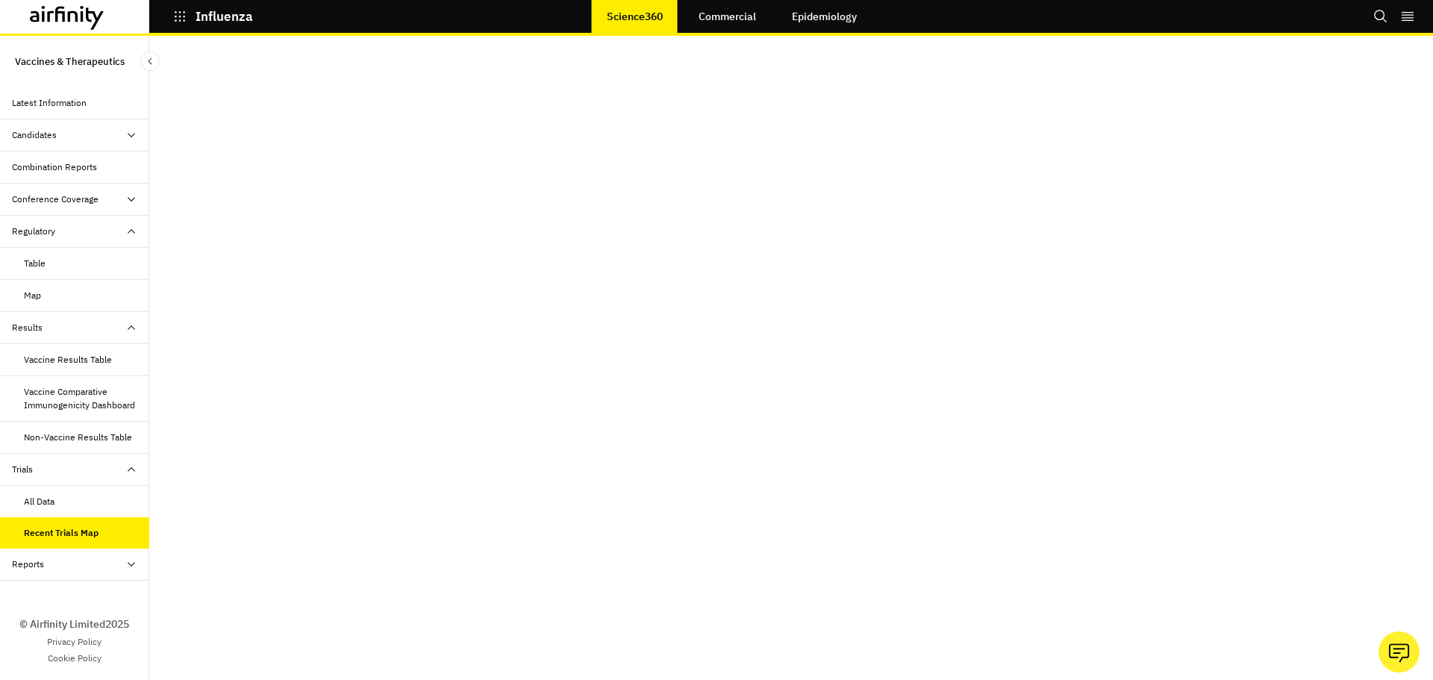
scroll to position [75, 0]
click at [124, 559] on div "Reports" at bounding box center [80, 564] width 137 height 13
click at [76, 18] on icon at bounding box center [73, 15] width 10 height 11
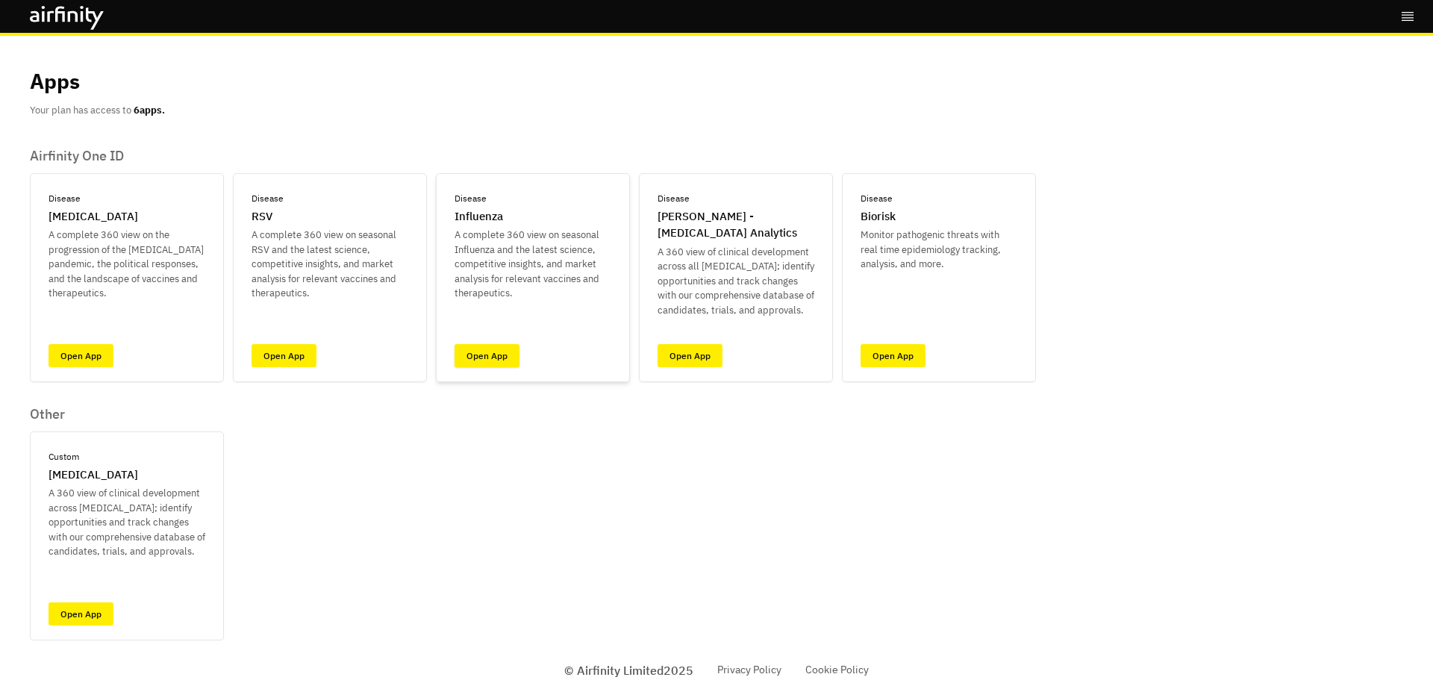
click at [495, 349] on link "Open App" at bounding box center [487, 355] width 65 height 23
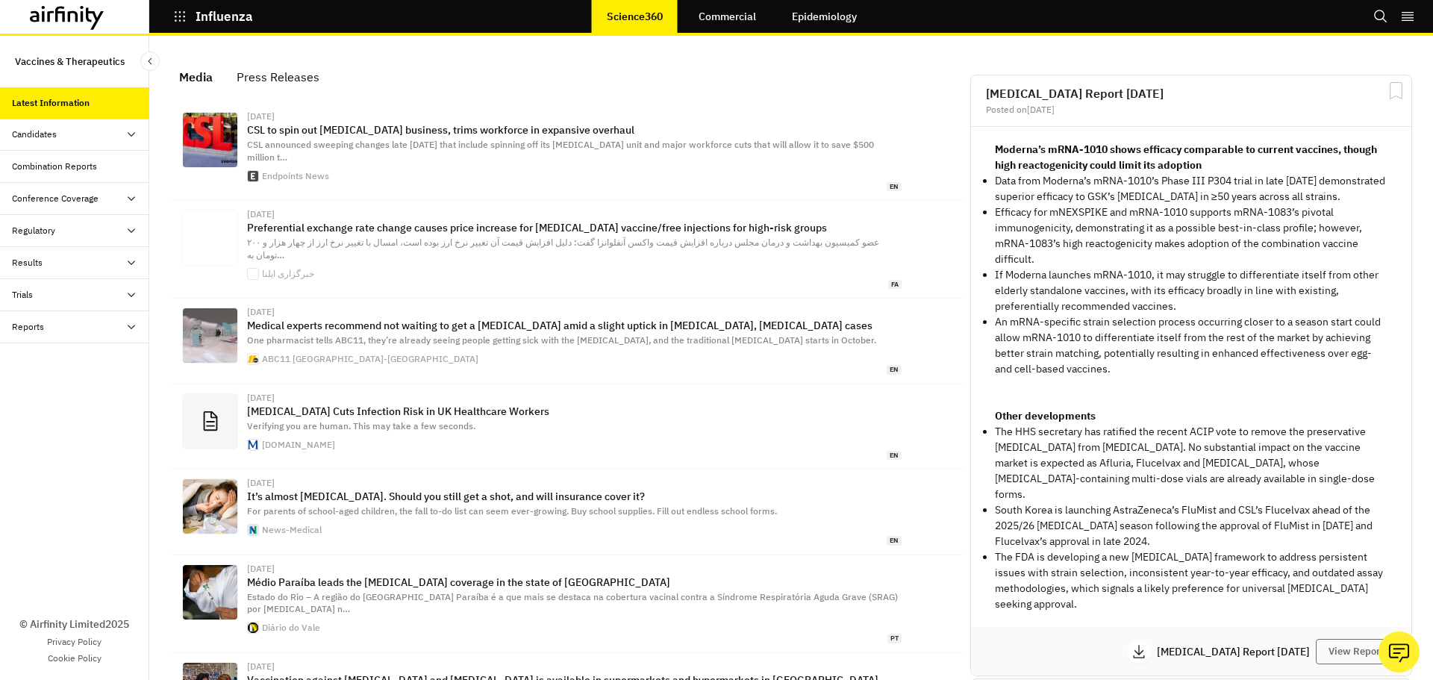
scroll to position [950, 437]
click at [25, 291] on div "Trials" at bounding box center [22, 294] width 21 height 13
click at [46, 326] on div "All Data" at bounding box center [39, 326] width 31 height 13
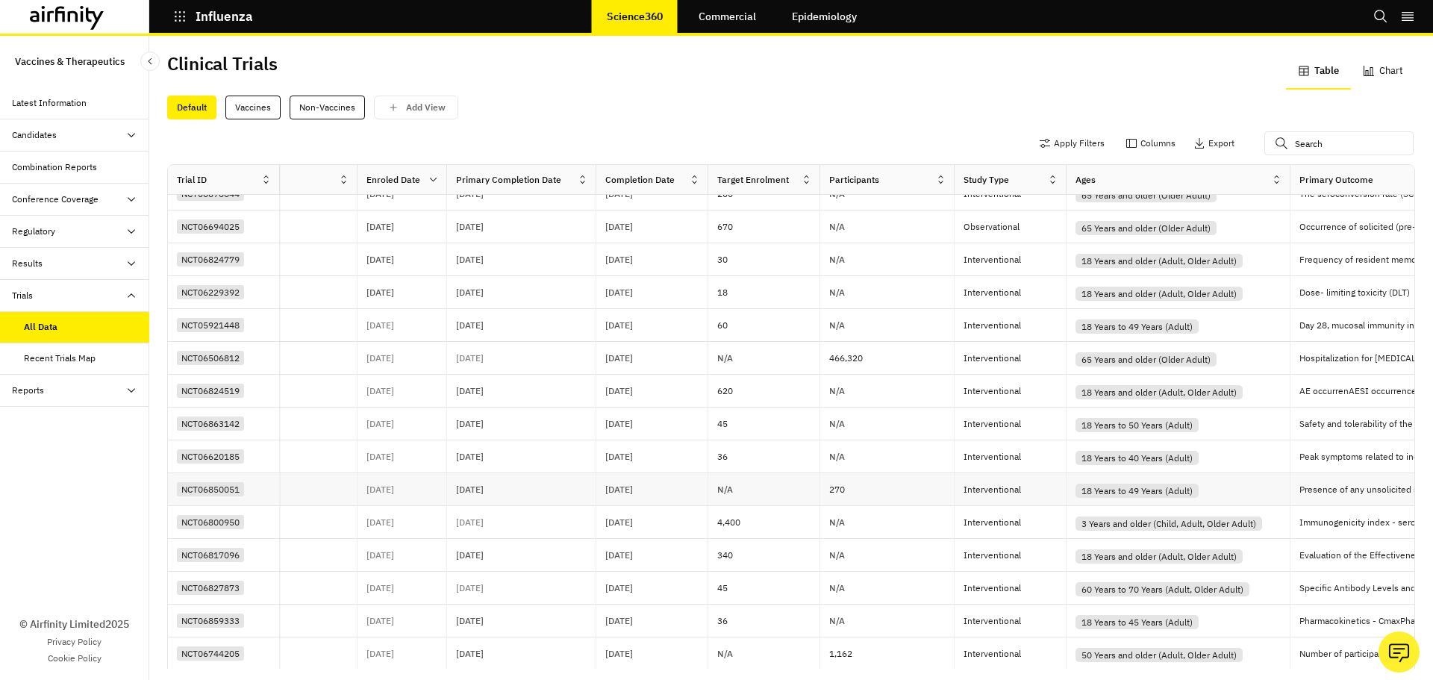
scroll to position [224, 1229]
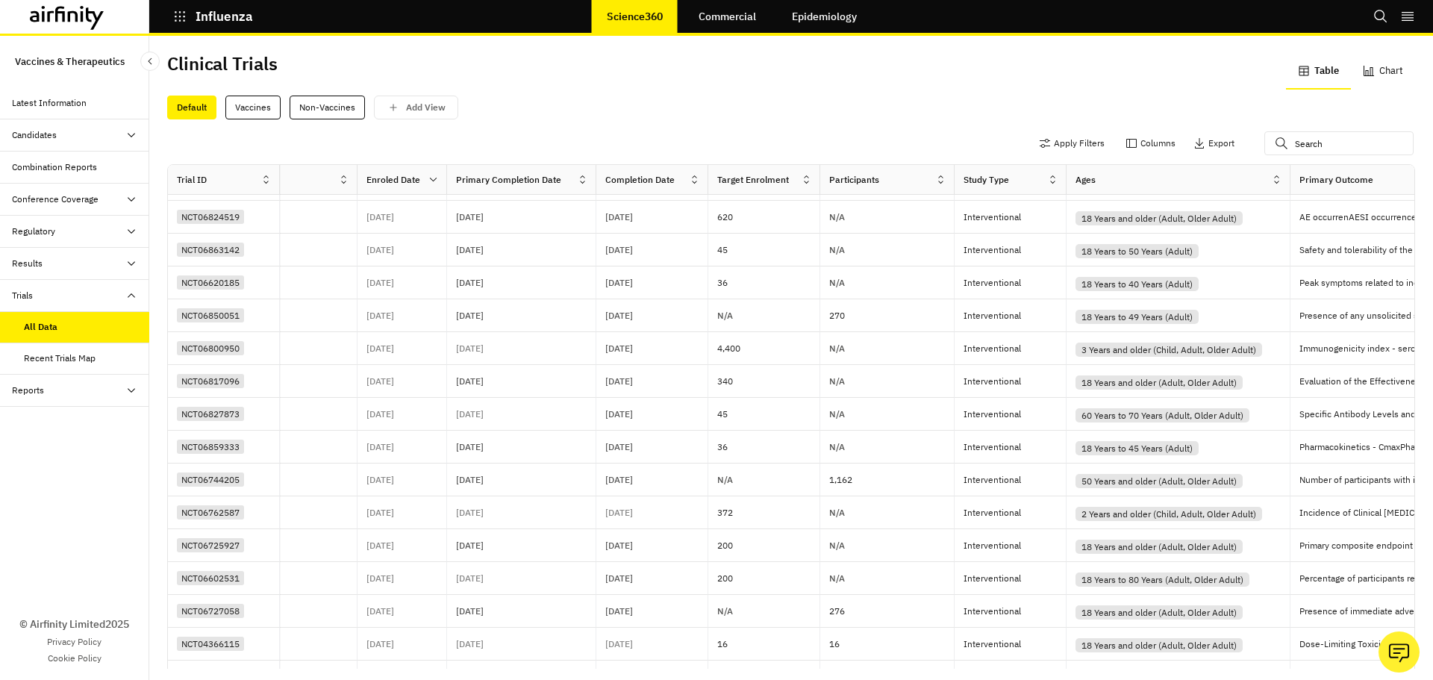
drag, startPoint x: 890, startPoint y: 647, endPoint x: 901, endPoint y: 649, distance: 11.3
click at [901, 670] on div "Rows per page: 25 Showing 1 to 25 of 1555 results Previous Next" at bounding box center [791, 688] width 1247 height 37
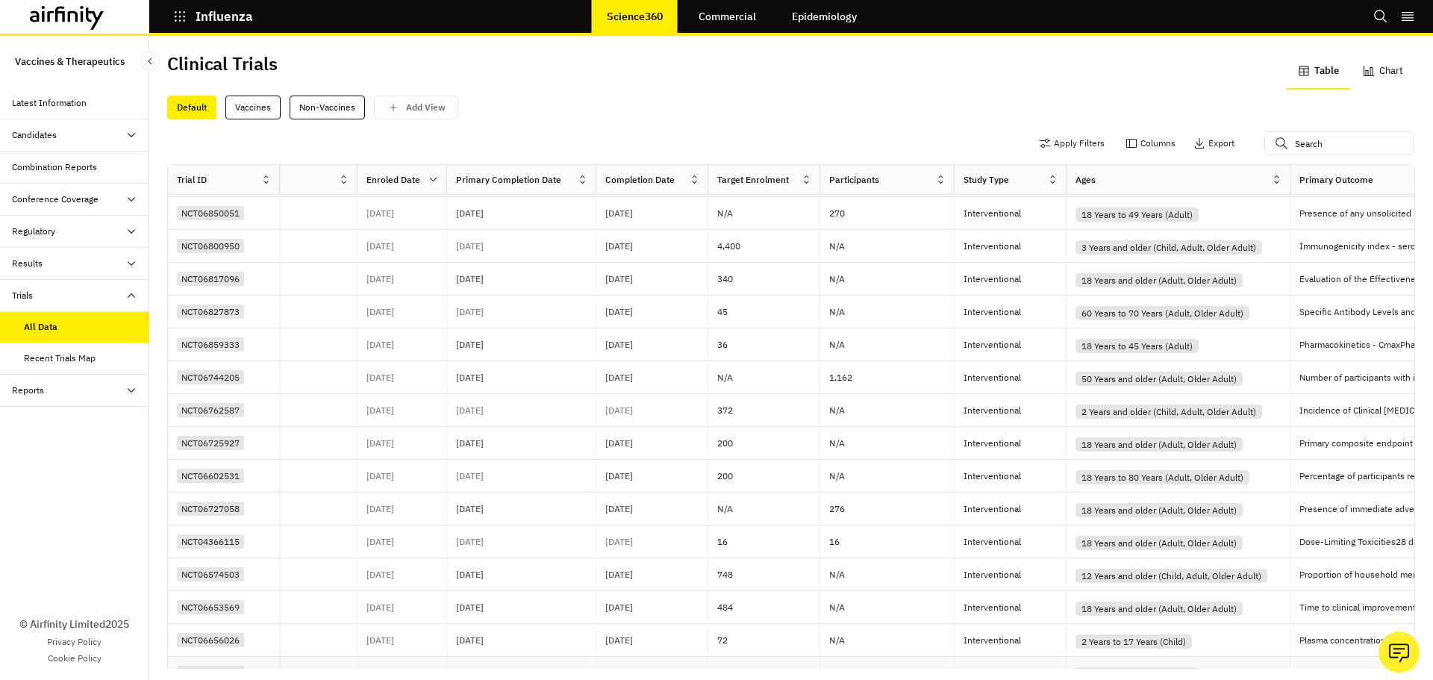
scroll to position [373, 1229]
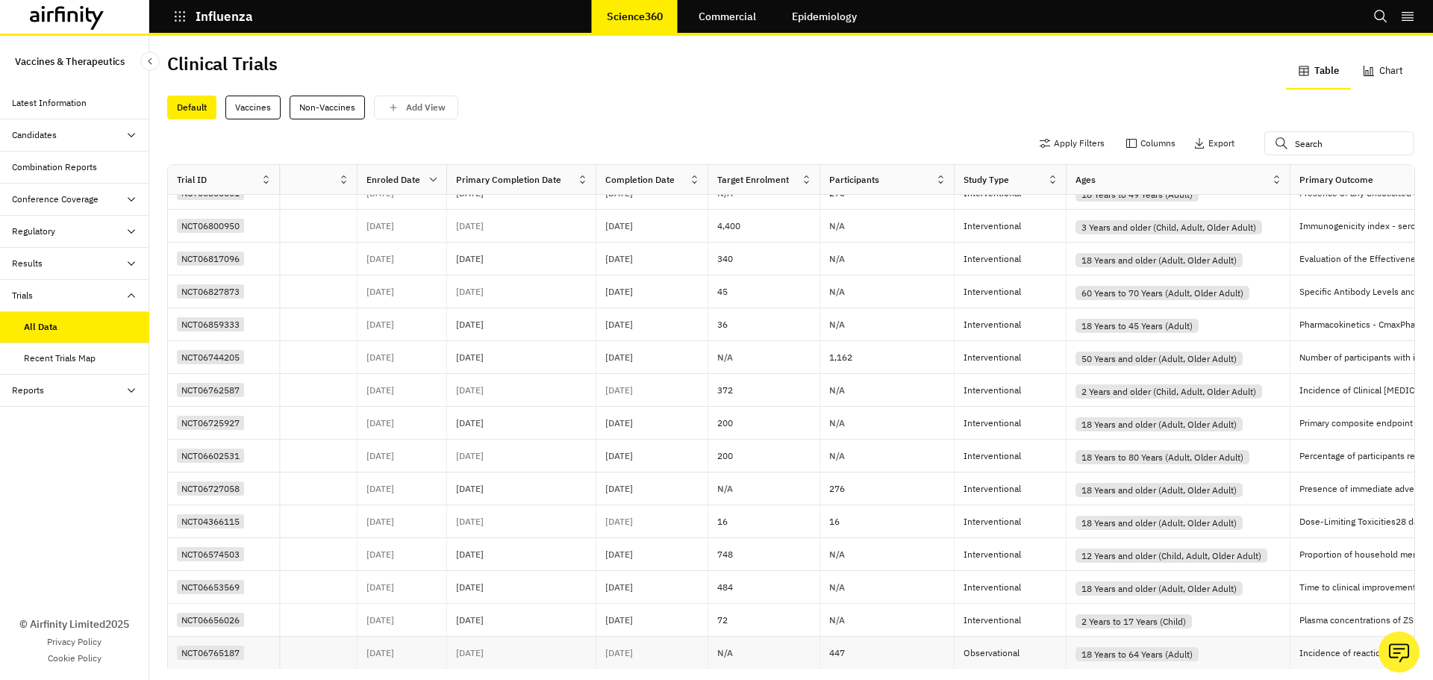
drag, startPoint x: 762, startPoint y: 648, endPoint x: 429, endPoint y: 628, distance: 333.6
click at [422, 629] on div "Trial ID Title Diseases Acronym Candidate Sponsors Phase Status Start Date Enro…" at bounding box center [791, 436] width 1247 height 542
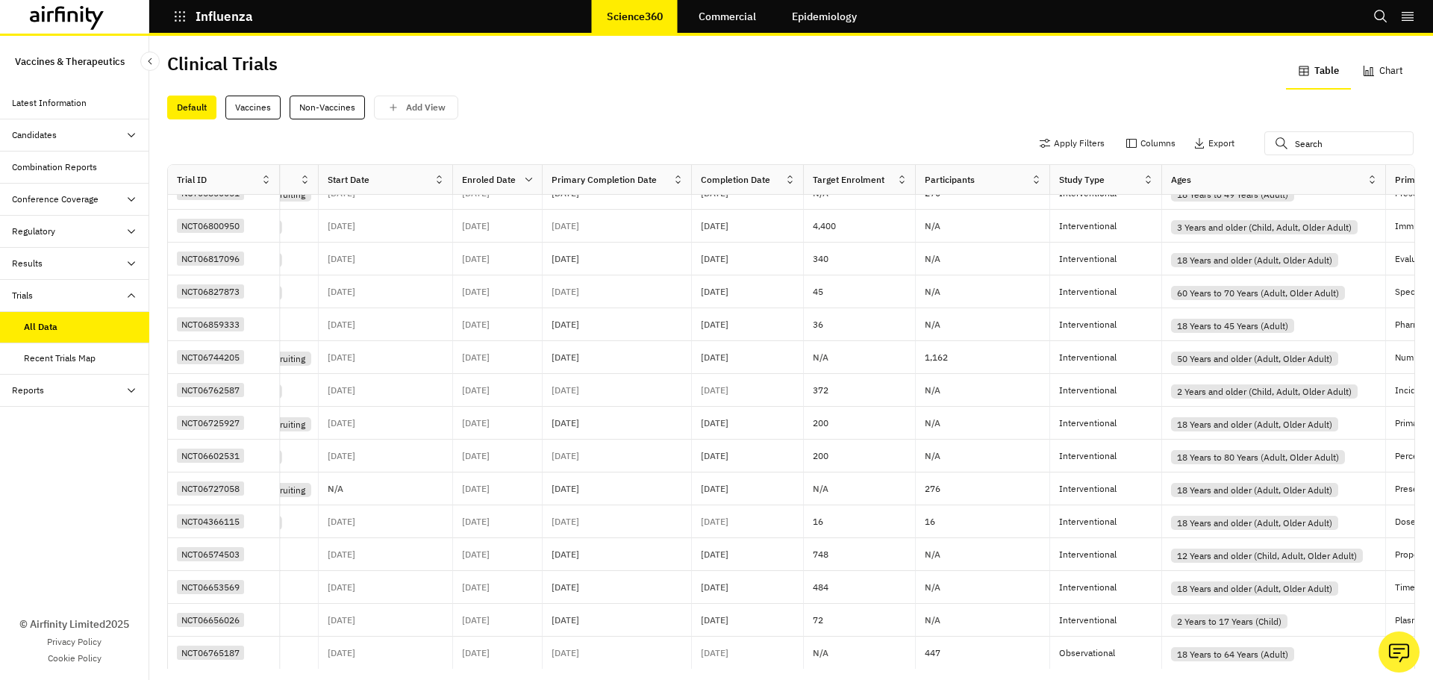
scroll to position [373, 1118]
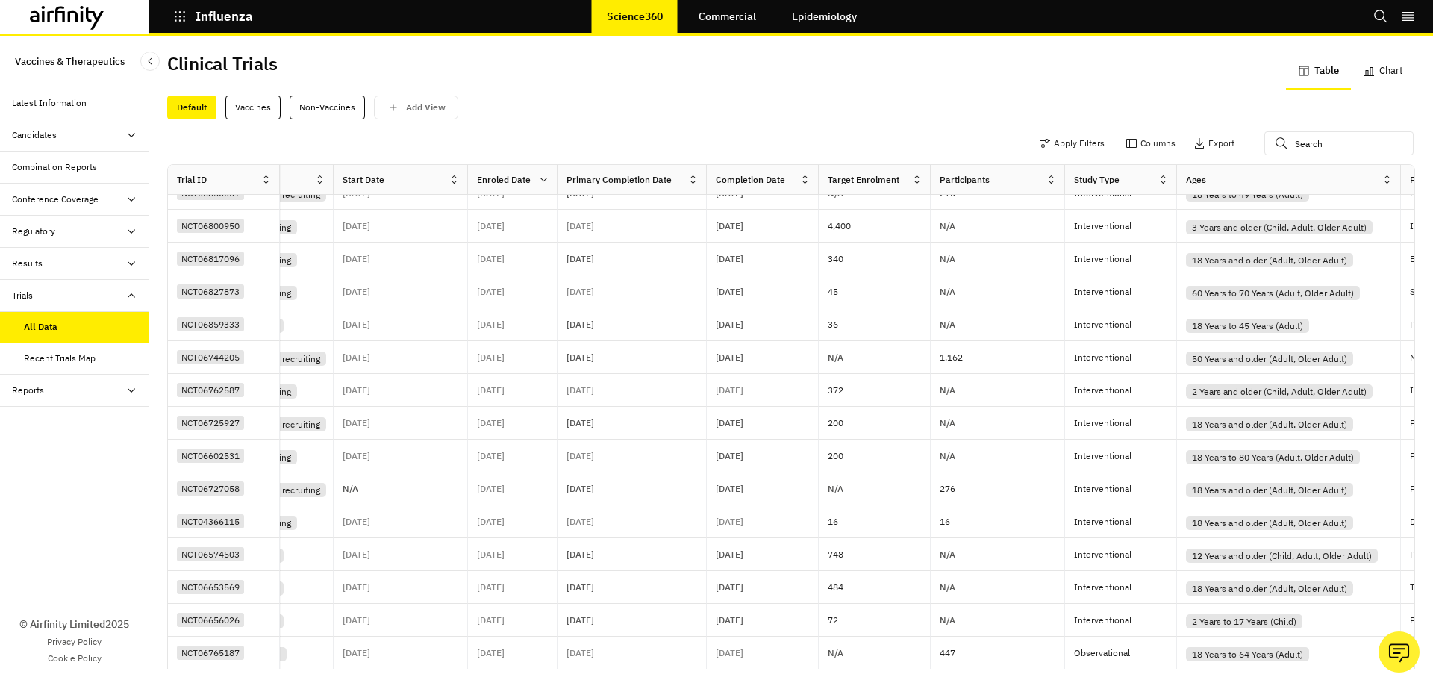
click at [629, 90] on div "Default Vaccines Non-Vaccines Add View" at bounding box center [791, 103] width 1248 height 31
click at [1196, 149] on button "Export" at bounding box center [1214, 143] width 41 height 24
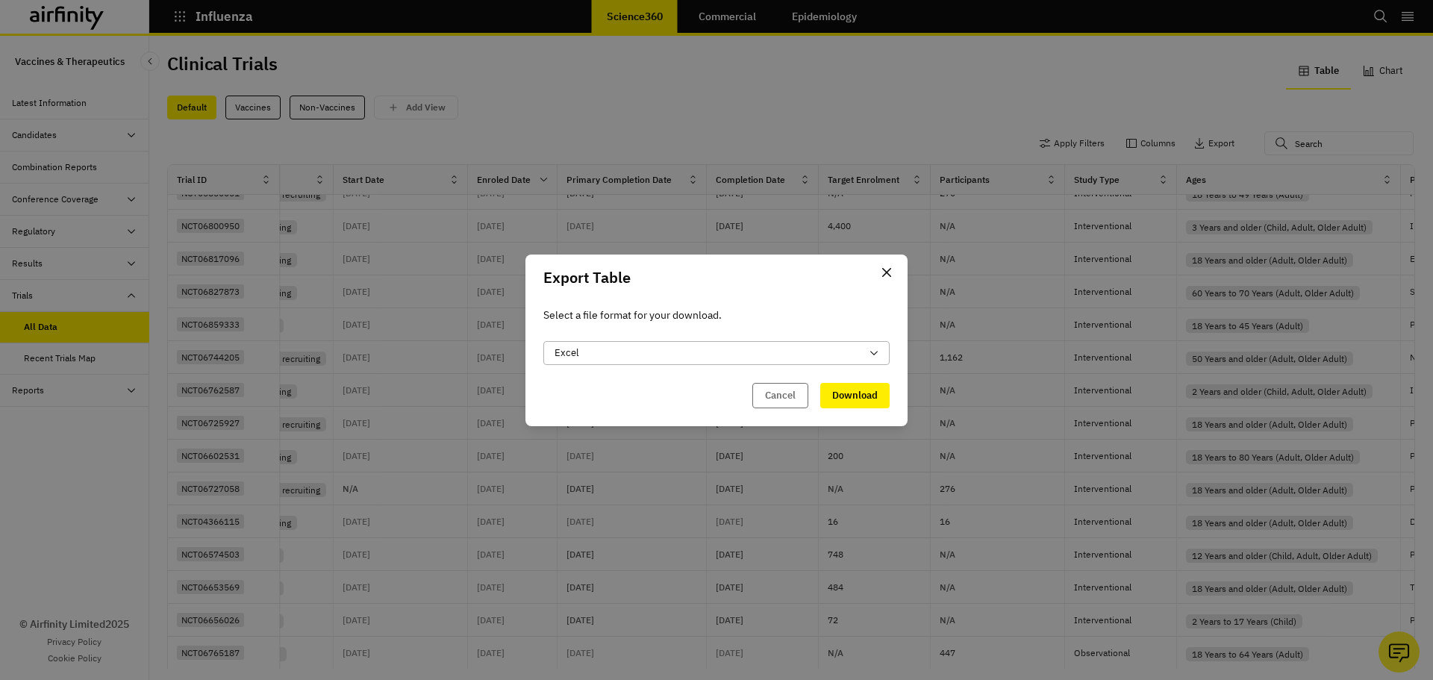
click at [847, 355] on div "Excel" at bounding box center [708, 353] width 306 height 15
click at [650, 390] on div "Excel" at bounding box center [617, 391] width 125 height 16
click at [862, 402] on button "Download" at bounding box center [854, 395] width 69 height 25
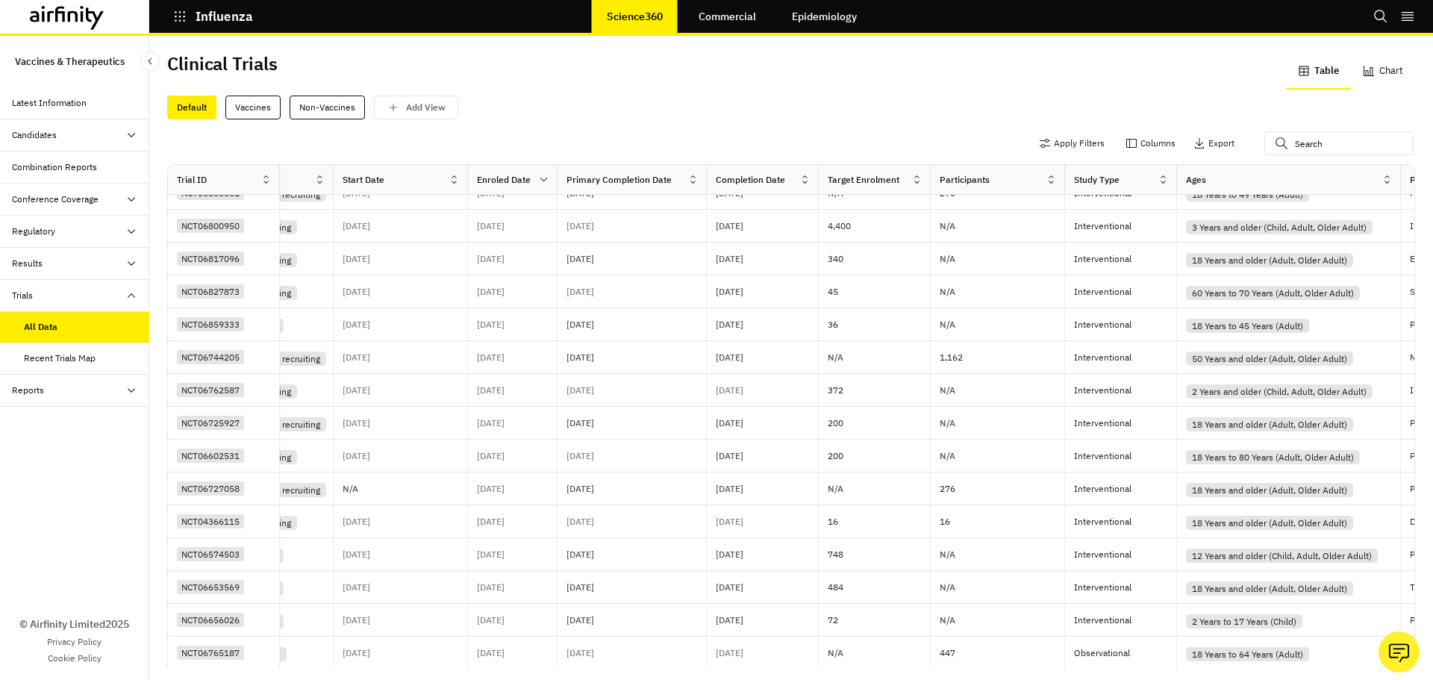
click at [717, 139] on div "Apply Filters Columns Export" at bounding box center [791, 144] width 1248 height 39
click at [85, 12] on icon at bounding box center [67, 18] width 75 height 24
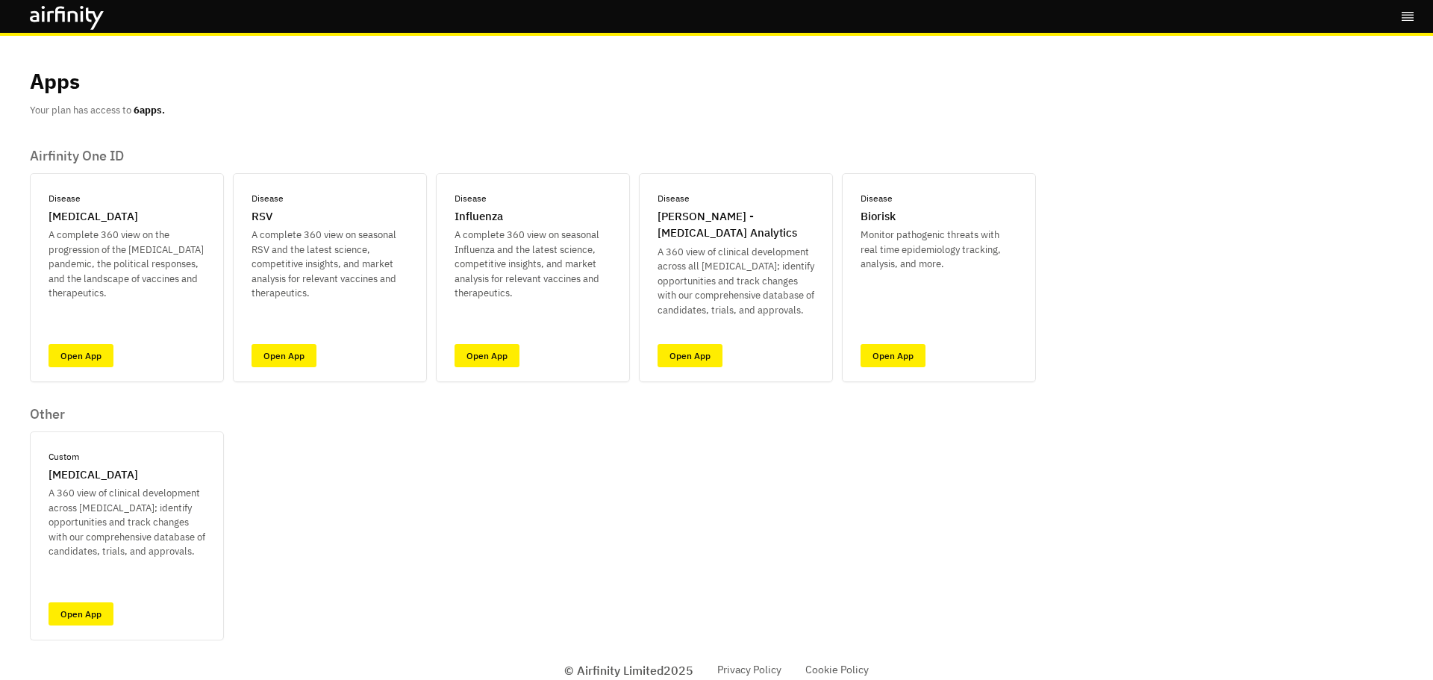
click at [472, 492] on div "Airfinity One ID Disease COVID-19 A complete 360 view on the progression of the…" at bounding box center [533, 394] width 1006 height 493
click at [591, 505] on div "Airfinity One ID Disease COVID-19 A complete 360 view on the progression of the…" at bounding box center [533, 394] width 1006 height 493
click at [89, 614] on link "Open App" at bounding box center [81, 613] width 65 height 23
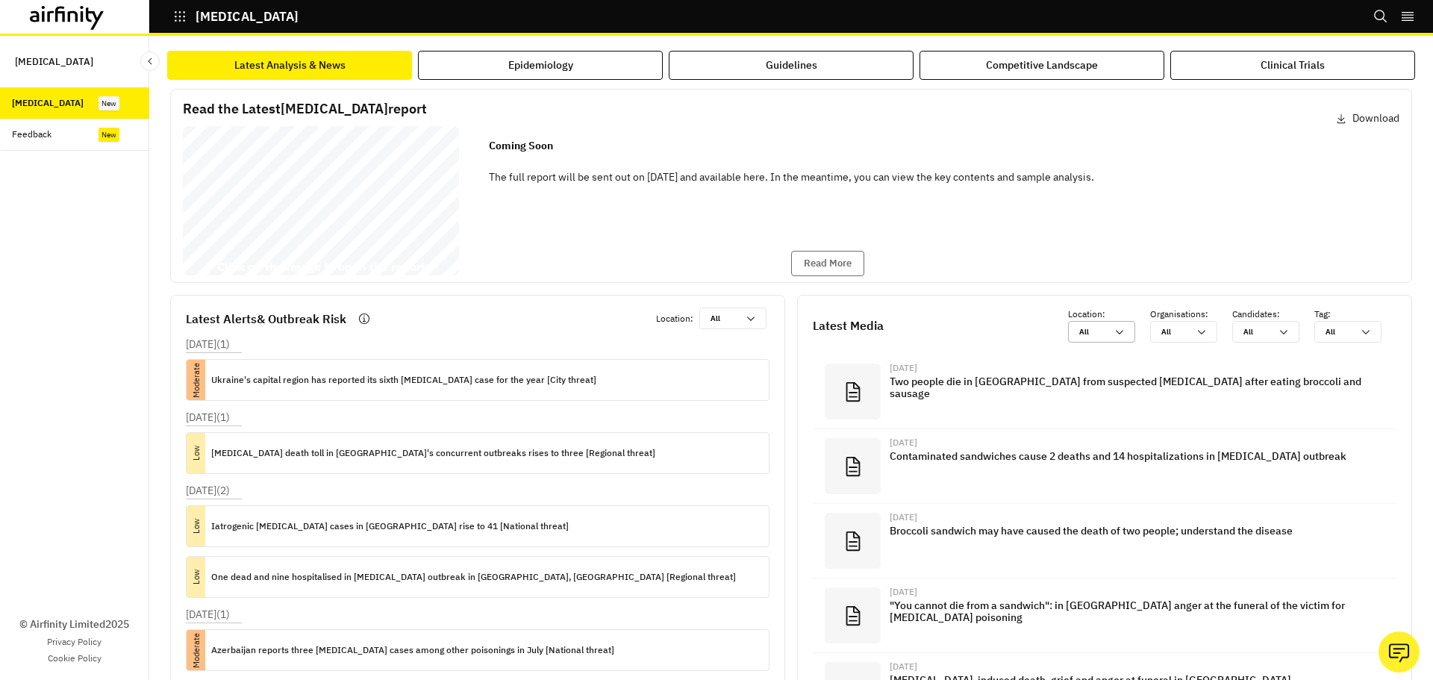
click at [1114, 331] on icon at bounding box center [1120, 332] width 12 height 12
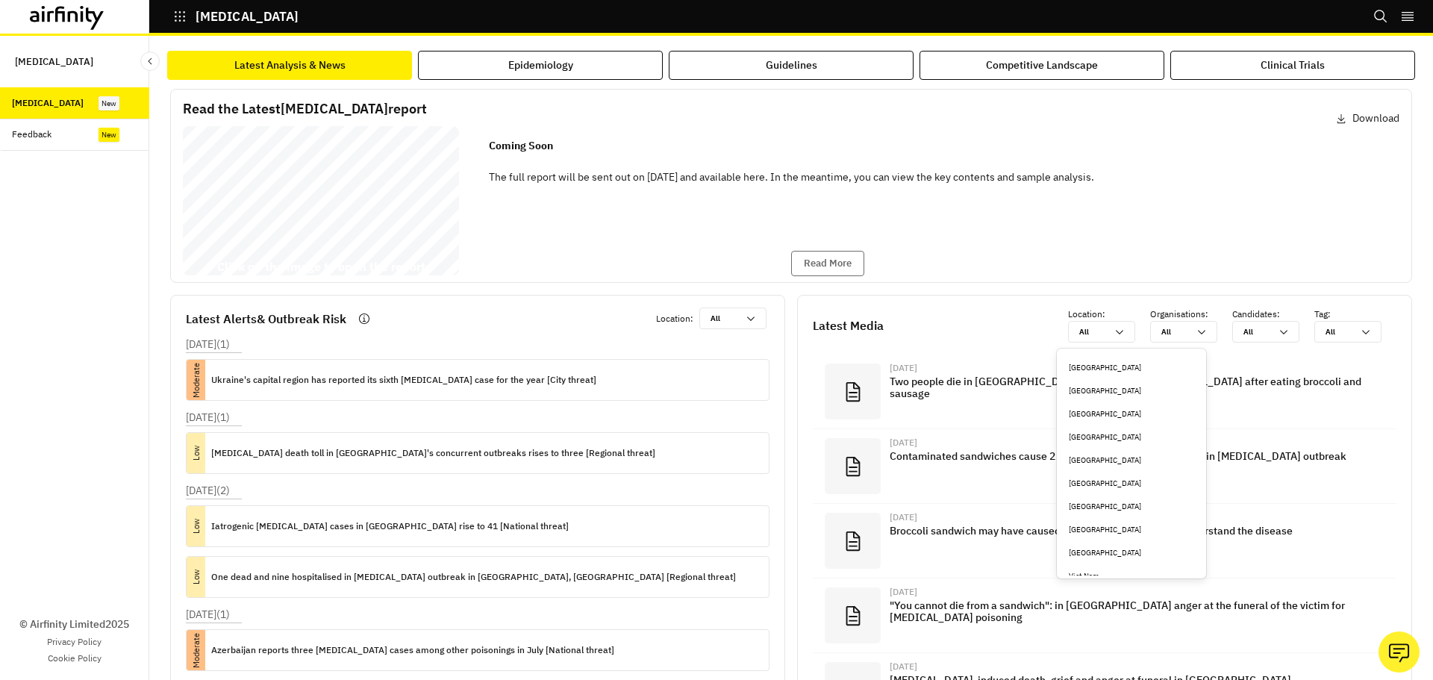
scroll to position [546, 0]
click at [1118, 519] on div "[GEOGRAPHIC_DATA]" at bounding box center [1131, 514] width 125 height 11
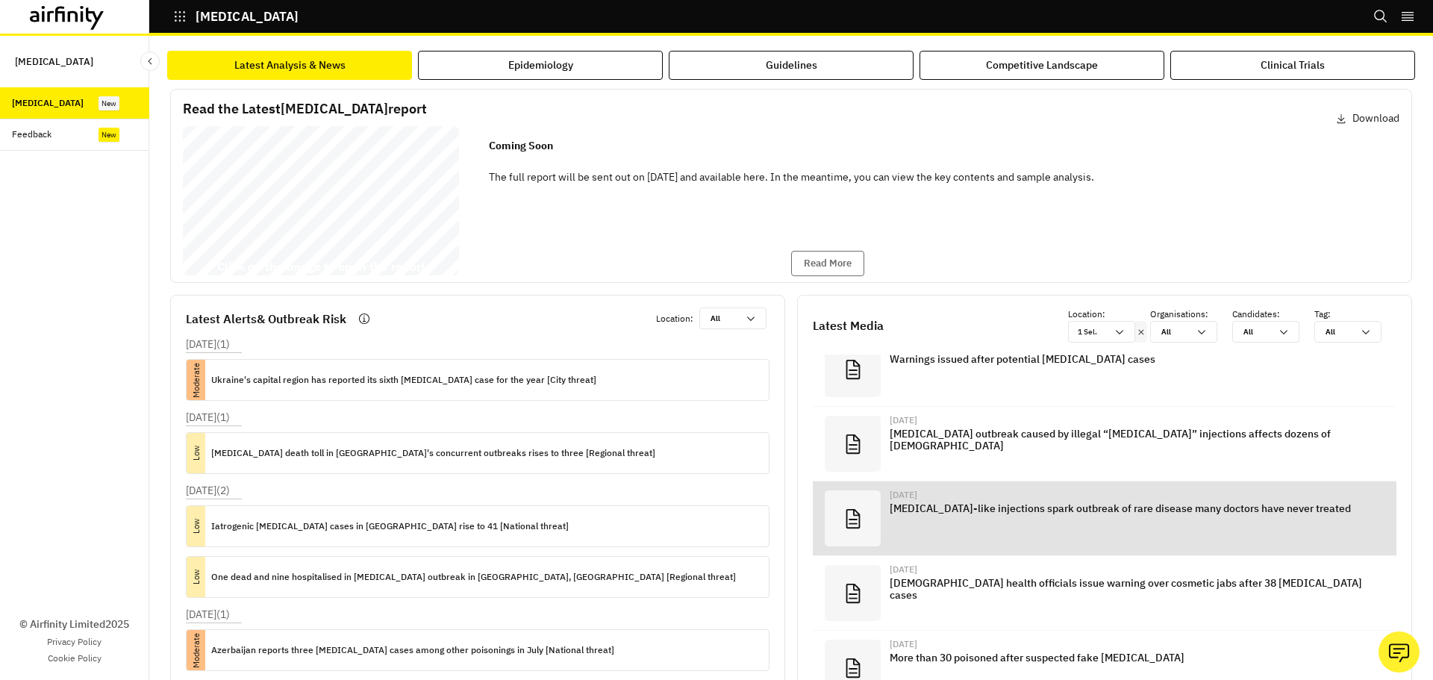
scroll to position [523, 0]
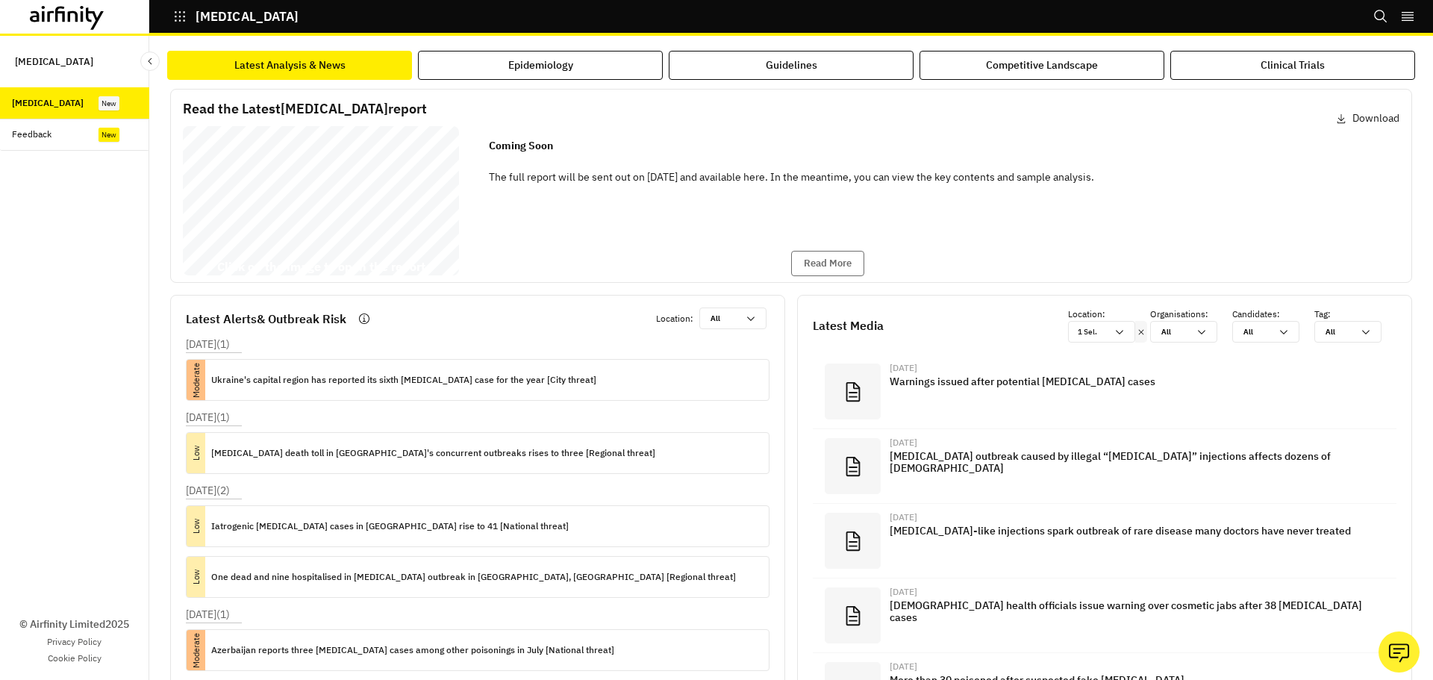
click at [721, 211] on div "Coming Soon The full report will be sent out on [DATE] and available here. In t…" at bounding box center [791, 200] width 629 height 149
click at [1121, 338] on div "1 Sel." at bounding box center [1101, 332] width 67 height 22
click at [1308, 230] on div "[MEDICAL_DATA] Report [DATE] © 2025 Airfinity – Private & Co nfidential Last up…" at bounding box center [791, 200] width 1217 height 149
